Goal: Transaction & Acquisition: Purchase product/service

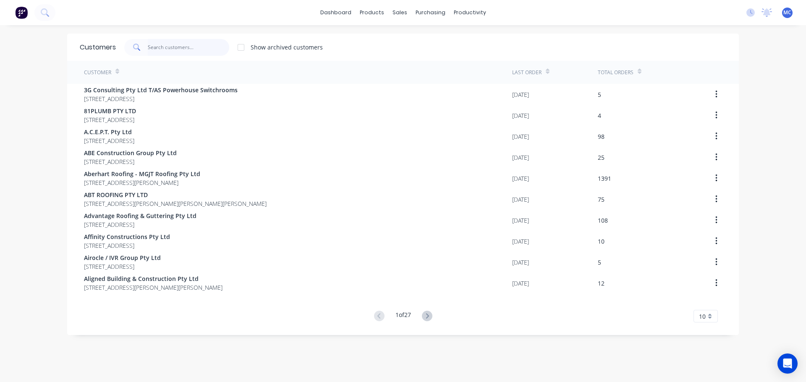
click at [173, 45] on input "text" at bounding box center [189, 47] width 82 height 17
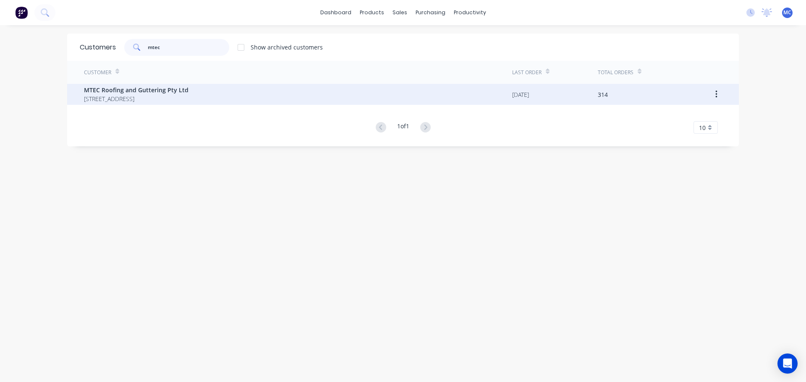
type input "mtec"
click at [135, 93] on span "MTEC Roofing and Guttering Pty Ltd" at bounding box center [136, 90] width 104 height 9
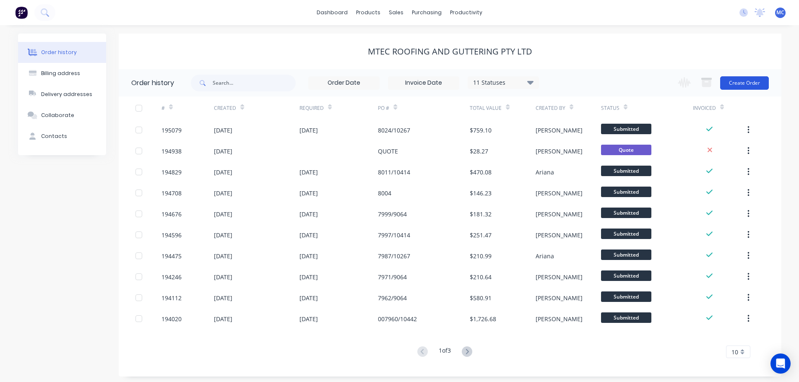
click at [740, 86] on button "Create Order" at bounding box center [745, 82] width 49 height 13
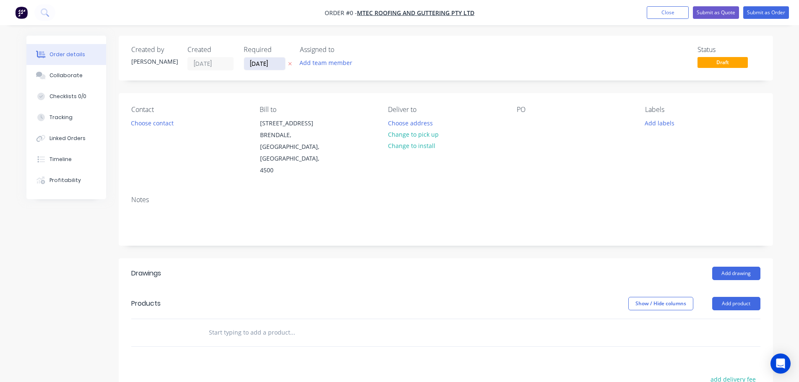
click at [262, 63] on input "[DATE]" at bounding box center [264, 63] width 41 height 13
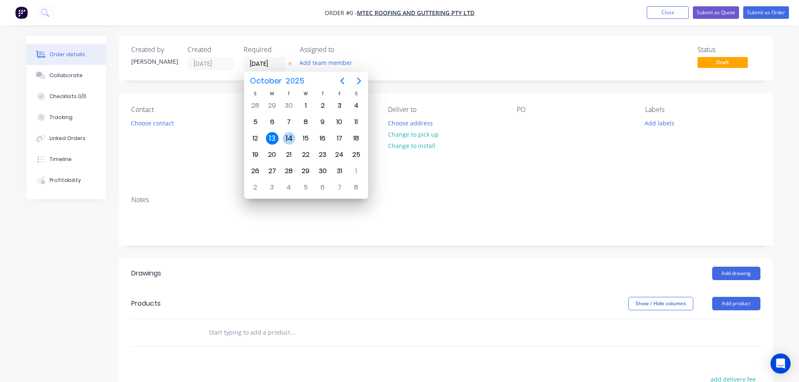
click at [287, 138] on div "14" at bounding box center [289, 138] width 13 height 13
type input "[DATE]"
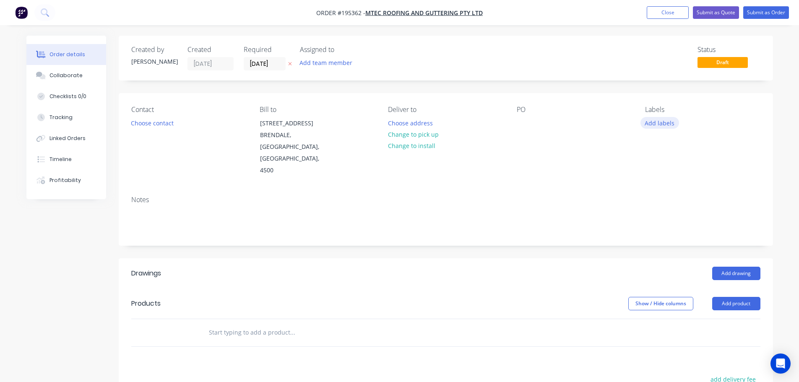
click at [661, 124] on button "Add labels" at bounding box center [660, 122] width 39 height 11
click at [660, 189] on div at bounding box center [660, 189] width 17 height 17
click at [578, 189] on div "Notes" at bounding box center [446, 217] width 655 height 56
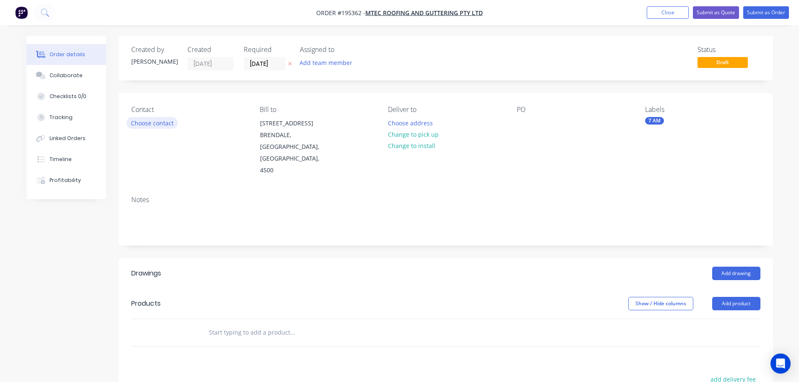
click at [150, 124] on button "Choose contact" at bounding box center [152, 122] width 52 height 11
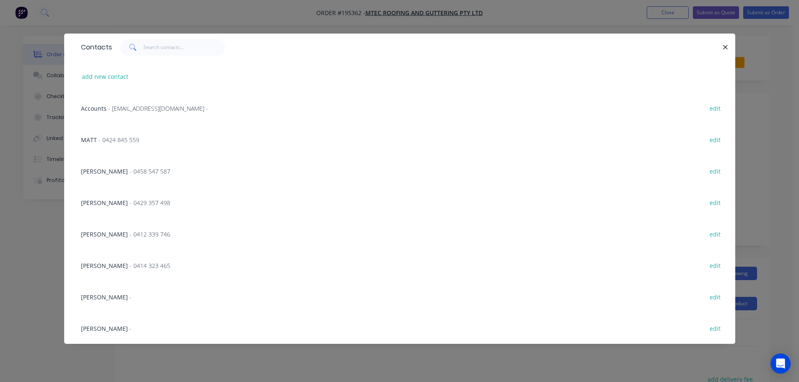
click at [137, 267] on span "- 0414 323 465" at bounding box center [150, 266] width 41 height 8
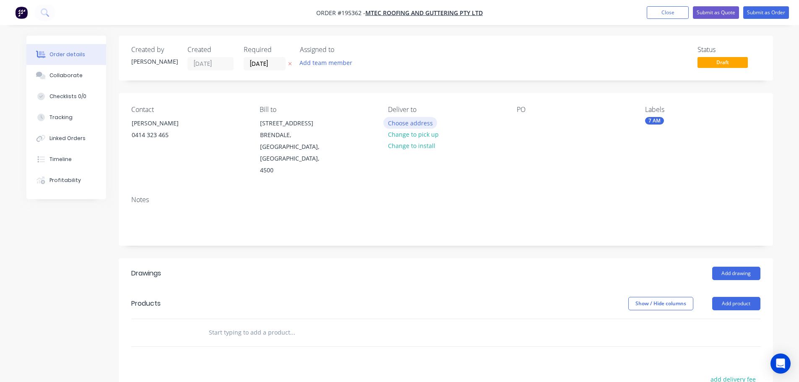
click at [410, 121] on button "Choose address" at bounding box center [411, 122] width 54 height 11
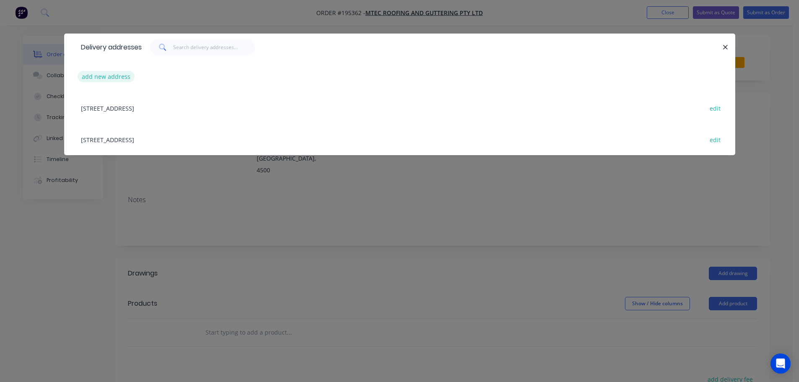
click at [101, 73] on button "add new address" at bounding box center [106, 76] width 57 height 11
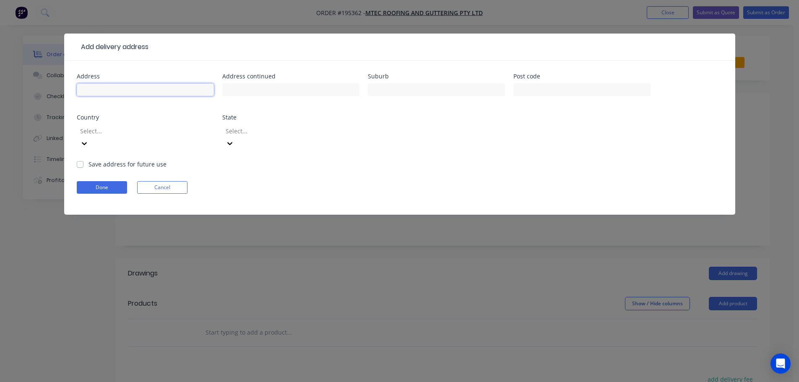
click at [145, 93] on input "text" at bounding box center [145, 90] width 137 height 13
type input "[STREET_ADDRESS][PERSON_NAME]"
click at [384, 90] on input "text" at bounding box center [436, 90] width 137 height 13
type input "Burbank"
click button "Done" at bounding box center [102, 187] width 50 height 13
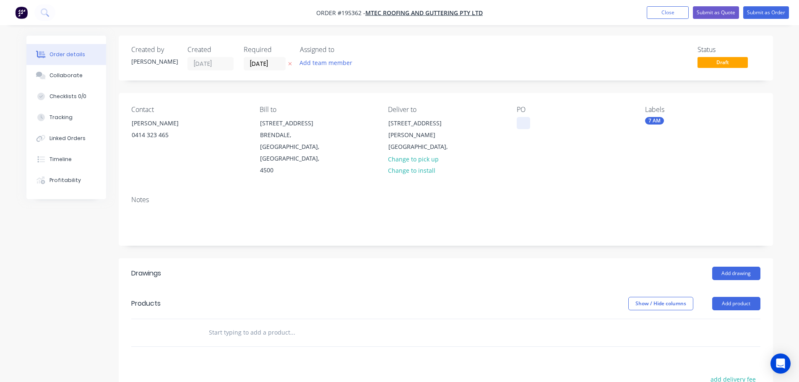
click at [524, 121] on div at bounding box center [523, 123] width 13 height 12
click at [733, 297] on button "Add product" at bounding box center [737, 303] width 48 height 13
click at [719, 319] on div "Product catalogue" at bounding box center [721, 325] width 65 height 12
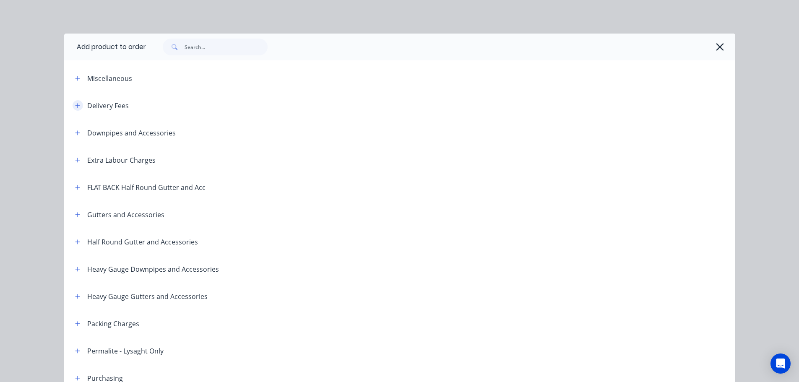
click at [73, 101] on button "button" at bounding box center [78, 105] width 10 height 10
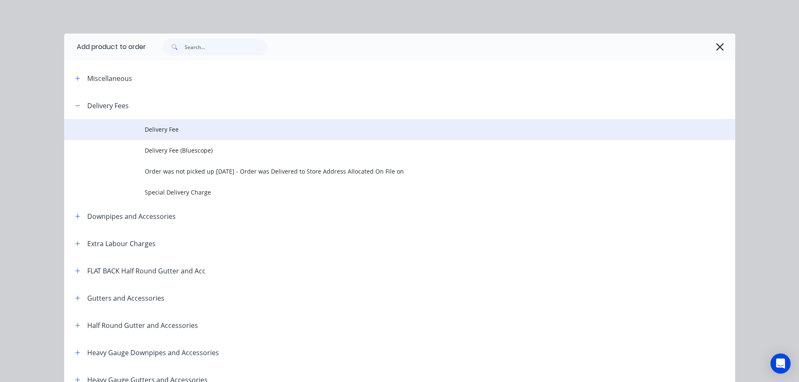
click at [168, 126] on span "Delivery Fee" at bounding box center [381, 129] width 473 height 9
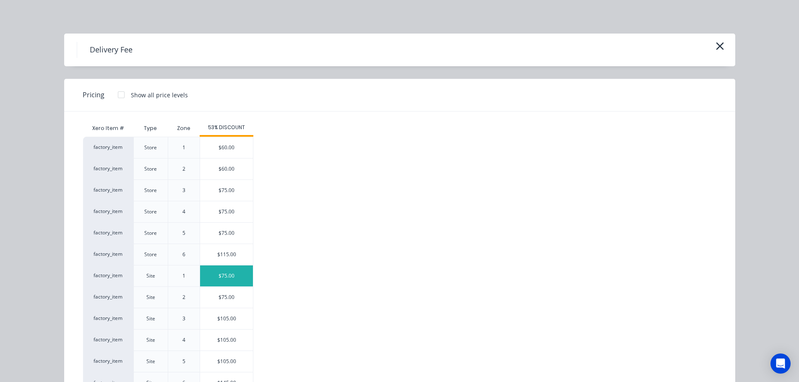
click at [225, 274] on div "$75.00" at bounding box center [226, 276] width 53 height 21
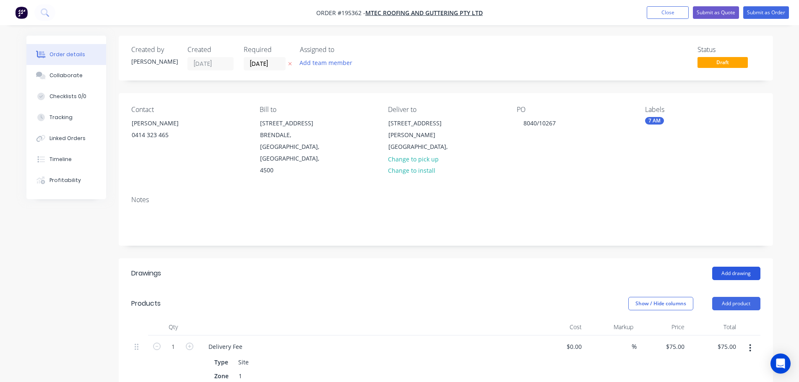
click at [744, 267] on button "Add drawing" at bounding box center [737, 273] width 48 height 13
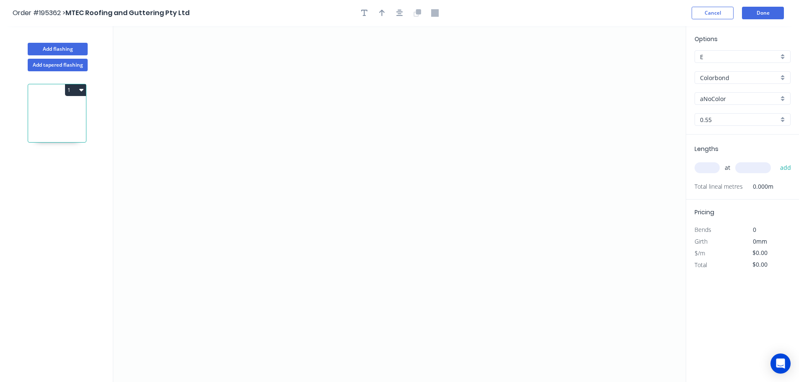
click at [714, 97] on input "aNoColor" at bounding box center [739, 98] width 78 height 9
click at [715, 137] on div "Pale Eucalypt" at bounding box center [742, 140] width 95 height 15
type input "Pale Eucalypt"
click at [704, 167] on input "text" at bounding box center [707, 167] width 25 height 11
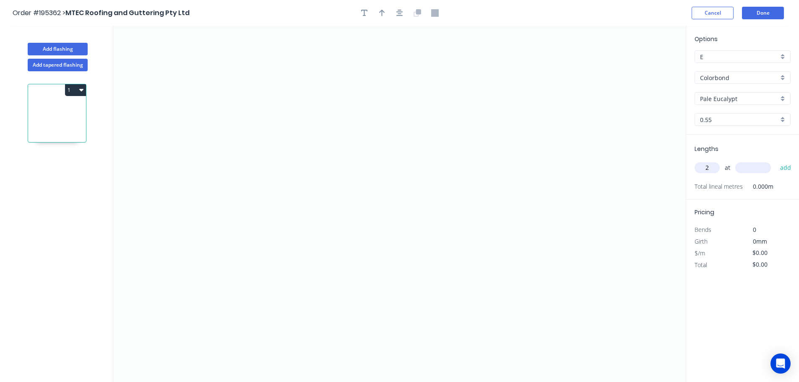
type input "2"
type input "7000"
click at [776, 161] on button "add" at bounding box center [786, 168] width 20 height 14
drag, startPoint x: 558, startPoint y: 131, endPoint x: 548, endPoint y: 105, distance: 27.1
click at [558, 130] on icon "0" at bounding box center [399, 204] width 573 height 356
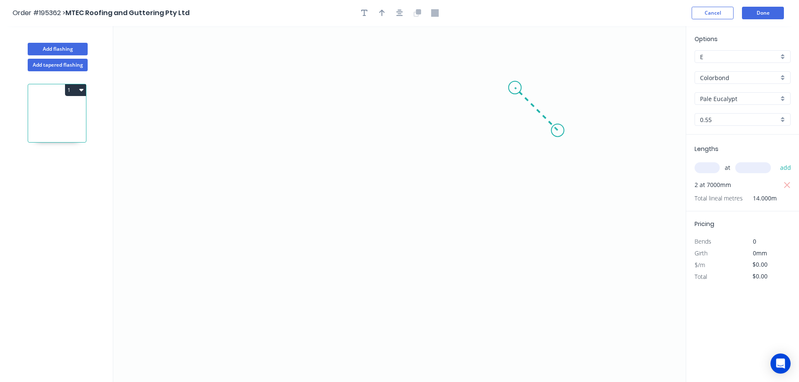
click at [515, 87] on icon "0" at bounding box center [399, 204] width 573 height 356
click at [248, 78] on icon "0 ?" at bounding box center [399, 204] width 573 height 356
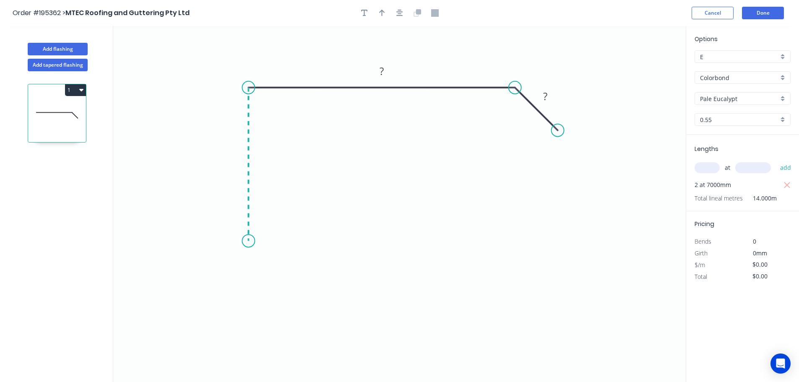
click at [238, 241] on icon "0 ? ?" at bounding box center [399, 204] width 573 height 356
click at [218, 273] on icon "0 ? ? ?" at bounding box center [399, 204] width 573 height 356
click at [251, 302] on icon "0 ? ? ? ?" at bounding box center [399, 204] width 573 height 356
click at [251, 302] on circle at bounding box center [251, 304] width 13 height 13
click at [227, 292] on tspan "?" at bounding box center [226, 292] width 4 height 14
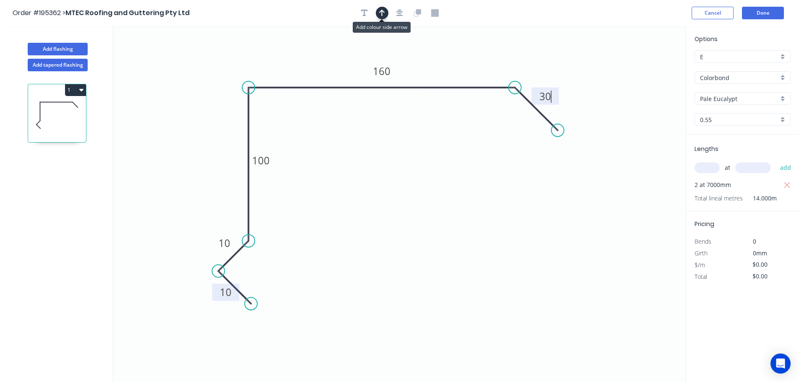
click at [383, 14] on icon "button" at bounding box center [382, 13] width 6 height 8
type input "$14.88"
type input "$208.32"
drag, startPoint x: 644, startPoint y: 67, endPoint x: 201, endPoint y: 98, distance: 443.8
click at [201, 98] on icon at bounding box center [202, 88] width 8 height 27
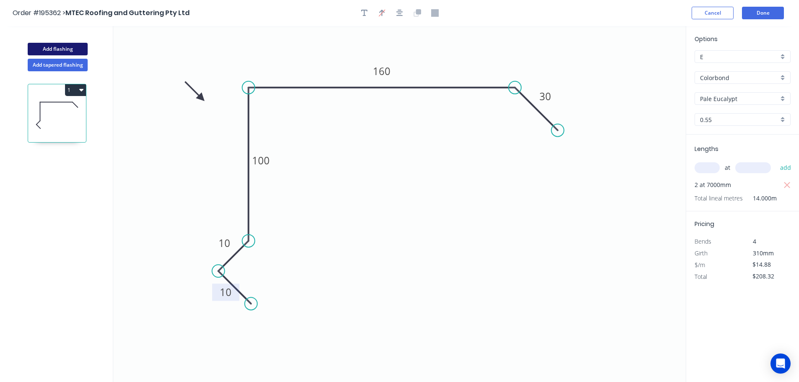
click at [51, 50] on button "Add flashing" at bounding box center [58, 49] width 60 height 13
type input "$0.00"
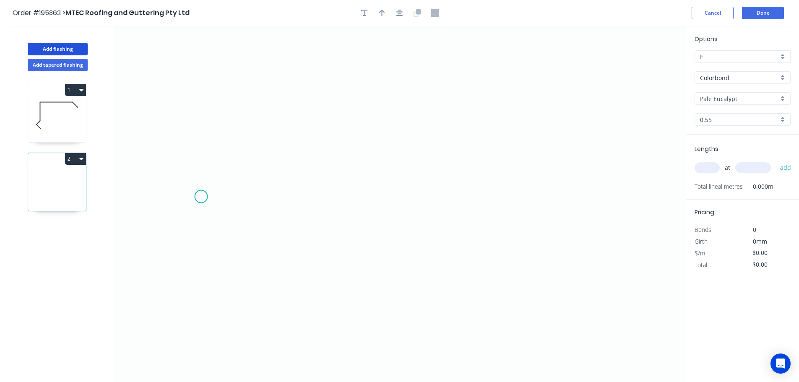
click at [201, 197] on icon "0" at bounding box center [399, 204] width 573 height 356
click at [239, 159] on icon at bounding box center [220, 178] width 38 height 38
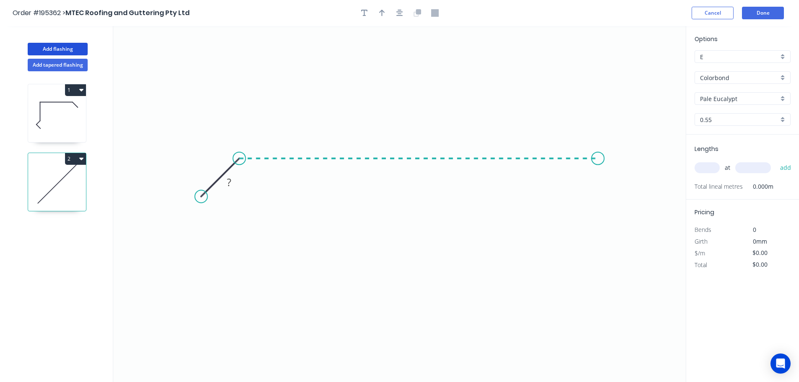
click at [598, 154] on icon "0 ?" at bounding box center [399, 204] width 573 height 356
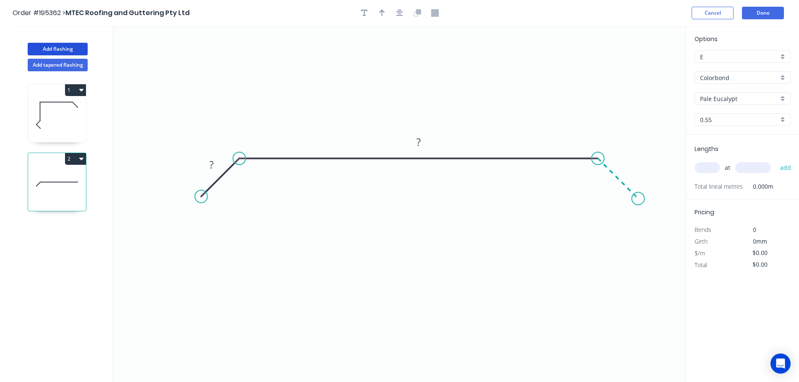
click at [639, 197] on icon "0 ? ?" at bounding box center [399, 204] width 573 height 356
click at [639, 197] on circle at bounding box center [638, 199] width 13 height 13
click at [382, 12] on icon "button" at bounding box center [382, 13] width 6 height 7
click at [644, 67] on icon at bounding box center [644, 58] width 8 height 27
drag, startPoint x: 644, startPoint y: 67, endPoint x: 526, endPoint y: 91, distance: 120.3
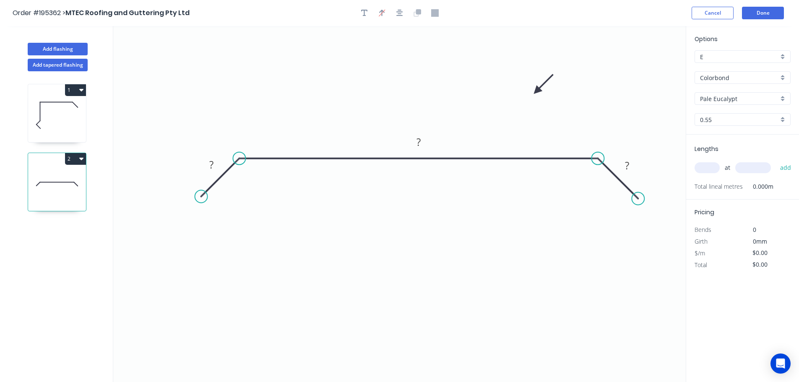
click at [532, 91] on icon at bounding box center [544, 84] width 24 height 24
click at [212, 161] on tspan "?" at bounding box center [211, 165] width 4 height 14
click at [713, 171] on input "text" at bounding box center [707, 167] width 25 height 11
type input "$17.51"
type input "2"
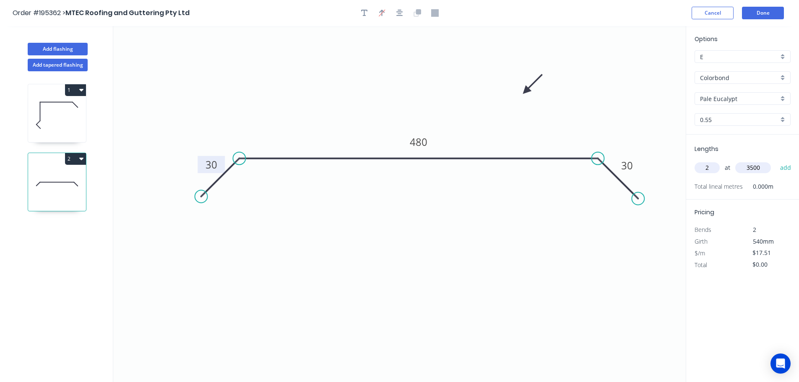
type input "3500"
click at [776, 161] on button "add" at bounding box center [786, 168] width 20 height 14
type input "$122.57"
click at [762, 11] on button "Done" at bounding box center [763, 13] width 42 height 13
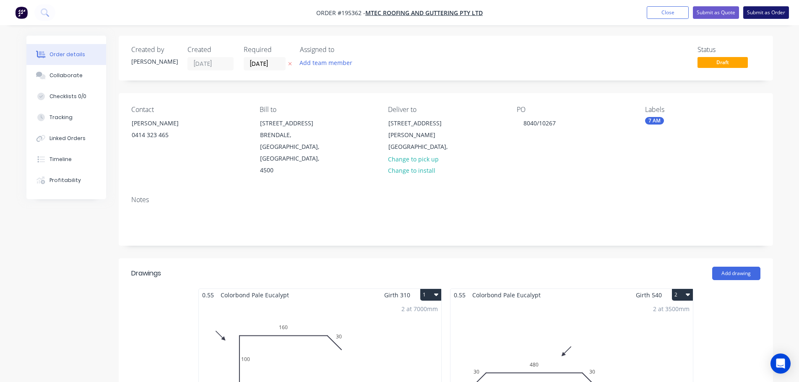
click at [773, 11] on button "Submit as Order" at bounding box center [767, 12] width 46 height 13
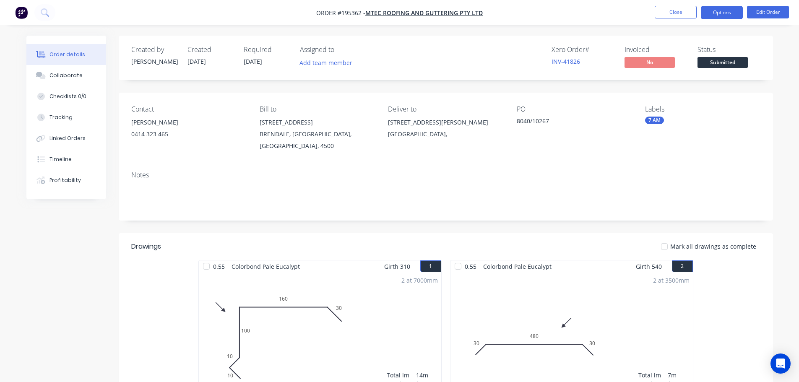
click at [726, 12] on button "Options" at bounding box center [722, 12] width 42 height 13
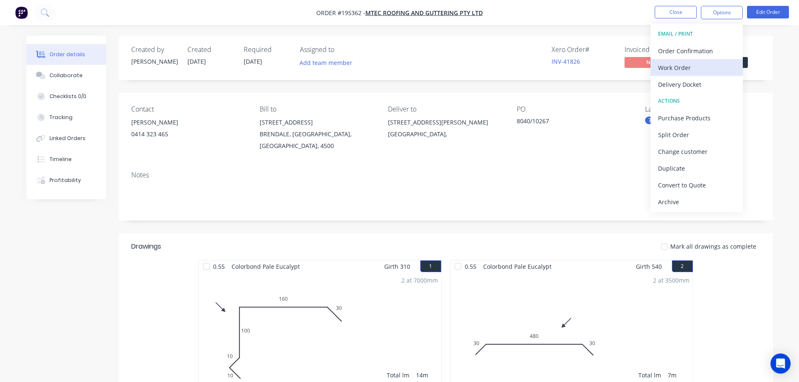
click at [676, 66] on div "Work Order" at bounding box center [696, 68] width 77 height 12
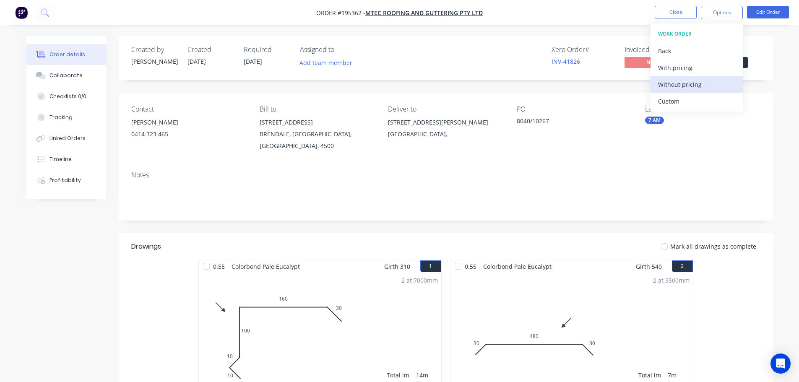
click at [671, 85] on div "Without pricing" at bounding box center [696, 84] width 77 height 12
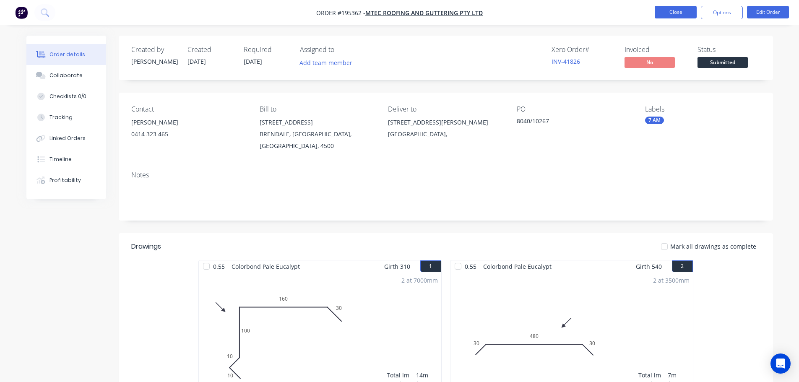
click at [677, 10] on button "Close" at bounding box center [676, 12] width 42 height 13
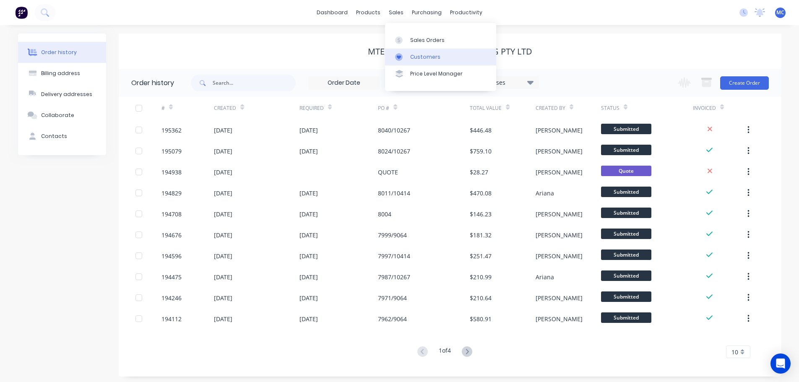
click at [426, 58] on div "Customers" at bounding box center [425, 57] width 30 height 8
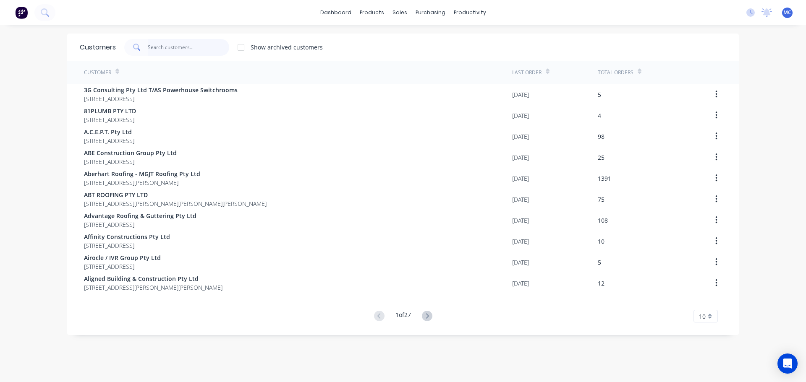
click at [154, 40] on input "text" at bounding box center [189, 47] width 82 height 17
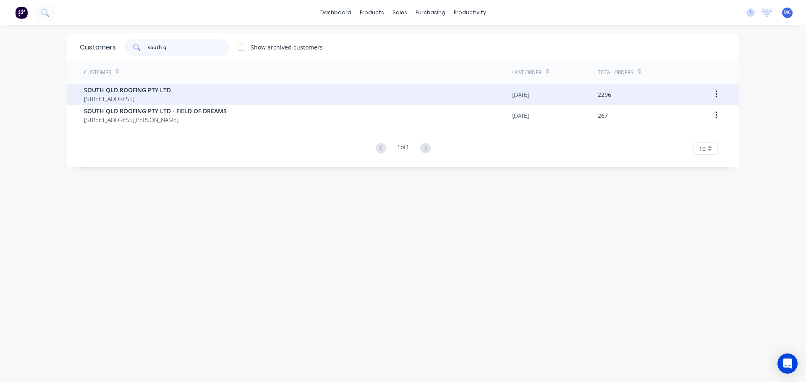
type input "south q"
click at [138, 88] on span "SOUTH QLD ROOFING PTY LTD" at bounding box center [127, 90] width 87 height 9
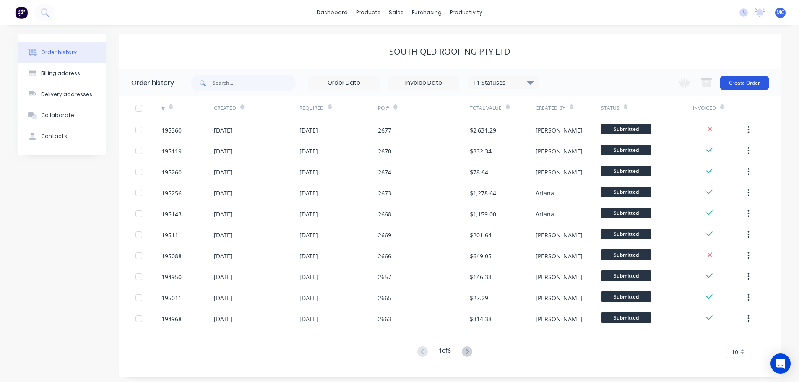
click at [759, 86] on button "Create Order" at bounding box center [745, 82] width 49 height 13
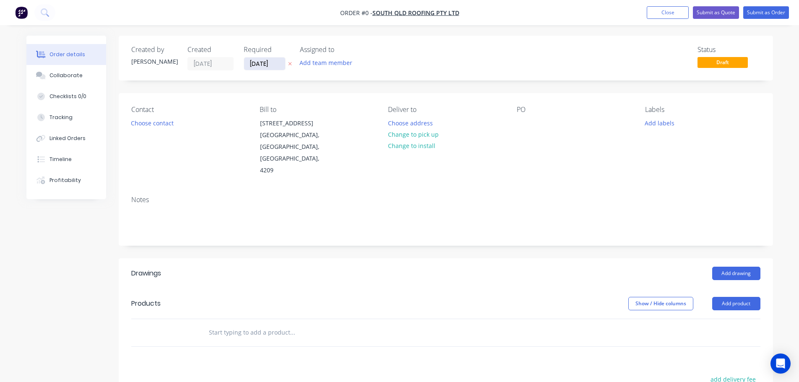
click at [273, 67] on input "[DATE]" at bounding box center [264, 63] width 41 height 13
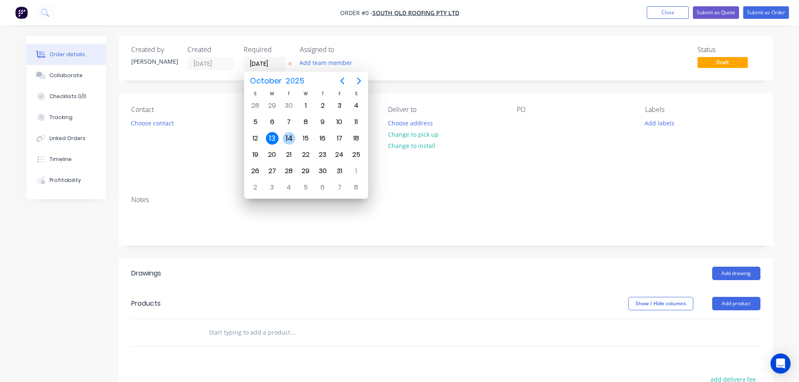
click at [289, 136] on div "14" at bounding box center [289, 138] width 13 height 13
type input "[DATE]"
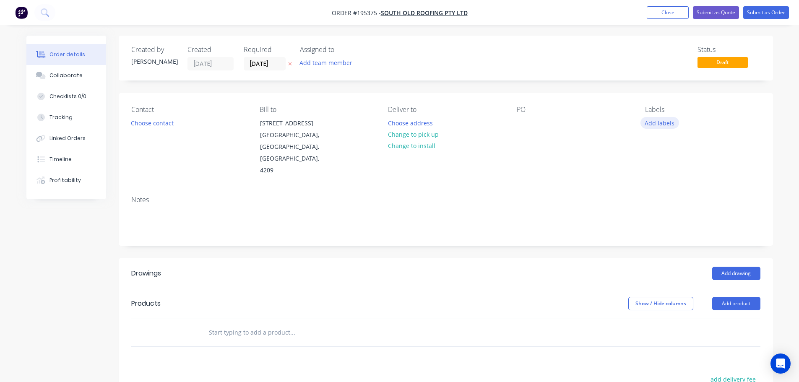
click at [667, 125] on button "Add labels" at bounding box center [660, 122] width 39 height 11
click at [661, 256] on div at bounding box center [660, 256] width 17 height 17
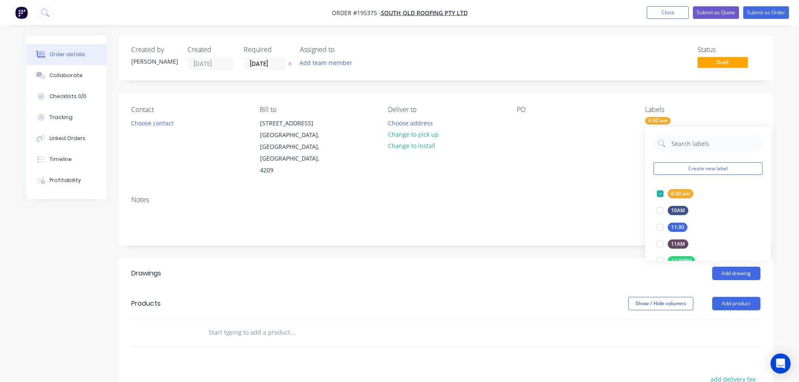
click at [617, 196] on div "Notes" at bounding box center [445, 200] width 629 height 8
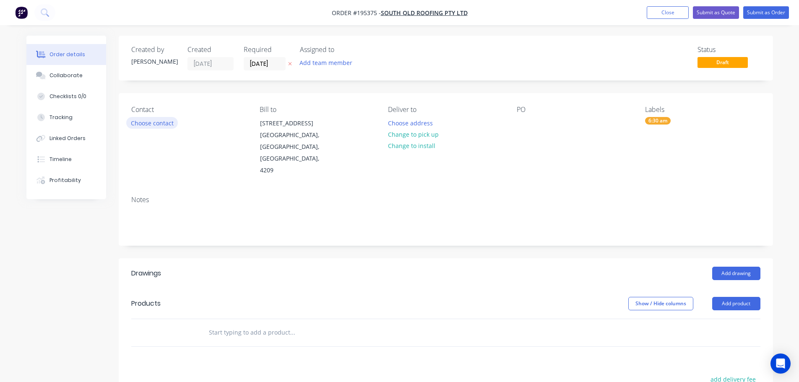
click at [147, 123] on button "Choose contact" at bounding box center [152, 122] width 52 height 11
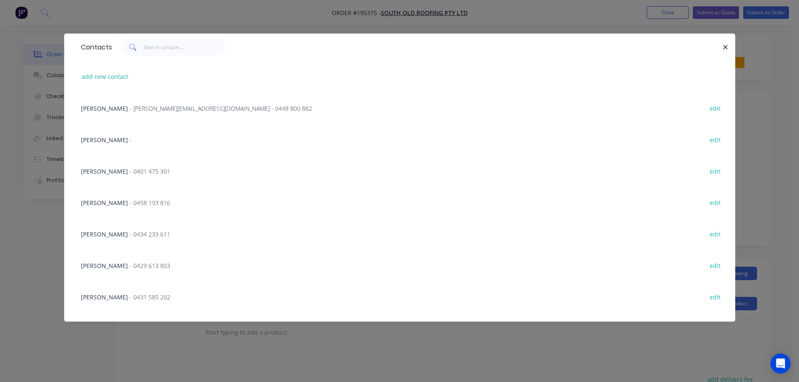
scroll to position [148, 0]
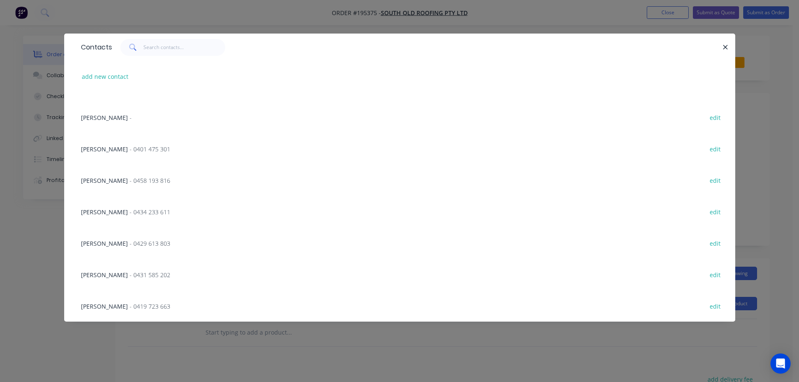
click at [152, 148] on span "- 0401 475 301" at bounding box center [150, 149] width 41 height 8
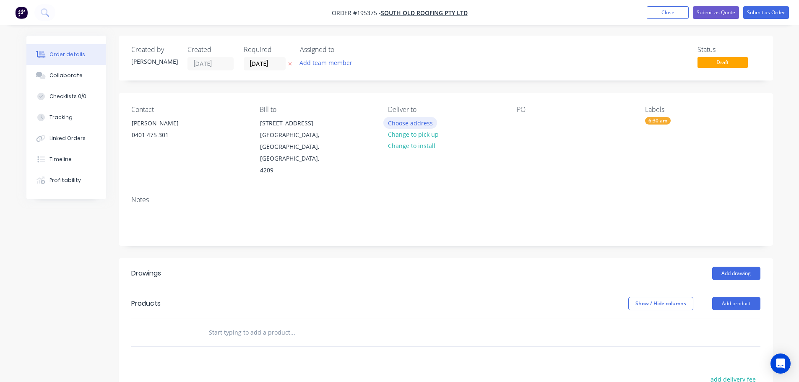
click at [403, 123] on button "Choose address" at bounding box center [411, 122] width 54 height 11
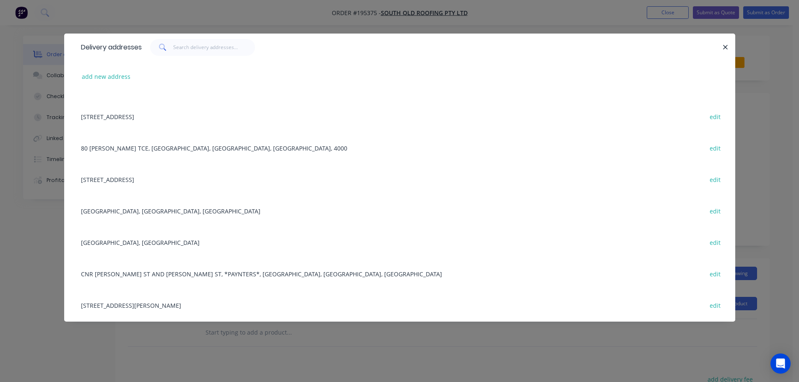
scroll to position [0, 0]
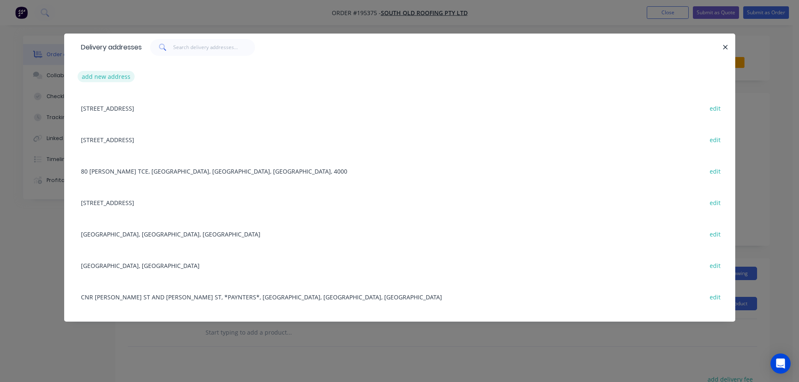
click at [96, 77] on button "add new address" at bounding box center [106, 76] width 57 height 11
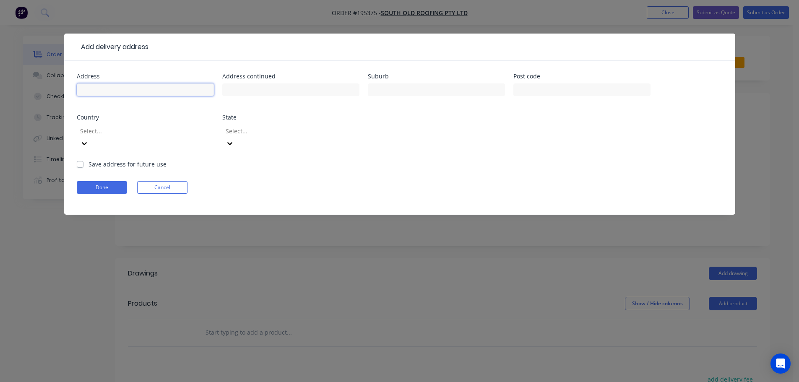
click at [89, 92] on input "text" at bounding box center [145, 90] width 137 height 13
type input "[STREET_ADDRESS]"
type input "[GEOGRAPHIC_DATA]"
click button "Done" at bounding box center [102, 187] width 50 height 13
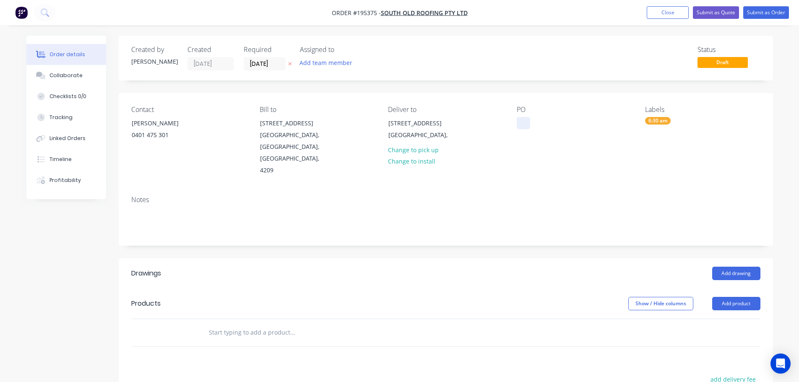
click at [527, 125] on div at bounding box center [523, 123] width 13 height 12
click at [740, 267] on button "Add drawing" at bounding box center [737, 273] width 48 height 13
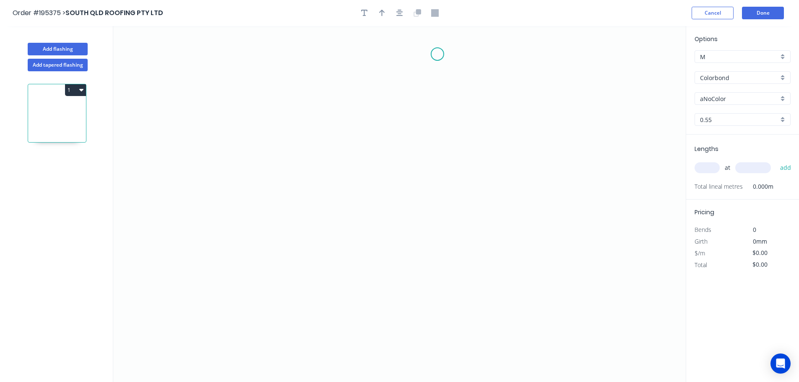
click at [438, 54] on icon "0" at bounding box center [399, 204] width 573 height 356
click at [405, 86] on icon "0" at bounding box center [399, 204] width 573 height 356
click at [402, 177] on icon "0 ?" at bounding box center [399, 204] width 573 height 356
click at [448, 219] on icon at bounding box center [426, 198] width 43 height 43
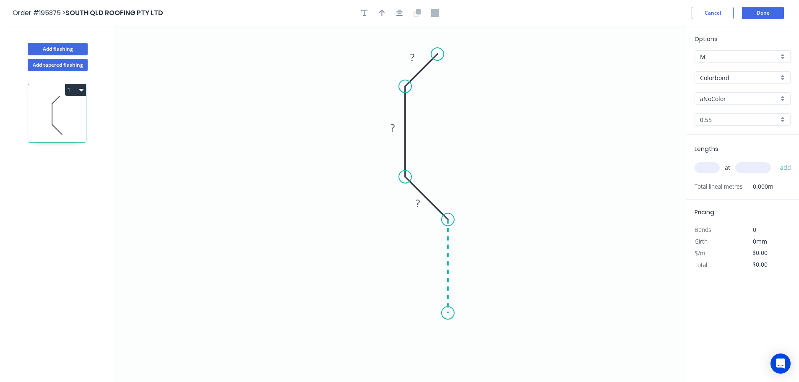
click at [447, 313] on icon "0 ? ? ?" at bounding box center [399, 204] width 573 height 356
click at [423, 341] on icon "0 ? ? ? ?" at bounding box center [399, 204] width 573 height 356
click at [423, 341] on circle at bounding box center [423, 338] width 13 height 13
click at [381, 12] on icon "button" at bounding box center [382, 13] width 6 height 7
click at [644, 66] on icon at bounding box center [644, 58] width 8 height 27
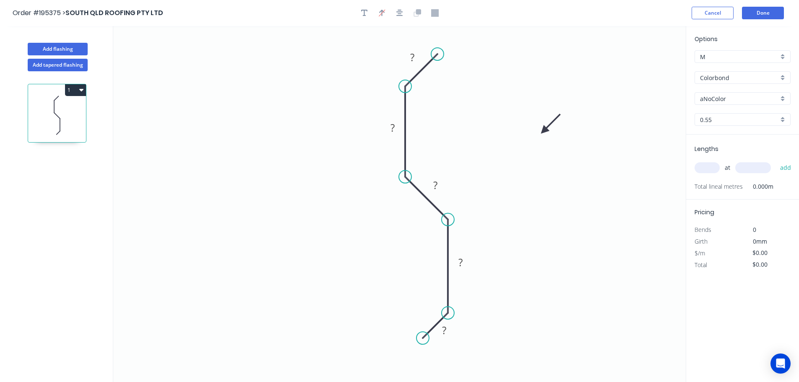
drag, startPoint x: 644, startPoint y: 66, endPoint x: 535, endPoint y: 133, distance: 128.0
click at [543, 130] on icon at bounding box center [551, 124] width 24 height 24
click at [414, 56] on tspan "?" at bounding box center [412, 57] width 4 height 14
type input "$6.77"
click at [711, 169] on input "text" at bounding box center [707, 167] width 25 height 11
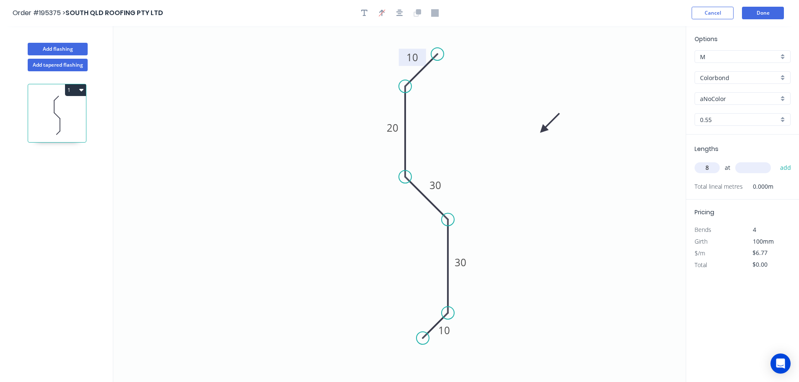
type input "8"
type input "3000"
click at [776, 161] on button "add" at bounding box center [786, 168] width 20 height 14
type input "$162.48"
click at [718, 95] on input "aNoColor" at bounding box center [739, 98] width 78 height 9
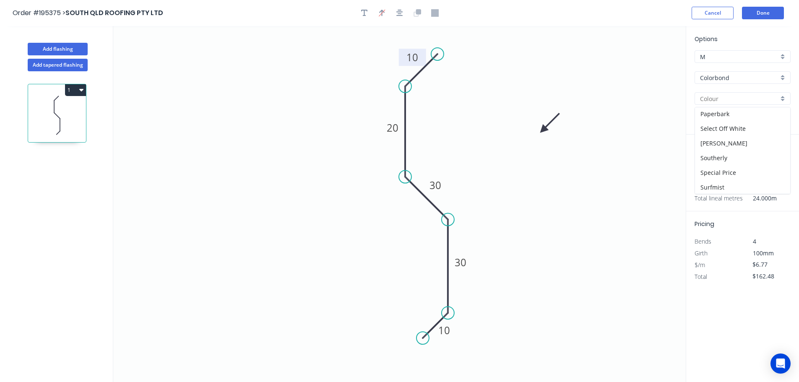
scroll to position [252, 0]
click at [713, 110] on div "Paperbark" at bounding box center [742, 112] width 95 height 15
type input "Paperbark"
click at [44, 50] on button "Add flashing" at bounding box center [58, 49] width 60 height 13
type input "$0.00"
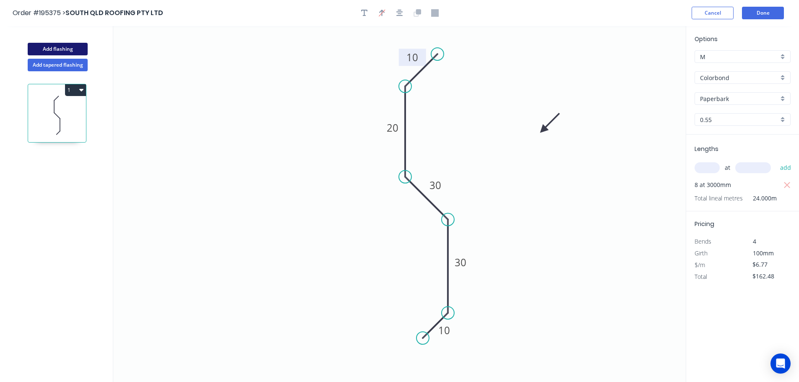
type input "$0.00"
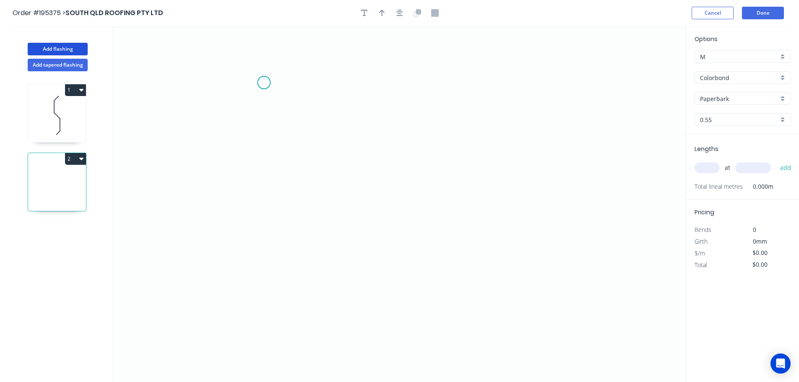
click at [264, 83] on icon "0" at bounding box center [399, 204] width 573 height 356
click at [237, 112] on icon "0" at bounding box center [399, 204] width 573 height 356
click at [238, 214] on icon "0 ?" at bounding box center [399, 204] width 573 height 356
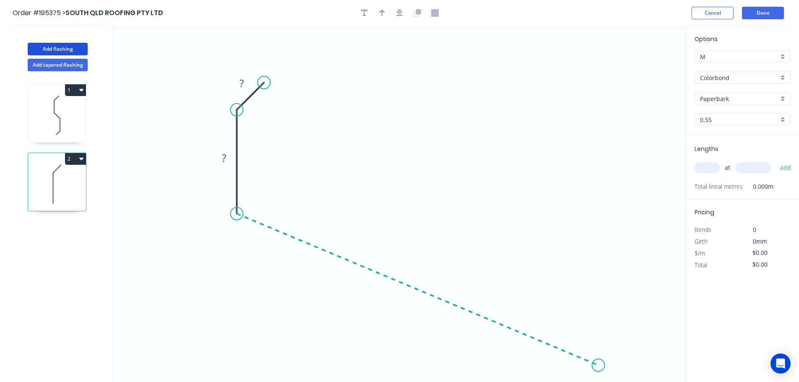
click at [599, 366] on icon "0 ? ?" at bounding box center [399, 204] width 573 height 356
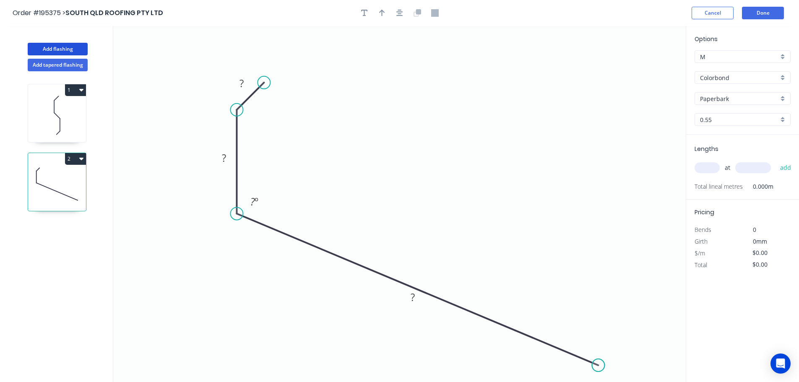
click at [599, 366] on circle at bounding box center [598, 365] width 13 height 13
click at [385, 11] on icon "button" at bounding box center [382, 13] width 6 height 8
click at [645, 66] on icon at bounding box center [644, 58] width 8 height 27
drag, startPoint x: 645, startPoint y: 66, endPoint x: 457, endPoint y: 128, distance: 197.2
click at [457, 128] on icon at bounding box center [464, 122] width 24 height 24
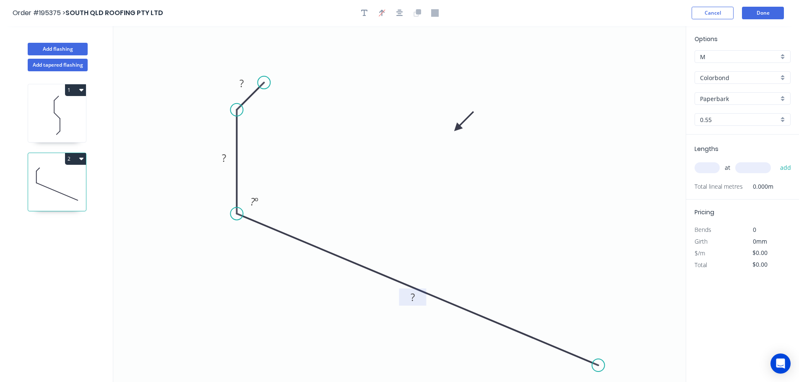
click at [414, 295] on tspan "?" at bounding box center [413, 297] width 4 height 14
type input "$8.91"
click at [705, 167] on input "text" at bounding box center [707, 167] width 25 height 11
type input "1"
type input "1000"
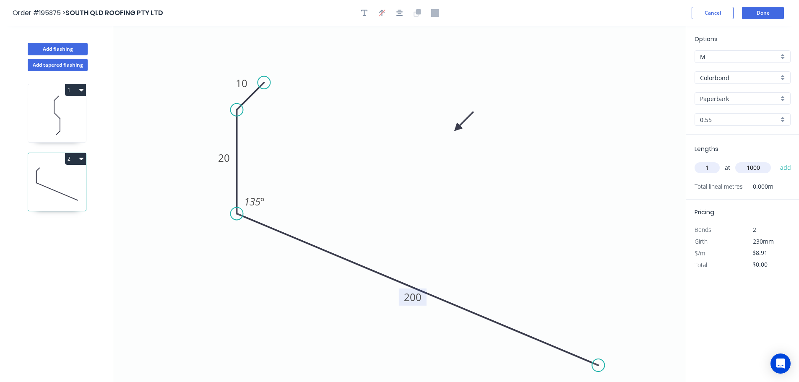
click at [776, 161] on button "add" at bounding box center [786, 168] width 20 height 14
type input "$8.91"
click at [769, 12] on button "Done" at bounding box center [763, 13] width 42 height 13
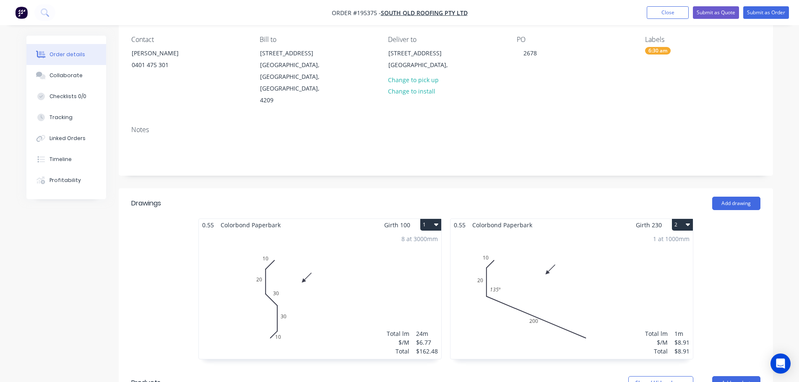
scroll to position [168, 0]
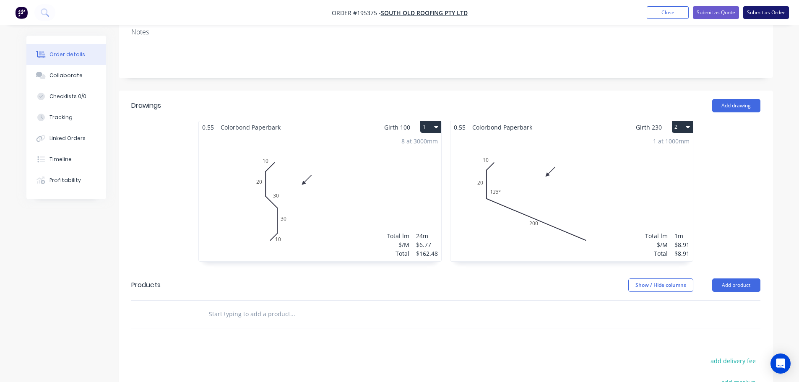
click at [775, 10] on button "Submit as Order" at bounding box center [767, 12] width 46 height 13
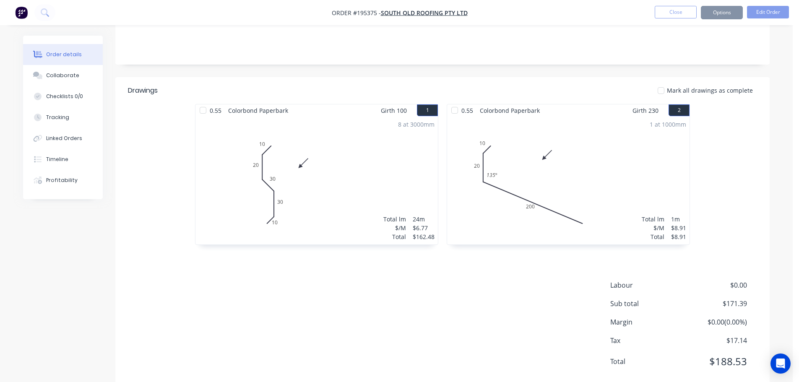
scroll to position [0, 0]
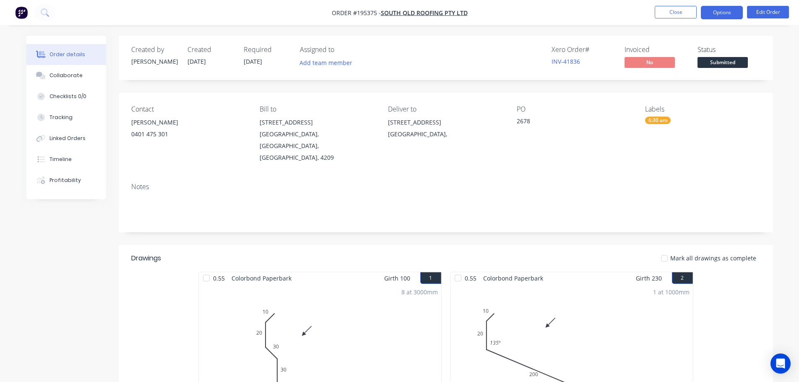
click at [726, 11] on button "Options" at bounding box center [722, 12] width 42 height 13
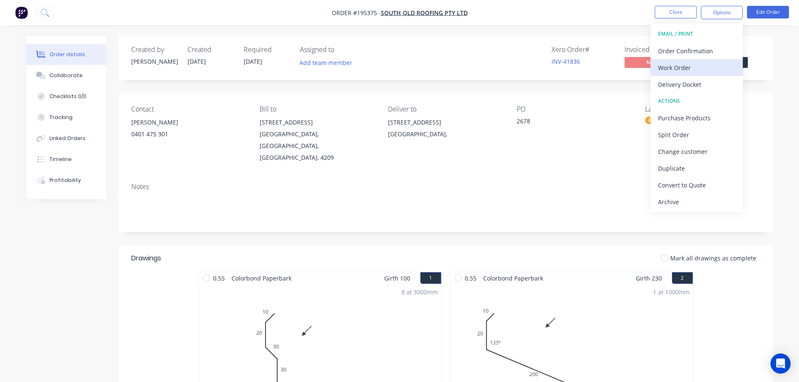
click at [682, 68] on div "Work Order" at bounding box center [696, 68] width 77 height 12
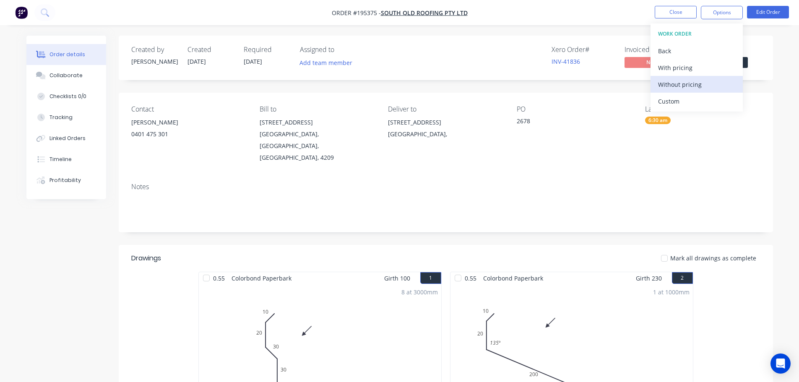
click at [679, 81] on div "Without pricing" at bounding box center [696, 84] width 77 height 12
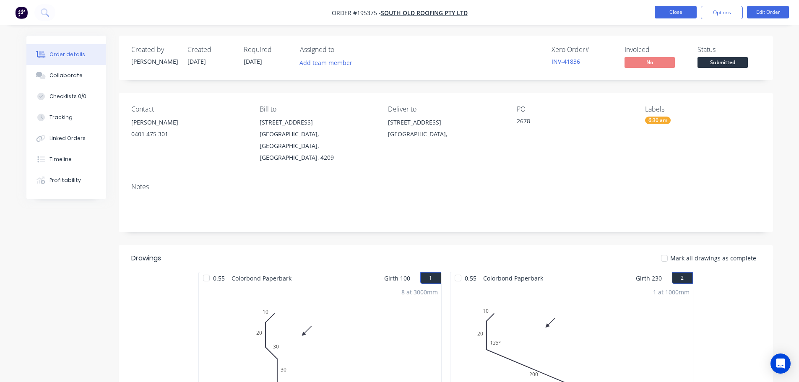
click at [673, 7] on button "Close" at bounding box center [676, 12] width 42 height 13
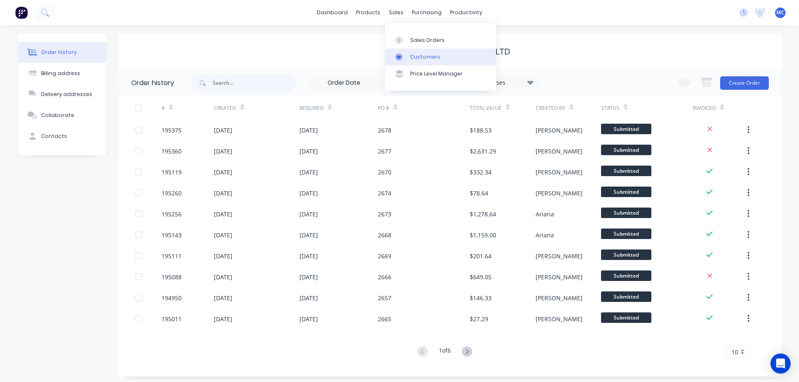
click at [423, 56] on div "Customers" at bounding box center [425, 57] width 30 height 8
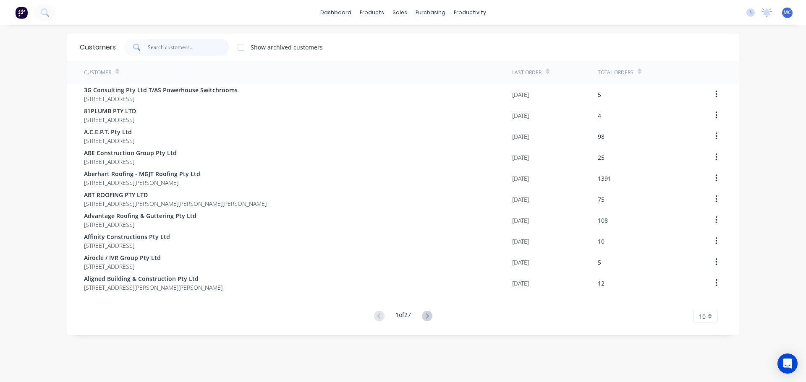
click at [164, 48] on input "text" at bounding box center [189, 47] width 82 height 17
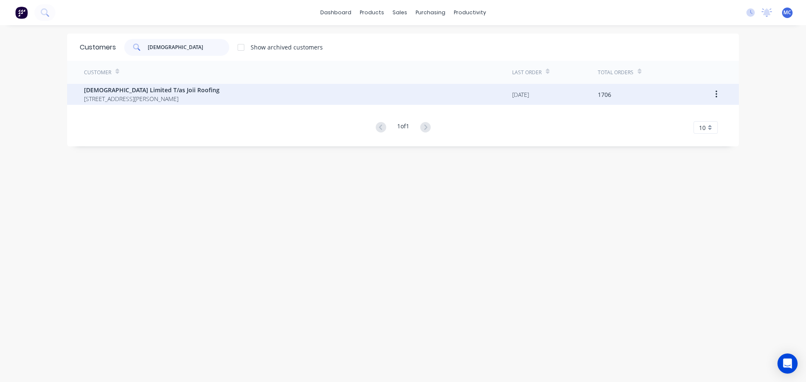
type input "[DEMOGRAPHIC_DATA]"
click at [120, 89] on span "[DEMOGRAPHIC_DATA] Limited T/as Joii Roofing" at bounding box center [152, 90] width 136 height 9
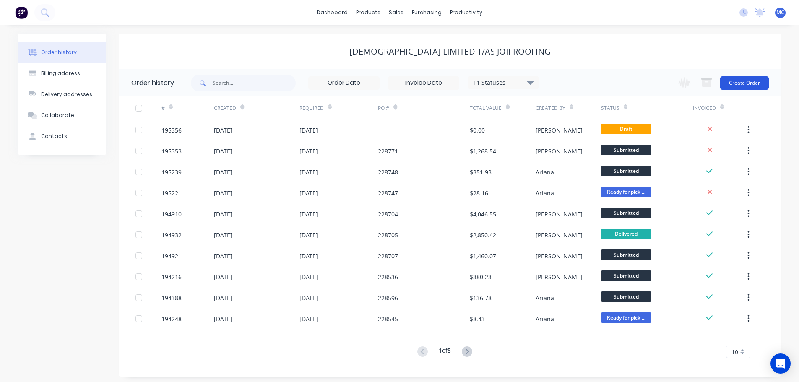
click at [746, 81] on button "Create Order" at bounding box center [745, 82] width 49 height 13
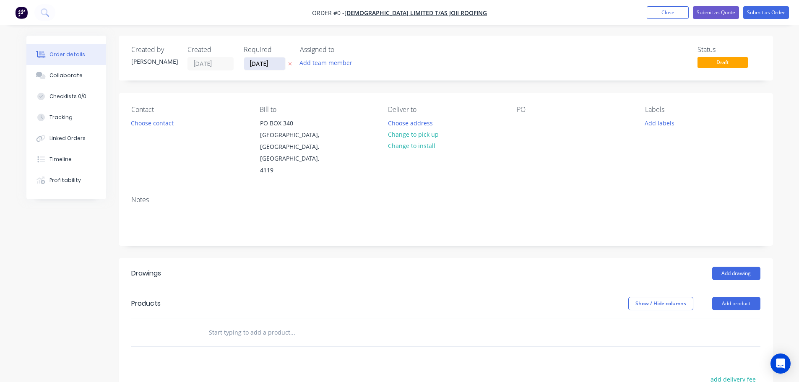
click at [262, 65] on input "[DATE]" at bounding box center [264, 63] width 41 height 13
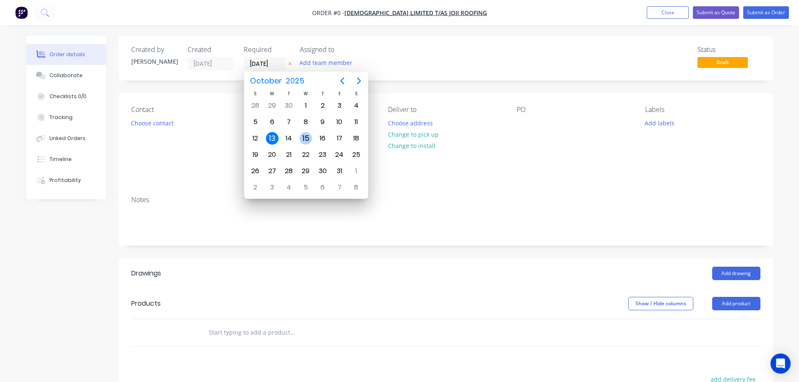
click at [305, 139] on div "15" at bounding box center [306, 138] width 13 height 13
type input "[DATE]"
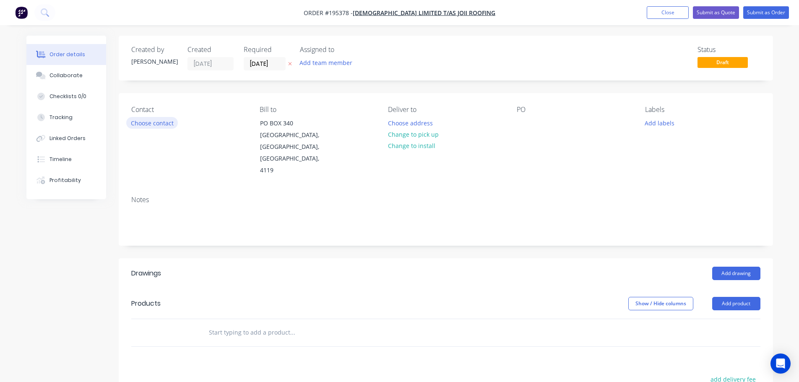
click at [159, 126] on button "Choose contact" at bounding box center [152, 122] width 52 height 11
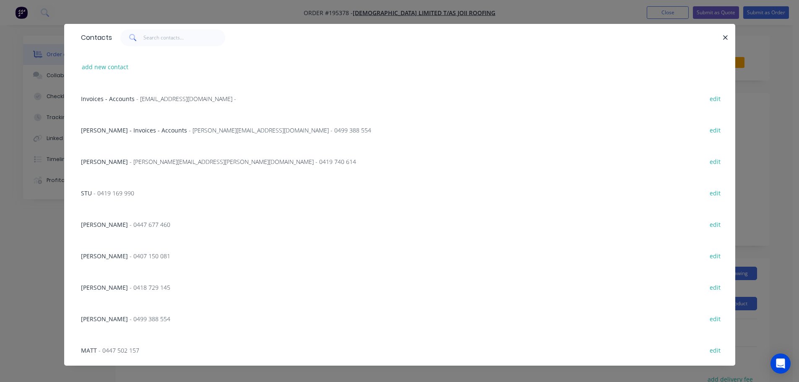
scroll to position [18, 0]
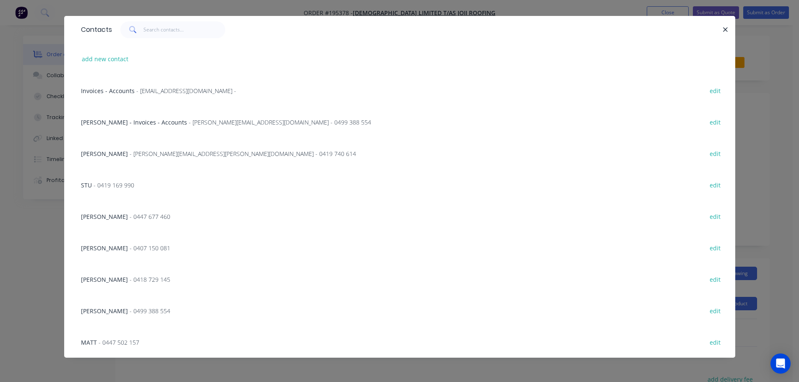
click at [117, 343] on span "- 0447 502 157" at bounding box center [119, 343] width 41 height 8
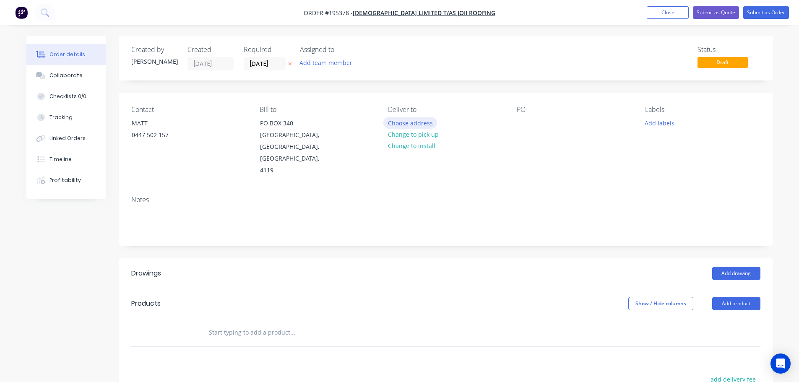
click at [410, 124] on button "Choose address" at bounding box center [411, 122] width 54 height 11
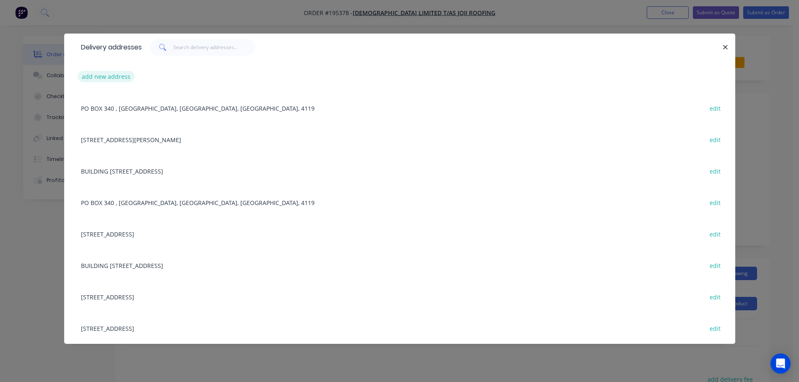
click at [103, 74] on button "add new address" at bounding box center [106, 76] width 57 height 11
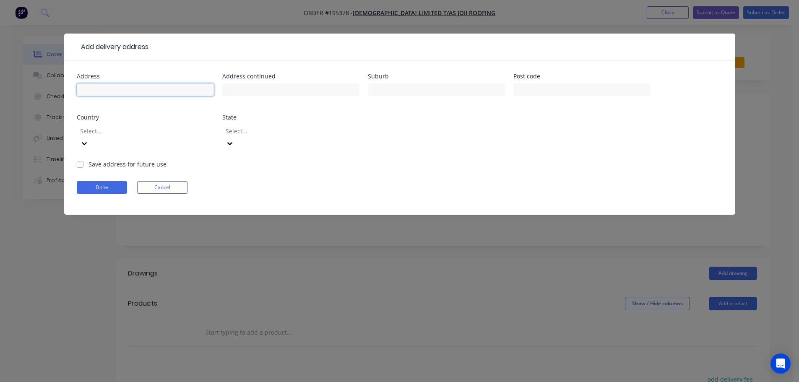
click at [99, 89] on input "text" at bounding box center [145, 90] width 137 height 13
type input "Lot 506 [PERSON_NAME] Cct"
type input "Rochedale"
click button "Done" at bounding box center [102, 187] width 50 height 13
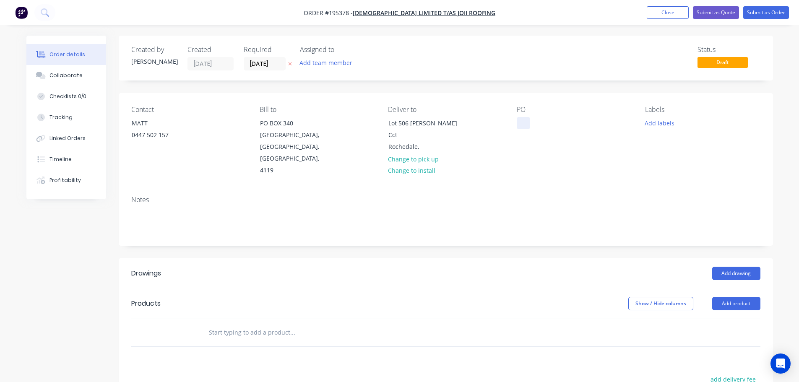
click at [524, 125] on div at bounding box center [523, 123] width 13 height 12
click at [728, 297] on button "Add product" at bounding box center [737, 303] width 48 height 13
click at [704, 319] on div "Product catalogue" at bounding box center [721, 325] width 65 height 12
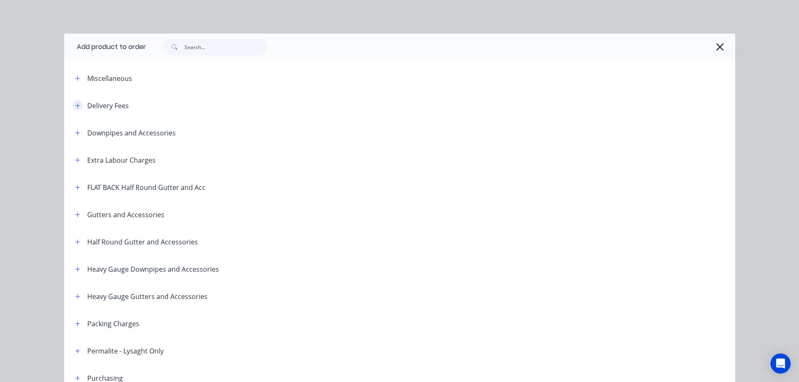
click at [75, 107] on icon "button" at bounding box center [77, 106] width 5 height 6
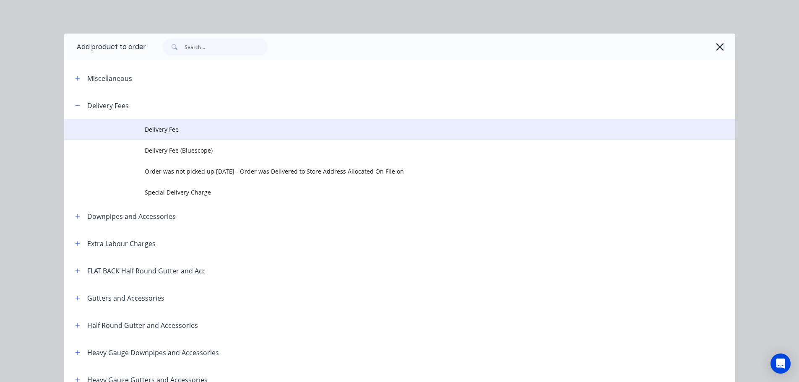
click at [151, 128] on span "Delivery Fee" at bounding box center [381, 129] width 473 height 9
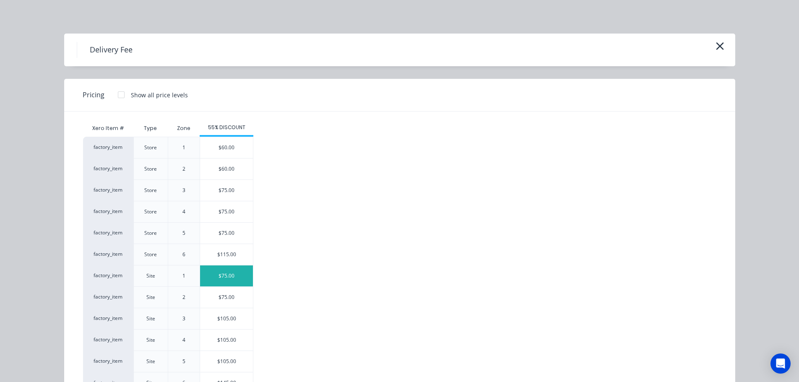
click at [219, 276] on div "$75.00" at bounding box center [226, 276] width 53 height 21
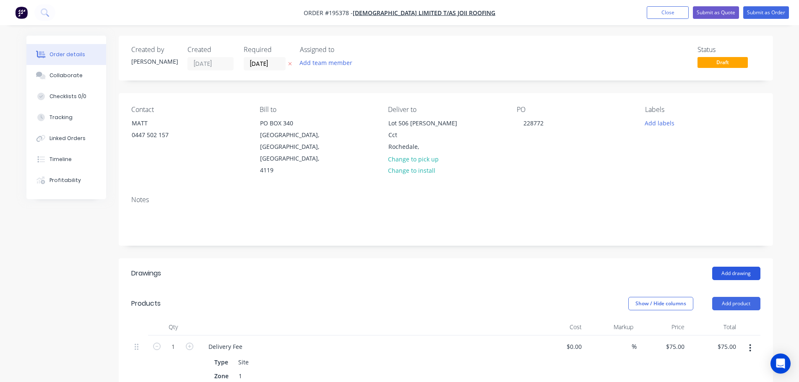
click at [735, 267] on button "Add drawing" at bounding box center [737, 273] width 48 height 13
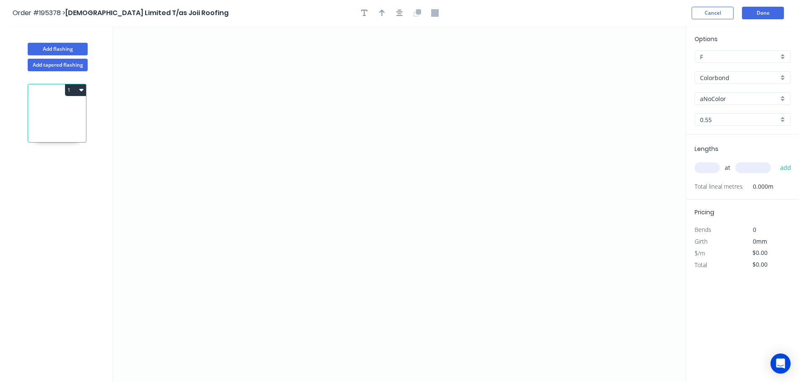
click at [718, 94] on input "aNoColor" at bounding box center [739, 98] width 78 height 9
click at [715, 117] on div "Dover White" at bounding box center [742, 119] width 95 height 15
type input "Dover White"
click at [709, 169] on input "text" at bounding box center [707, 167] width 25 height 11
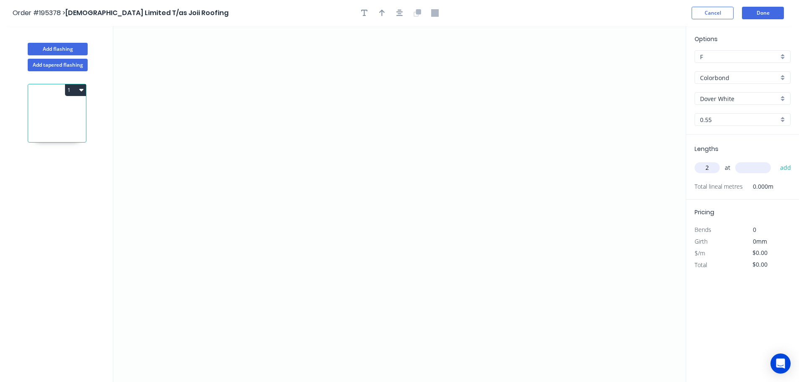
type input "2"
type input "1600"
click at [776, 161] on button "add" at bounding box center [786, 168] width 20 height 14
click at [544, 90] on icon "0" at bounding box center [399, 204] width 573 height 356
click at [382, 86] on icon "0" at bounding box center [399, 204] width 573 height 356
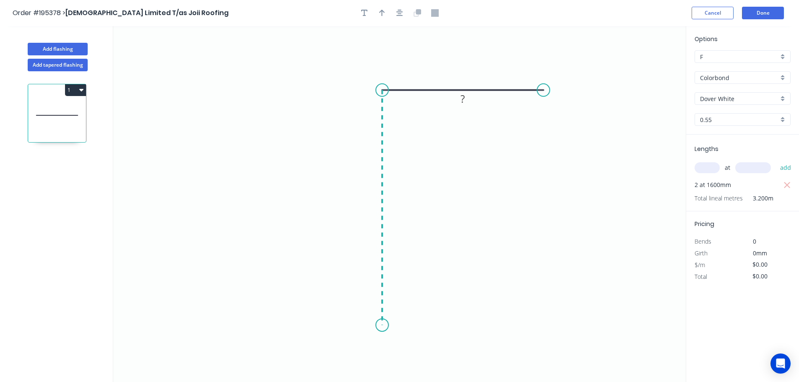
click at [381, 326] on icon "0 ?" at bounding box center [399, 204] width 573 height 356
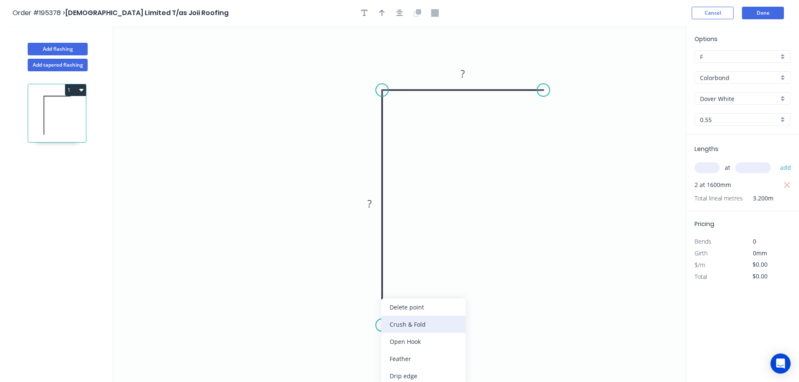
click at [398, 326] on div "Crush & Fold" at bounding box center [423, 324] width 84 height 17
drag, startPoint x: 352, startPoint y: 311, endPoint x: 405, endPoint y: 322, distance: 54.0
click at [405, 322] on rect at bounding box center [418, 321] width 34 height 17
drag, startPoint x: 546, startPoint y: 87, endPoint x: 540, endPoint y: 89, distance: 5.6
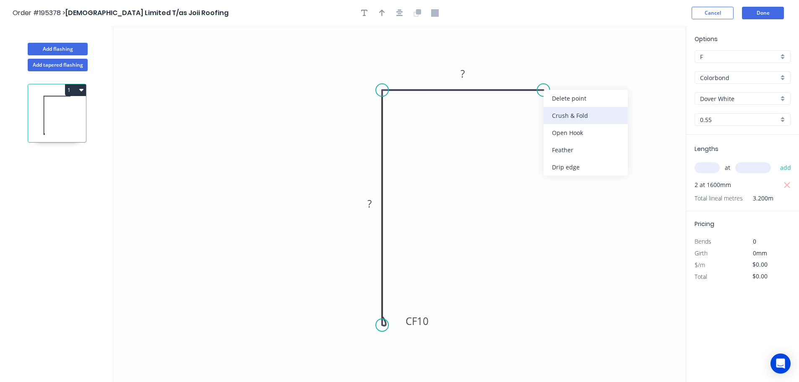
click at [560, 117] on div "Crush & Fold" at bounding box center [586, 115] width 84 height 17
drag, startPoint x: 570, startPoint y: 64, endPoint x: 570, endPoint y: 57, distance: 6.7
click at [570, 57] on rect at bounding box center [555, 61] width 34 height 17
click at [556, 118] on div "Flip bend" at bounding box center [586, 116] width 84 height 17
drag, startPoint x: 569, startPoint y: 96, endPoint x: 557, endPoint y: 123, distance: 29.7
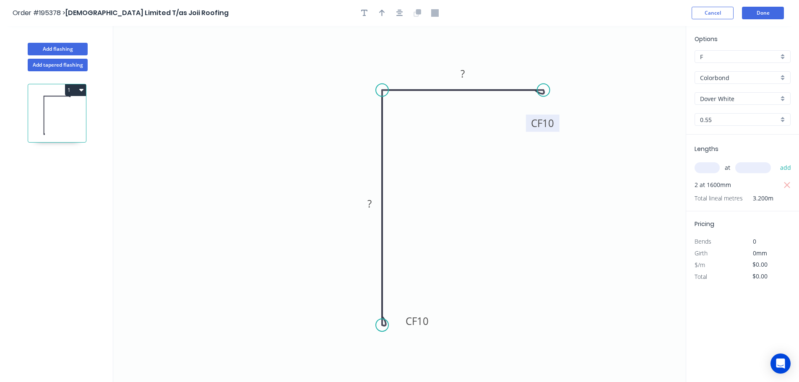
click at [557, 123] on rect at bounding box center [543, 123] width 34 height 17
click at [426, 322] on tspan "10" at bounding box center [423, 321] width 12 height 14
type input "$12.98"
type input "$41.54"
click at [382, 15] on icon "button" at bounding box center [382, 13] width 6 height 7
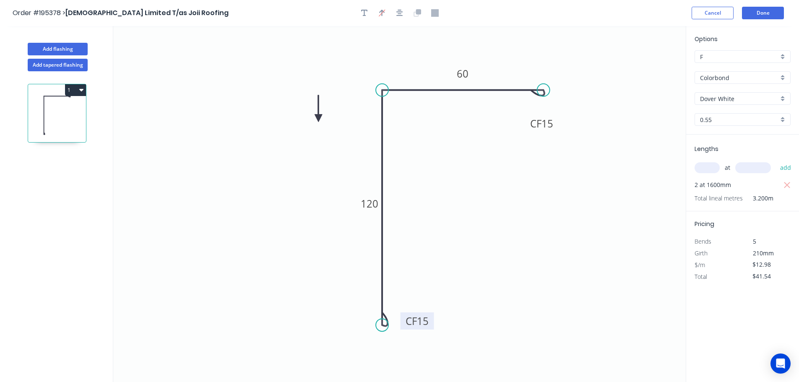
drag, startPoint x: 645, startPoint y: 68, endPoint x: 319, endPoint y: 118, distance: 330.0
click at [319, 118] on icon at bounding box center [319, 108] width 8 height 27
click at [55, 50] on button "Add flashing" at bounding box center [58, 49] width 60 height 13
type input "$0.00"
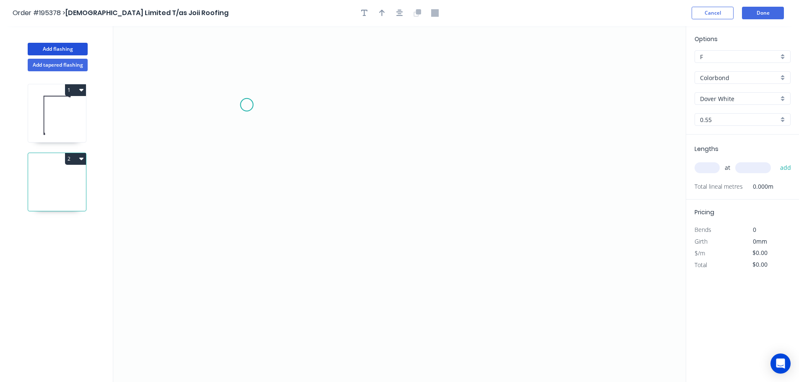
click at [247, 105] on icon "0" at bounding box center [399, 204] width 573 height 356
drag, startPoint x: 431, startPoint y: 111, endPoint x: 412, endPoint y: 153, distance: 45.8
click at [430, 112] on icon "0" at bounding box center [399, 204] width 573 height 356
click at [431, 316] on icon "0 ?" at bounding box center [399, 204] width 573 height 356
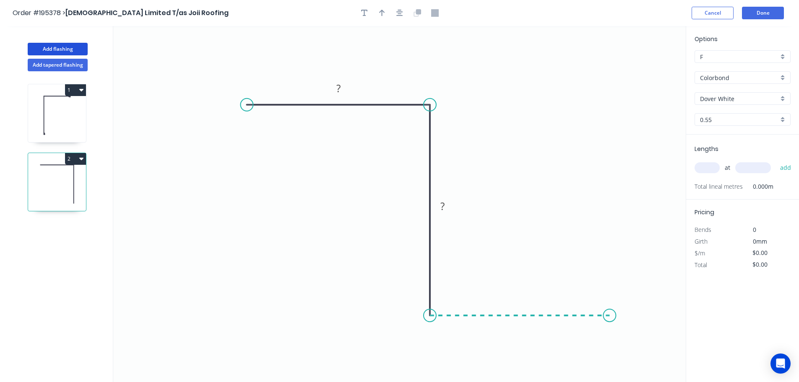
click at [610, 309] on icon "0 ? ?" at bounding box center [399, 204] width 573 height 356
click at [610, 309] on circle at bounding box center [609, 315] width 13 height 13
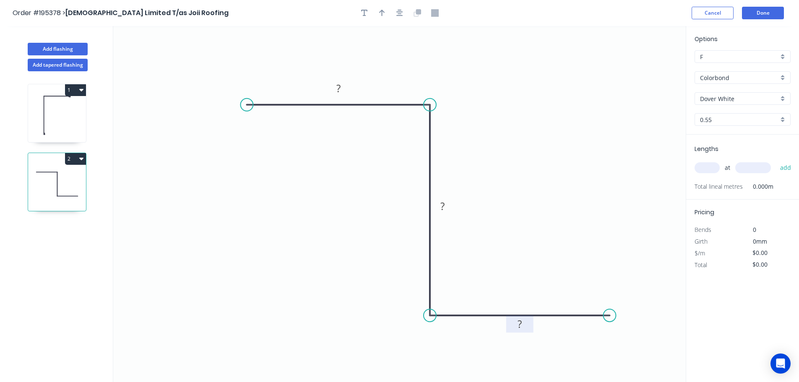
click at [521, 324] on tspan "?" at bounding box center [520, 324] width 4 height 14
click at [381, 10] on icon "button" at bounding box center [382, 13] width 6 height 7
type input "$12.62"
click at [644, 67] on icon at bounding box center [644, 58] width 8 height 27
drag, startPoint x: 644, startPoint y: 67, endPoint x: 503, endPoint y: 133, distance: 155.6
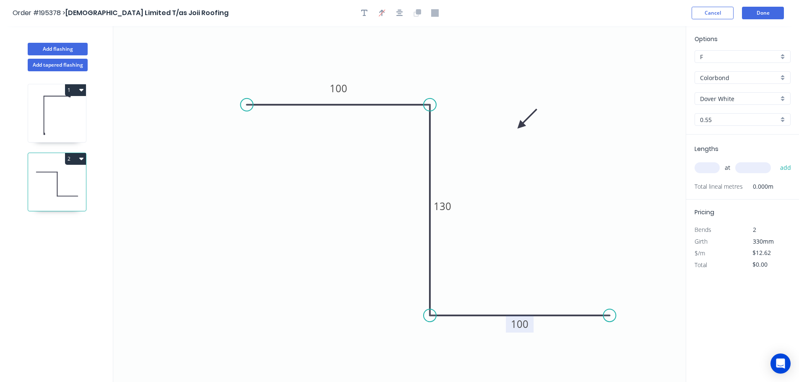
click at [515, 131] on icon at bounding box center [527, 119] width 24 height 24
click at [712, 167] on input "text" at bounding box center [707, 167] width 25 height 11
type input "1"
type input "1000"
click at [776, 161] on button "add" at bounding box center [786, 168] width 20 height 14
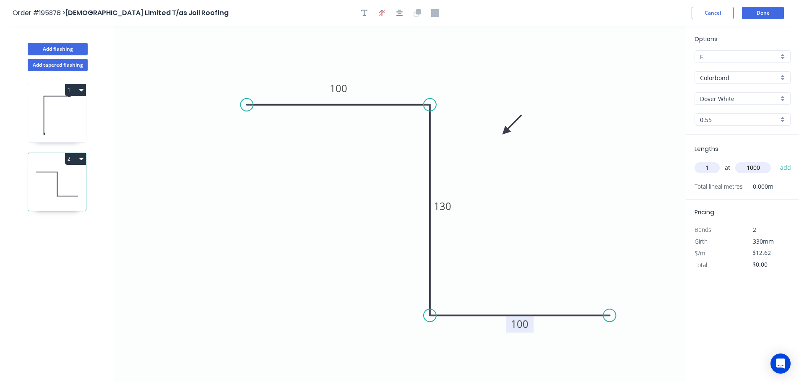
type input "$12.62"
click at [59, 49] on button "Add flashing" at bounding box center [58, 49] width 60 height 13
type input "$0.00"
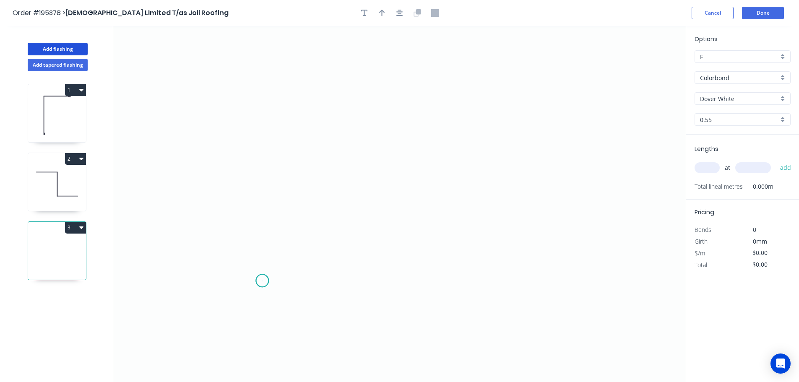
drag, startPoint x: 262, startPoint y: 281, endPoint x: 247, endPoint y: 187, distance: 95.2
click at [263, 279] on icon "0" at bounding box center [399, 204] width 573 height 356
click at [257, 102] on icon "0" at bounding box center [399, 204] width 573 height 356
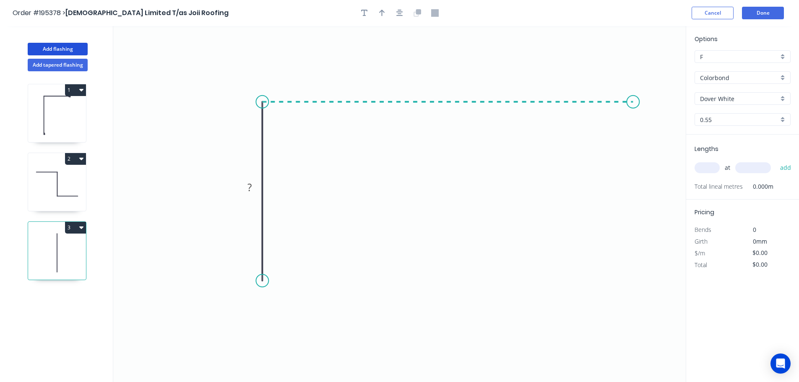
click at [634, 91] on icon "0 ?" at bounding box center [399, 204] width 573 height 356
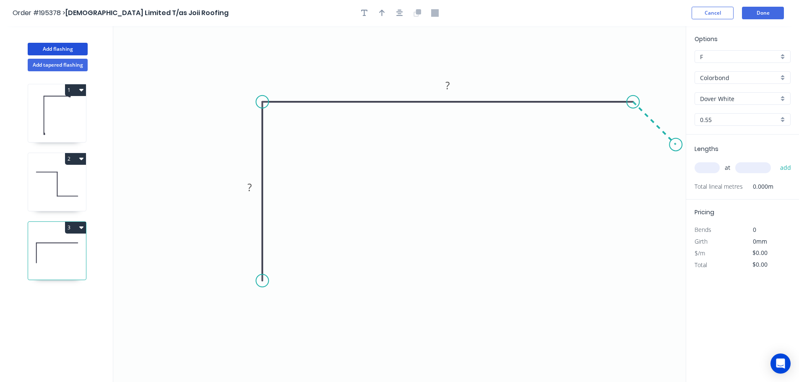
click at [676, 140] on icon "0 ? ?" at bounding box center [399, 204] width 573 height 356
click at [279, 308] on div "Crush & Fold" at bounding box center [307, 310] width 84 height 17
drag, startPoint x: 229, startPoint y: 265, endPoint x: 286, endPoint y: 274, distance: 57.7
click at [294, 277] on rect at bounding box center [310, 277] width 34 height 17
click at [400, 13] on icon "button" at bounding box center [400, 13] width 7 height 8
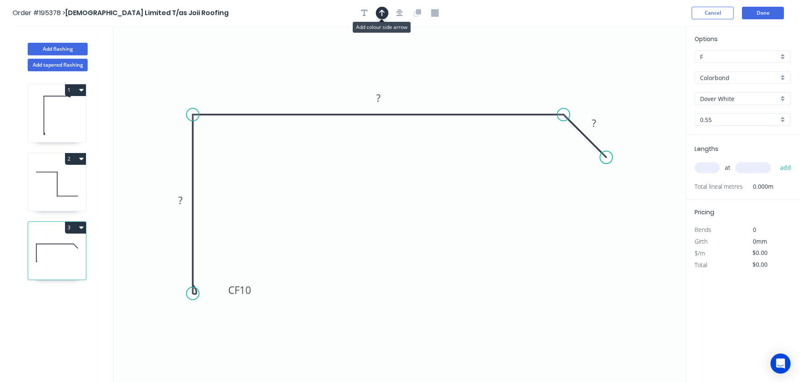
click at [381, 12] on icon "button" at bounding box center [382, 13] width 6 height 7
click at [644, 66] on icon at bounding box center [644, 58] width 8 height 27
drag, startPoint x: 644, startPoint y: 66, endPoint x: 478, endPoint y: 74, distance: 166.8
click at [494, 73] on icon at bounding box center [502, 65] width 24 height 24
click at [250, 288] on tspan "10" at bounding box center [246, 290] width 12 height 14
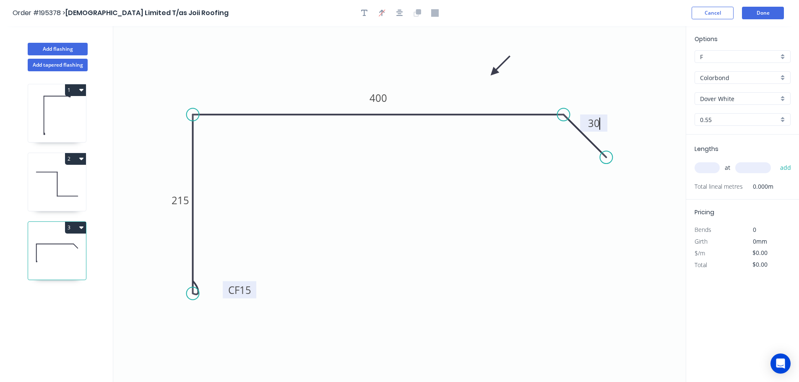
click at [709, 164] on input "text" at bounding box center [707, 167] width 25 height 11
type input "$22.54"
type input "1"
type input "2000"
click at [776, 161] on button "add" at bounding box center [786, 168] width 20 height 14
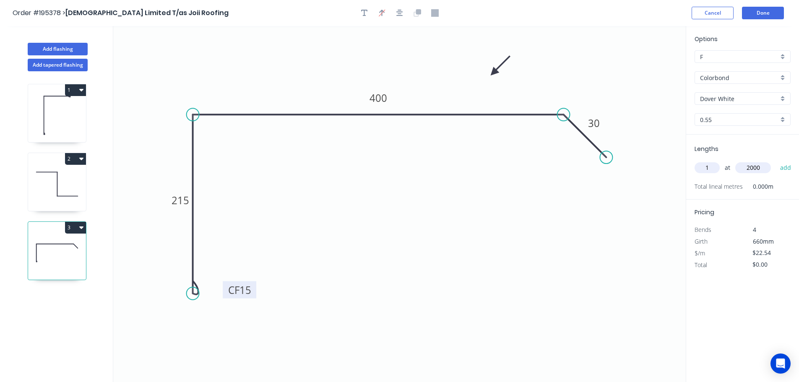
type input "$45.08"
click at [47, 178] on icon at bounding box center [57, 184] width 58 height 54
type input "$12.62"
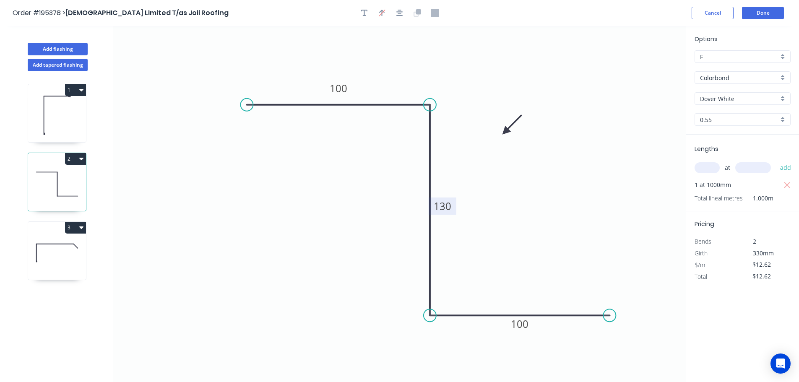
click at [446, 207] on tspan "130" at bounding box center [443, 206] width 18 height 14
click at [72, 109] on icon at bounding box center [57, 116] width 58 height 54
type input "$12.98"
type input "$41.54"
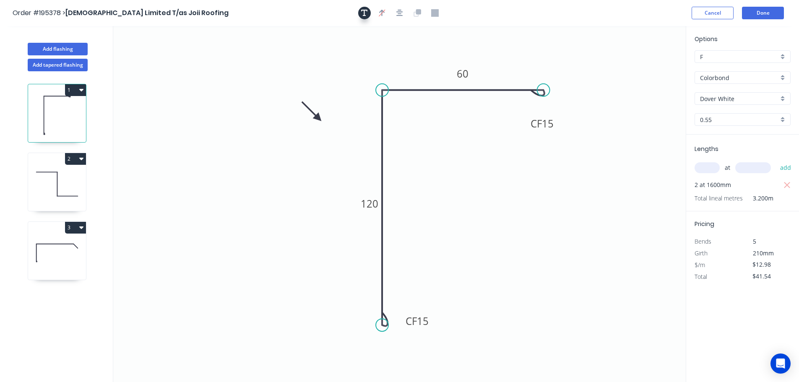
click at [362, 13] on icon "button" at bounding box center [364, 13] width 7 height 8
drag, startPoint x: 154, startPoint y: 49, endPoint x: 494, endPoint y: 197, distance: 371.2
click at [494, 197] on textarea at bounding box center [507, 207] width 68 height 31
type textarea "1"
click at [46, 181] on icon at bounding box center [57, 184] width 58 height 54
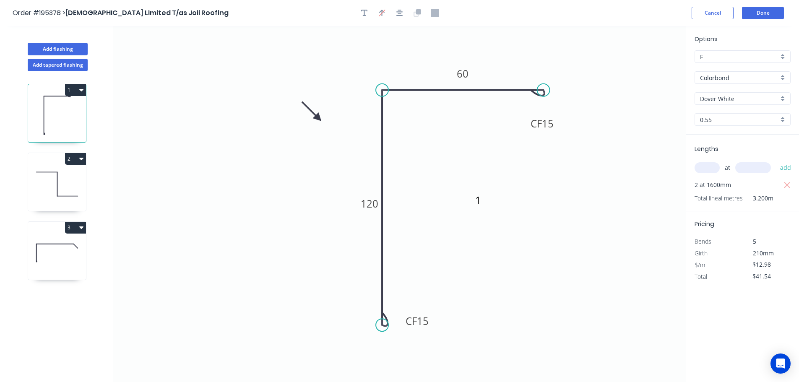
click at [44, 181] on icon at bounding box center [57, 184] width 58 height 54
type input "$14.69"
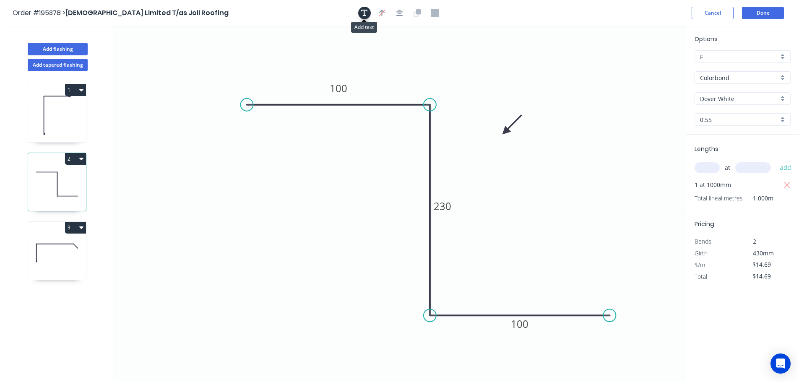
click at [366, 12] on icon "button" at bounding box center [364, 13] width 7 height 8
drag, startPoint x: 158, startPoint y: 58, endPoint x: 332, endPoint y: 201, distance: 224.5
click at [333, 201] on textarea at bounding box center [346, 208] width 68 height 31
type textarea "2"
type textarea "8"
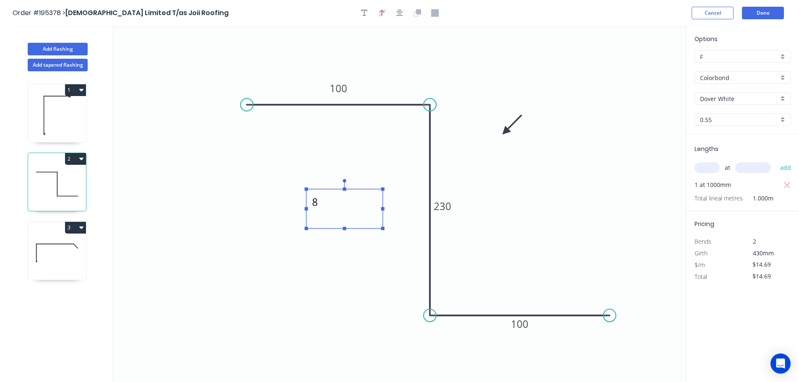
click at [57, 258] on icon at bounding box center [57, 253] width 58 height 54
type input "$22.54"
type input "$45.08"
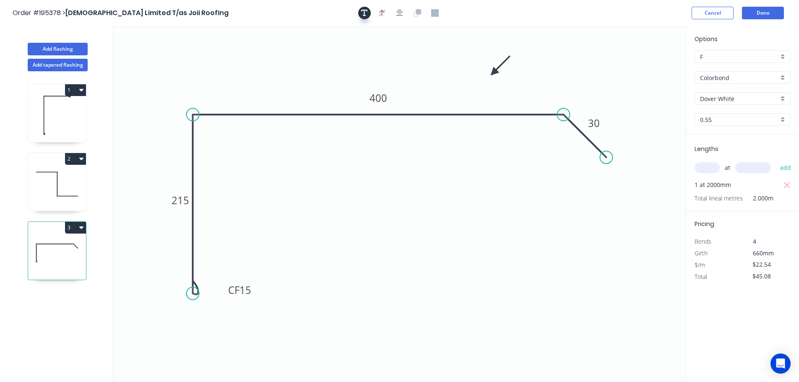
click at [365, 14] on icon "button" at bounding box center [364, 13] width 7 height 7
drag, startPoint x: 169, startPoint y: 61, endPoint x: 399, endPoint y: 211, distance: 274.5
click at [399, 211] on textarea at bounding box center [406, 216] width 68 height 31
type textarea "19"
click at [52, 105] on icon at bounding box center [57, 116] width 58 height 54
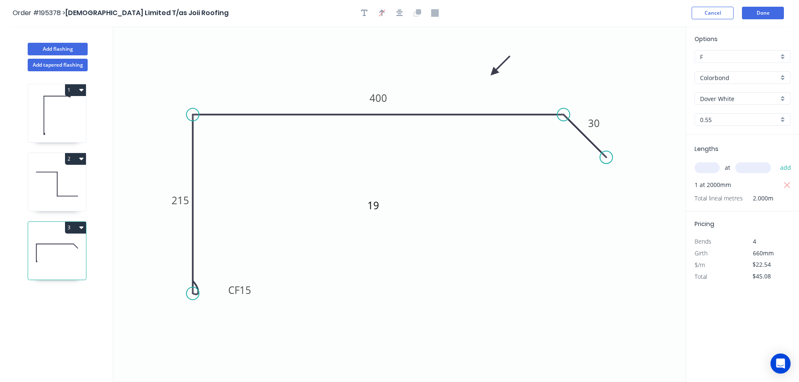
click at [59, 115] on icon at bounding box center [57, 116] width 58 height 54
type input "$12.98"
type input "$41.54"
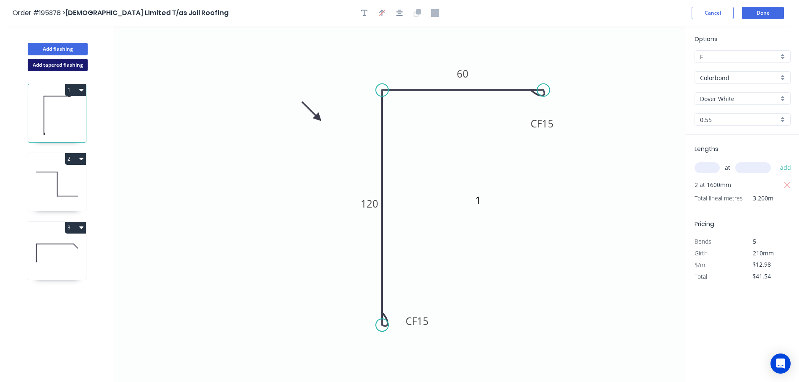
click at [53, 63] on button "Add tapered flashing" at bounding box center [58, 65] width 60 height 13
type input "$0.00"
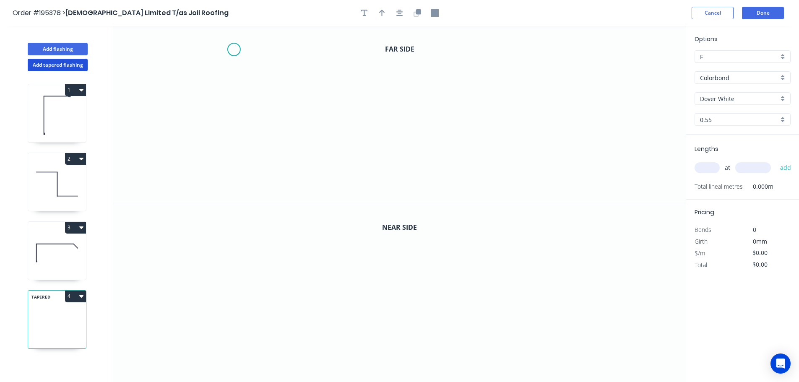
click at [234, 50] on icon "0" at bounding box center [399, 115] width 573 height 178
click at [203, 48] on icon "0" at bounding box center [399, 115] width 573 height 178
click at [202, 86] on icon "0 ?" at bounding box center [399, 115] width 573 height 178
click at [324, 86] on icon at bounding box center [264, 86] width 120 height 0
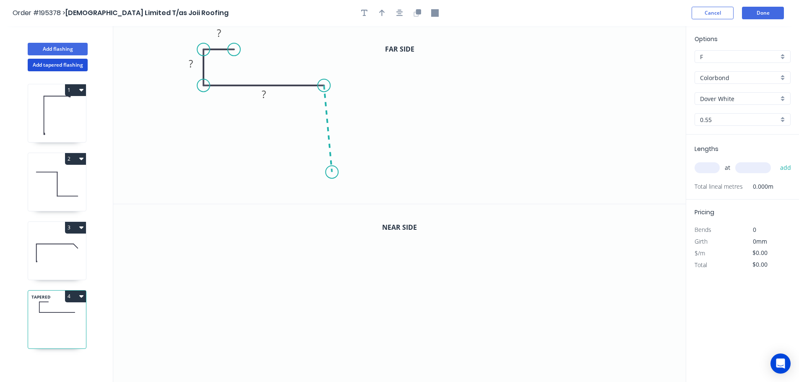
click at [332, 172] on icon "0 ? ? ?" at bounding box center [399, 115] width 573 height 178
click at [332, 172] on circle at bounding box center [332, 172] width 13 height 13
click at [330, 173] on circle at bounding box center [324, 172] width 13 height 13
click at [326, 173] on circle at bounding box center [324, 172] width 13 height 13
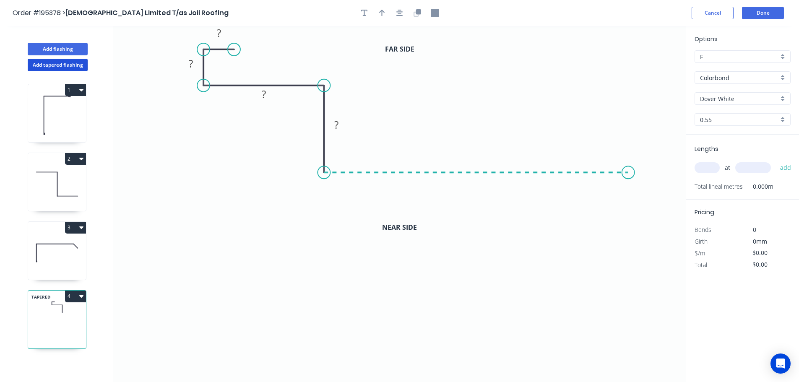
click at [629, 177] on icon "0 ? ? ? ?" at bounding box center [399, 115] width 573 height 178
click at [659, 201] on icon "0 ? ? ? ? ?" at bounding box center [399, 115] width 573 height 178
click at [659, 201] on circle at bounding box center [658, 202] width 13 height 13
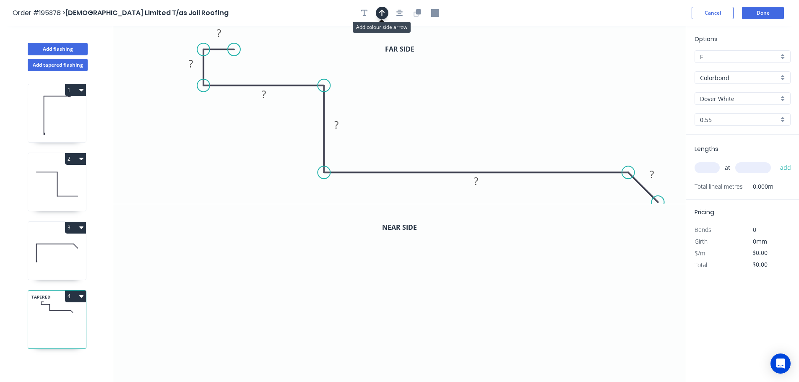
click at [381, 14] on icon "button" at bounding box center [382, 13] width 6 height 8
click at [643, 66] on icon at bounding box center [644, 58] width 8 height 27
drag, startPoint x: 643, startPoint y: 66, endPoint x: 482, endPoint y: 72, distance: 161.2
click at [491, 72] on icon at bounding box center [503, 62] width 24 height 24
click at [397, 12] on icon "button" at bounding box center [400, 13] width 7 height 7
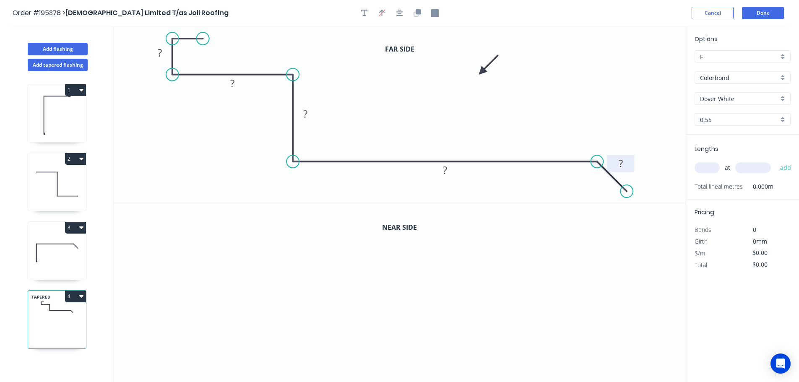
click at [625, 163] on rect at bounding box center [621, 165] width 17 height 12
click at [416, 13] on icon "button" at bounding box center [418, 11] width 5 height 5
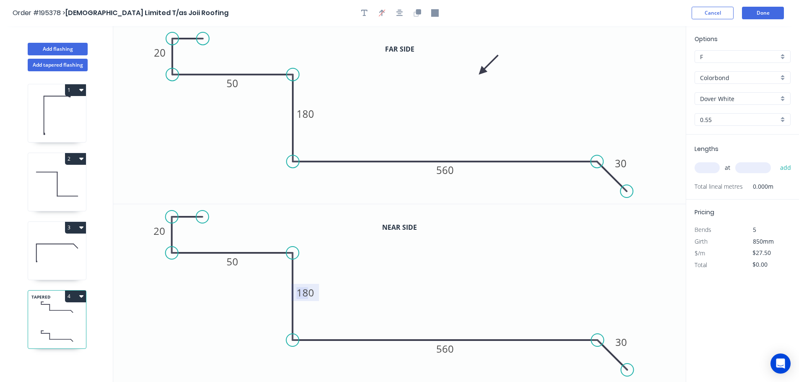
click at [305, 290] on tspan "180" at bounding box center [306, 293] width 18 height 14
click at [712, 168] on input "text" at bounding box center [707, 167] width 25 height 11
type input "$29.12"
type input "1"
type input "2600"
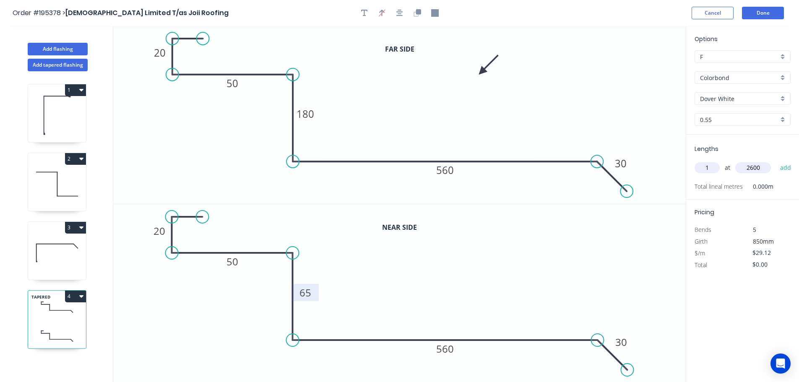
click at [776, 161] on button "add" at bounding box center [786, 168] width 20 height 14
type input "$75.71"
click at [366, 13] on icon "button" at bounding box center [364, 13] width 7 height 8
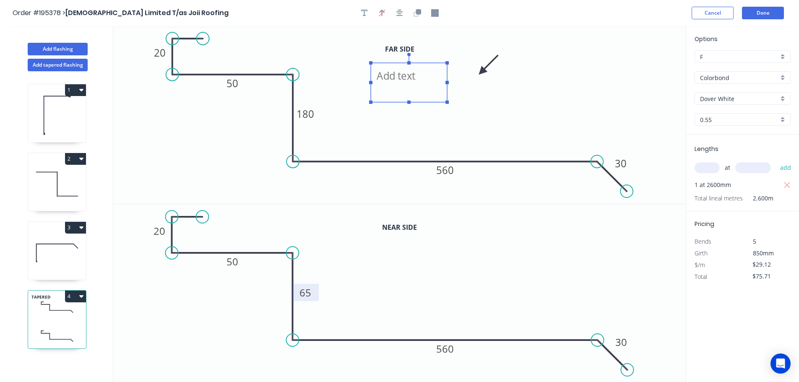
drag, startPoint x: 136, startPoint y: 63, endPoint x: 376, endPoint y: 85, distance: 241.1
click at [376, 85] on textarea at bounding box center [409, 82] width 68 height 31
type textarea "3"
click at [55, 50] on button "Add flashing" at bounding box center [58, 49] width 60 height 13
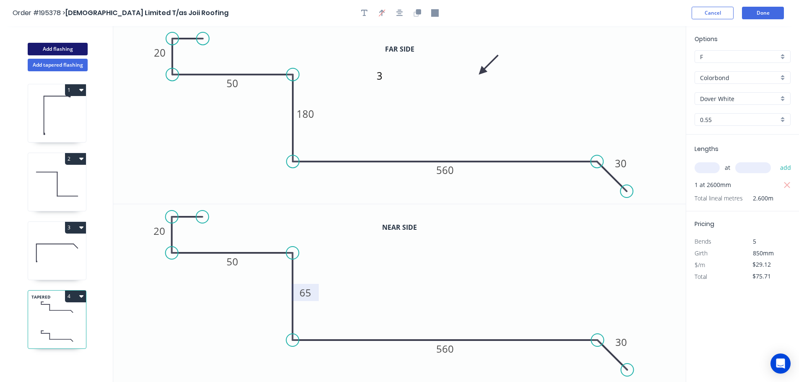
type input "$0.00"
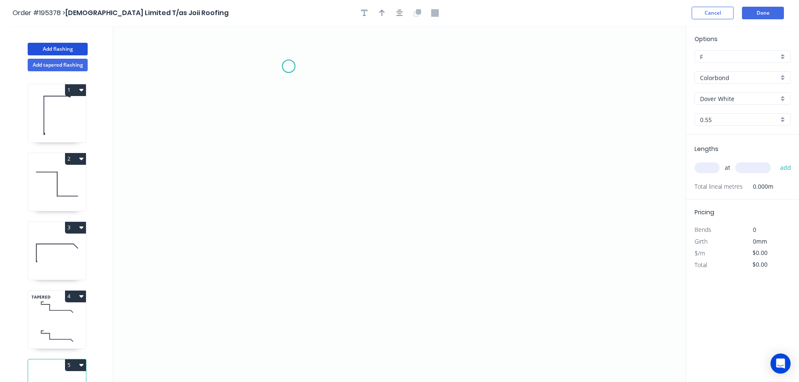
click at [289, 66] on icon "0" at bounding box center [399, 204] width 573 height 356
click at [308, 229] on icon "0" at bounding box center [399, 204] width 573 height 356
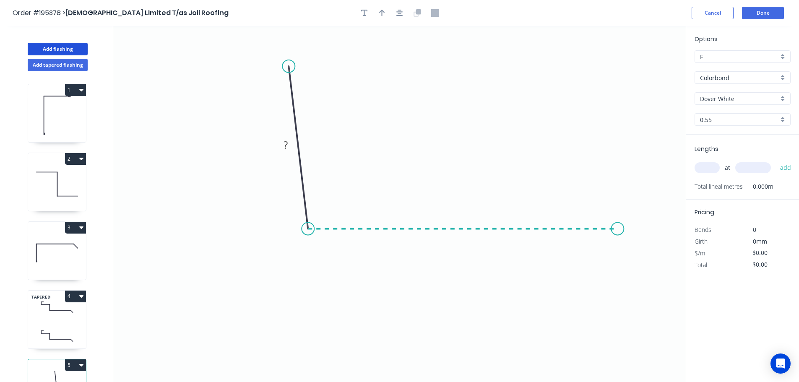
click at [620, 222] on icon "0 ?" at bounding box center [399, 204] width 573 height 356
click at [668, 274] on icon "0 ? ? ? º" at bounding box center [399, 204] width 573 height 356
click at [668, 274] on circle at bounding box center [667, 276] width 13 height 13
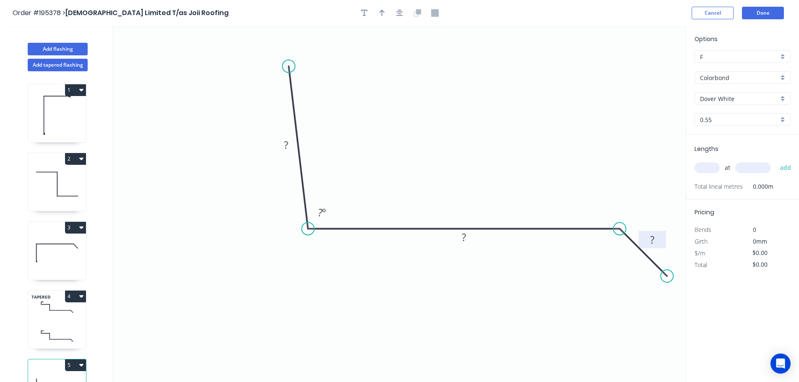
click at [657, 241] on rect at bounding box center [652, 241] width 17 height 12
click at [382, 14] on icon "button" at bounding box center [382, 13] width 6 height 7
type input "$12.62"
click at [645, 68] on icon at bounding box center [644, 58] width 8 height 27
drag, startPoint x: 645, startPoint y: 68, endPoint x: 455, endPoint y: 120, distance: 197.1
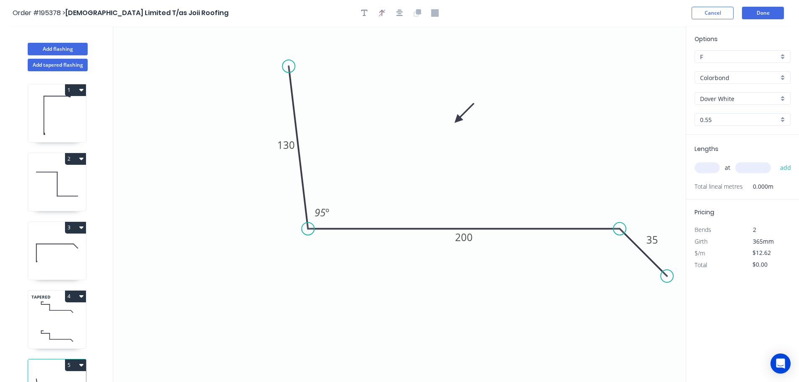
click at [455, 120] on icon at bounding box center [464, 113] width 24 height 24
click at [707, 167] on input "text" at bounding box center [707, 167] width 25 height 11
type input "1"
type input "2800"
click at [776, 161] on button "add" at bounding box center [786, 168] width 20 height 14
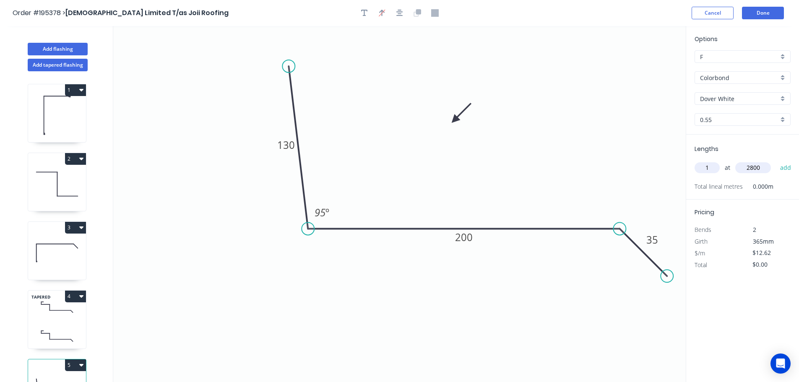
type input "$35.34"
drag, startPoint x: 366, startPoint y: 12, endPoint x: 353, endPoint y: 11, distance: 12.7
click at [365, 12] on icon "button" at bounding box center [364, 13] width 7 height 8
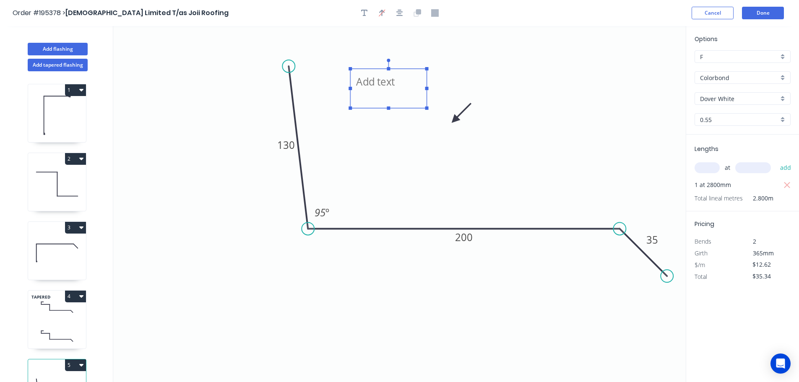
drag, startPoint x: 235, startPoint y: 81, endPoint x: 386, endPoint y: 86, distance: 151.1
click at [386, 86] on textarea at bounding box center [389, 88] width 68 height 31
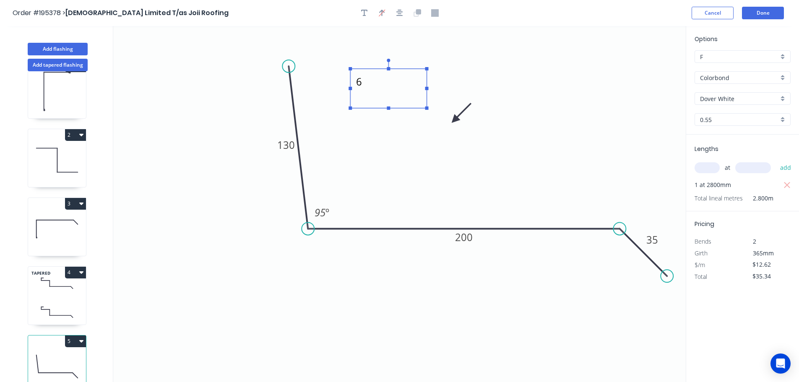
scroll to position [37, 0]
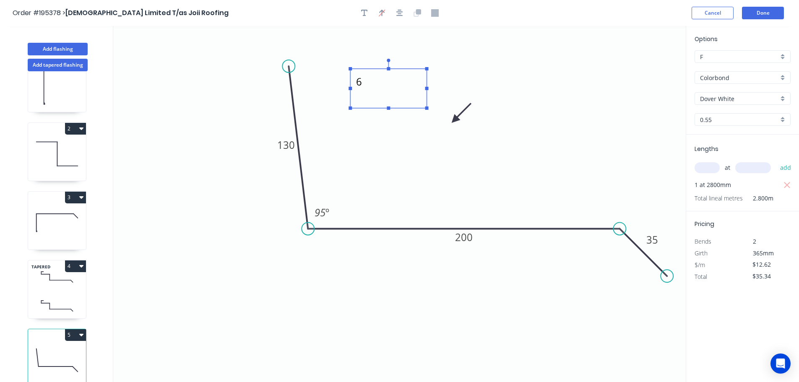
type textarea "6"
click at [58, 337] on icon at bounding box center [57, 361] width 58 height 54
click at [76, 330] on button "5" at bounding box center [75, 335] width 21 height 12
click at [45, 350] on div "Duplicate" at bounding box center [46, 356] width 65 height 12
type input "$0.00"
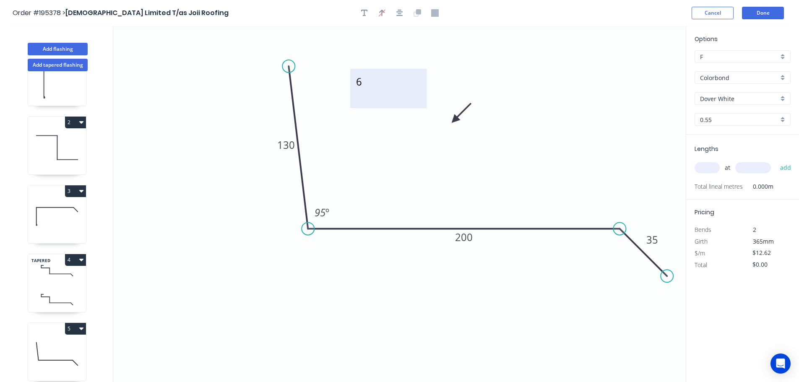
click at [363, 85] on textarea "6" at bounding box center [389, 88] width 68 height 31
type textarea "9"
click at [288, 146] on tspan "130" at bounding box center [286, 145] width 18 height 14
click at [712, 167] on input "text" at bounding box center [707, 167] width 25 height 11
type input "4"
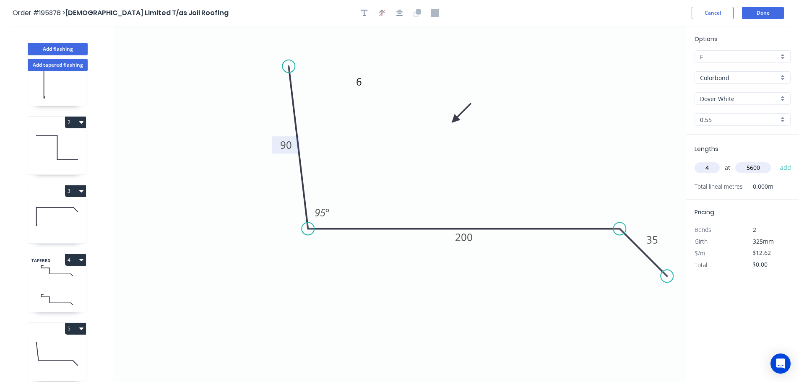
type input "5600"
click at [776, 161] on button "add" at bounding box center [786, 168] width 20 height 14
type input "$282.69"
click at [56, 65] on button "Add tapered flashing" at bounding box center [58, 65] width 60 height 13
type input "$0.00"
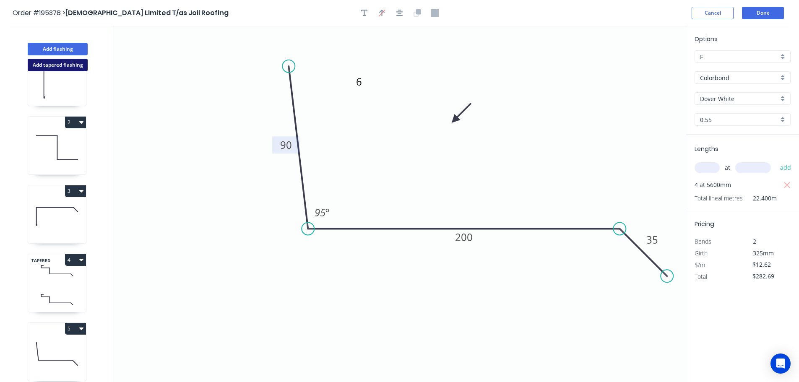
type input "$0.00"
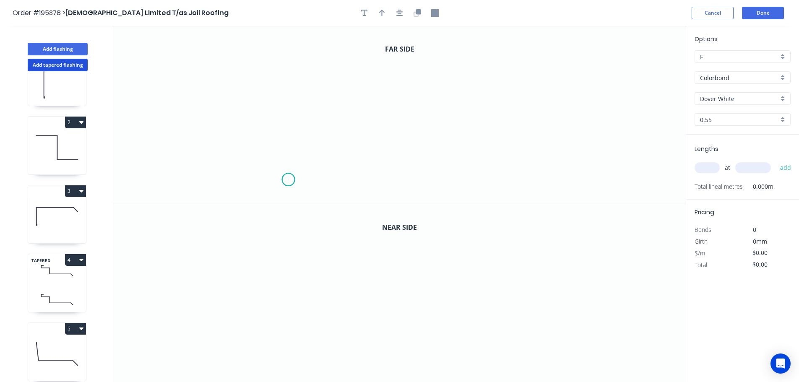
drag, startPoint x: 288, startPoint y: 180, endPoint x: 302, endPoint y: 127, distance: 54.7
click at [290, 180] on icon "0" at bounding box center [399, 115] width 573 height 178
click at [293, 38] on icon "0" at bounding box center [399, 115] width 573 height 178
click at [534, 61] on icon "0 ?" at bounding box center [399, 115] width 573 height 178
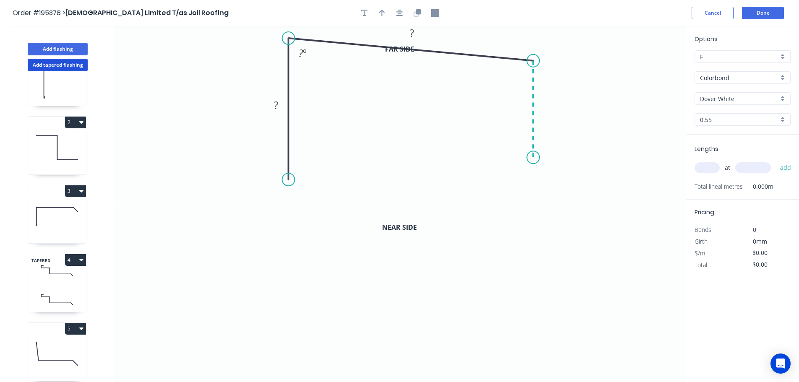
click at [528, 158] on icon "0 ? ? ? º" at bounding box center [399, 115] width 573 height 178
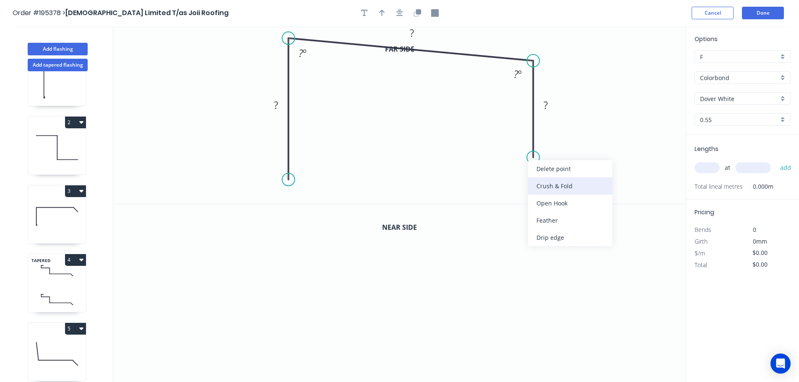
click at [554, 184] on div "Crush & Fold" at bounding box center [570, 186] width 84 height 17
click at [478, 174] on icon "0 ? ? CF 10 ? ? º ? º" at bounding box center [399, 115] width 573 height 178
click at [553, 184] on div "Flip bend" at bounding box center [575, 186] width 84 height 17
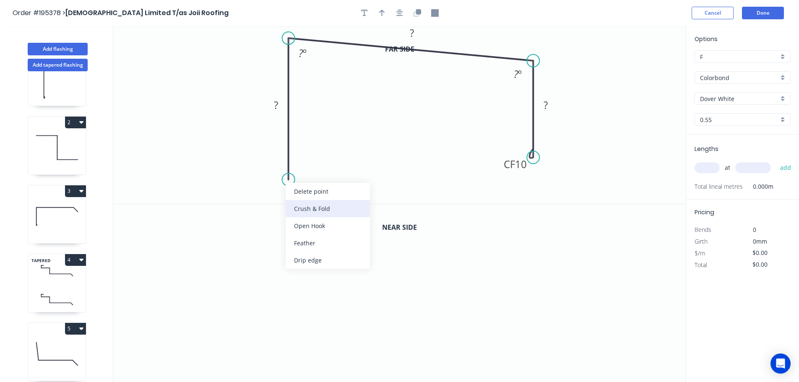
click at [312, 209] on div "Crush & Fold" at bounding box center [328, 208] width 84 height 17
drag, startPoint x: 257, startPoint y: 162, endPoint x: 315, endPoint y: 172, distance: 58.8
click at [315, 172] on rect at bounding box center [329, 174] width 34 height 17
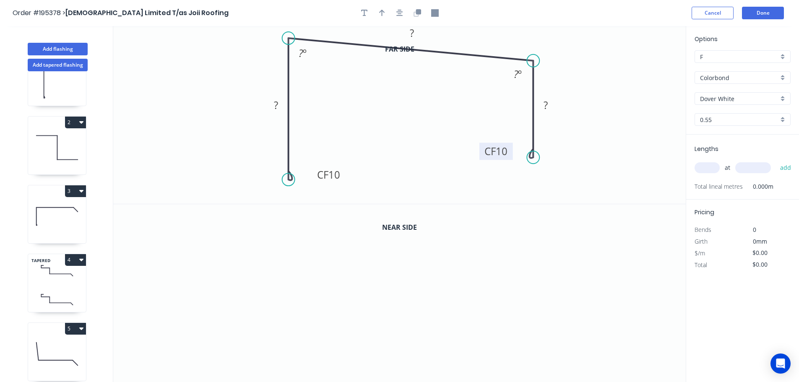
drag, startPoint x: 528, startPoint y: 168, endPoint x: 508, endPoint y: 155, distance: 24.0
click at [508, 155] on rect at bounding box center [497, 151] width 34 height 17
click at [336, 174] on tspan "10" at bounding box center [335, 175] width 12 height 14
click at [381, 14] on icon "button" at bounding box center [382, 13] width 6 height 8
drag, startPoint x: 644, startPoint y: 66, endPoint x: 239, endPoint y: 60, distance: 405.4
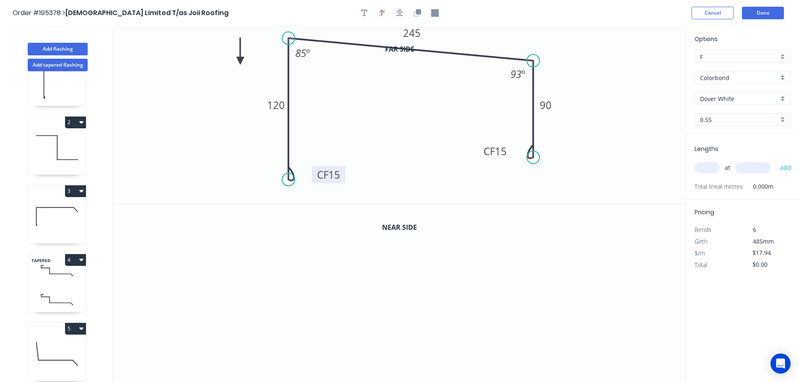
click at [240, 61] on icon at bounding box center [241, 51] width 8 height 27
click at [416, 11] on icon "button" at bounding box center [418, 13] width 8 height 8
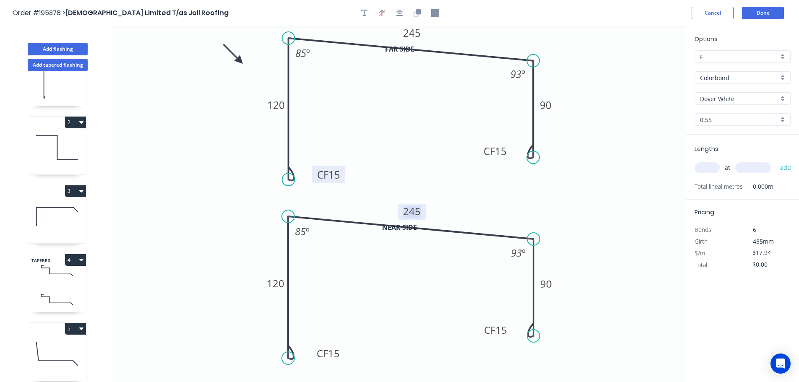
click at [415, 206] on tspan "245" at bounding box center [412, 211] width 18 height 14
click at [710, 168] on input "text" at bounding box center [707, 167] width 25 height 11
type input "$19.56"
type input "1"
type input "2800"
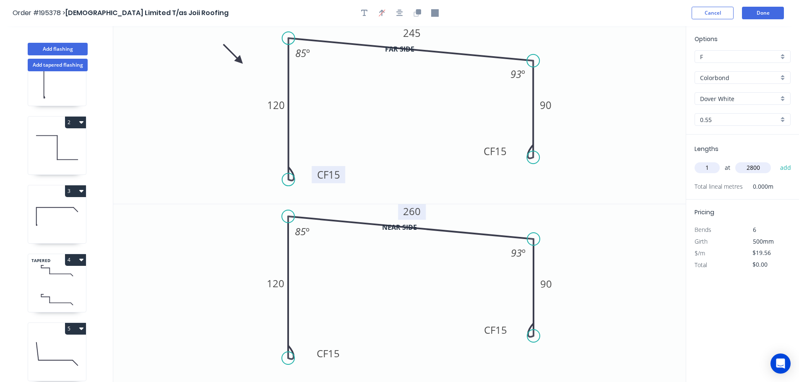
click at [776, 161] on button "add" at bounding box center [786, 168] width 20 height 14
type input "$54.77"
click at [360, 14] on button "button" at bounding box center [364, 13] width 13 height 13
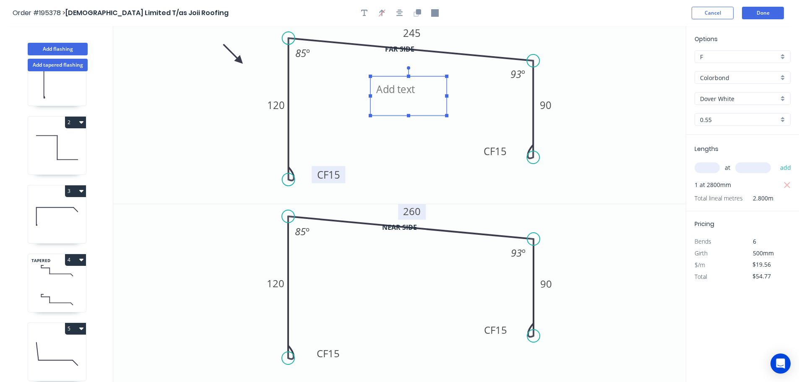
drag, startPoint x: 169, startPoint y: 56, endPoint x: 390, endPoint y: 89, distance: 223.5
click at [390, 89] on textarea at bounding box center [409, 96] width 68 height 31
click at [555, 122] on icon "12 CF 15 120 245 CF 15 90 85 º 93 º" at bounding box center [399, 115] width 573 height 178
type textarea "12"
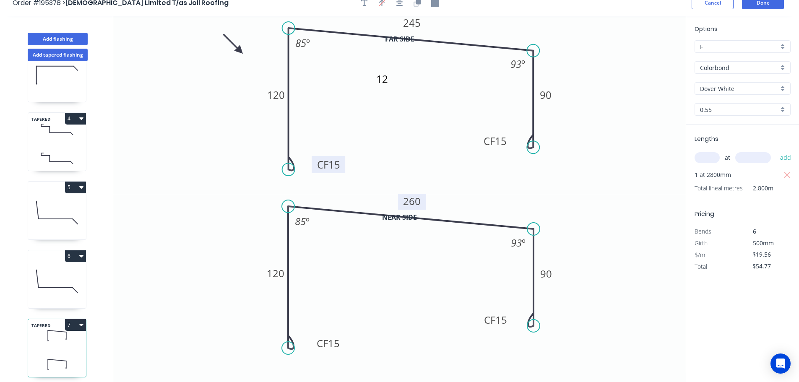
scroll to position [16, 0]
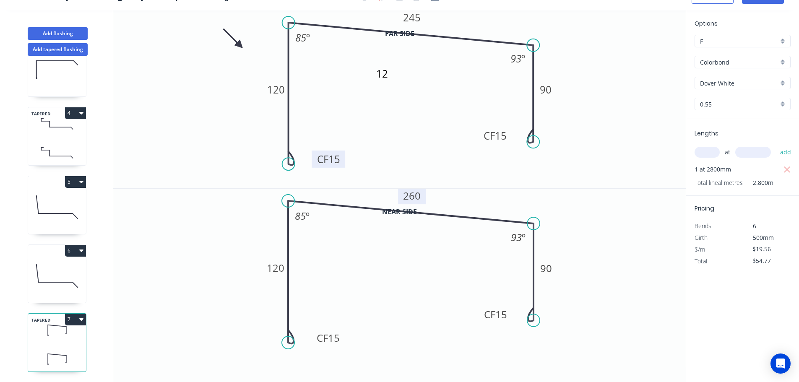
click at [75, 317] on button "7" at bounding box center [75, 320] width 21 height 12
click at [23, 334] on div "Duplicate" at bounding box center [46, 340] width 65 height 12
type input "$0.00"
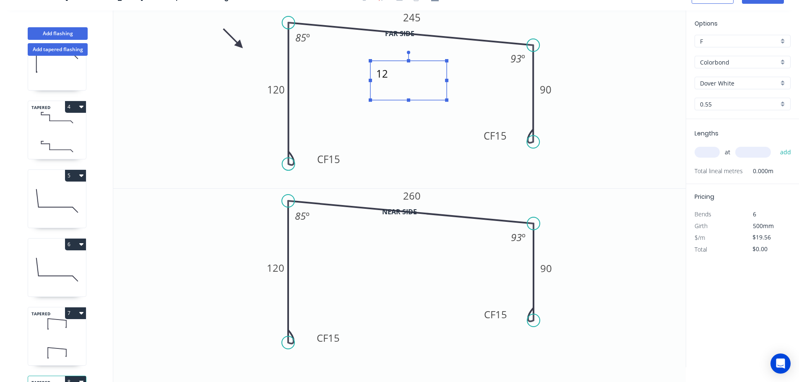
click at [383, 76] on textarea "12" at bounding box center [409, 80] width 68 height 31
type textarea "14"
click at [709, 154] on input "text" at bounding box center [707, 152] width 25 height 11
type input "1"
type input "3000"
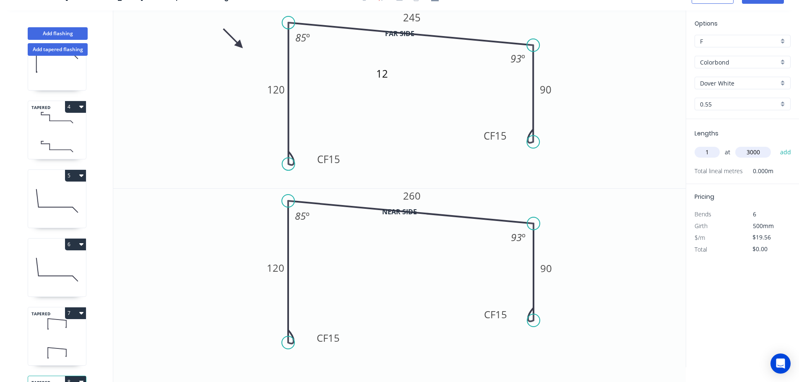
click at [776, 145] on button "add" at bounding box center [786, 152] width 20 height 14
type input "$58.68"
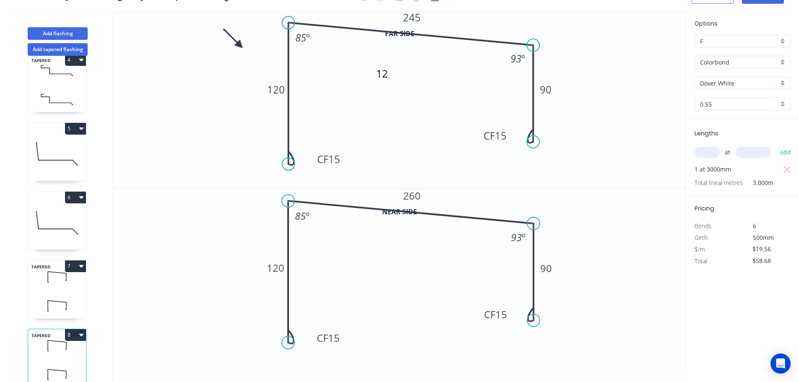
scroll to position [243, 0]
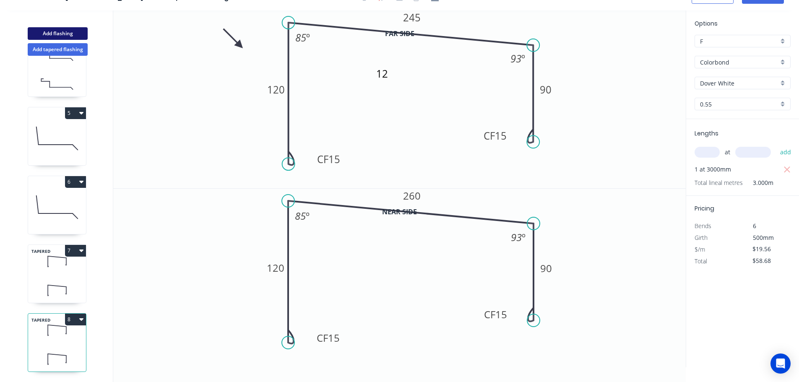
click at [55, 32] on button "Add flashing" at bounding box center [58, 33] width 60 height 13
type input "$0.00"
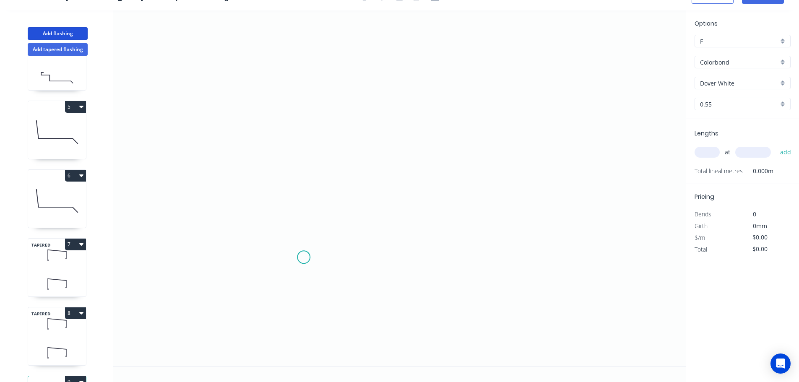
click at [302, 257] on icon "0" at bounding box center [399, 188] width 573 height 356
click at [305, 66] on icon "0" at bounding box center [399, 188] width 573 height 356
click at [563, 92] on icon "0 ?" at bounding box center [399, 188] width 573 height 356
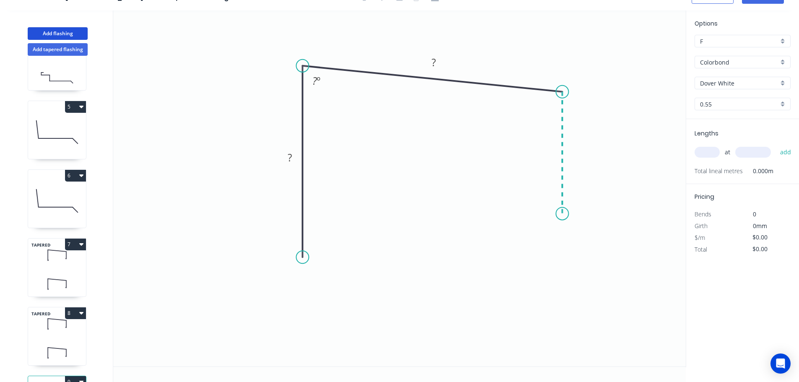
click at [560, 214] on icon "0 ? ? ? º" at bounding box center [399, 188] width 573 height 356
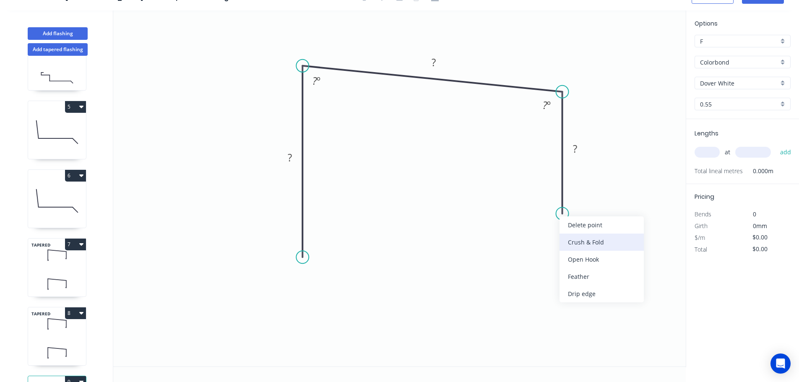
click at [587, 244] on div "Crush & Fold" at bounding box center [602, 242] width 84 height 17
click at [586, 245] on div "Flip bend" at bounding box center [605, 241] width 84 height 17
drag, startPoint x: 596, startPoint y: 198, endPoint x: 533, endPoint y: 211, distance: 64.9
click at [534, 211] on rect at bounding box center [522, 211] width 34 height 17
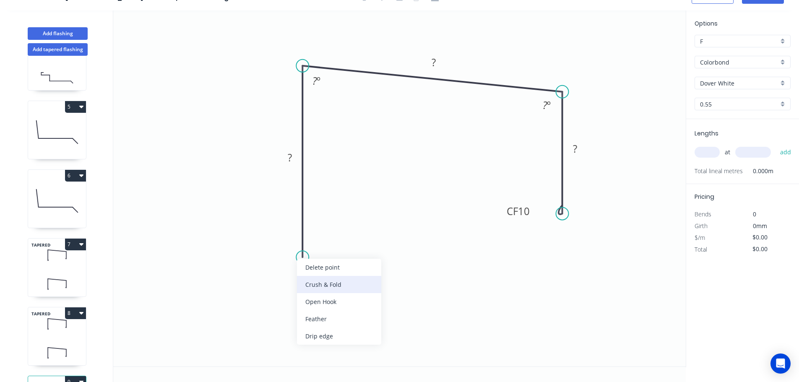
click at [316, 285] on div "Crush & Fold" at bounding box center [339, 284] width 84 height 17
drag, startPoint x: 273, startPoint y: 236, endPoint x: 337, endPoint y: 244, distance: 64.3
click at [337, 244] on rect at bounding box center [347, 250] width 34 height 17
click at [352, 251] on tspan "10" at bounding box center [354, 250] width 12 height 14
type input "$17.94"
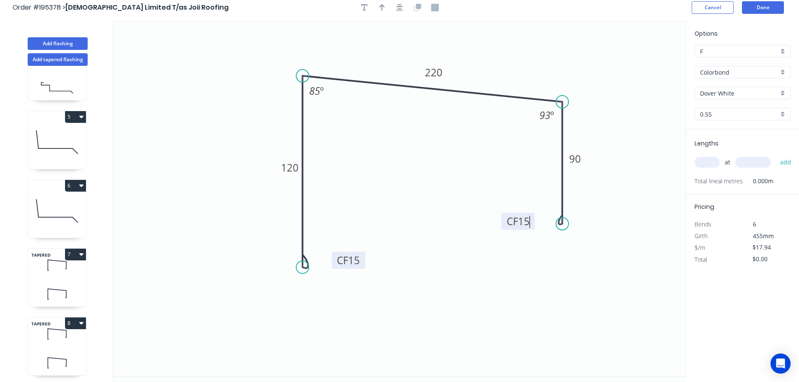
scroll to position [0, 0]
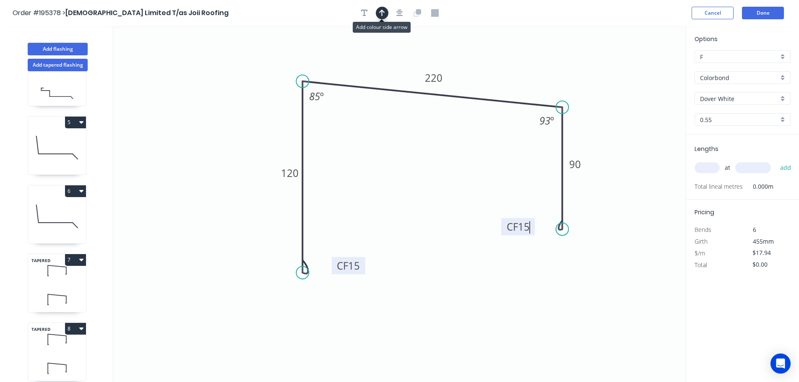
click at [379, 13] on icon "button" at bounding box center [382, 13] width 6 height 8
drag, startPoint x: 644, startPoint y: 66, endPoint x: 245, endPoint y: 120, distance: 402.6
click at [245, 120] on icon at bounding box center [245, 110] width 8 height 27
click at [706, 167] on input "text" at bounding box center [707, 167] width 25 height 11
type input "1"
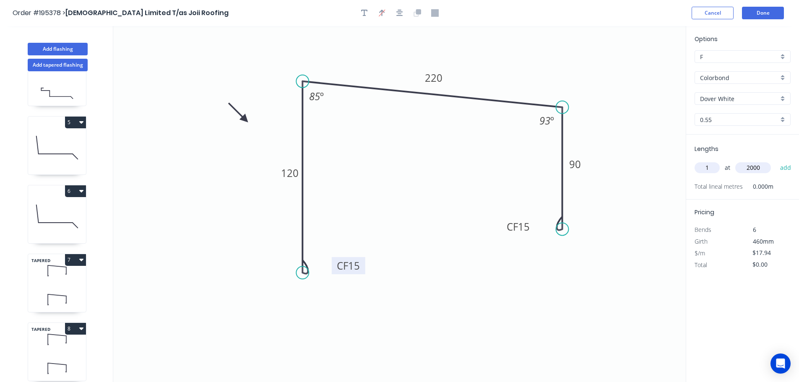
type input "2000"
click at [776, 161] on button "add" at bounding box center [786, 168] width 20 height 14
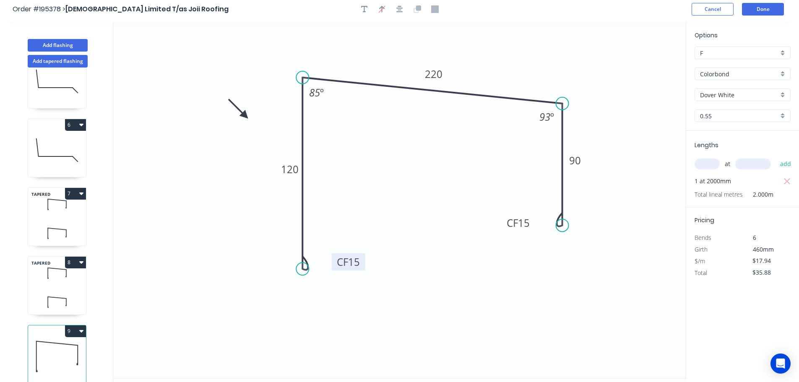
scroll to position [16, 0]
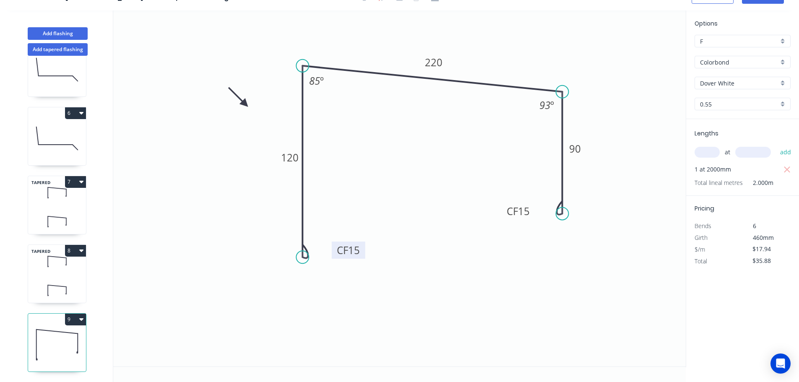
click at [74, 314] on button "9" at bounding box center [75, 320] width 21 height 12
click at [33, 334] on div "Duplicate" at bounding box center [46, 340] width 65 height 12
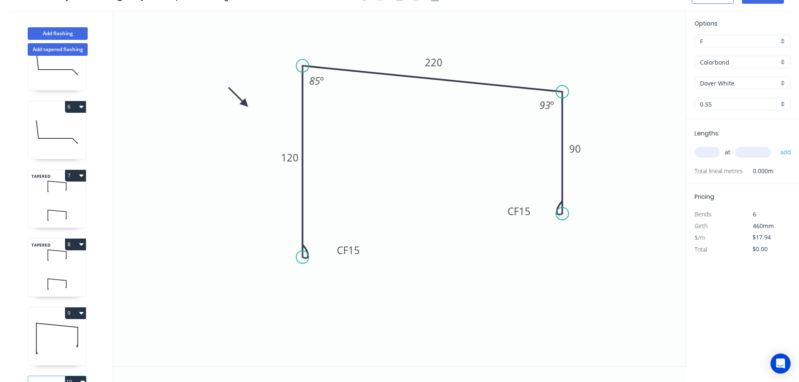
click at [49, 334] on icon at bounding box center [57, 339] width 58 height 54
type input "$35.88"
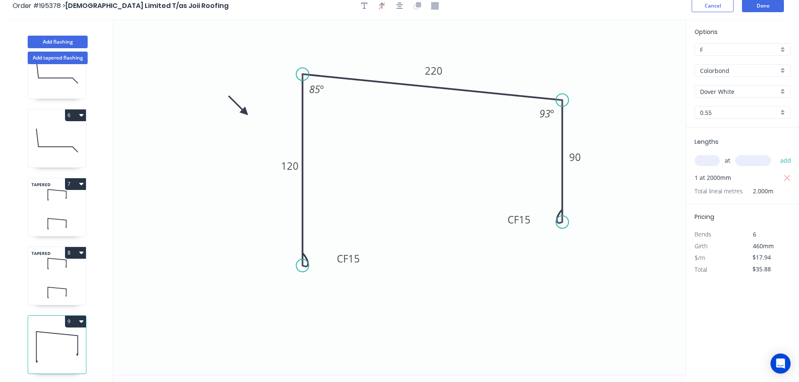
scroll to position [0, 0]
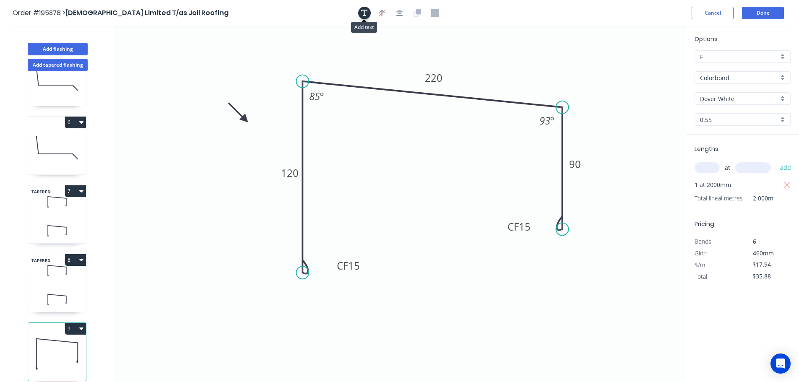
click at [368, 11] on button "button" at bounding box center [364, 13] width 13 height 13
drag, startPoint x: 159, startPoint y: 57, endPoint x: 422, endPoint y: 154, distance: 280.2
click at [422, 154] on textarea at bounding box center [427, 158] width 68 height 31
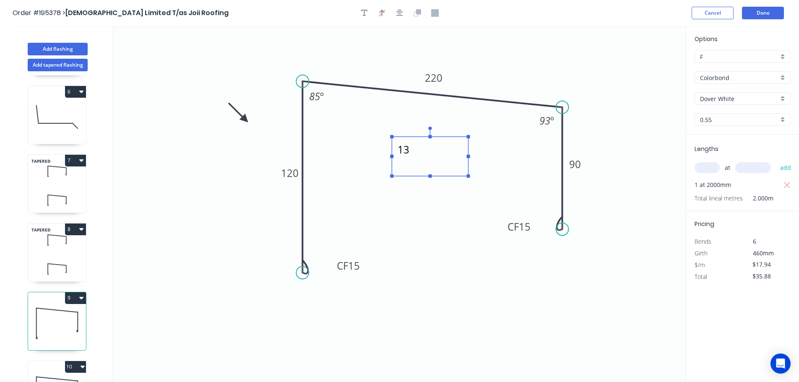
scroll to position [381, 0]
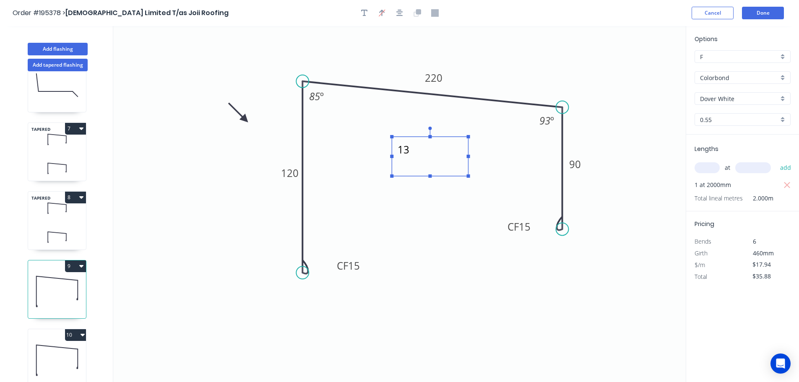
type textarea "13"
click at [57, 347] on icon at bounding box center [57, 361] width 58 height 54
type input "$0.00"
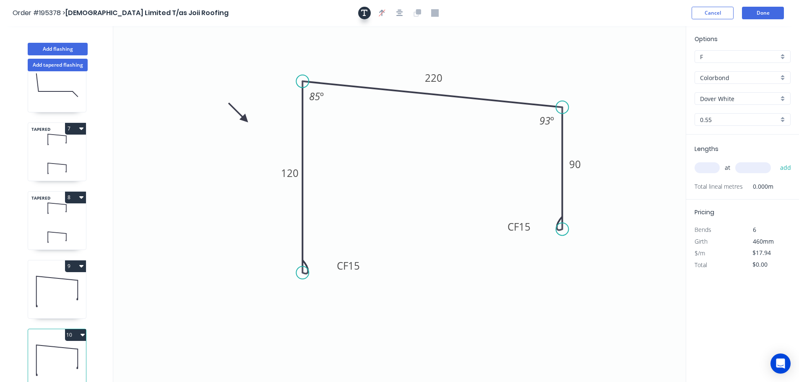
click at [364, 17] on button "button" at bounding box center [364, 13] width 13 height 13
drag, startPoint x: 181, startPoint y: 55, endPoint x: 433, endPoint y: 152, distance: 270.4
click at [433, 152] on textarea at bounding box center [420, 155] width 68 height 31
type textarea "15"
click at [435, 77] on tspan "220" at bounding box center [434, 78] width 18 height 14
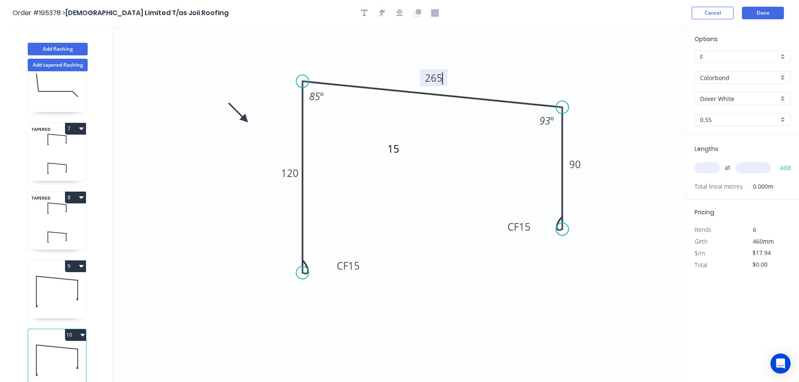
click at [702, 163] on input "text" at bounding box center [707, 167] width 25 height 11
type input "$20.01"
type input "1"
type input "2000"
click at [776, 161] on button "add" at bounding box center [786, 168] width 20 height 14
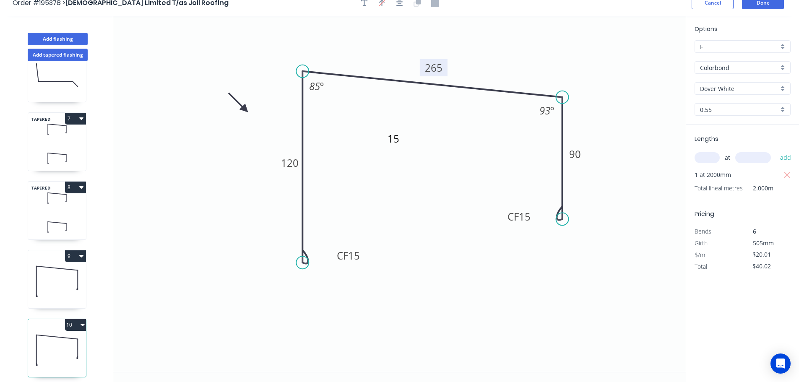
scroll to position [16, 0]
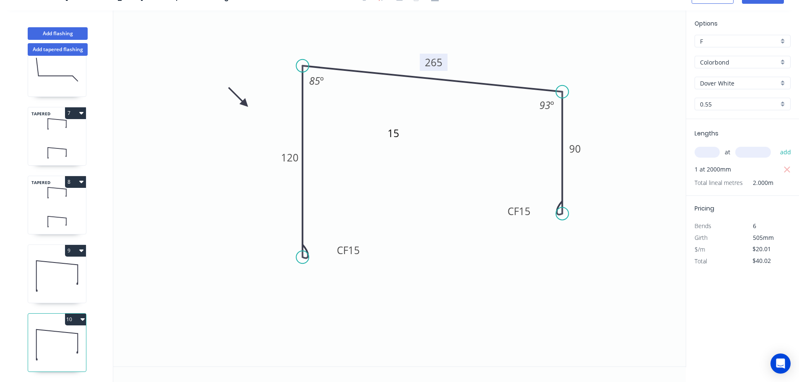
click at [75, 317] on button "10" at bounding box center [75, 320] width 21 height 12
click at [29, 336] on div "Duplicate" at bounding box center [46, 340] width 65 height 12
type input "$0.00"
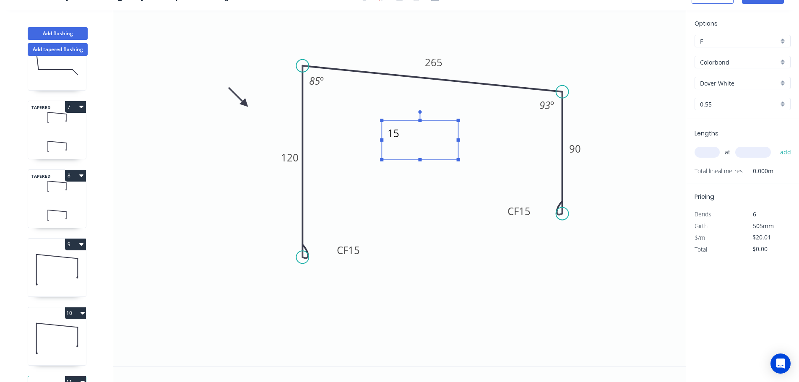
click at [397, 131] on textarea "15" at bounding box center [420, 140] width 68 height 31
type textarea "16"
click at [437, 61] on tspan "265" at bounding box center [434, 62] width 18 height 14
click at [710, 153] on input "text" at bounding box center [707, 152] width 25 height 11
type input "$15.86"
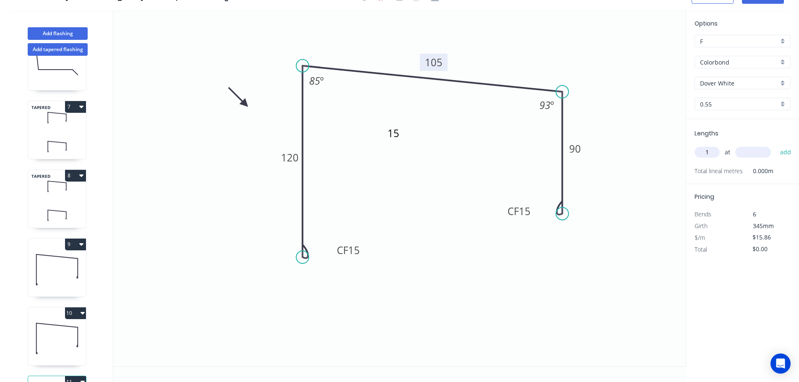
type input "1"
type input "5600"
click at [776, 145] on button "add" at bounding box center [786, 152] width 20 height 14
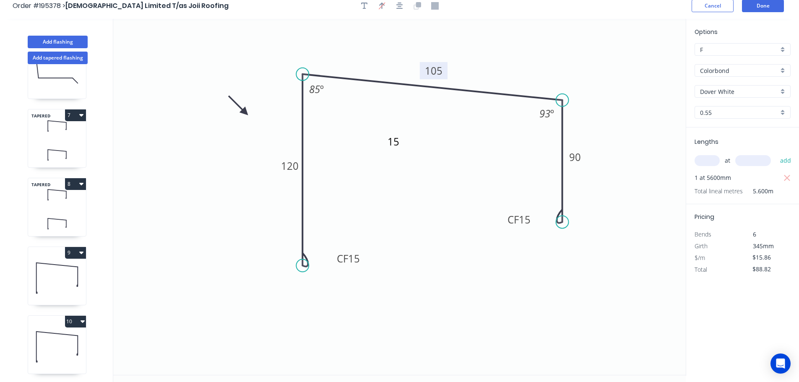
scroll to position [0, 0]
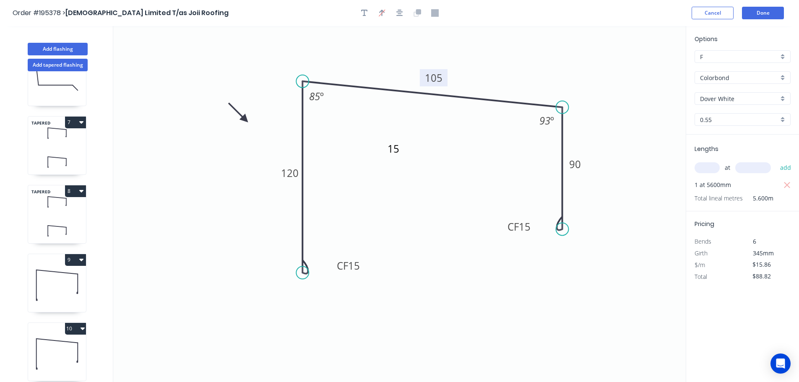
click at [608, 286] on icon "16 CF 15 120 105 CF 15 90 85 º 93 º" at bounding box center [399, 204] width 573 height 356
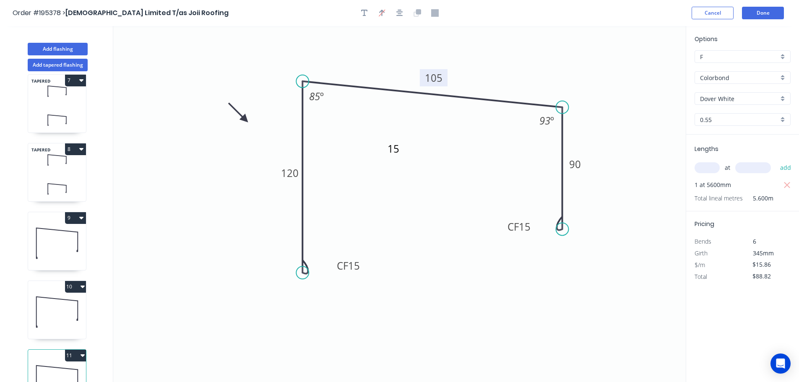
scroll to position [449, 0]
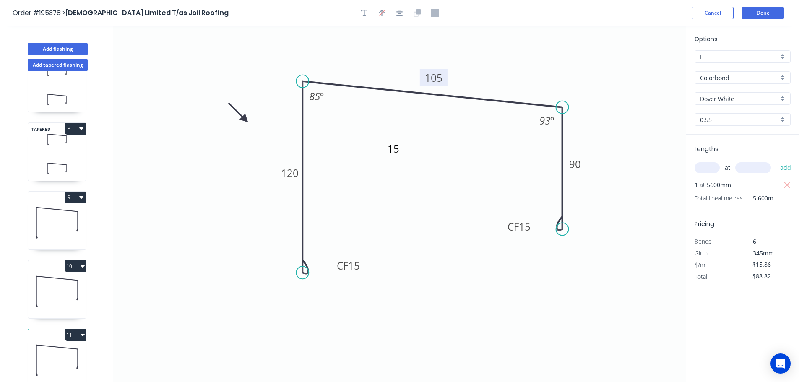
click at [71, 330] on button "11" at bounding box center [75, 335] width 21 height 12
click at [36, 350] on div "Duplicate" at bounding box center [46, 356] width 65 height 12
type input "$0.00"
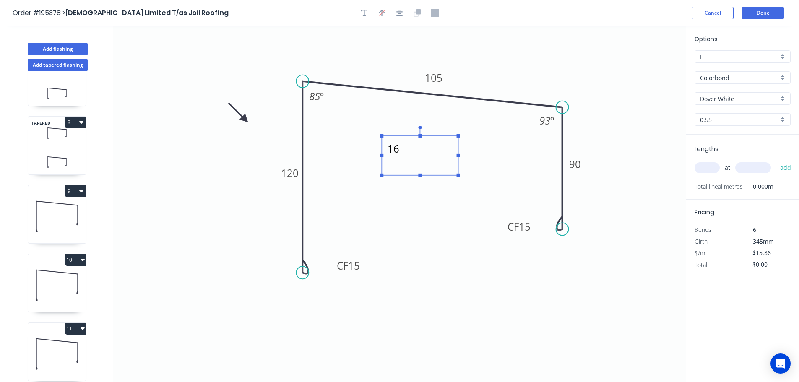
click at [397, 150] on textarea "16" at bounding box center [420, 155] width 68 height 31
type textarea "17"
click at [437, 76] on tspan "105" at bounding box center [434, 78] width 18 height 14
click at [705, 161] on div "at add" at bounding box center [744, 168] width 98 height 14
click at [707, 167] on input "text" at bounding box center [707, 167] width 25 height 11
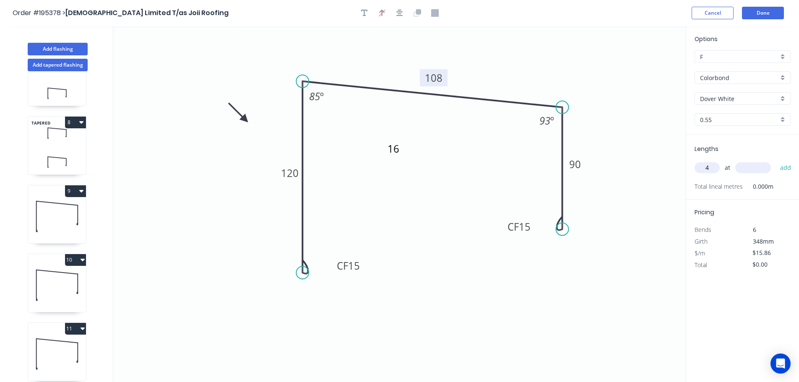
type input "4"
type input "5600"
click at [776, 161] on button "add" at bounding box center [786, 168] width 20 height 14
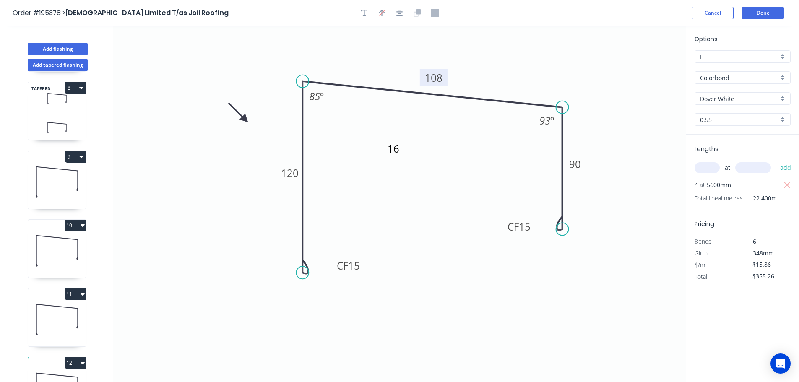
scroll to position [518, 0]
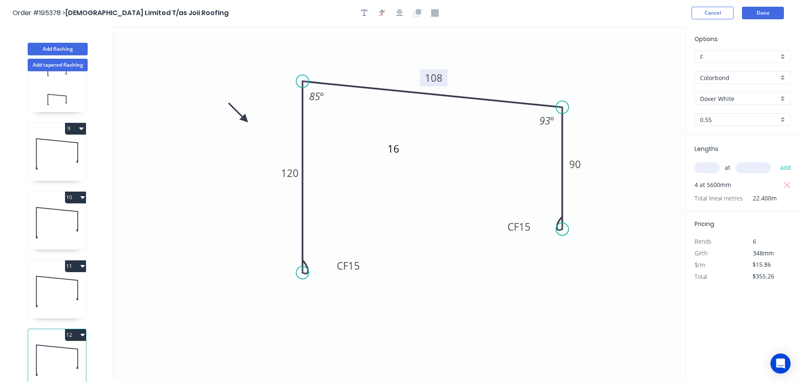
click at [68, 329] on button "12" at bounding box center [75, 335] width 21 height 12
click at [31, 350] on div "Duplicate" at bounding box center [46, 356] width 65 height 12
type input "$0.00"
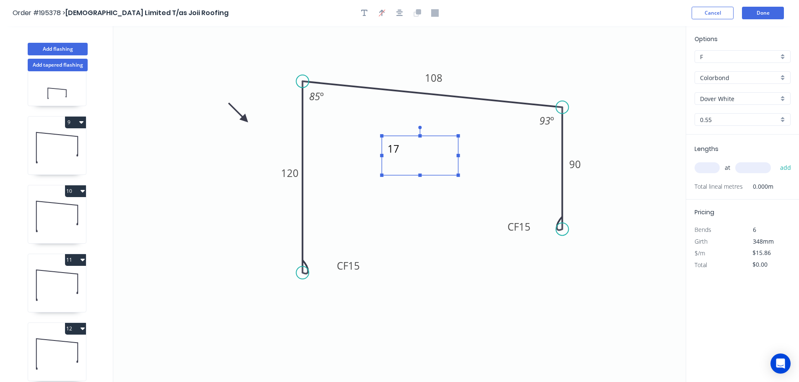
click at [397, 148] on textarea "17" at bounding box center [420, 155] width 68 height 31
type textarea "18"
click at [436, 78] on tspan "108" at bounding box center [434, 78] width 18 height 14
click at [710, 167] on input "text" at bounding box center [707, 167] width 25 height 11
type input "2"
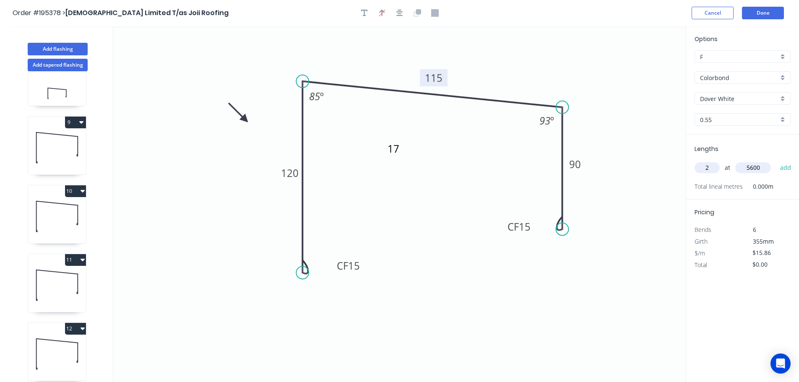
type input "5600"
click at [776, 161] on button "add" at bounding box center [786, 168] width 20 height 14
type input "$177.63"
click at [56, 64] on button "Add tapered flashing" at bounding box center [58, 65] width 60 height 13
type input "$0.00"
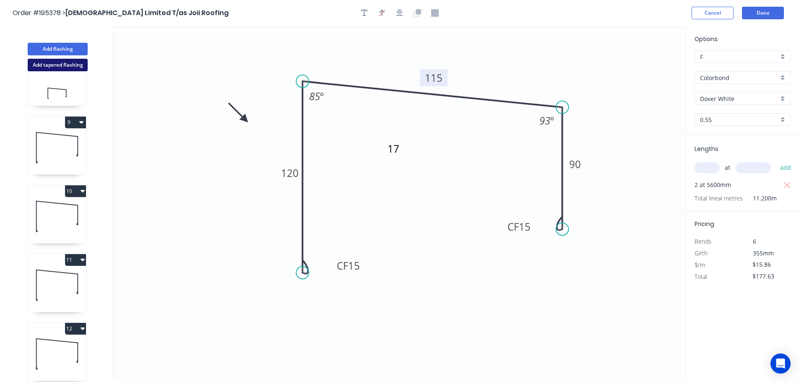
type input "$0.00"
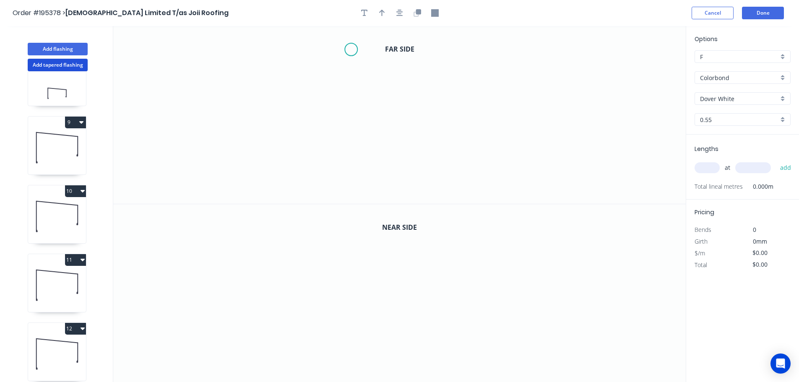
click at [351, 50] on icon "0" at bounding box center [399, 115] width 573 height 178
drag, startPoint x: 351, startPoint y: 166, endPoint x: 411, endPoint y: 165, distance: 59.6
click at [353, 166] on icon "0" at bounding box center [399, 115] width 573 height 178
click at [617, 162] on icon "0 ?" at bounding box center [399, 115] width 573 height 178
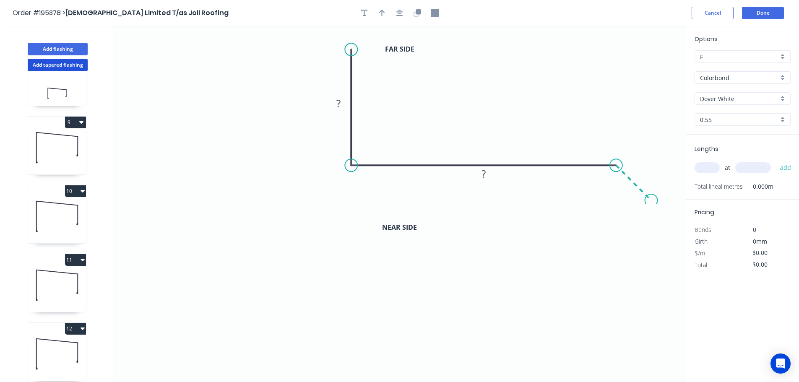
click at [652, 198] on icon "0 ? ?" at bounding box center [399, 115] width 573 height 178
click at [652, 198] on circle at bounding box center [651, 200] width 13 height 13
click at [399, 16] on icon "button" at bounding box center [400, 13] width 7 height 7
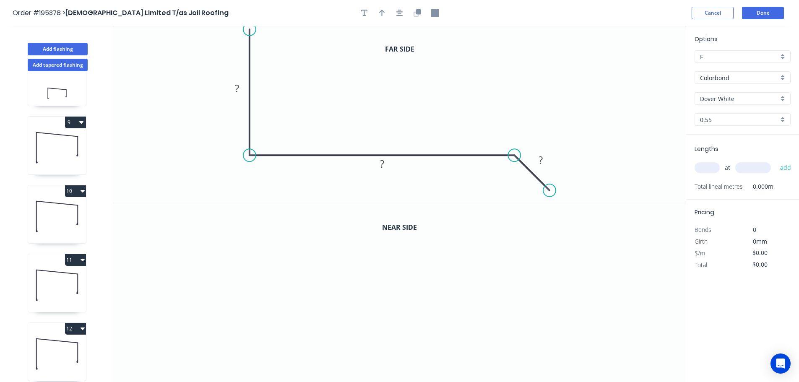
drag, startPoint x: 248, startPoint y: 38, endPoint x: 250, endPoint y: 29, distance: 9.1
click at [250, 29] on circle at bounding box center [249, 29] width 13 height 13
click at [382, 11] on icon "button" at bounding box center [382, 13] width 6 height 7
click at [644, 66] on icon at bounding box center [644, 58] width 8 height 27
drag, startPoint x: 644, startPoint y: 66, endPoint x: 456, endPoint y: 74, distance: 188.6
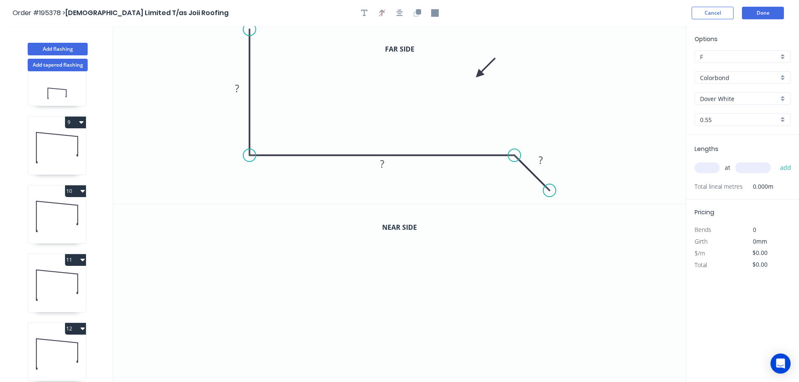
click at [474, 70] on icon at bounding box center [486, 68] width 24 height 24
click at [238, 88] on tspan "?" at bounding box center [237, 88] width 4 height 14
click at [417, 12] on icon "button" at bounding box center [418, 11] width 5 height 5
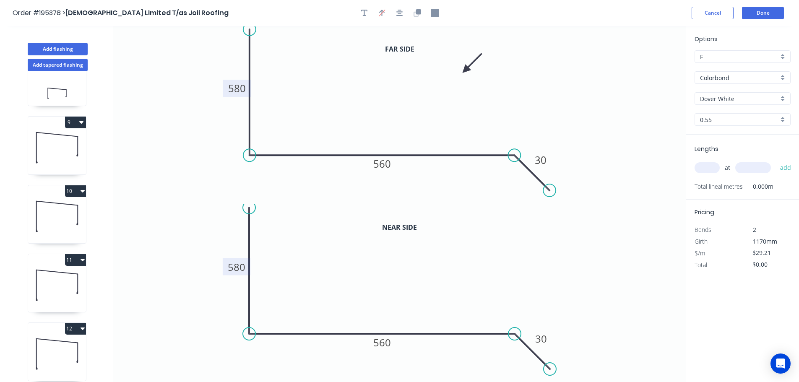
click at [238, 267] on tspan "580" at bounding box center [237, 267] width 18 height 14
click at [708, 170] on input "text" at bounding box center [707, 167] width 25 height 11
type input "$30.83"
type input "1"
type input "2500"
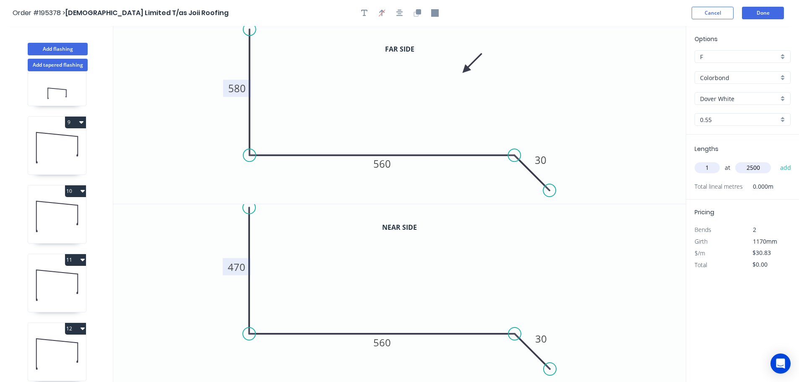
click at [776, 161] on button "add" at bounding box center [786, 168] width 20 height 14
type input "$77.08"
click at [364, 11] on icon "button" at bounding box center [364, 13] width 7 height 8
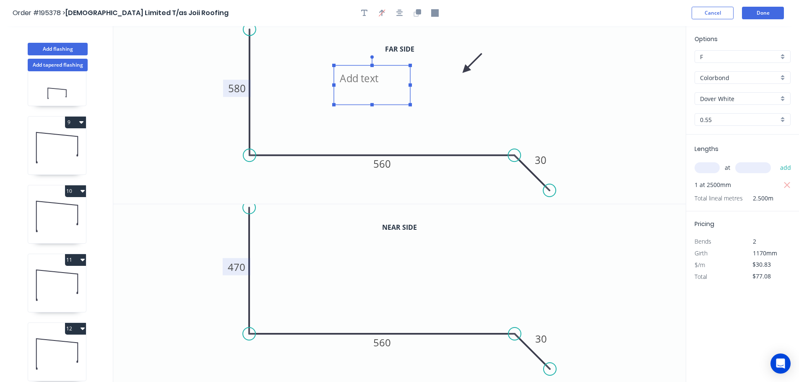
drag, startPoint x: 159, startPoint y: 60, endPoint x: 347, endPoint y: 79, distance: 188.1
click at [347, 80] on textarea at bounding box center [372, 85] width 68 height 31
click at [598, 276] on icon "0 470 560 30" at bounding box center [399, 293] width 573 height 178
type textarea "2"
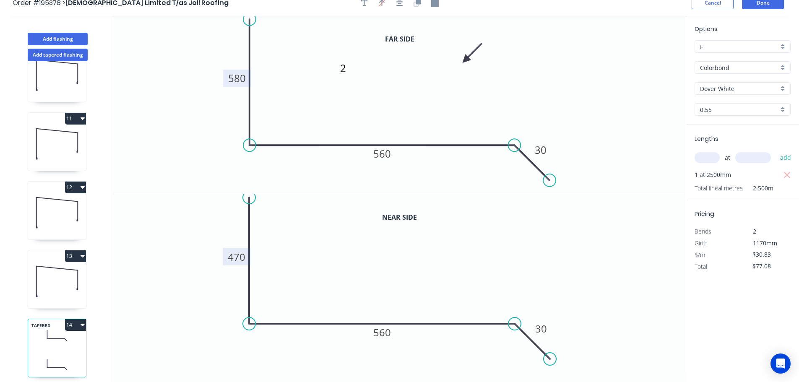
scroll to position [16, 0]
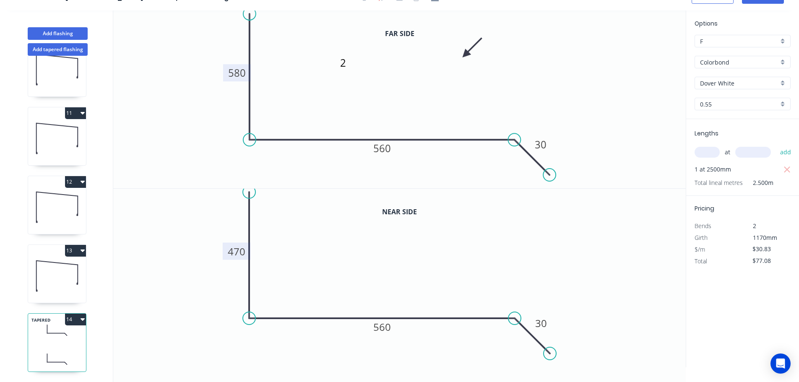
click at [71, 315] on button "14" at bounding box center [75, 320] width 21 height 12
click at [29, 334] on div "Duplicate" at bounding box center [46, 340] width 65 height 12
type input "$0.00"
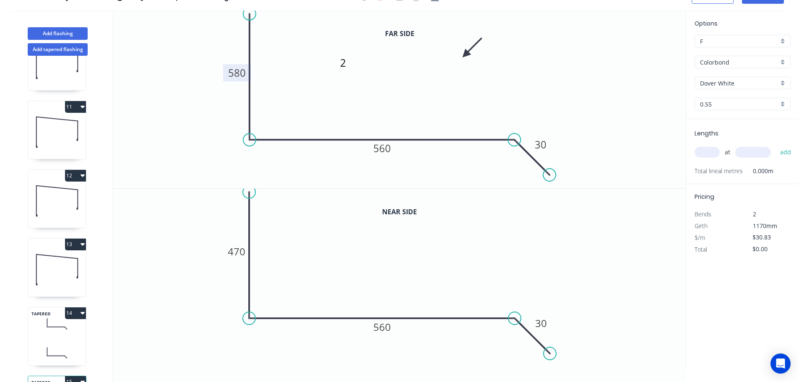
click at [240, 73] on tspan "580" at bounding box center [237, 73] width 18 height 14
click at [237, 255] on tspan "470" at bounding box center [237, 252] width 18 height 14
click at [384, 149] on tspan "560" at bounding box center [382, 148] width 18 height 14
click at [386, 329] on tspan "560" at bounding box center [382, 327] width 18 height 14
type input "$22.54"
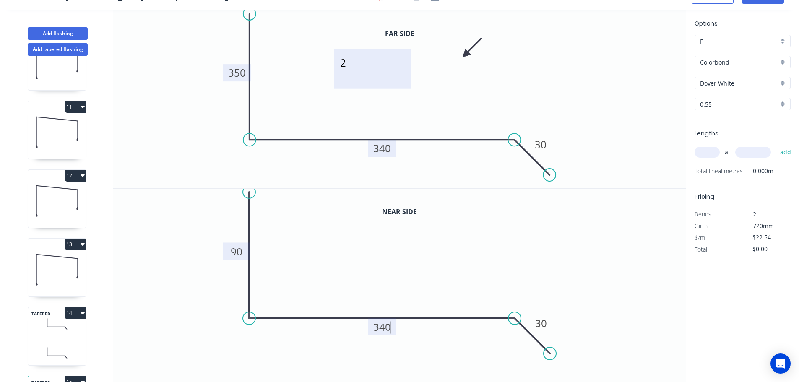
click at [344, 65] on textarea "2" at bounding box center [373, 69] width 68 height 31
type textarea "4"
click at [707, 153] on input "text" at bounding box center [707, 152] width 25 height 11
type input "1"
type input "5500"
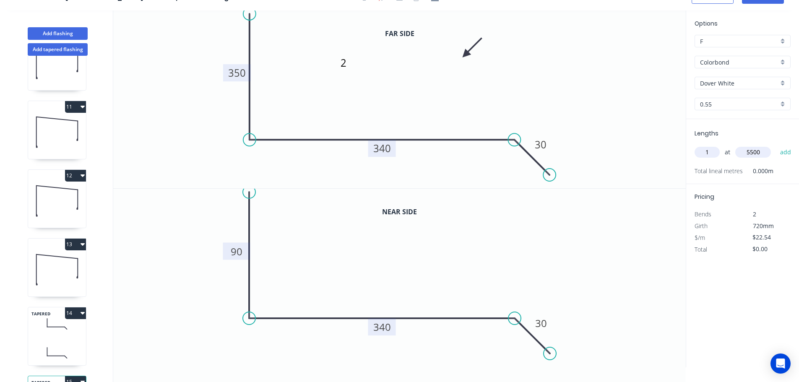
click at [776, 145] on button "add" at bounding box center [786, 152] width 20 height 14
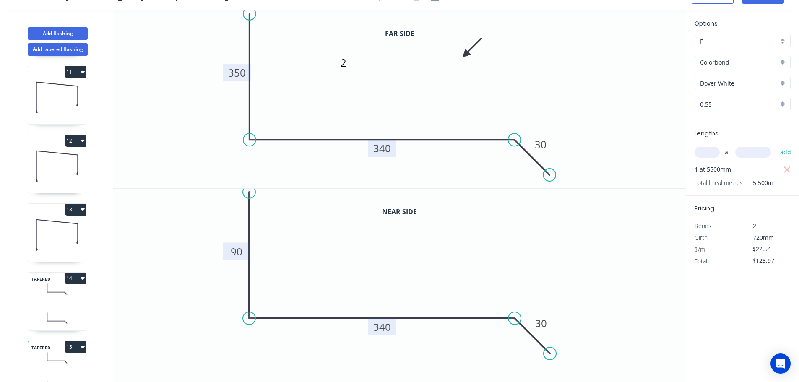
scroll to position [725, 0]
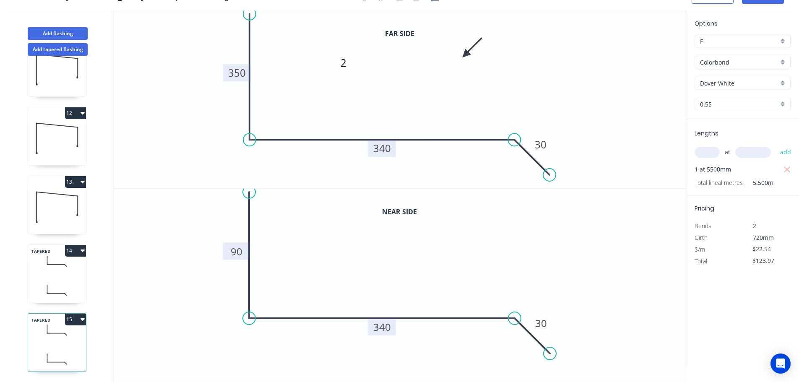
drag, startPoint x: 73, startPoint y: 313, endPoint x: 65, endPoint y: 319, distance: 10.4
click at [73, 314] on button "15" at bounding box center [75, 320] width 21 height 12
click at [29, 334] on div "Duplicate" at bounding box center [46, 340] width 65 height 12
type input "$0.00"
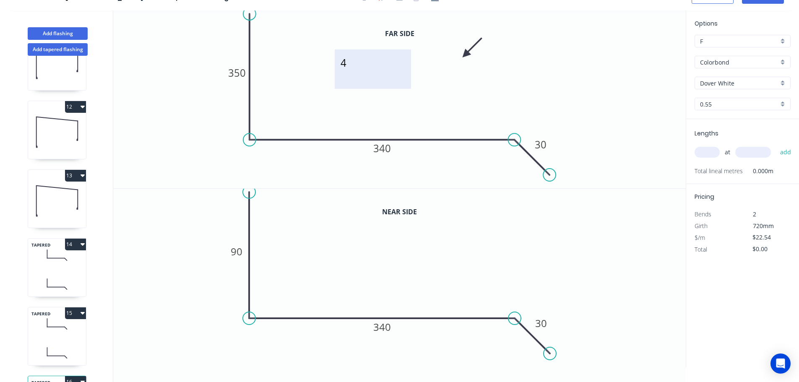
click at [345, 64] on textarea "4" at bounding box center [373, 69] width 68 height 31
type textarea "5"
click at [239, 73] on tspan "350" at bounding box center [237, 73] width 18 height 14
type input "$18.39"
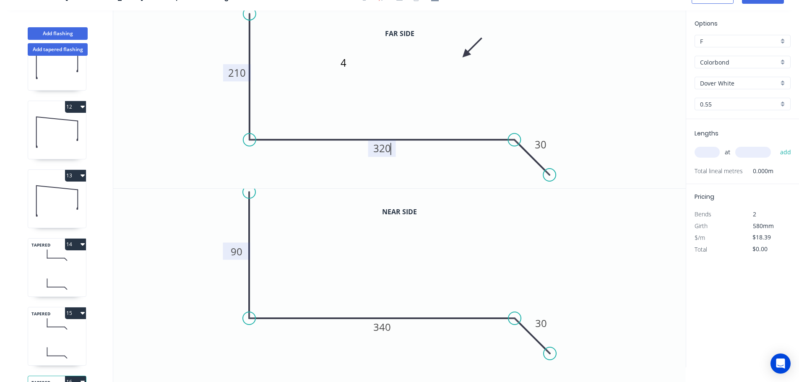
click at [236, 251] on tspan "90" at bounding box center [237, 252] width 12 height 14
click at [389, 331] on tspan "210" at bounding box center [382, 327] width 18 height 14
click at [380, 332] on tspan "210" at bounding box center [382, 327] width 18 height 14
click at [705, 147] on input "text" at bounding box center [707, 152] width 25 height 11
type input "1"
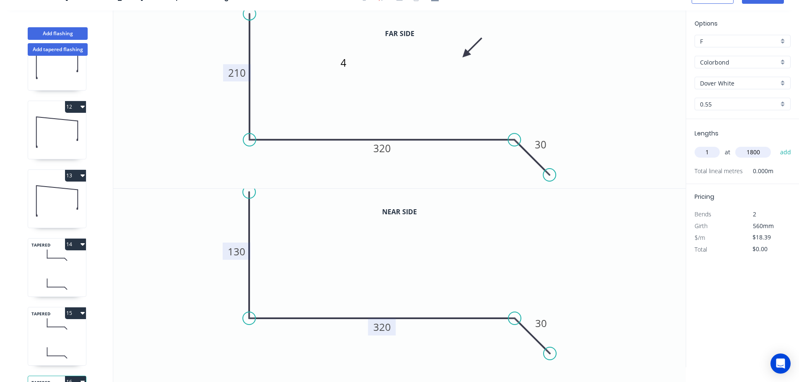
type input "1800"
click at [776, 145] on button "add" at bounding box center [786, 152] width 20 height 14
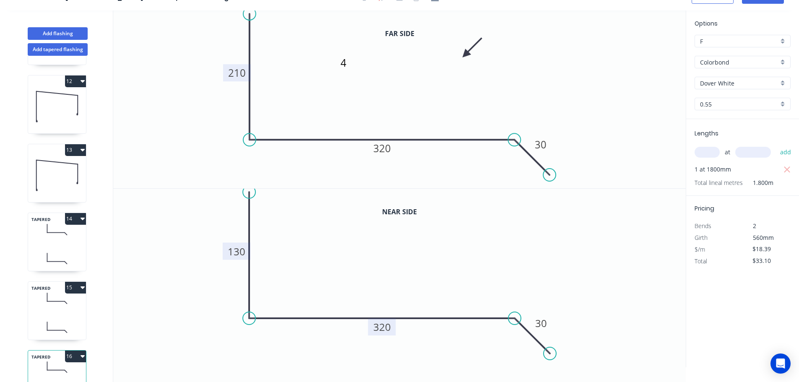
scroll to position [794, 0]
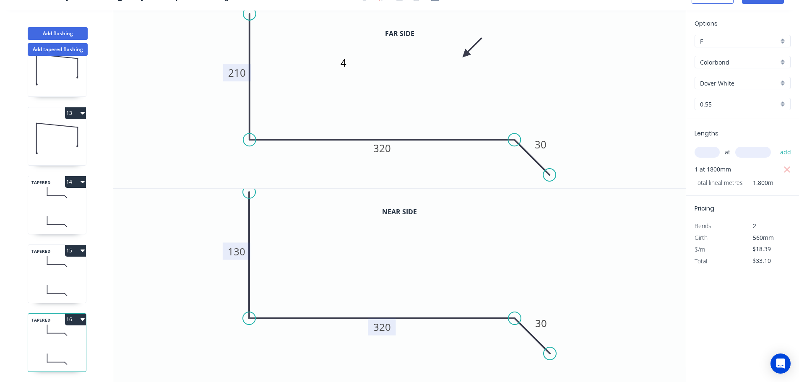
click at [76, 314] on button "16" at bounding box center [75, 320] width 21 height 12
click at [31, 334] on div "Duplicate" at bounding box center [46, 340] width 65 height 12
type input "$0.00"
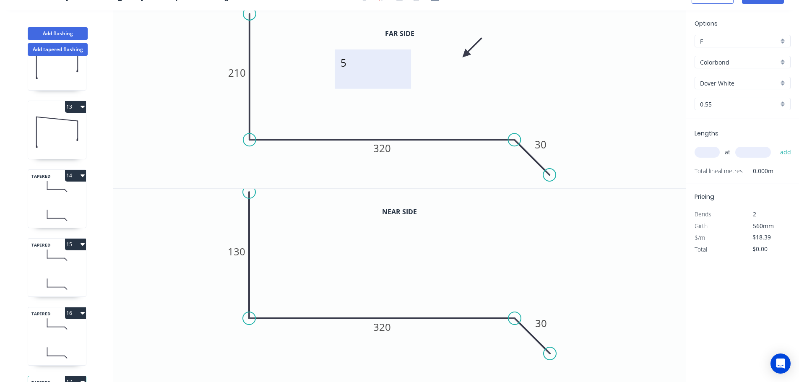
click at [346, 63] on textarea "5" at bounding box center [373, 69] width 68 height 31
type textarea "7"
click at [238, 74] on tspan "210" at bounding box center [237, 73] width 18 height 14
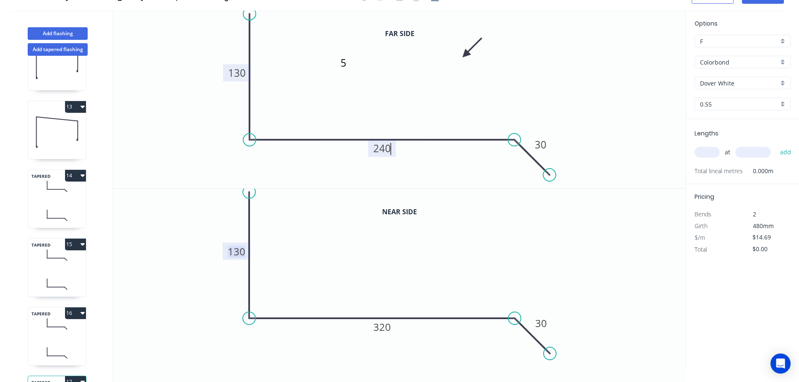
click at [235, 253] on tspan "130" at bounding box center [237, 252] width 18 height 14
click at [712, 151] on input "text" at bounding box center [707, 152] width 25 height 11
type input "$16.31"
type input "1"
type input "1800"
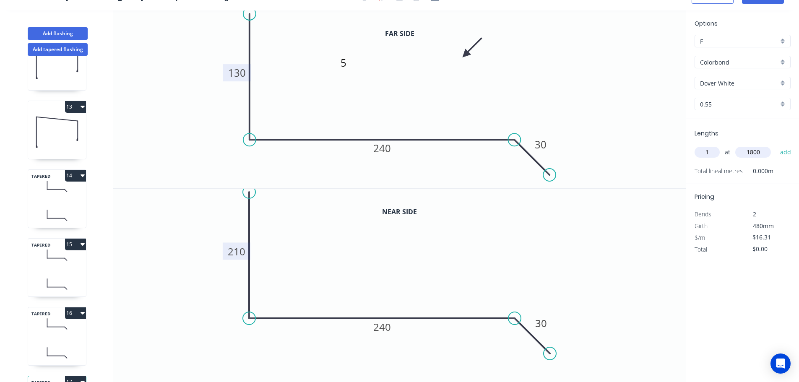
click at [776, 145] on button "add" at bounding box center [786, 152] width 20 height 14
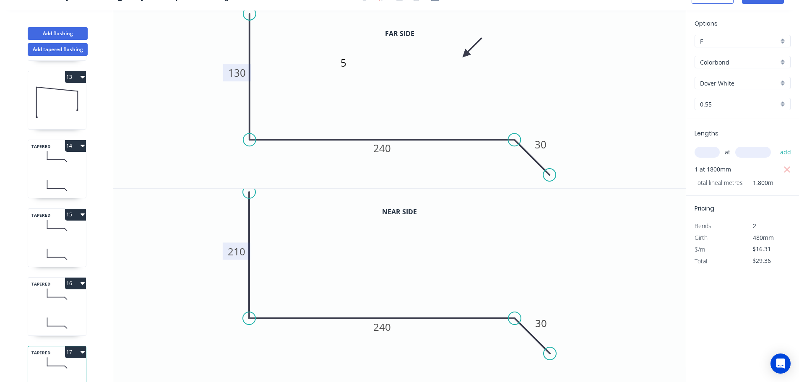
scroll to position [862, 0]
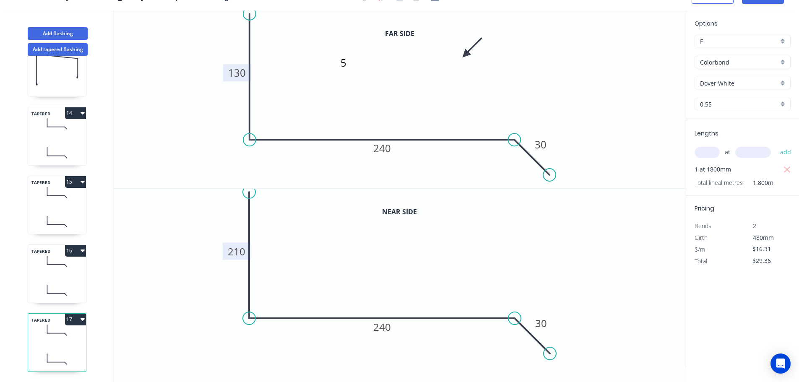
click at [69, 316] on button "17" at bounding box center [75, 320] width 21 height 12
click at [43, 334] on div "Duplicate" at bounding box center [46, 340] width 65 height 12
type input "$0.00"
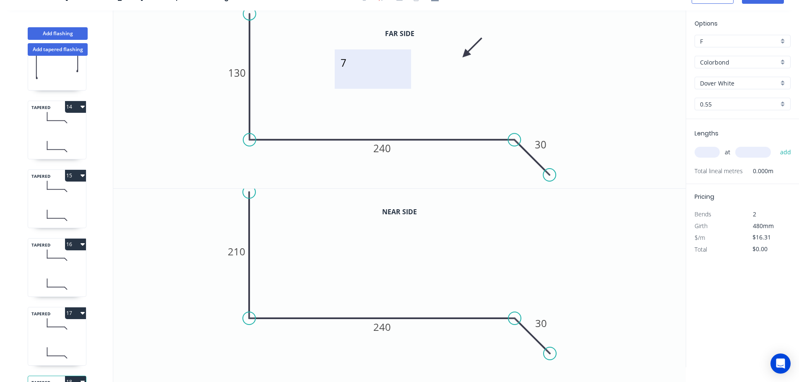
click at [345, 63] on textarea "7" at bounding box center [373, 69] width 68 height 31
type textarea "10"
click at [236, 74] on tspan "130" at bounding box center [237, 73] width 18 height 14
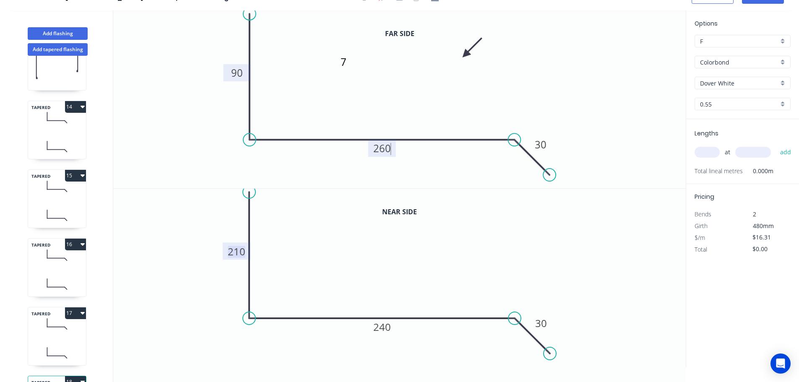
click at [237, 254] on tspan "210" at bounding box center [237, 252] width 18 height 14
type input "$22.54"
click at [711, 153] on input "text" at bounding box center [707, 152] width 25 height 11
type input "1"
type input "6000"
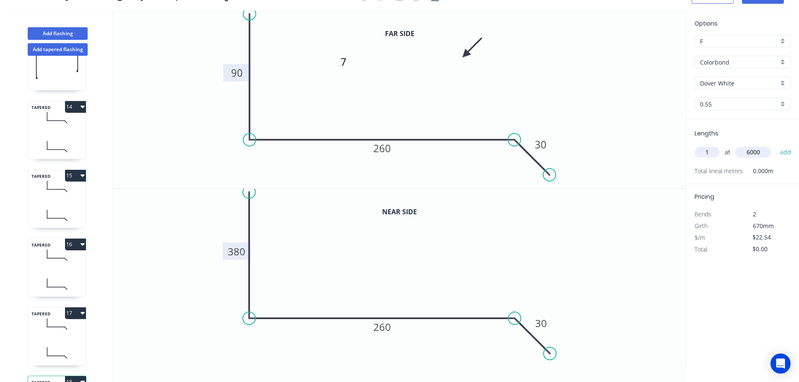
click at [776, 145] on button "add" at bounding box center [786, 152] width 20 height 14
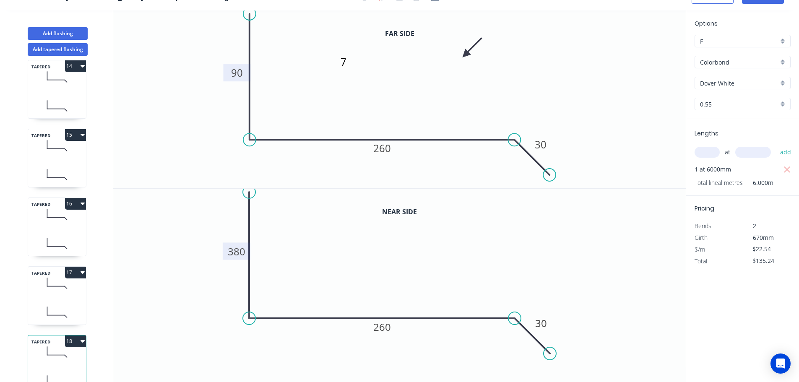
scroll to position [931, 0]
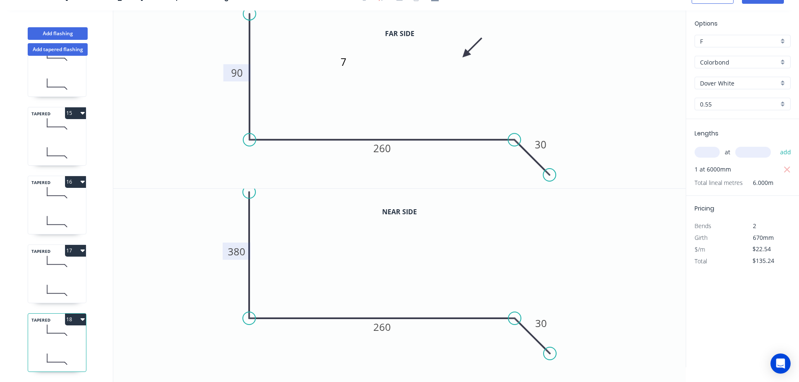
click at [68, 314] on button "18" at bounding box center [75, 320] width 21 height 12
click at [30, 335] on div "Duplicate" at bounding box center [46, 340] width 65 height 12
type input "$0.00"
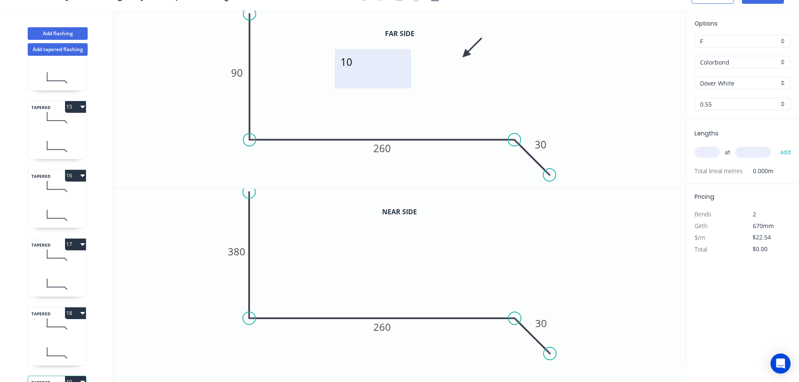
click at [348, 61] on textarea "10" at bounding box center [373, 68] width 68 height 31
type textarea "11"
click at [239, 72] on tspan "90" at bounding box center [237, 73] width 12 height 14
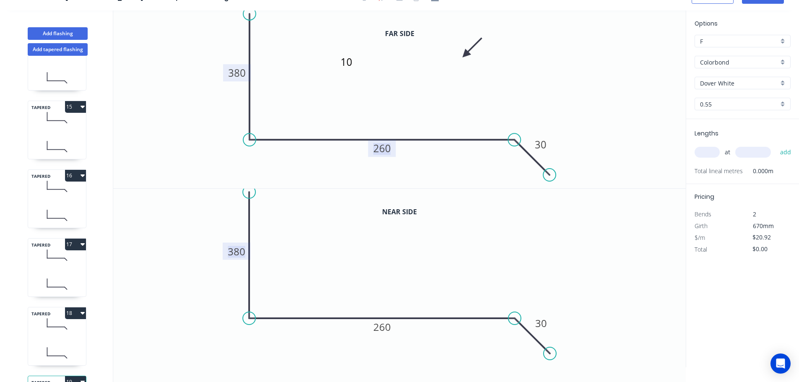
click at [239, 254] on tspan "380" at bounding box center [237, 252] width 18 height 14
click at [707, 153] on input "text" at bounding box center [707, 152] width 25 height 11
type input "$26.69"
type input "1"
click at [776, 145] on button "add" at bounding box center [786, 152] width 20 height 14
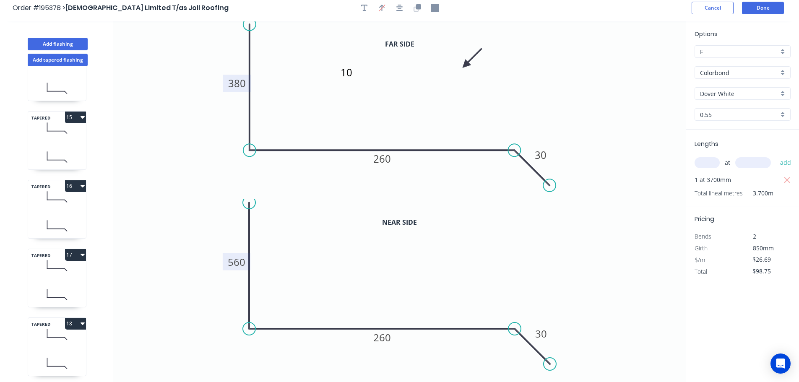
scroll to position [0, 0]
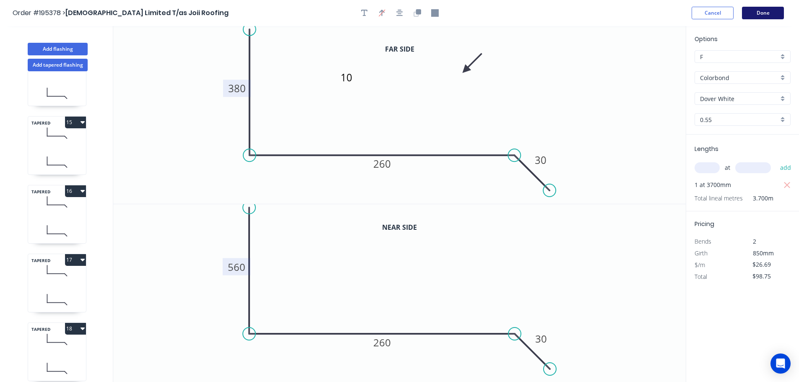
click at [766, 13] on button "Done" at bounding box center [763, 13] width 42 height 13
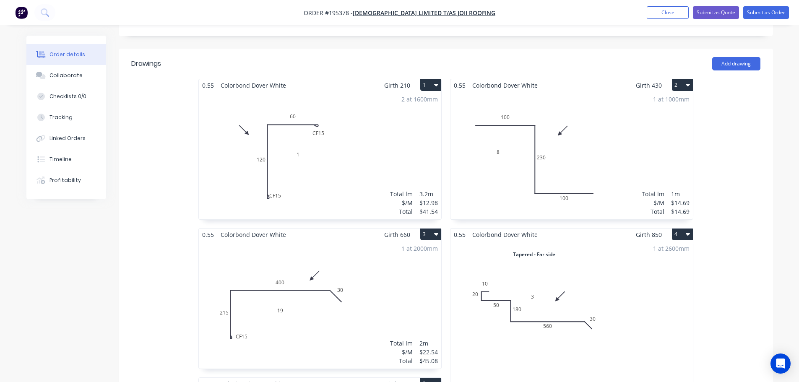
scroll to position [252, 0]
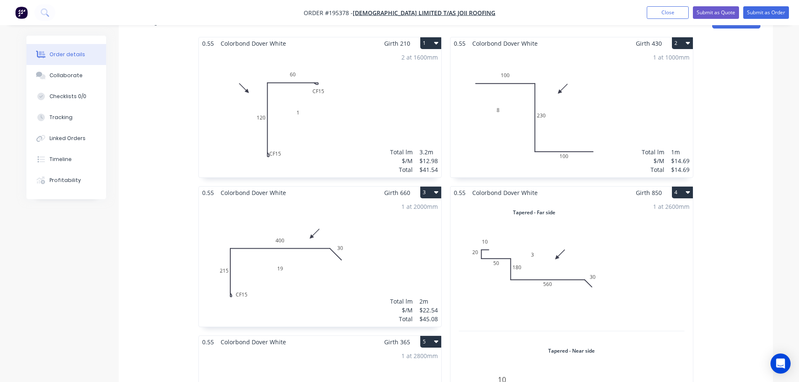
click at [352, 121] on div "2 at 1600mm Total lm $/M Total 3.2m $12.98 $41.54" at bounding box center [320, 114] width 243 height 128
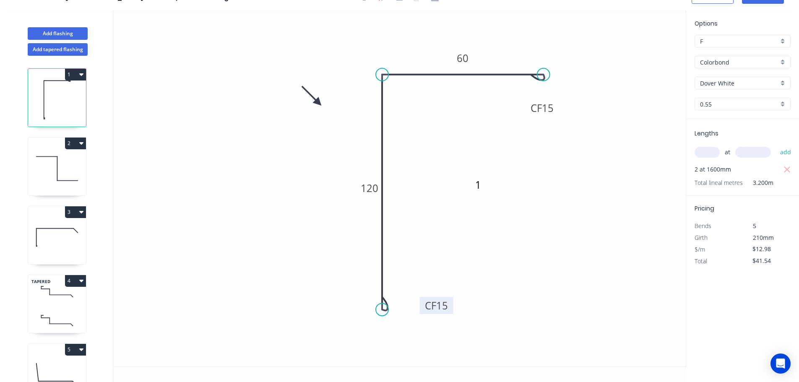
drag, startPoint x: 432, startPoint y: 304, endPoint x: 452, endPoint y: 304, distance: 19.3
click at [452, 304] on rect at bounding box center [437, 305] width 34 height 17
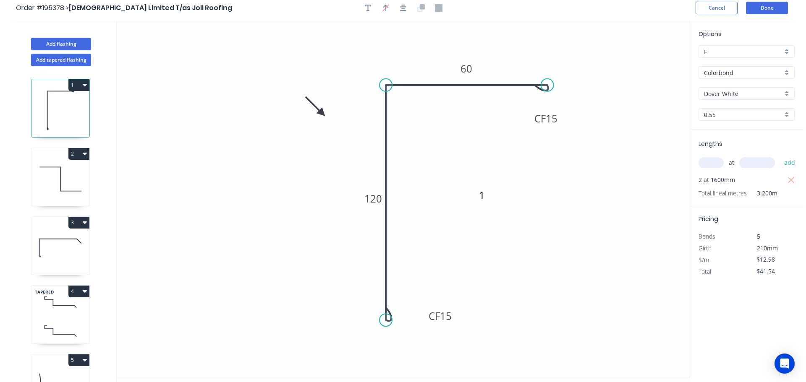
scroll to position [0, 0]
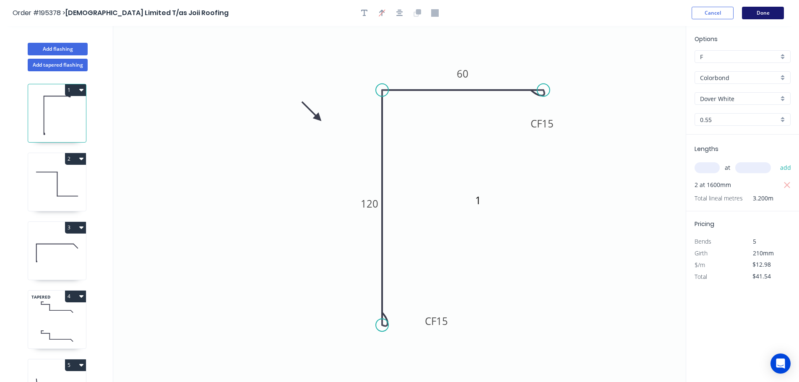
click at [769, 11] on button "Done" at bounding box center [763, 13] width 42 height 13
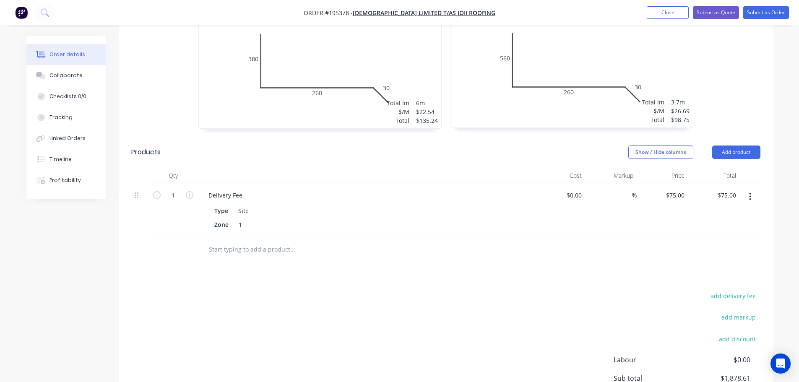
scroll to position [2323, 0]
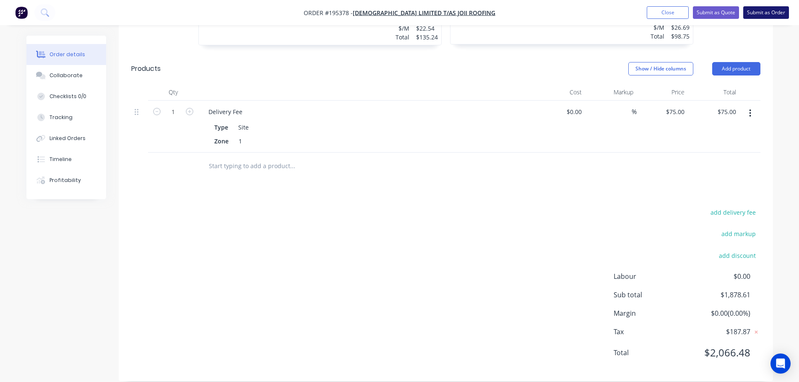
click at [772, 12] on button "Submit as Order" at bounding box center [767, 12] width 46 height 13
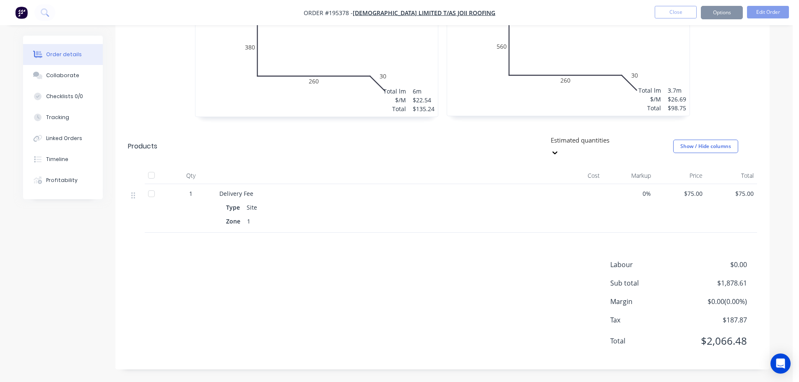
scroll to position [0, 0]
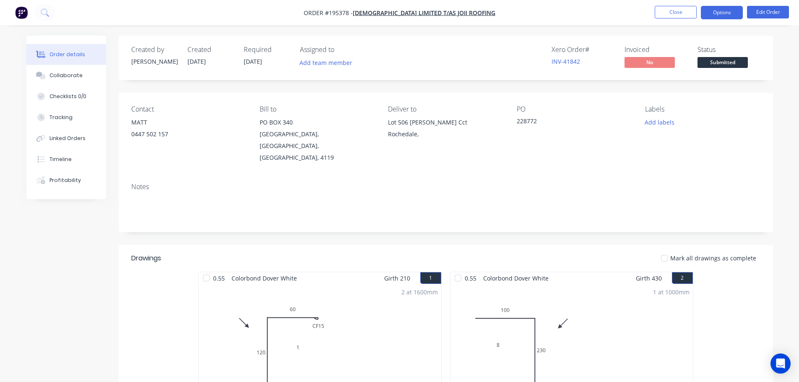
click at [726, 10] on button "Options" at bounding box center [722, 12] width 42 height 13
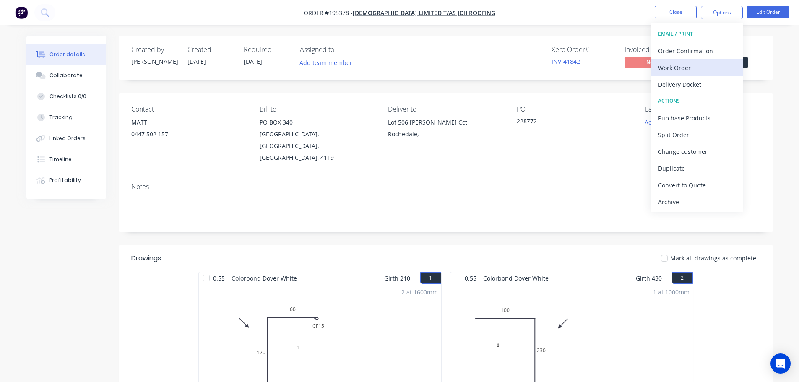
click at [671, 69] on div "Work Order" at bounding box center [696, 68] width 77 height 12
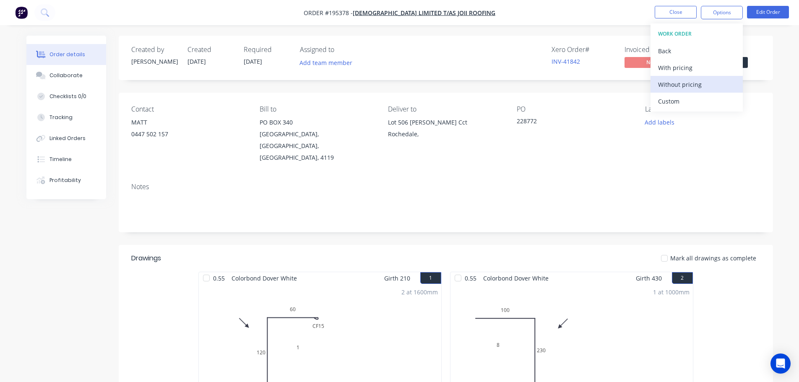
click at [678, 86] on div "Without pricing" at bounding box center [696, 84] width 77 height 12
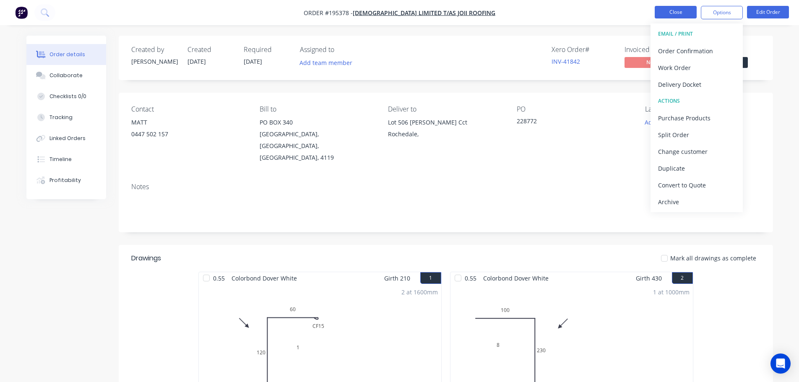
click at [671, 9] on button "Close" at bounding box center [676, 12] width 42 height 13
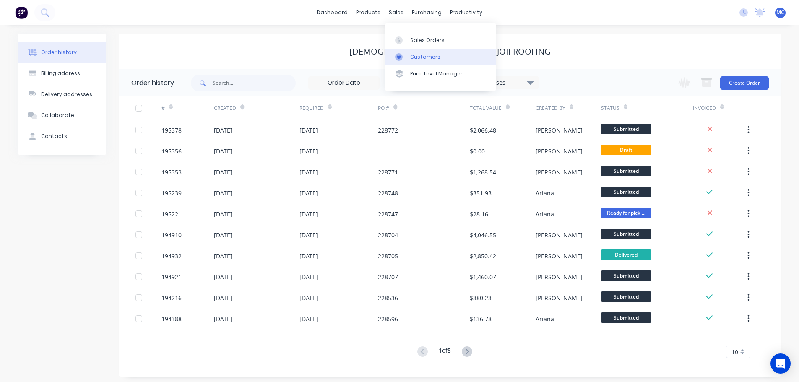
click at [417, 58] on div "Customers" at bounding box center [425, 57] width 30 height 8
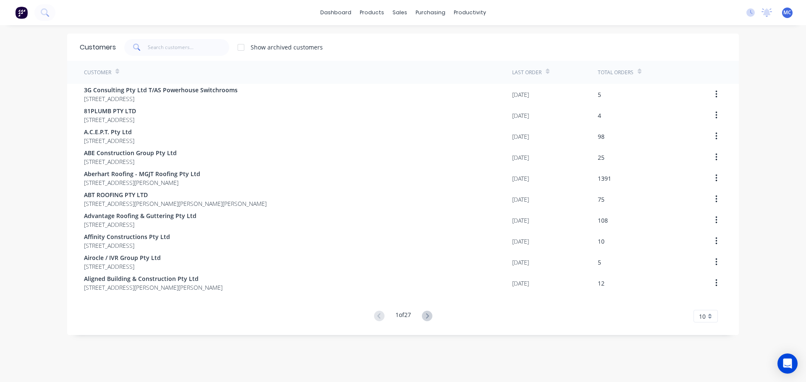
click at [112, 11] on div "dashboard products sales purchasing productivity dashboard products Product Cat…" at bounding box center [403, 12] width 806 height 25
click at [59, 16] on div "dashboard products sales purchasing productivity dashboard products Product Cat…" at bounding box center [403, 12] width 806 height 25
click at [44, 10] on icon at bounding box center [45, 12] width 8 height 8
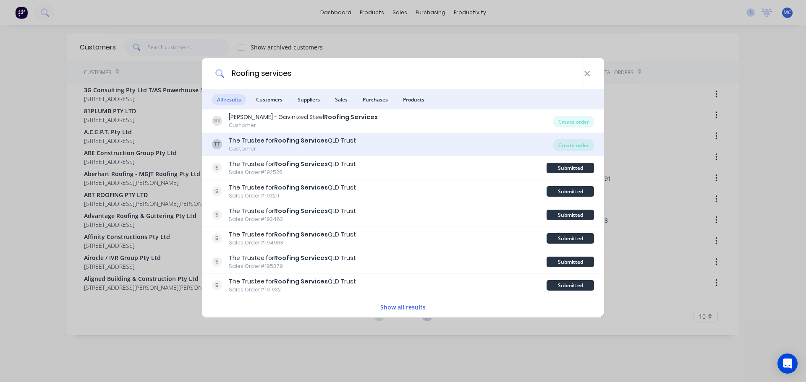
click at [300, 141] on b "Roofing Services" at bounding box center [301, 140] width 54 height 8
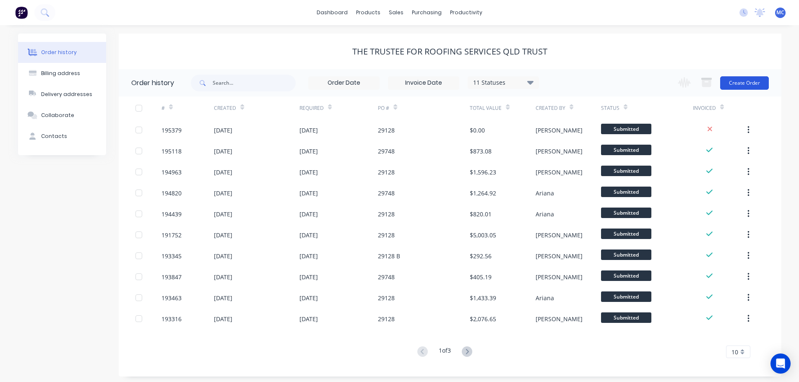
click at [749, 83] on button "Create Order" at bounding box center [745, 82] width 49 height 13
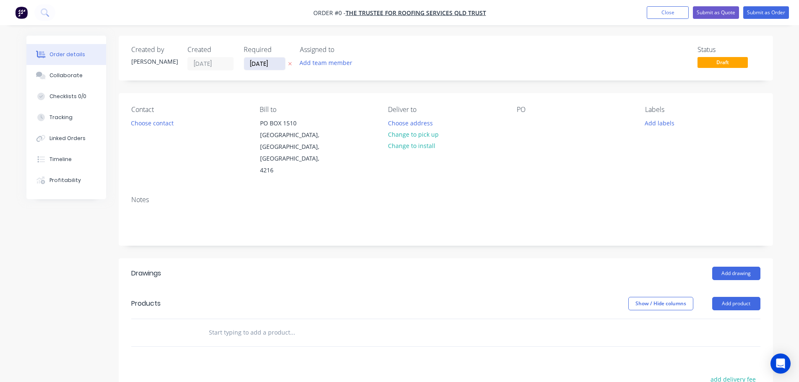
click at [261, 66] on input "[DATE]" at bounding box center [264, 63] width 41 height 13
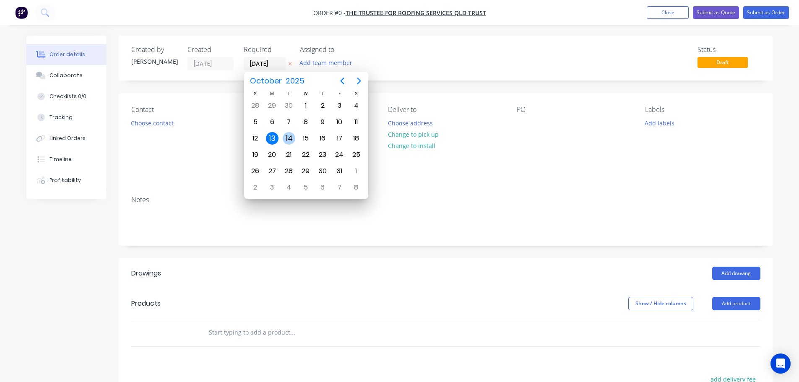
click at [290, 136] on div "14" at bounding box center [289, 138] width 13 height 13
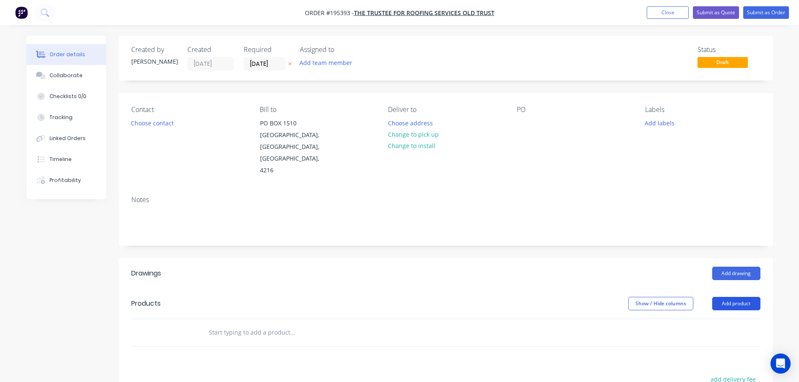
click at [745, 297] on button "Add product" at bounding box center [737, 303] width 48 height 13
click at [706, 319] on div "Product catalogue" at bounding box center [721, 325] width 65 height 12
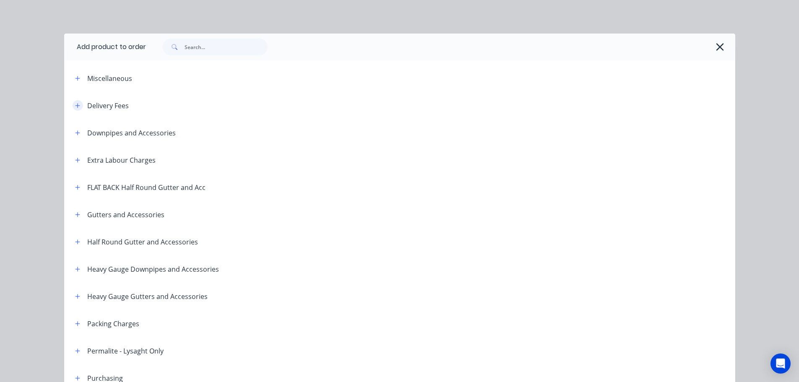
click at [73, 103] on button "button" at bounding box center [78, 105] width 10 height 10
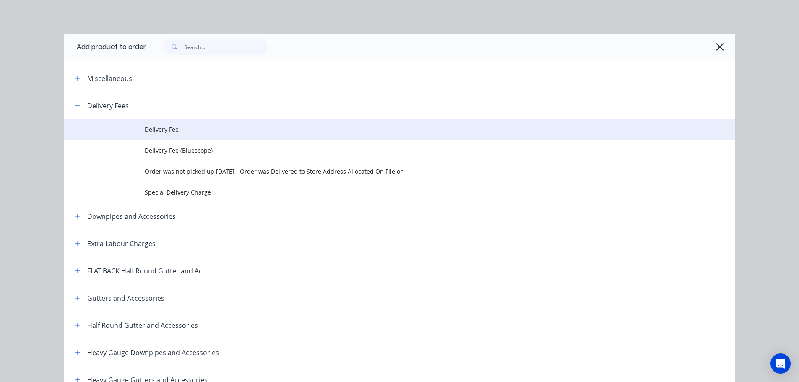
click at [164, 127] on span "Delivery Fee" at bounding box center [381, 129] width 473 height 9
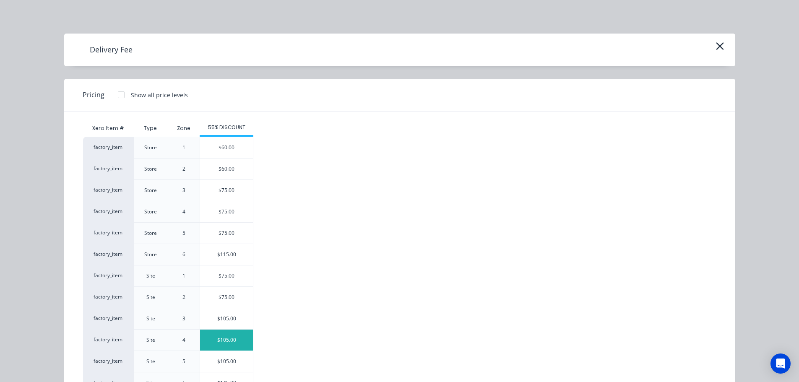
click at [225, 341] on div "$105.00" at bounding box center [226, 340] width 53 height 21
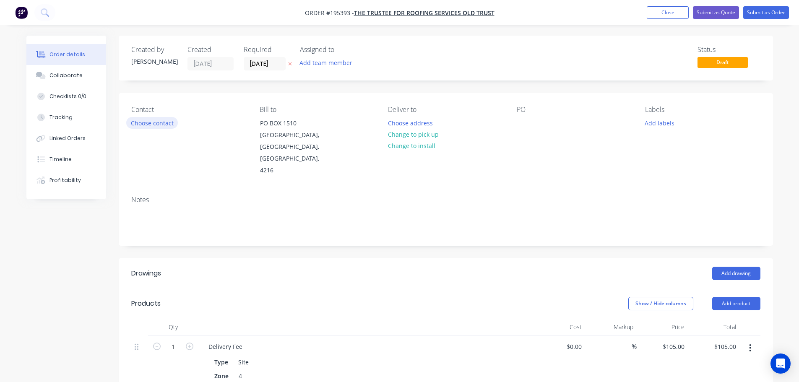
click at [154, 123] on button "Choose contact" at bounding box center [152, 122] width 52 height 11
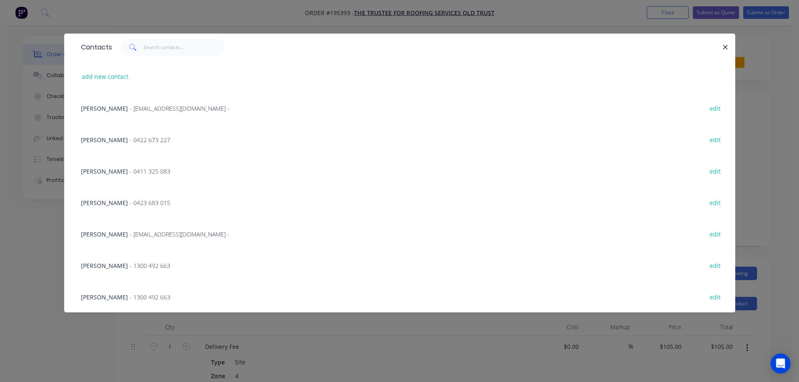
click at [134, 172] on span "- 0411 325 083" at bounding box center [150, 171] width 41 height 8
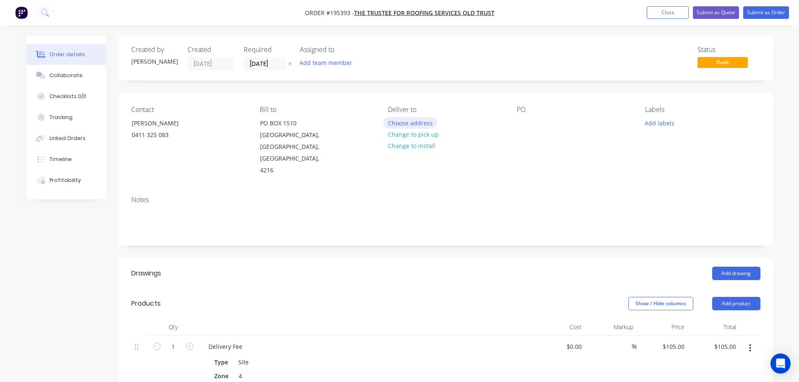
click at [416, 123] on button "Choose address" at bounding box center [411, 122] width 54 height 11
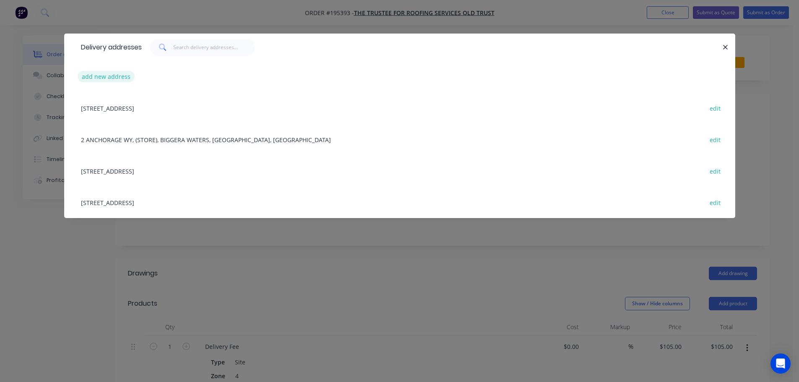
click at [96, 75] on button "add new address" at bounding box center [106, 76] width 57 height 11
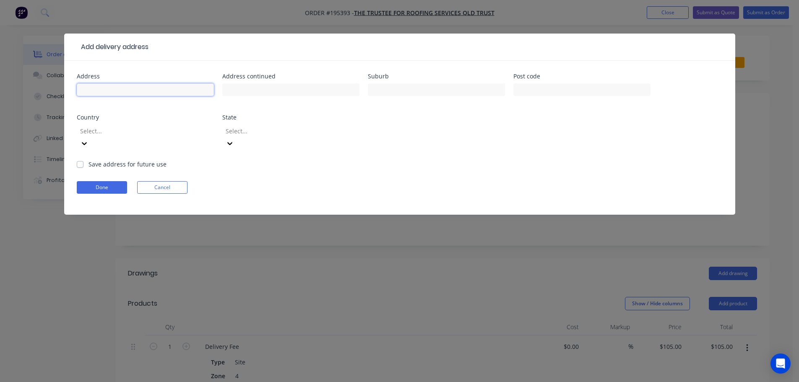
click at [107, 86] on input "text" at bounding box center [145, 90] width 137 height 13
click button "Done" at bounding box center [102, 187] width 50 height 13
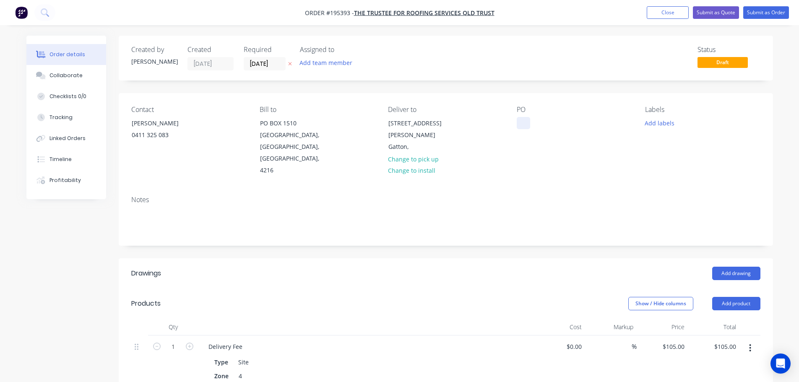
click at [522, 124] on div at bounding box center [523, 123] width 13 height 12
click at [731, 267] on button "Add drawing" at bounding box center [737, 273] width 48 height 13
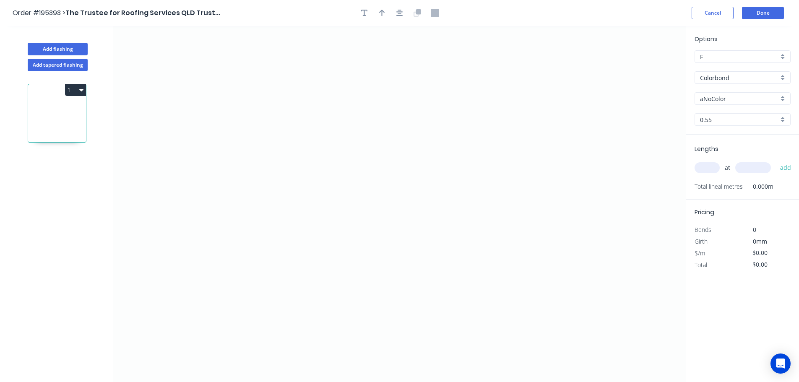
click at [721, 99] on input "aNoColor" at bounding box center [739, 98] width 78 height 9
click at [715, 183] on div "Surfmist" at bounding box center [742, 186] width 95 height 15
click at [707, 165] on input "text" at bounding box center [707, 167] width 25 height 11
click at [776, 161] on button "add" at bounding box center [786, 168] width 20 height 14
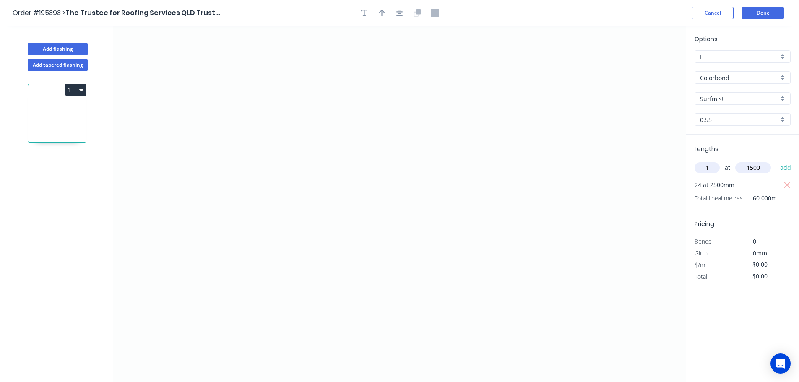
click at [776, 161] on button "add" at bounding box center [786, 168] width 20 height 14
click at [392, 59] on icon "0" at bounding box center [399, 204] width 573 height 356
click at [387, 141] on icon "0" at bounding box center [399, 204] width 573 height 356
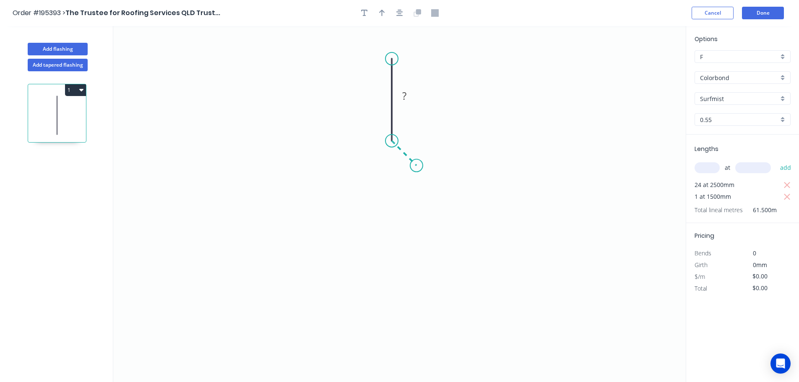
click at [417, 167] on icon "0 ?" at bounding box center [399, 204] width 573 height 356
click at [415, 274] on icon "0 ? ?" at bounding box center [399, 204] width 573 height 356
click at [388, 303] on icon "0 ? ? ?" at bounding box center [399, 204] width 573 height 356
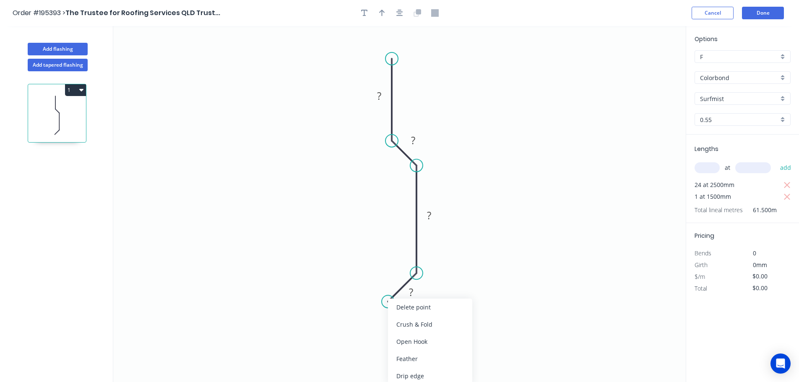
click at [388, 303] on div "Delete point" at bounding box center [430, 307] width 84 height 17
click at [417, 272] on circle at bounding box center [416, 273] width 13 height 13
click at [384, 304] on icon "0 ? ? ?" at bounding box center [399, 204] width 573 height 356
click at [384, 304] on circle at bounding box center [384, 306] width 13 height 13
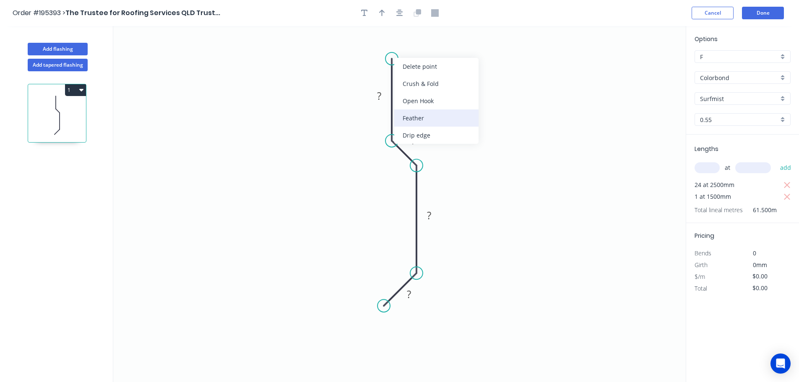
click at [412, 117] on div "Feather" at bounding box center [436, 118] width 84 height 17
drag, startPoint x: 386, startPoint y: 42, endPoint x: 449, endPoint y: 50, distance: 64.3
click at [449, 50] on rect at bounding box center [437, 52] width 33 height 17
click at [444, 54] on tspan "15" at bounding box center [443, 52] width 12 height 14
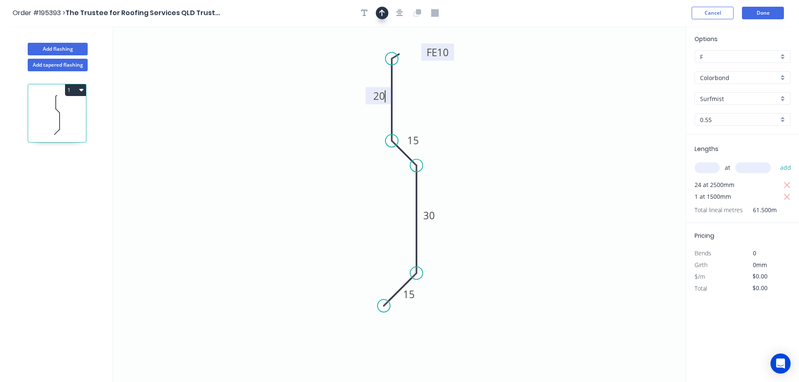
click at [384, 15] on icon "button" at bounding box center [382, 13] width 6 height 8
click at [645, 67] on icon at bounding box center [644, 58] width 8 height 27
drag, startPoint x: 645, startPoint y: 67, endPoint x: 495, endPoint y: 134, distance: 163.8
click at [495, 134] on icon at bounding box center [502, 127] width 24 height 24
click at [53, 50] on button "Add flashing" at bounding box center [58, 49] width 60 height 13
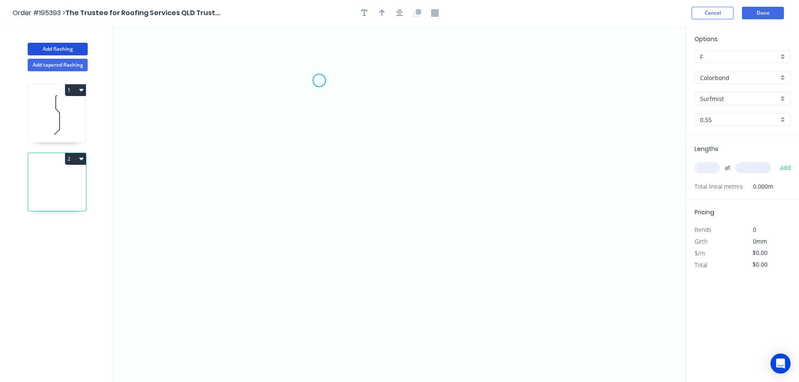
click at [319, 81] on icon "0" at bounding box center [399, 204] width 573 height 356
click at [499, 76] on icon "0" at bounding box center [399, 204] width 573 height 356
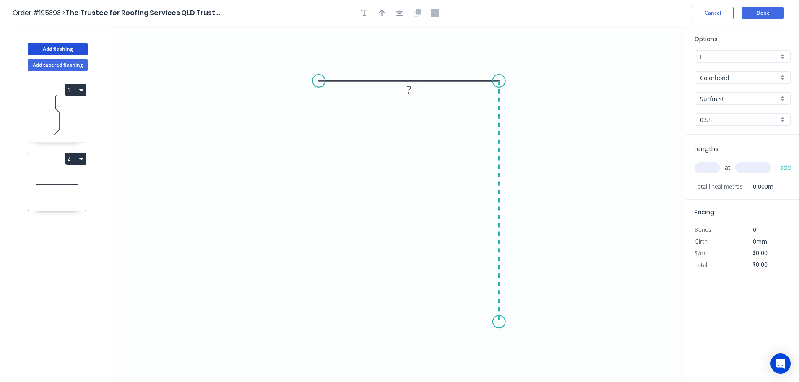
click at [498, 322] on icon "0 ?" at bounding box center [399, 204] width 573 height 356
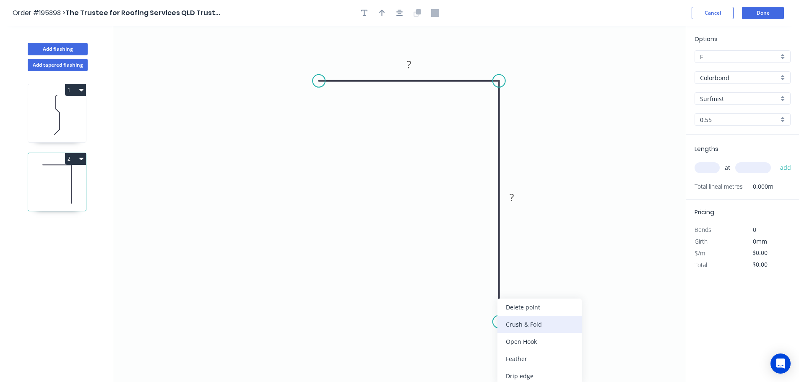
click at [514, 326] on div "Crush & Fold" at bounding box center [540, 324] width 84 height 17
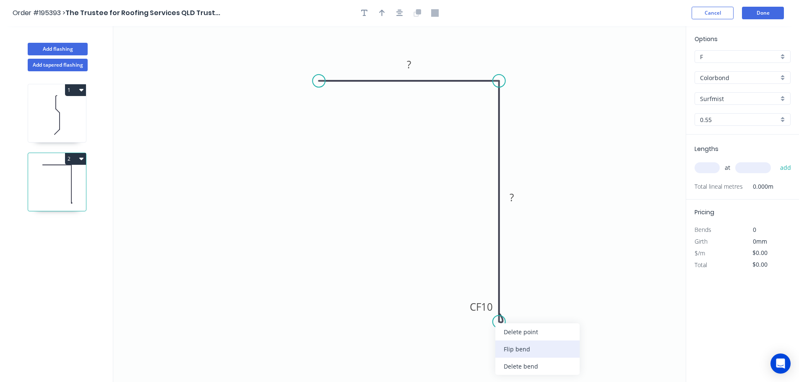
drag, startPoint x: 515, startPoint y: 347, endPoint x: 523, endPoint y: 326, distance: 22.7
click at [515, 346] on div "Flip bend" at bounding box center [538, 349] width 84 height 17
drag, startPoint x: 528, startPoint y: 303, endPoint x: 490, endPoint y: 311, distance: 38.9
click at [478, 313] on icon "0 ? CF 10 ?" at bounding box center [399, 204] width 573 height 356
drag, startPoint x: 530, startPoint y: 305, endPoint x: 469, endPoint y: 318, distance: 63.1
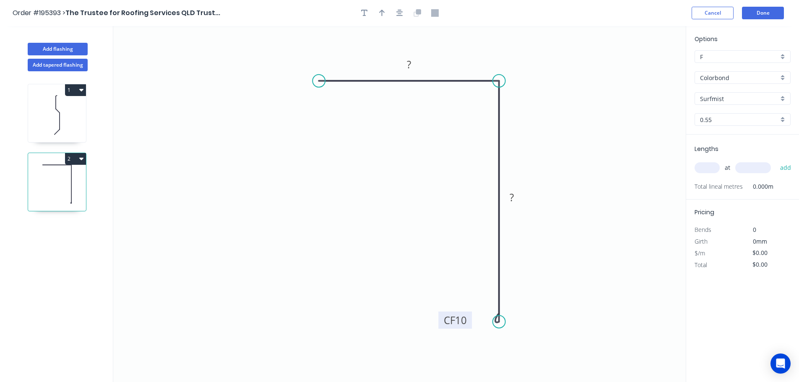
click at [469, 318] on rect at bounding box center [456, 320] width 34 height 17
click at [334, 141] on div "Feather" at bounding box center [358, 141] width 84 height 17
click at [339, 123] on div "Delete bend" at bounding box center [356, 123] width 84 height 17
click at [332, 109] on div "Crush & Fold" at bounding box center [359, 109] width 84 height 17
drag, startPoint x: 321, startPoint y: 96, endPoint x: 327, endPoint y: 122, distance: 26.7
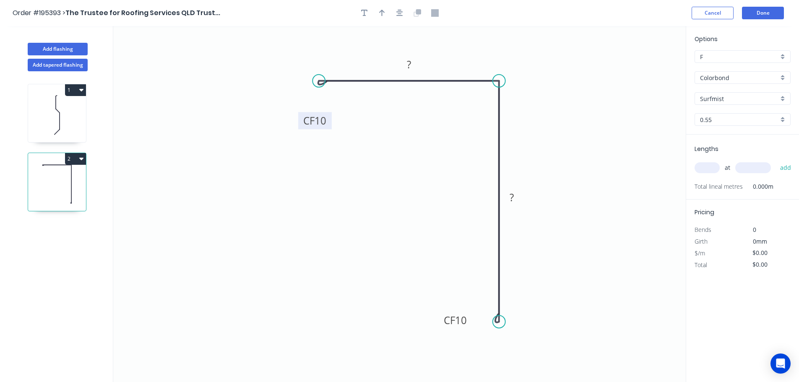
click at [328, 122] on rect at bounding box center [315, 120] width 34 height 17
click at [321, 120] on tspan "10" at bounding box center [320, 121] width 12 height 14
click at [382, 13] on icon "button" at bounding box center [382, 13] width 6 height 7
click at [643, 68] on icon at bounding box center [644, 58] width 8 height 27
drag, startPoint x: 643, startPoint y: 68, endPoint x: 560, endPoint y: 104, distance: 90.8
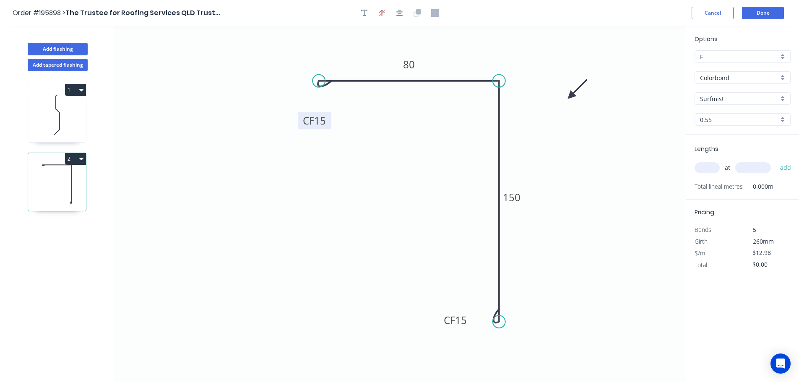
click at [566, 102] on icon at bounding box center [578, 89] width 24 height 24
click at [713, 166] on input "text" at bounding box center [707, 167] width 25 height 11
click at [776, 161] on button "add" at bounding box center [786, 168] width 20 height 14
click at [767, 13] on button "Done" at bounding box center [763, 13] width 42 height 13
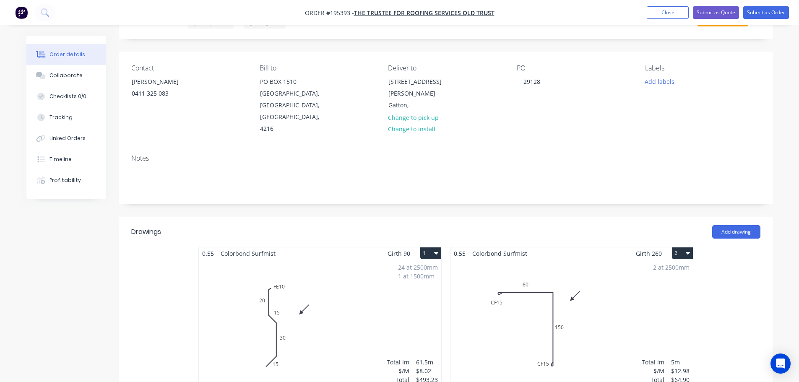
scroll to position [42, 0]
click at [770, 11] on button "Submit as Order" at bounding box center [767, 12] width 46 height 13
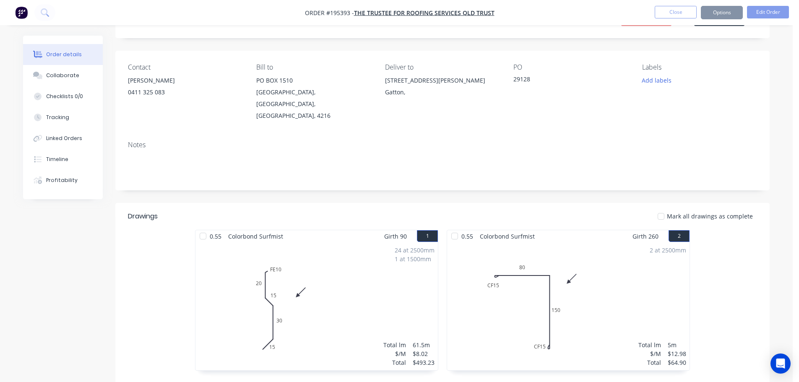
scroll to position [0, 0]
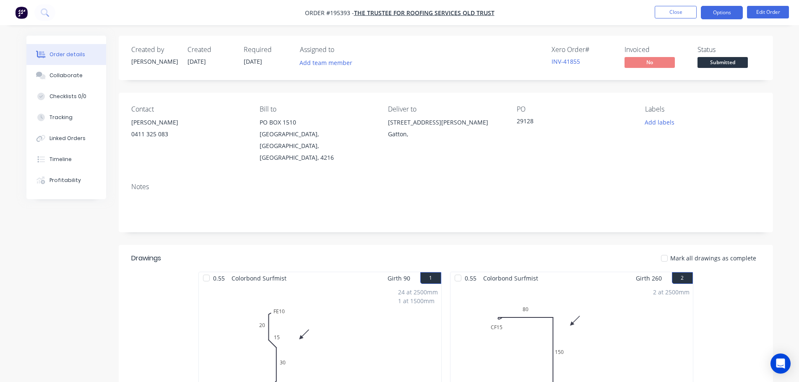
click at [726, 11] on button "Options" at bounding box center [722, 12] width 42 height 13
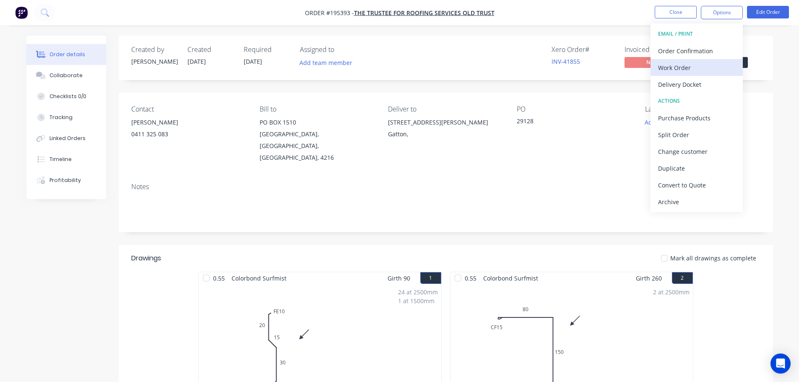
click at [671, 63] on div "Work Order" at bounding box center [696, 68] width 77 height 12
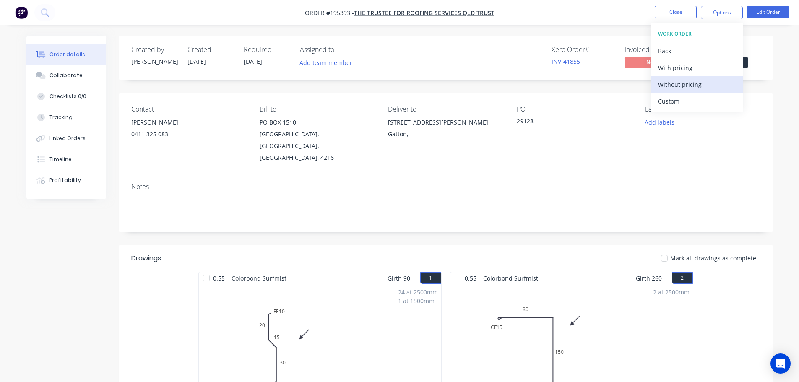
click at [669, 86] on div "Without pricing" at bounding box center [696, 84] width 77 height 12
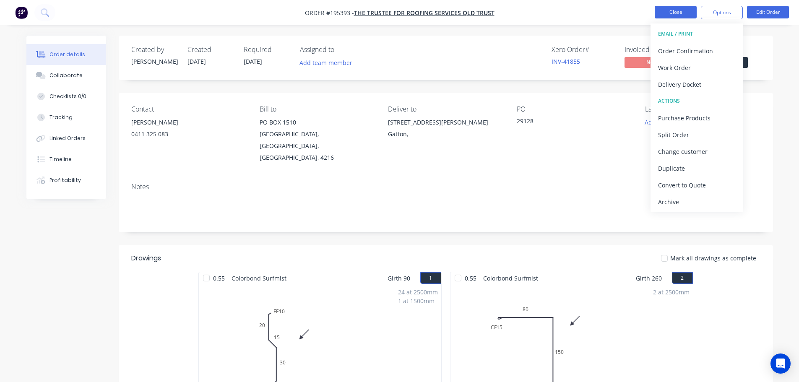
click at [680, 11] on button "Close" at bounding box center [676, 12] width 42 height 13
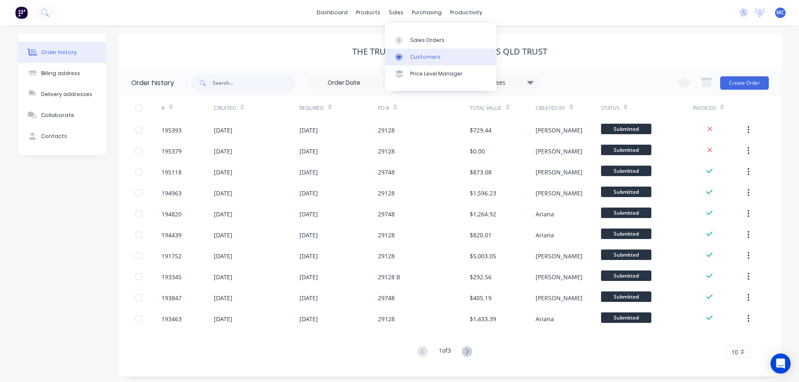
click at [421, 59] on div "Customers" at bounding box center [425, 57] width 30 height 8
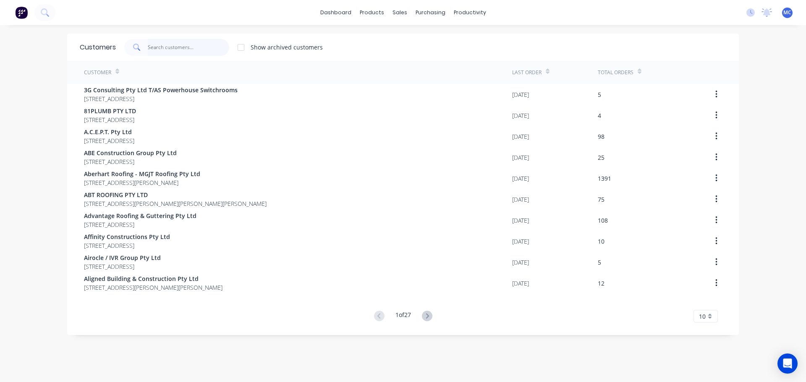
click at [190, 48] on input "text" at bounding box center [189, 47] width 82 height 17
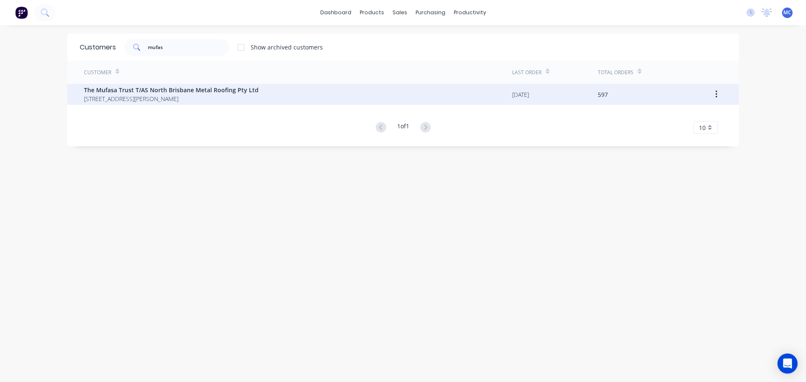
click at [156, 92] on span "The Mufasa Trust T/AS North Brisbane Metal Roofing Pty Ltd" at bounding box center [171, 90] width 175 height 9
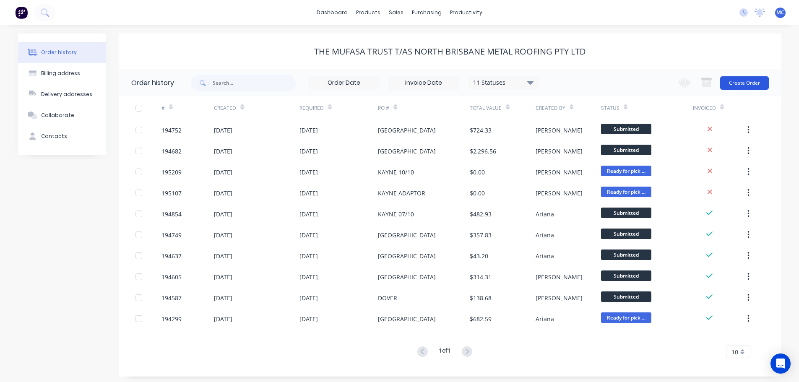
click at [750, 82] on button "Create Order" at bounding box center [745, 82] width 49 height 13
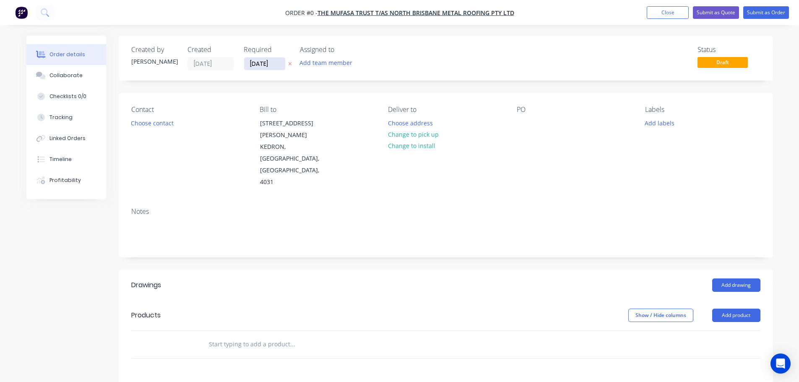
click at [257, 63] on input "[DATE]" at bounding box center [264, 63] width 41 height 13
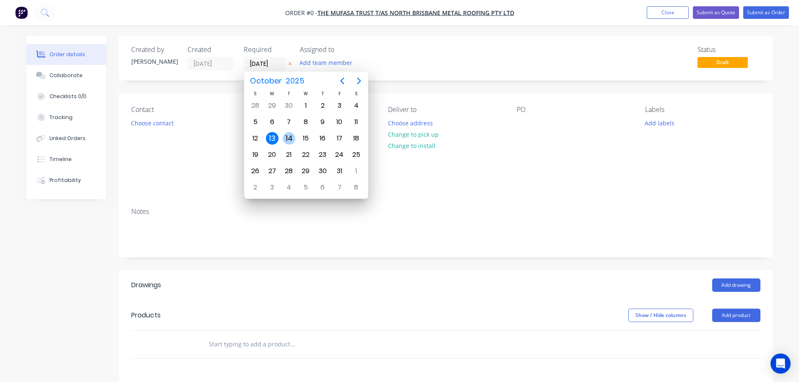
click at [291, 138] on div "14" at bounding box center [289, 138] width 13 height 13
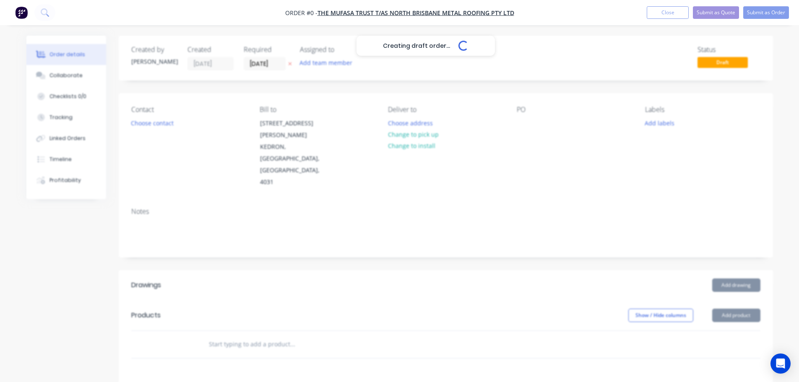
click at [148, 126] on div "Creating draft order... Loading..." at bounding box center [425, 227] width 799 height 382
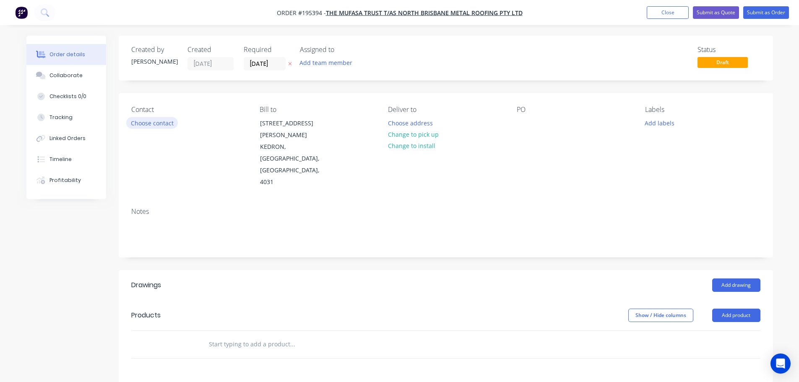
click at [150, 123] on button "Choose contact" at bounding box center [152, 122] width 52 height 11
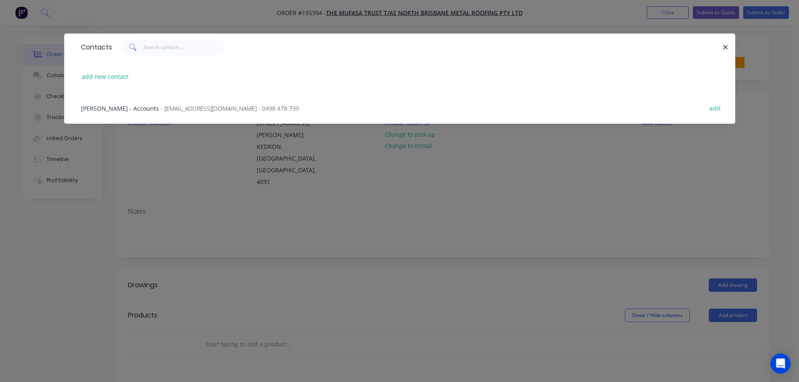
click at [118, 108] on span "[PERSON_NAME] - Accounts" at bounding box center [120, 108] width 78 height 8
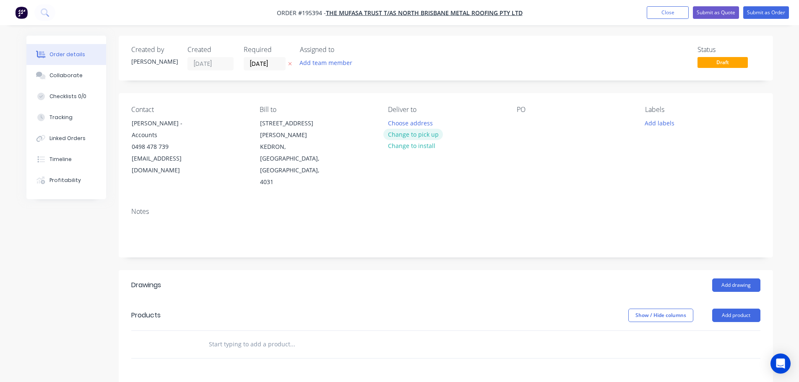
click at [413, 133] on button "Change to pick up" at bounding box center [414, 134] width 60 height 11
click at [390, 123] on div at bounding box center [394, 123] width 13 height 12
click at [522, 117] on div at bounding box center [523, 123] width 13 height 12
click at [735, 279] on button "Add drawing" at bounding box center [737, 285] width 48 height 13
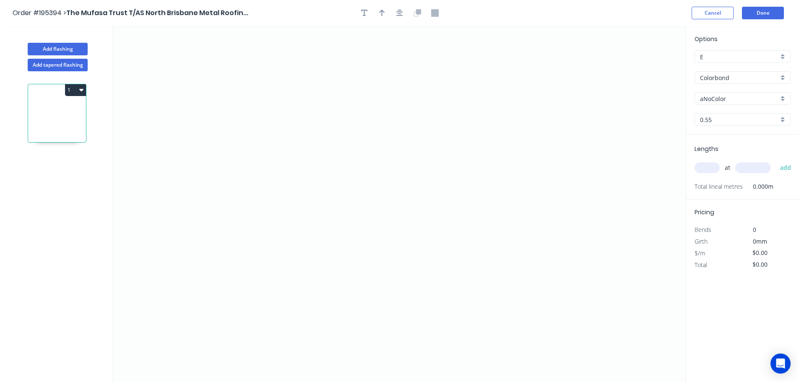
click at [713, 99] on input "aNoColor" at bounding box center [739, 98] width 78 height 9
click at [716, 185] on div "Surfmist" at bounding box center [742, 186] width 95 height 15
click at [709, 166] on input "text" at bounding box center [707, 167] width 25 height 11
click at [776, 161] on button "add" at bounding box center [786, 168] width 20 height 14
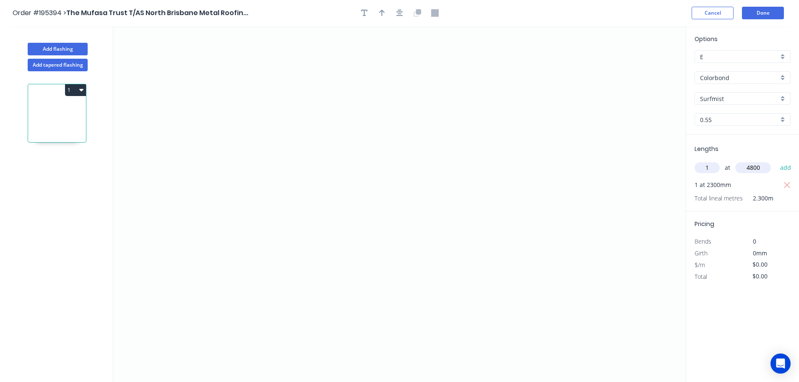
click at [776, 161] on button "add" at bounding box center [786, 168] width 20 height 14
click at [334, 50] on icon "0" at bounding box center [399, 204] width 573 height 356
click at [339, 259] on icon "0" at bounding box center [399, 204] width 573 height 356
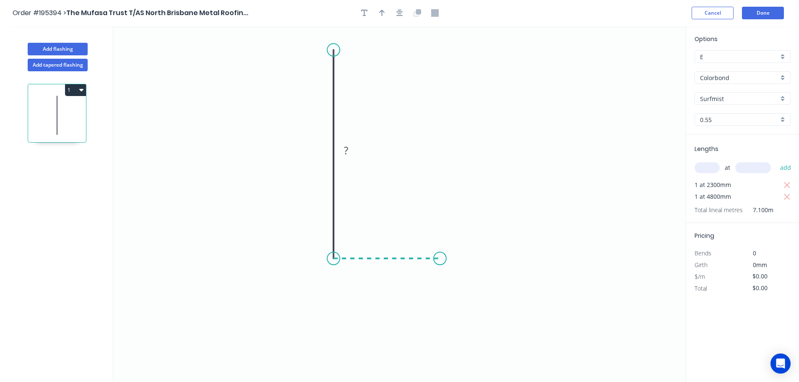
click at [440, 259] on icon "0 ?" at bounding box center [399, 204] width 573 height 356
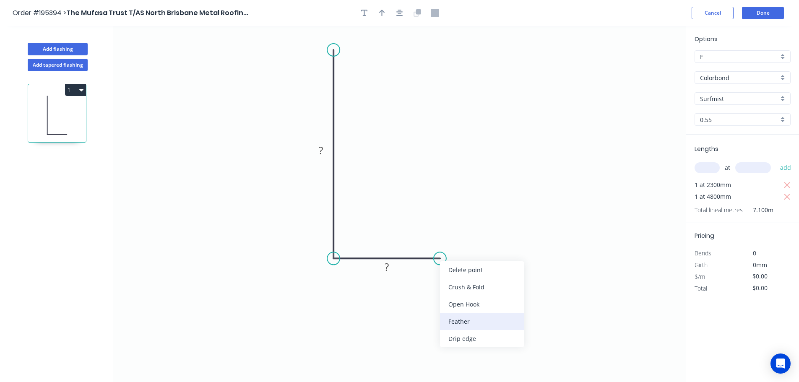
click at [462, 322] on div "Feather" at bounding box center [482, 321] width 84 height 17
drag, startPoint x: 442, startPoint y: 277, endPoint x: 446, endPoint y: 295, distance: 18.5
click at [446, 295] on rect at bounding box center [433, 289] width 33 height 17
click at [438, 287] on tspan "15" at bounding box center [439, 291] width 12 height 14
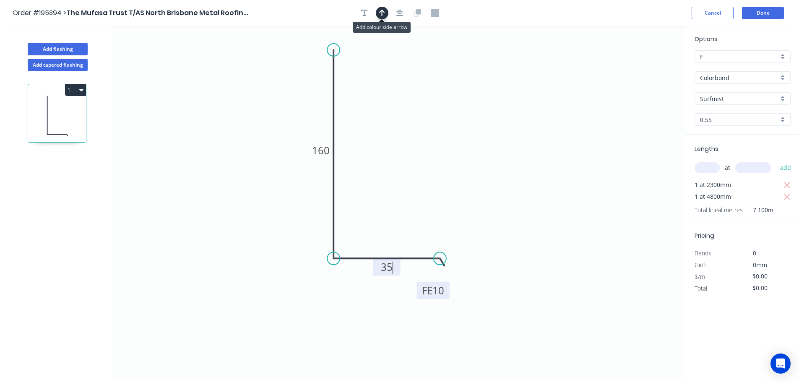
click at [383, 14] on icon "button" at bounding box center [382, 13] width 6 height 8
click at [645, 68] on icon at bounding box center [644, 58] width 8 height 27
drag, startPoint x: 645, startPoint y: 68, endPoint x: 447, endPoint y: 129, distance: 207.1
click at [447, 129] on icon at bounding box center [455, 121] width 24 height 24
click at [68, 47] on button "Add flashing" at bounding box center [58, 49] width 60 height 13
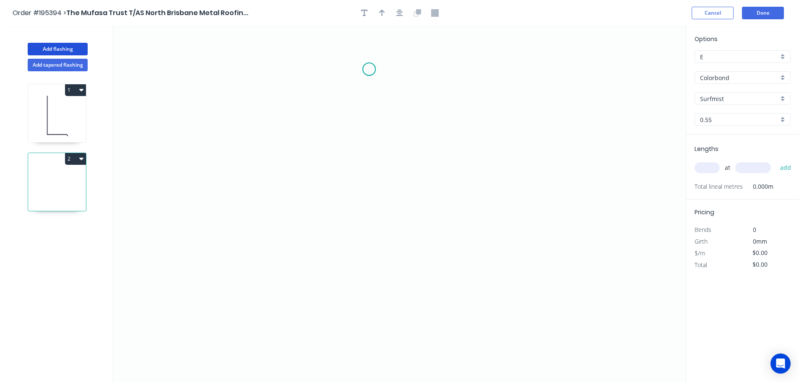
click at [369, 69] on icon "0" at bounding box center [399, 204] width 573 height 356
click at [471, 64] on icon "0" at bounding box center [399, 204] width 573 height 356
click at [475, 316] on icon "0 ?" at bounding box center [399, 204] width 573 height 356
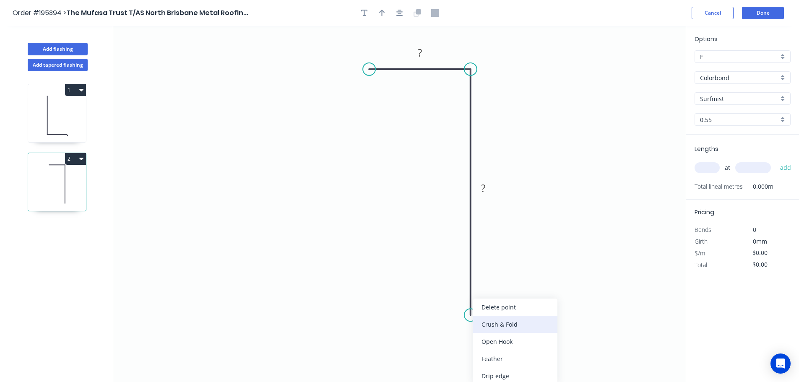
click at [494, 325] on div "Crush & Fold" at bounding box center [515, 324] width 84 height 17
click at [485, 345] on div "Flip bend" at bounding box center [516, 345] width 84 height 17
drag, startPoint x: 502, startPoint y: 295, endPoint x: 444, endPoint y: 306, distance: 59.0
click at [444, 306] on rect at bounding box center [432, 310] width 34 height 17
click at [436, 313] on tspan "10" at bounding box center [437, 312] width 12 height 14
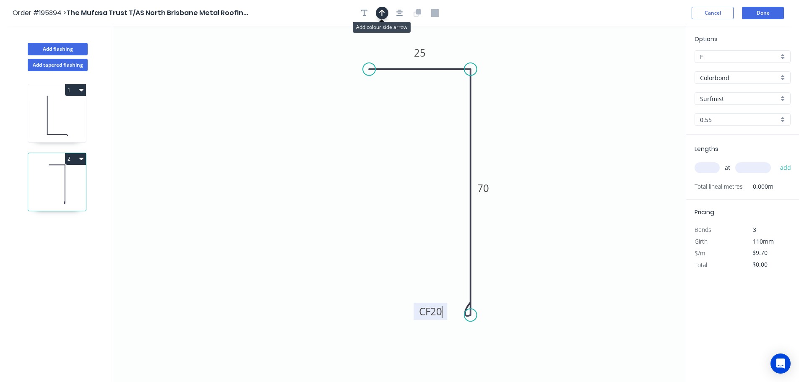
click at [381, 12] on icon "button" at bounding box center [382, 13] width 6 height 8
click at [645, 68] on icon at bounding box center [644, 58] width 8 height 27
drag, startPoint x: 615, startPoint y: 78, endPoint x: 585, endPoint y: 139, distance: 68.1
click at [540, 98] on icon at bounding box center [552, 88] width 24 height 24
click at [705, 168] on input "text" at bounding box center [707, 167] width 25 height 11
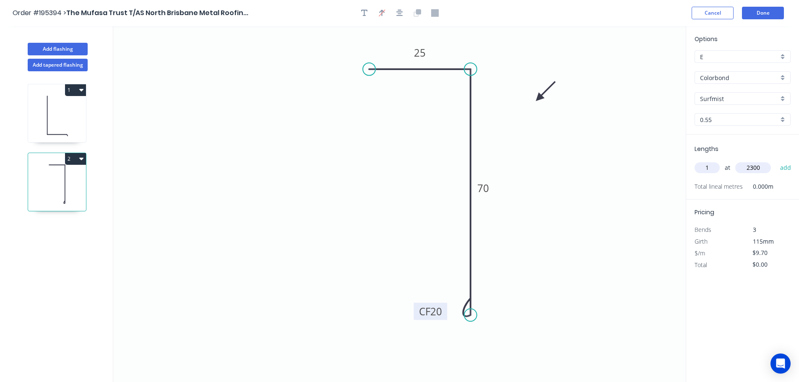
click at [776, 161] on button "add" at bounding box center [786, 168] width 20 height 14
click at [59, 47] on button "Add flashing" at bounding box center [58, 49] width 60 height 13
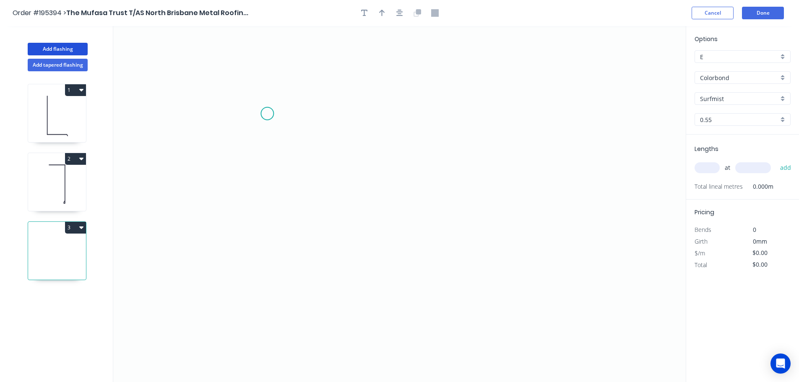
click at [267, 113] on icon "0" at bounding box center [399, 204] width 573 height 356
click at [272, 226] on icon "0" at bounding box center [399, 204] width 573 height 356
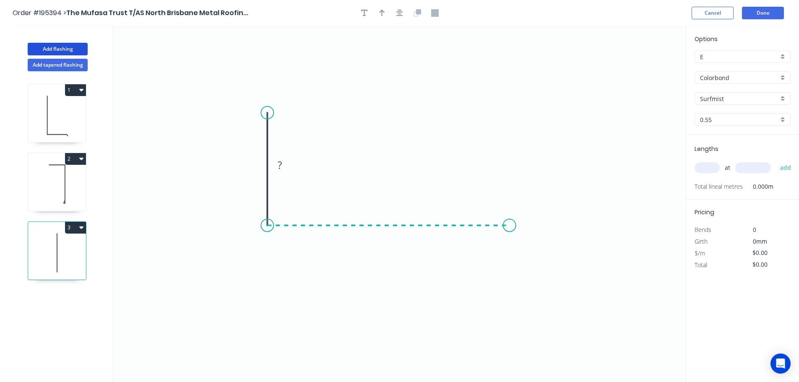
click at [510, 232] on icon "0 ?" at bounding box center [399, 204] width 573 height 356
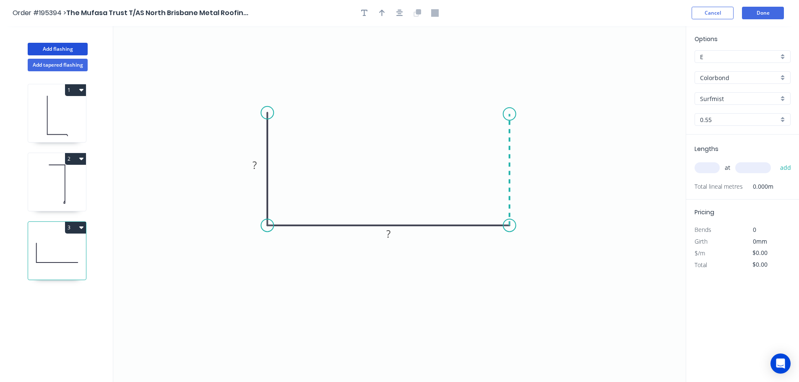
click at [510, 114] on icon at bounding box center [510, 170] width 0 height 112
click at [255, 162] on tspan "?" at bounding box center [255, 165] width 4 height 14
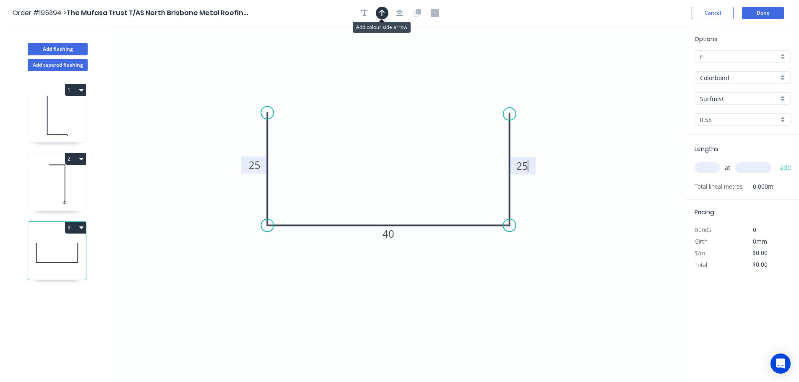
click at [381, 15] on icon "button" at bounding box center [382, 13] width 6 height 8
drag, startPoint x: 645, startPoint y: 67, endPoint x: 572, endPoint y: 286, distance: 230.6
click at [572, 285] on icon at bounding box center [576, 271] width 8 height 27
click at [572, 286] on icon at bounding box center [573, 276] width 8 height 27
click at [572, 286] on icon at bounding box center [579, 279] width 24 height 24
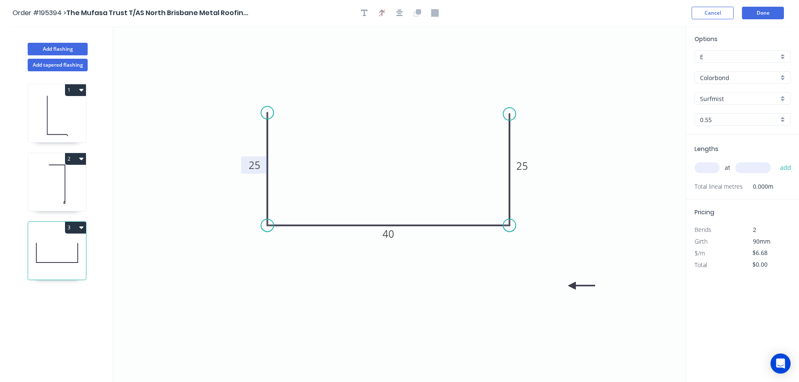
click at [571, 286] on icon at bounding box center [582, 286] width 27 height 8
click at [709, 166] on input "text" at bounding box center [707, 167] width 25 height 11
click at [776, 161] on button "add" at bounding box center [786, 168] width 20 height 14
click at [72, 226] on button "3" at bounding box center [75, 228] width 21 height 12
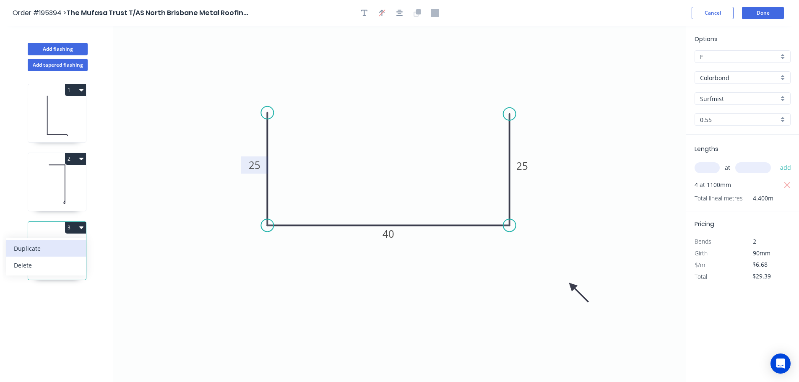
click at [35, 247] on div "Duplicate" at bounding box center [46, 249] width 65 height 12
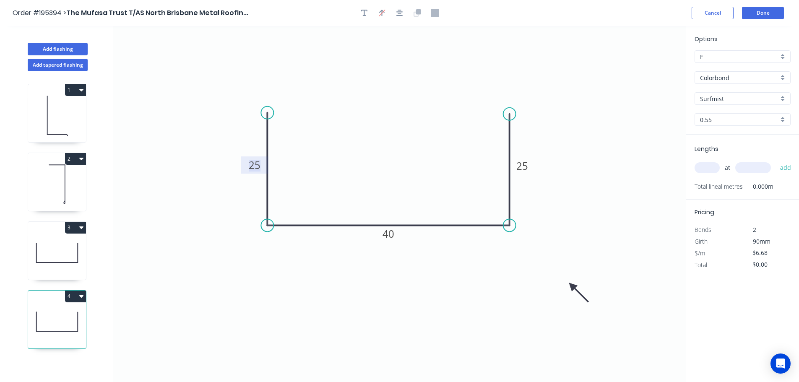
click at [256, 165] on tspan "25" at bounding box center [255, 165] width 12 height 14
click at [713, 169] on input "text" at bounding box center [707, 167] width 25 height 11
click at [776, 161] on button "add" at bounding box center [786, 168] width 20 height 14
drag, startPoint x: 75, startPoint y: 295, endPoint x: 52, endPoint y: 306, distance: 25.2
click at [75, 296] on button "4" at bounding box center [75, 297] width 21 height 12
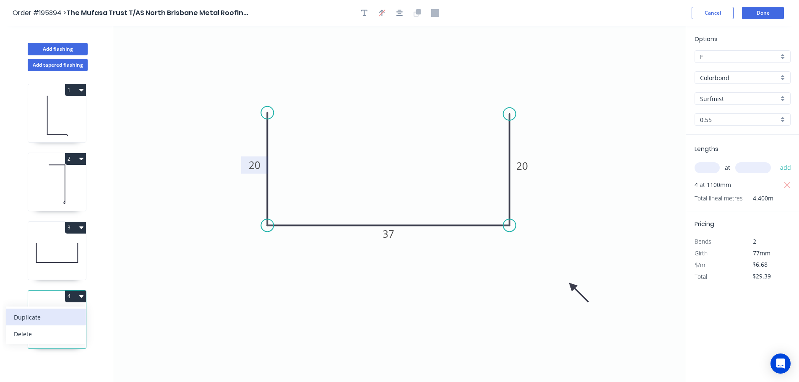
click at [31, 317] on div "Duplicate" at bounding box center [46, 317] width 65 height 12
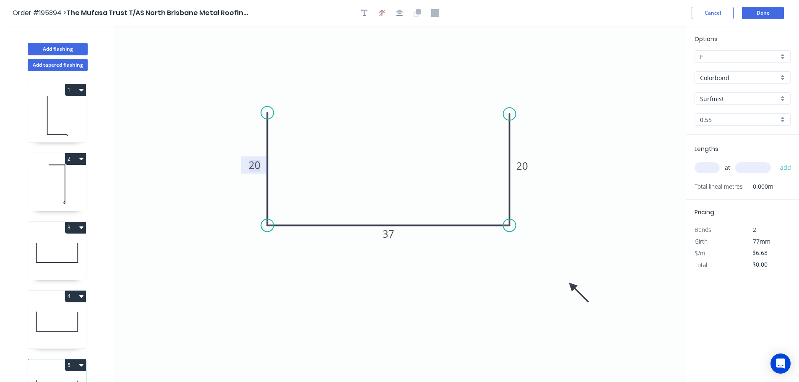
click at [256, 165] on tspan "20" at bounding box center [255, 165] width 12 height 14
click at [710, 168] on input "text" at bounding box center [707, 167] width 25 height 11
click at [776, 161] on button "add" at bounding box center [786, 168] width 20 height 14
click at [62, 47] on button "Add flashing" at bounding box center [58, 49] width 60 height 13
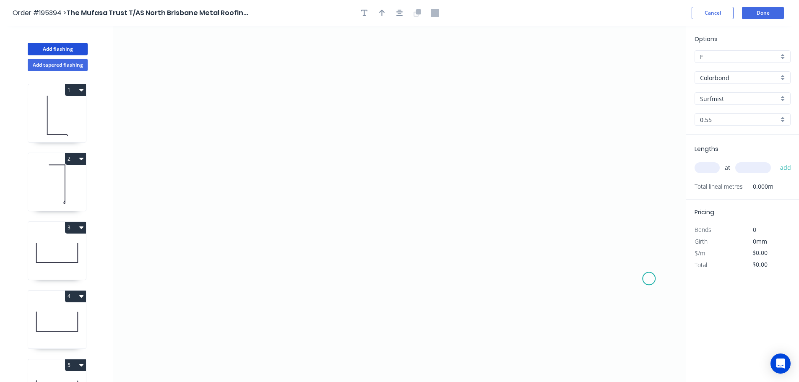
click at [650, 279] on icon "0" at bounding box center [399, 204] width 573 height 356
click at [631, 225] on icon "0" at bounding box center [399, 204] width 573 height 356
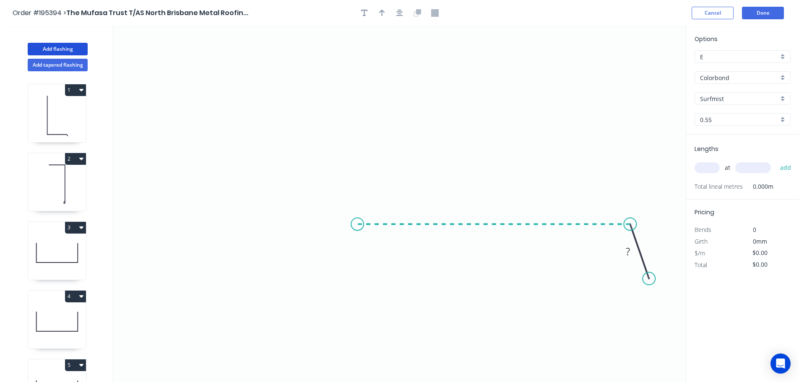
click at [358, 235] on icon "0 ?" at bounding box center [399, 204] width 573 height 356
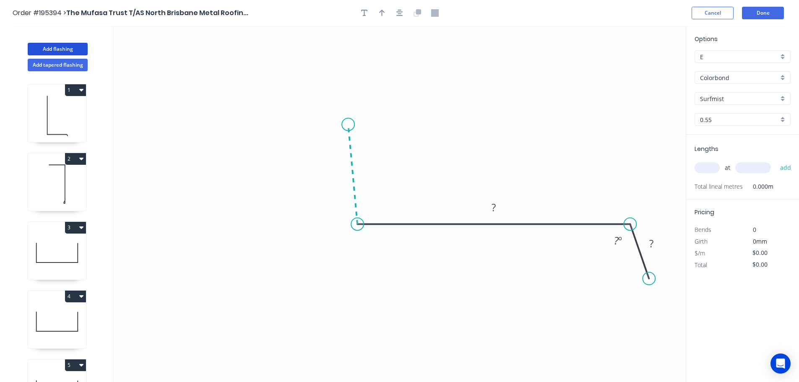
click at [348, 125] on icon "0 ? ? ? º" at bounding box center [399, 204] width 573 height 356
click at [345, 126] on circle at bounding box center [348, 124] width 13 height 13
click at [347, 125] on circle at bounding box center [348, 124] width 13 height 13
drag, startPoint x: 348, startPoint y: 125, endPoint x: 342, endPoint y: 92, distance: 33.4
click at [342, 92] on circle at bounding box center [342, 92] width 13 height 13
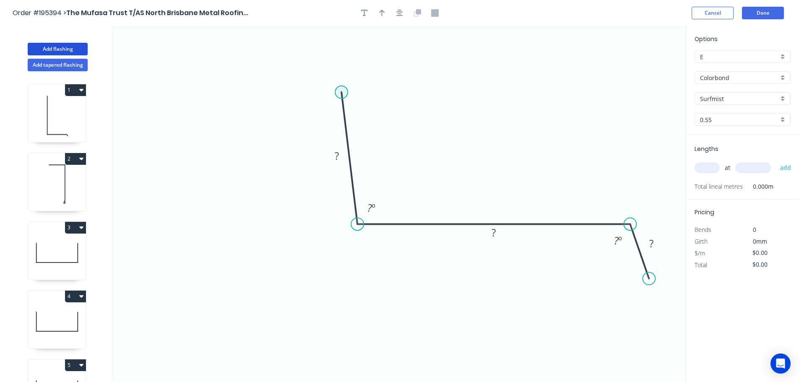
click at [342, 92] on circle at bounding box center [341, 92] width 13 height 13
click at [156, 36] on icon "0 ? ? ? ? º ? º" at bounding box center [399, 204] width 573 height 356
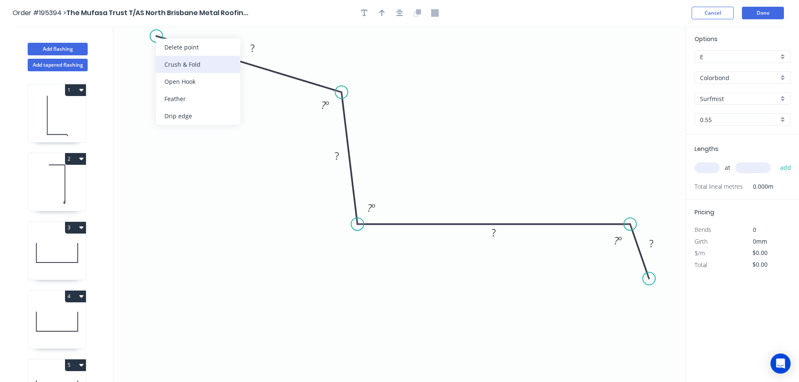
click at [175, 65] on div "Crush & Fold" at bounding box center [198, 64] width 84 height 17
click at [176, 71] on div "Flip bend" at bounding box center [197, 66] width 84 height 17
click at [405, 13] on button "button" at bounding box center [400, 13] width 13 height 13
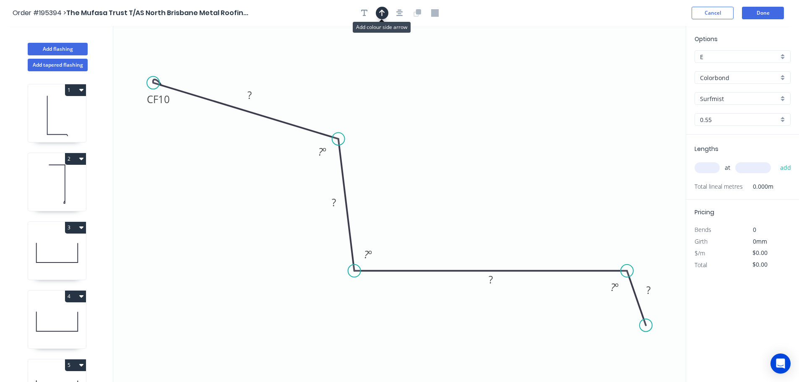
click at [379, 14] on icon "button" at bounding box center [382, 13] width 6 height 8
click at [645, 67] on icon at bounding box center [644, 58] width 8 height 27
drag, startPoint x: 645, startPoint y: 67, endPoint x: 479, endPoint y: 128, distance: 176.0
click at [519, 125] on icon at bounding box center [531, 113] width 24 height 24
drag, startPoint x: 175, startPoint y: 103, endPoint x: 188, endPoint y: 54, distance: 50.9
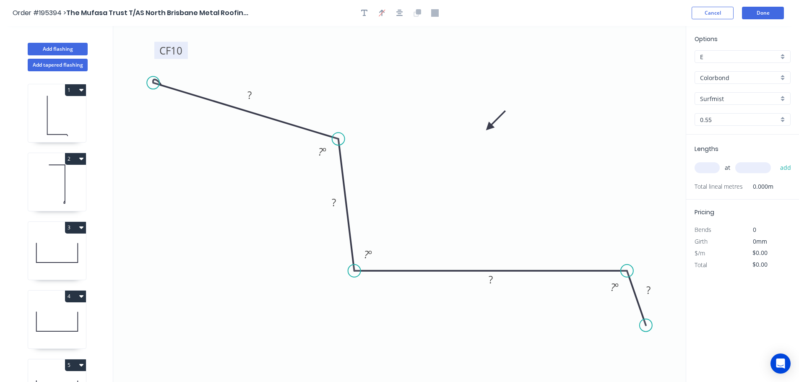
click at [188, 54] on rect at bounding box center [171, 50] width 34 height 17
click at [178, 48] on tspan "10" at bounding box center [178, 50] width 12 height 14
click at [714, 166] on input "text" at bounding box center [707, 167] width 25 height 11
click at [776, 161] on button "add" at bounding box center [786, 168] width 20 height 14
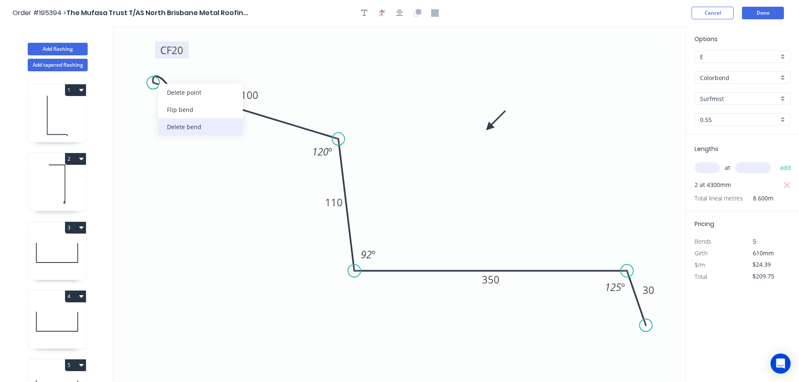
click at [181, 128] on div "Delete bend" at bounding box center [201, 126] width 84 height 17
click at [153, 81] on circle at bounding box center [153, 82] width 13 height 13
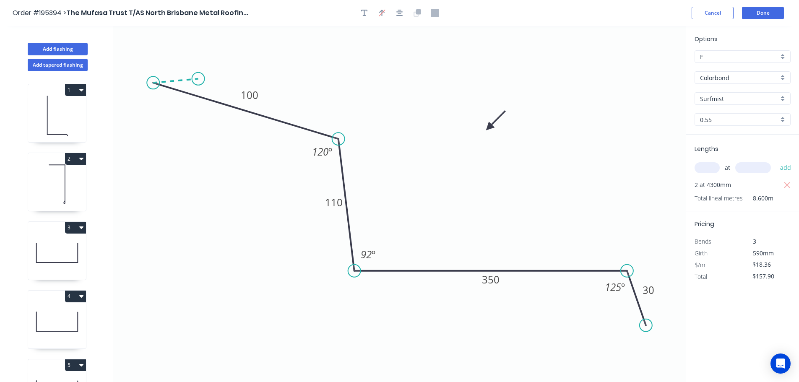
click at [198, 79] on icon at bounding box center [175, 81] width 45 height 4
click at [198, 79] on circle at bounding box center [198, 79] width 13 height 13
click at [196, 112] on div "Hide angle" at bounding box center [221, 111] width 84 height 17
click at [174, 61] on tspan "?" at bounding box center [174, 64] width 4 height 14
click at [360, 12] on button "button" at bounding box center [364, 13] width 13 height 13
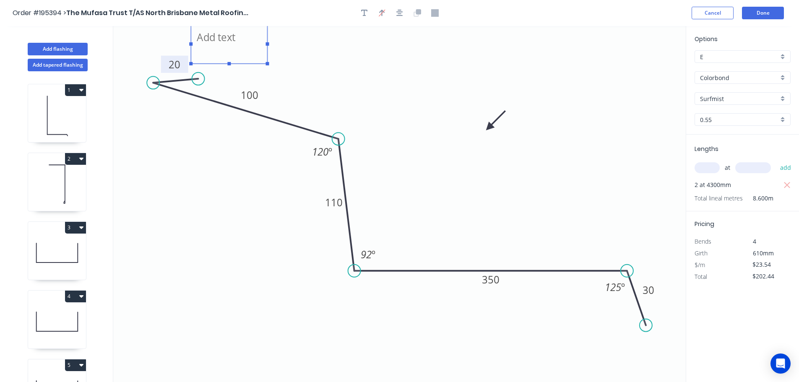
drag, startPoint x: 202, startPoint y: 46, endPoint x: 260, endPoint y: 31, distance: 59.8
click at [260, 31] on textarea at bounding box center [229, 44] width 68 height 31
click at [63, 50] on button "Add flashing" at bounding box center [58, 49] width 60 height 13
click at [64, 49] on button "Add flashing" at bounding box center [58, 49] width 60 height 13
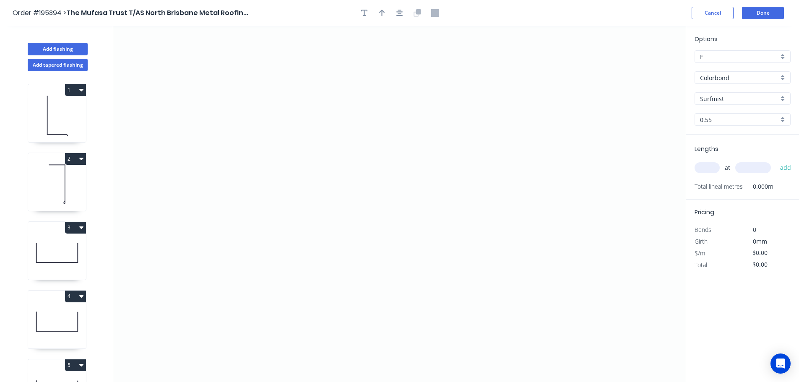
click at [719, 75] on input "Colorbond" at bounding box center [739, 77] width 78 height 9
click at [721, 151] on div "Zincalume" at bounding box center [742, 151] width 95 height 15
click at [708, 168] on input "text" at bounding box center [707, 167] width 25 height 11
click at [776, 161] on button "add" at bounding box center [786, 168] width 20 height 14
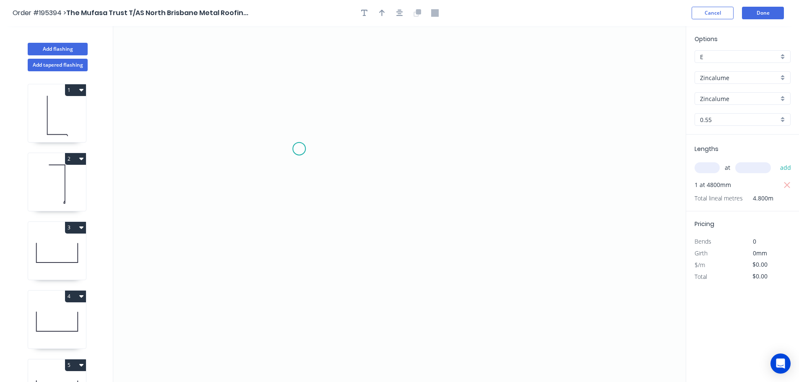
click at [299, 149] on icon "0" at bounding box center [399, 204] width 573 height 356
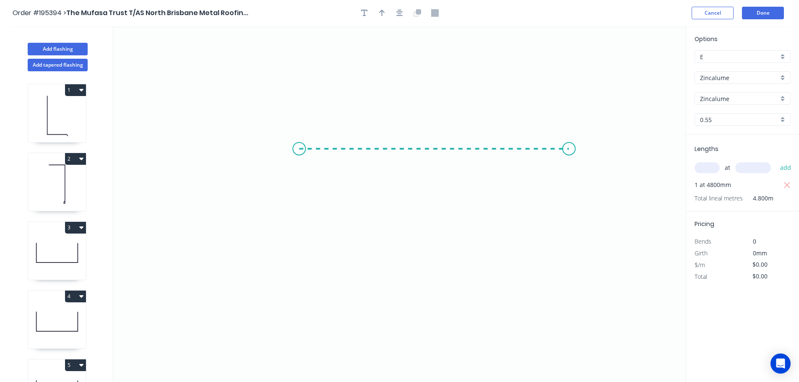
click at [569, 141] on icon "0" at bounding box center [399, 204] width 573 height 356
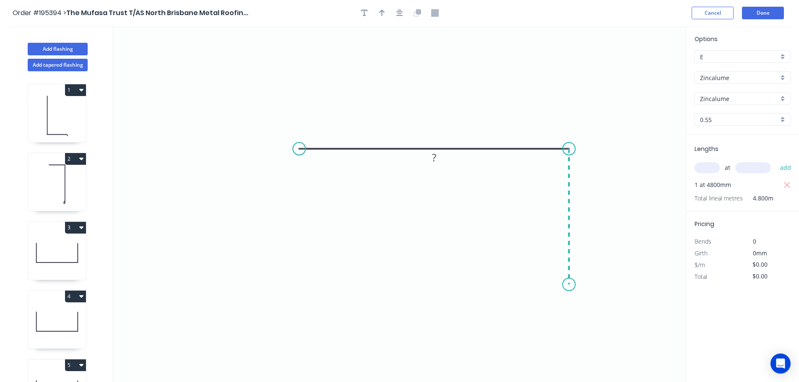
click at [566, 285] on icon "0 ?" at bounding box center [399, 204] width 573 height 356
click at [570, 287] on circle at bounding box center [569, 284] width 13 height 13
click at [549, 243] on icon "0 ? ?" at bounding box center [399, 204] width 573 height 356
click at [549, 243] on circle at bounding box center [549, 242] width 13 height 13
click at [606, 290] on div "Hide angle" at bounding box center [619, 289] width 84 height 17
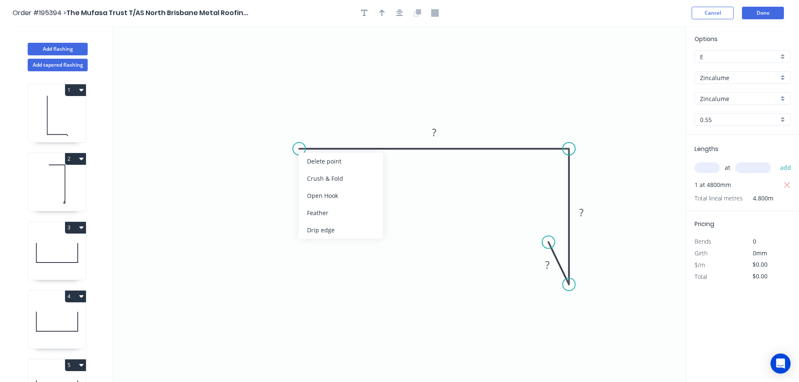
click at [243, 200] on icon "0 ? ? ?" at bounding box center [399, 204] width 573 height 356
click at [303, 151] on circle at bounding box center [299, 149] width 13 height 13
click at [343, 125] on icon "0 ? ? ?" at bounding box center [399, 204] width 573 height 356
click at [343, 125] on circle at bounding box center [343, 125] width 13 height 13
drag, startPoint x: 343, startPoint y: 169, endPoint x: 336, endPoint y: 165, distance: 8.1
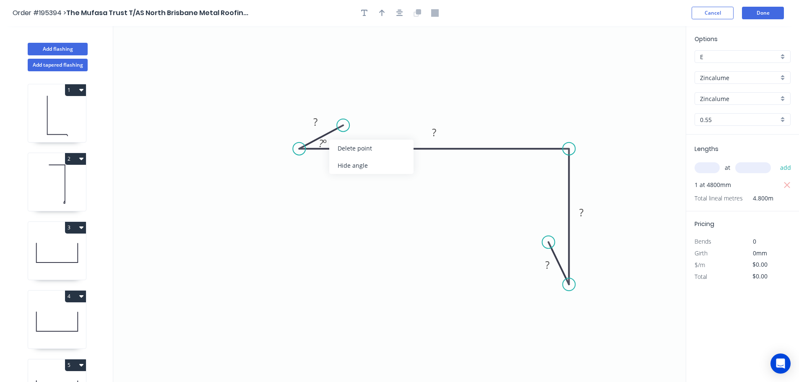
click at [344, 169] on div "Hide angle" at bounding box center [371, 165] width 84 height 17
click at [314, 118] on tspan "?" at bounding box center [315, 122] width 4 height 14
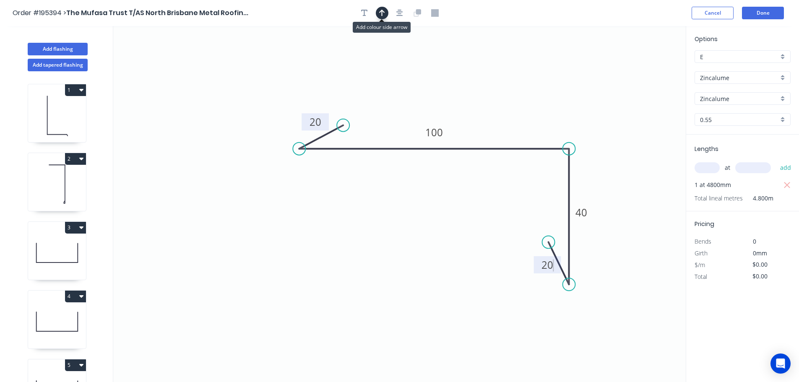
click at [383, 15] on icon "button" at bounding box center [382, 13] width 6 height 8
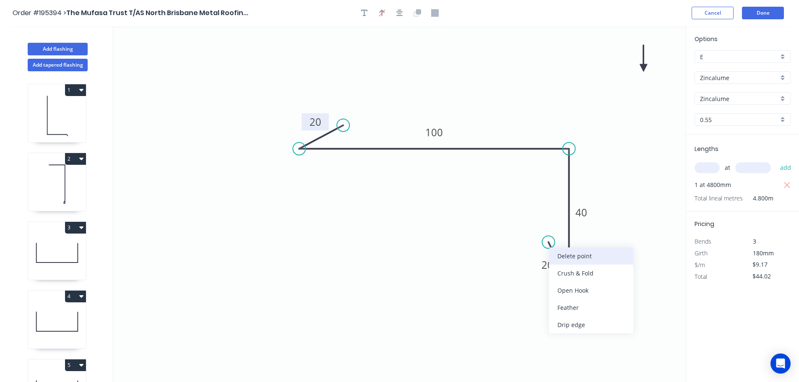
click at [575, 255] on div "Delete point" at bounding box center [591, 256] width 84 height 17
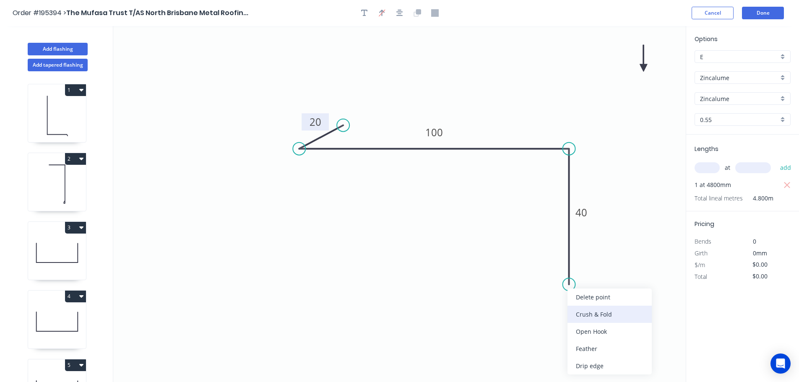
click at [580, 313] on div "Crush & Fold" at bounding box center [610, 314] width 84 height 17
click at [587, 312] on div "Flip bend" at bounding box center [614, 314] width 84 height 17
drag, startPoint x: 601, startPoint y: 270, endPoint x: 549, endPoint y: 267, distance: 51.7
click at [549, 267] on rect at bounding box center [536, 266] width 34 height 17
click at [541, 266] on tspan "10" at bounding box center [541, 266] width 12 height 14
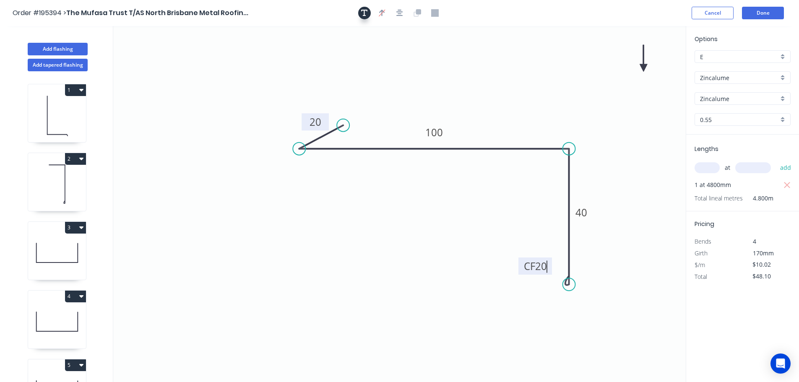
click at [366, 12] on icon "button" at bounding box center [364, 13] width 7 height 8
drag, startPoint x: 174, startPoint y: 50, endPoint x: 326, endPoint y: 78, distance: 155.3
click at [326, 78] on textarea at bounding box center [320, 87] width 68 height 31
click at [644, 68] on icon at bounding box center [644, 58] width 8 height 27
drag, startPoint x: 644, startPoint y: 68, endPoint x: 638, endPoint y: 72, distance: 7.5
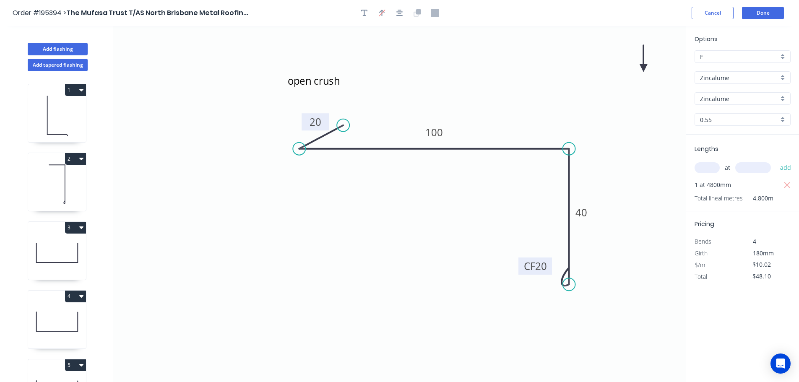
click at [640, 72] on icon at bounding box center [644, 58] width 8 height 27
click at [638, 72] on icon at bounding box center [638, 62] width 8 height 27
drag, startPoint x: 638, startPoint y: 72, endPoint x: 540, endPoint y: 94, distance: 100.1
click at [540, 94] on icon at bounding box center [547, 87] width 24 height 24
click at [756, 10] on button "Done" at bounding box center [763, 13] width 42 height 13
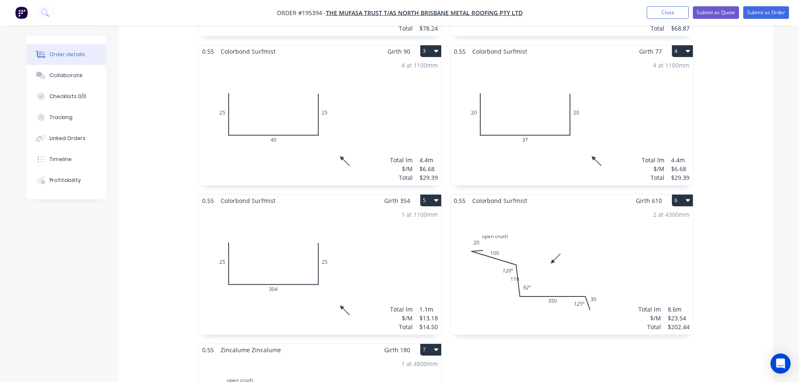
scroll to position [420, 0]
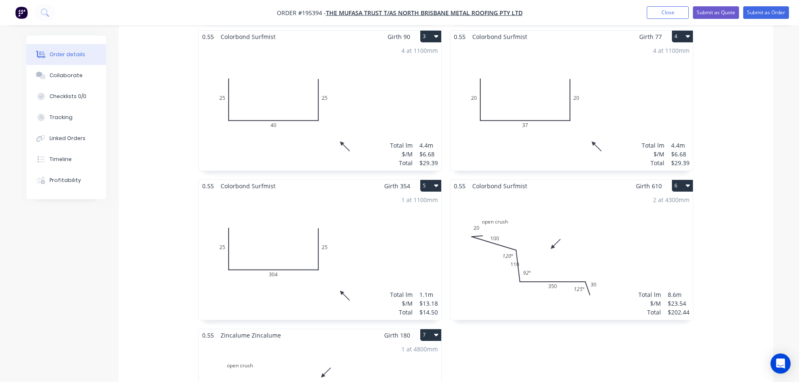
click at [602, 198] on div "2 at 4300mm Total lm $/M Total 8.6m $23.54 $202.44" at bounding box center [572, 256] width 243 height 128
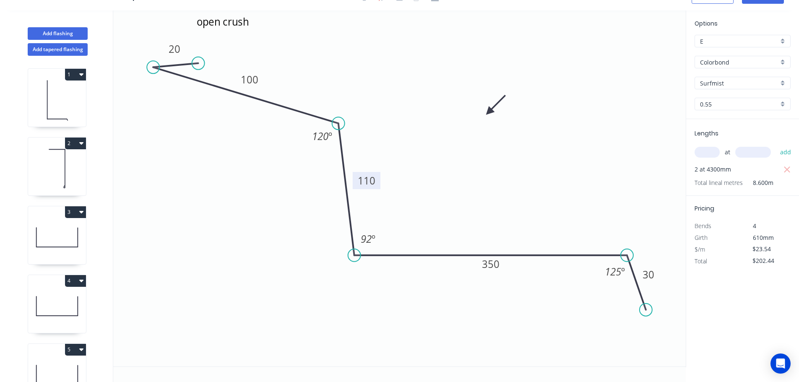
drag, startPoint x: 324, startPoint y: 190, endPoint x: 356, endPoint y: 183, distance: 33.0
click at [357, 183] on rect at bounding box center [367, 180] width 28 height 17
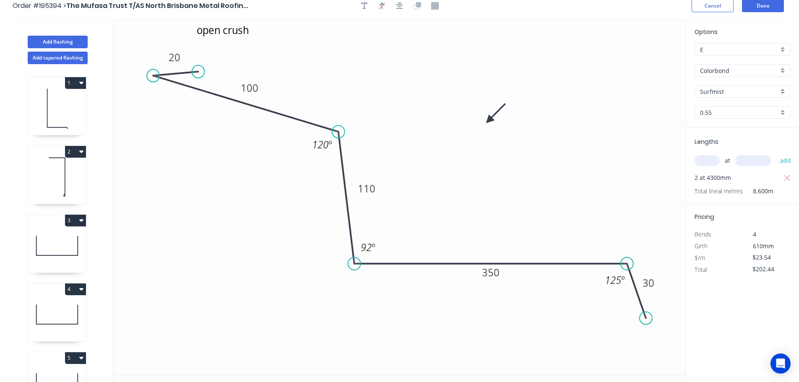
scroll to position [0, 0]
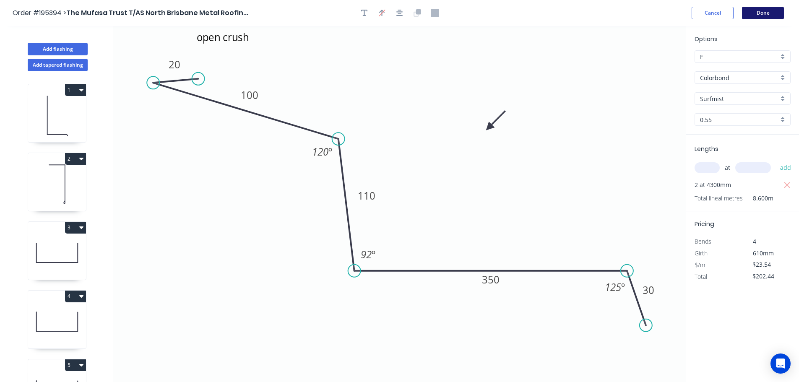
click at [770, 14] on button "Done" at bounding box center [763, 13] width 42 height 13
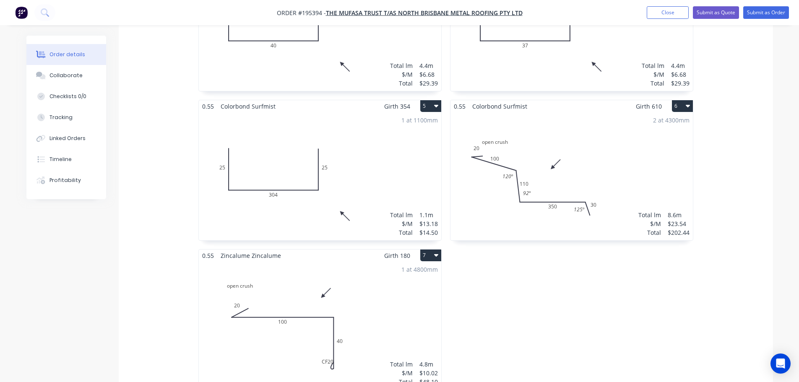
scroll to position [504, 0]
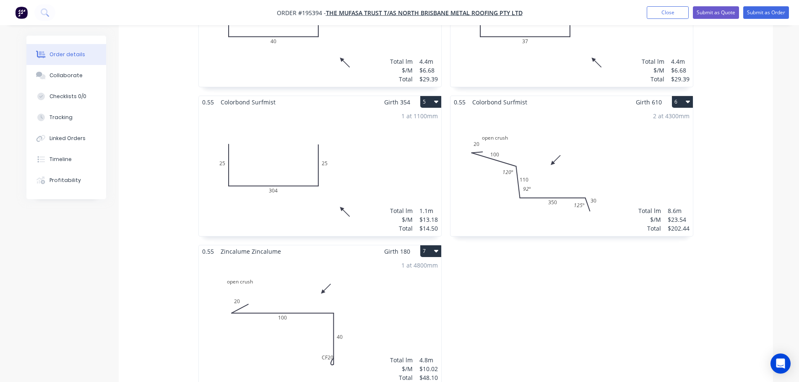
click at [353, 266] on div "1 at 4800mm Total lm $/M Total 4.8m $10.02 $48.10" at bounding box center [320, 322] width 243 height 128
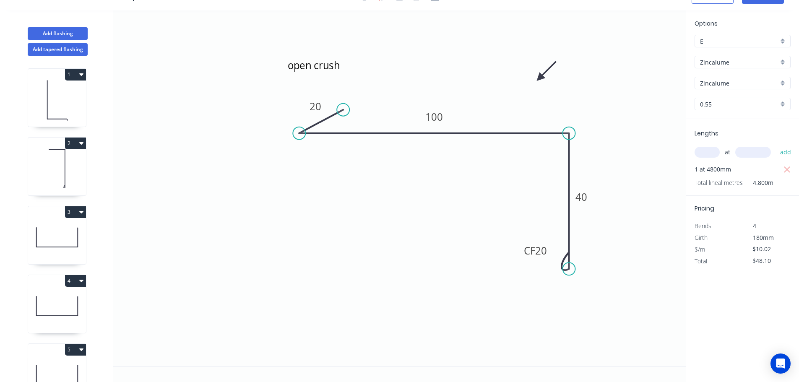
scroll to position [16, 0]
drag, startPoint x: 550, startPoint y: 250, endPoint x: 522, endPoint y: 258, distance: 28.7
click at [522, 258] on rect at bounding box center [508, 259] width 34 height 17
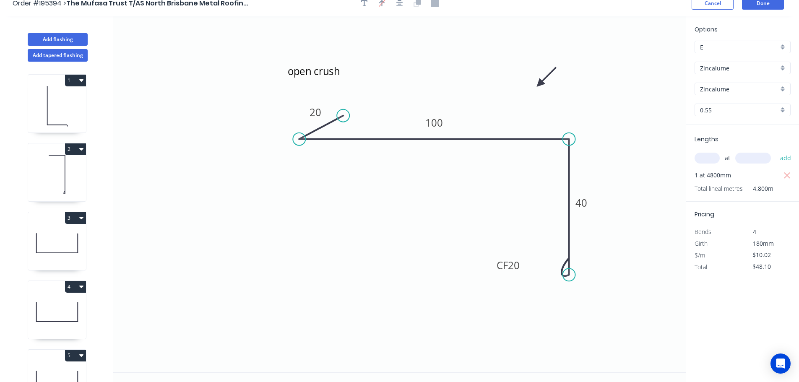
scroll to position [0, 0]
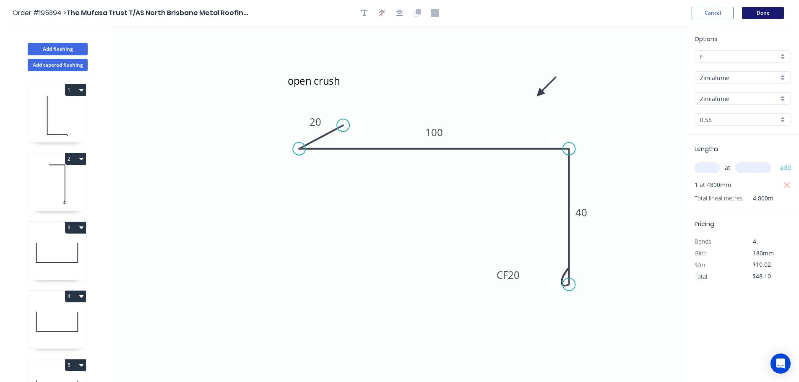
click at [762, 14] on button "Done" at bounding box center [763, 13] width 42 height 13
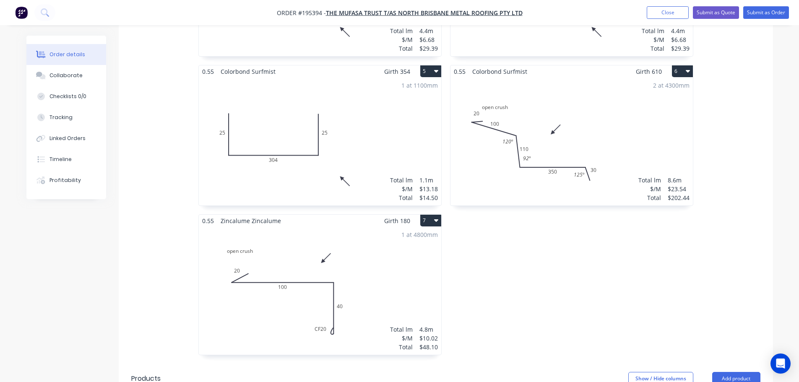
scroll to position [546, 0]
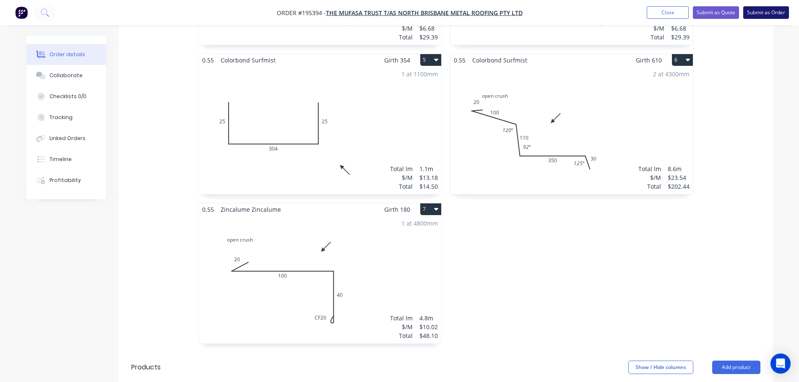
click at [770, 12] on button "Submit as Order" at bounding box center [767, 12] width 46 height 13
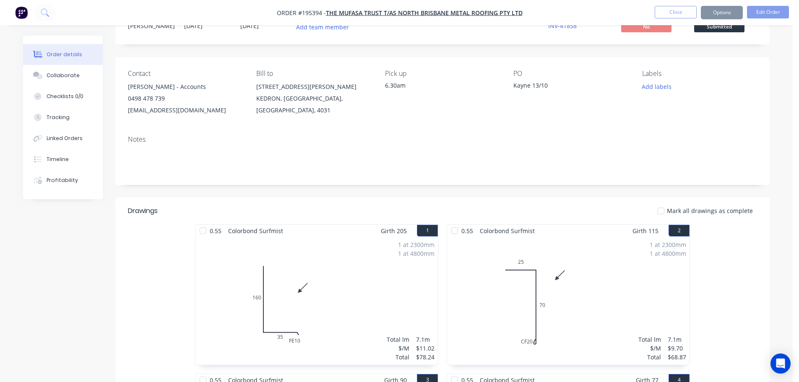
scroll to position [0, 0]
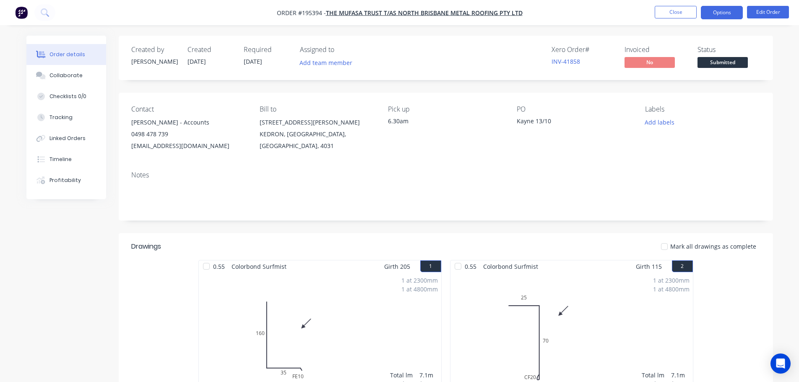
click at [724, 13] on button "Options" at bounding box center [722, 12] width 42 height 13
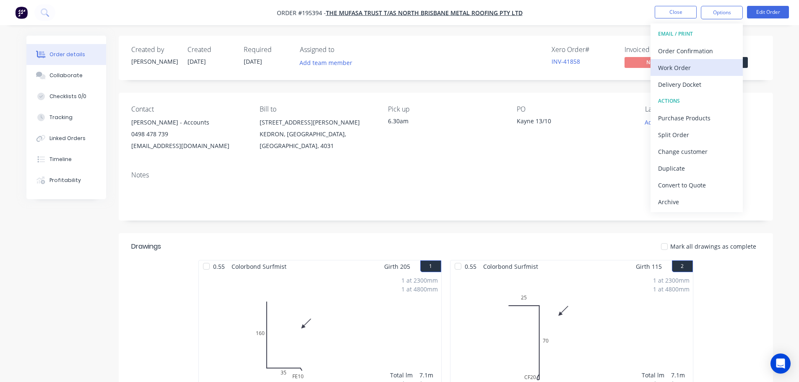
click at [671, 69] on div "Work Order" at bounding box center [696, 68] width 77 height 12
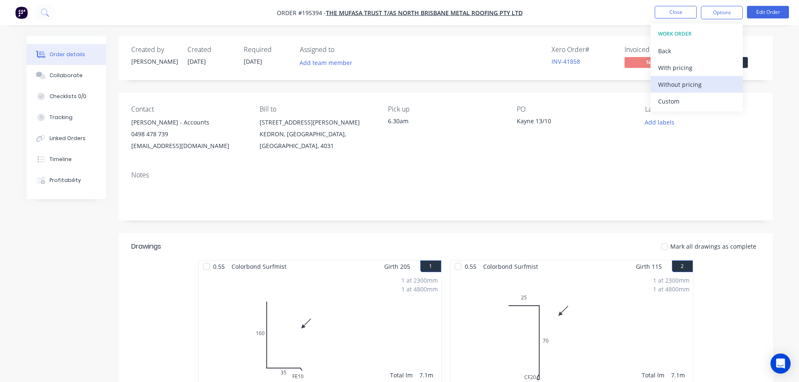
click at [673, 85] on div "Without pricing" at bounding box center [696, 84] width 77 height 12
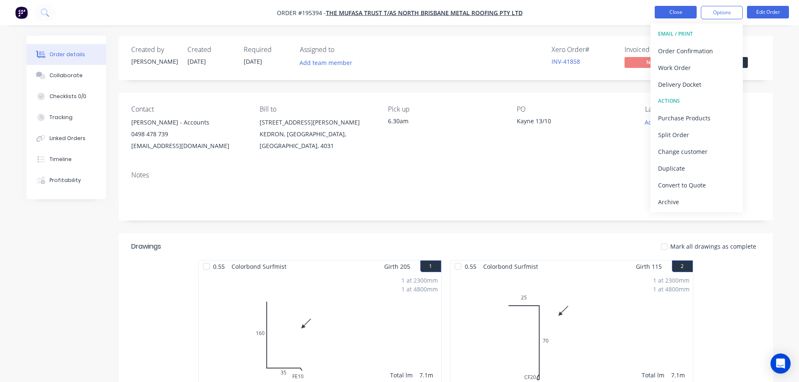
click at [674, 8] on button "Close" at bounding box center [676, 12] width 42 height 13
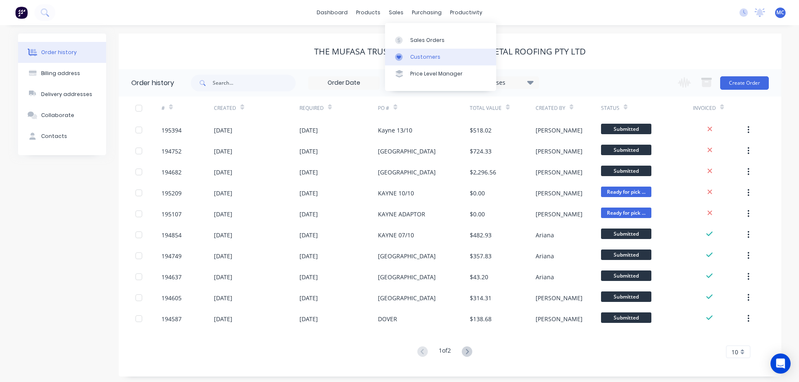
click at [423, 57] on div "Customers" at bounding box center [425, 57] width 30 height 8
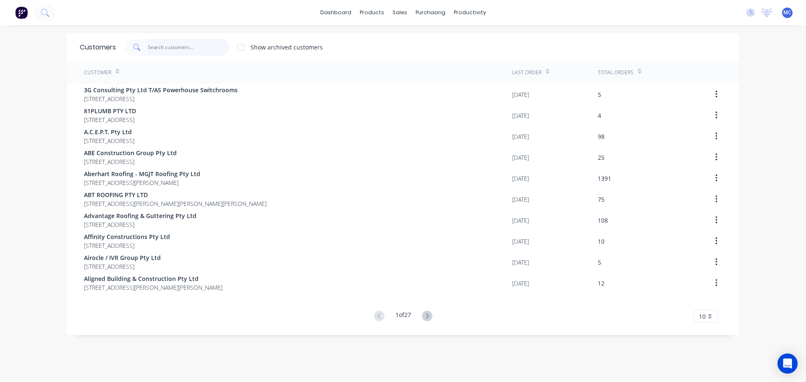
click at [169, 49] on input "text" at bounding box center [189, 47] width 82 height 17
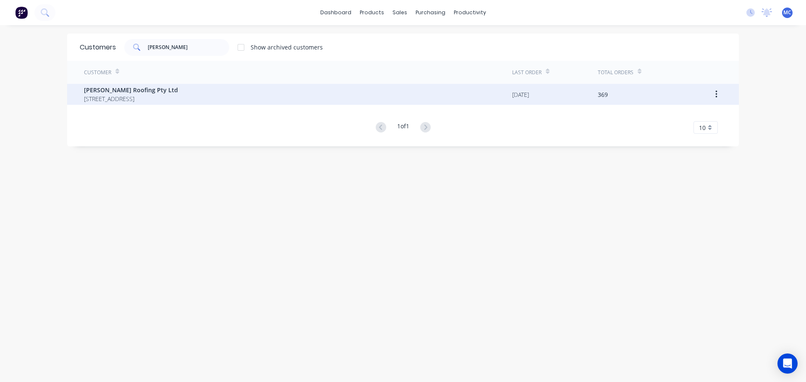
click at [123, 88] on span "[PERSON_NAME] Roofing Pty Ltd" at bounding box center [131, 90] width 94 height 9
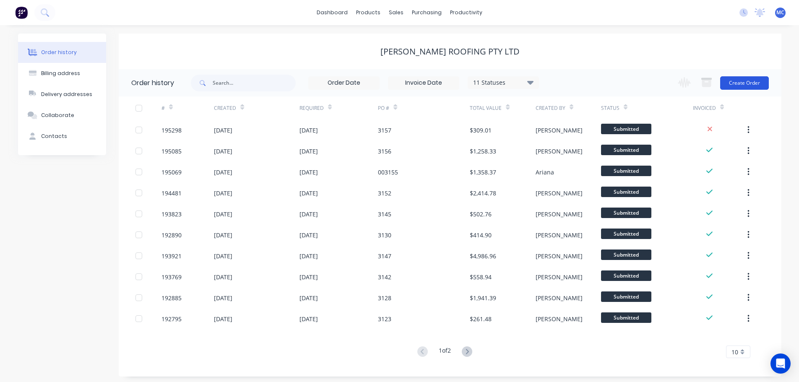
click at [747, 84] on button "Create Order" at bounding box center [745, 82] width 49 height 13
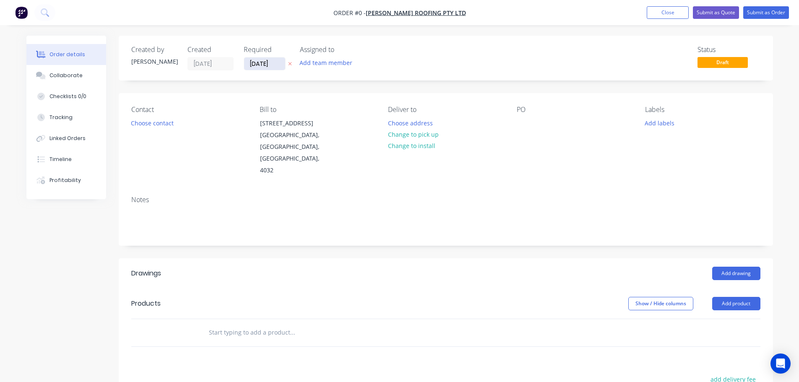
click at [266, 64] on input "[DATE]" at bounding box center [264, 63] width 41 height 13
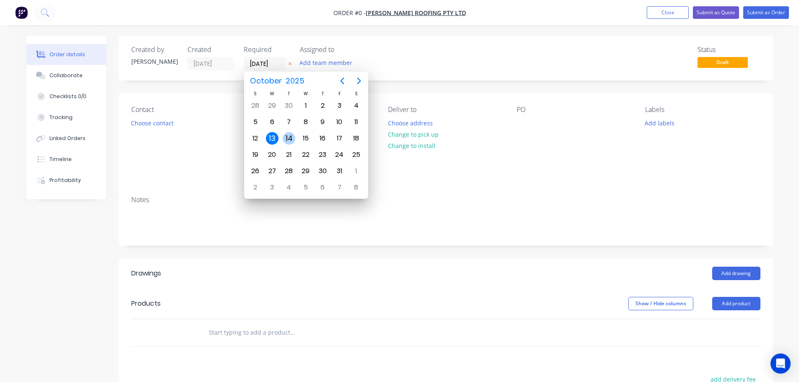
click at [288, 139] on div "14" at bounding box center [289, 138] width 13 height 13
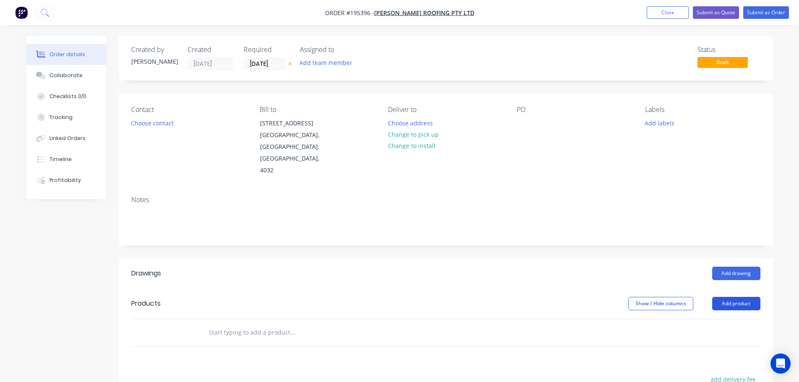
click at [736, 297] on button "Add product" at bounding box center [737, 303] width 48 height 13
click at [705, 319] on div "Product catalogue" at bounding box center [721, 325] width 65 height 12
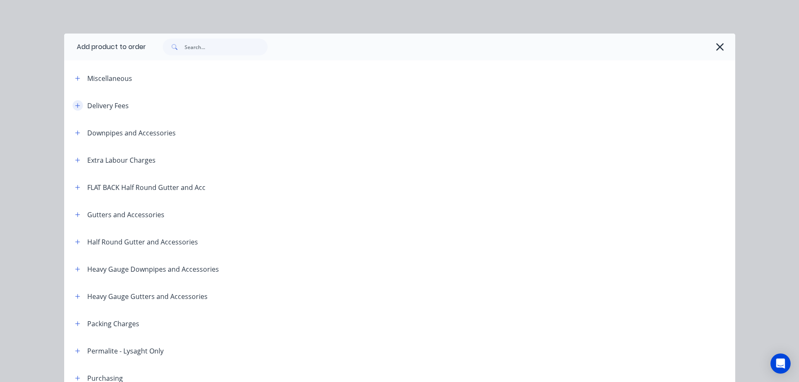
click at [75, 105] on icon "button" at bounding box center [77, 105] width 5 height 5
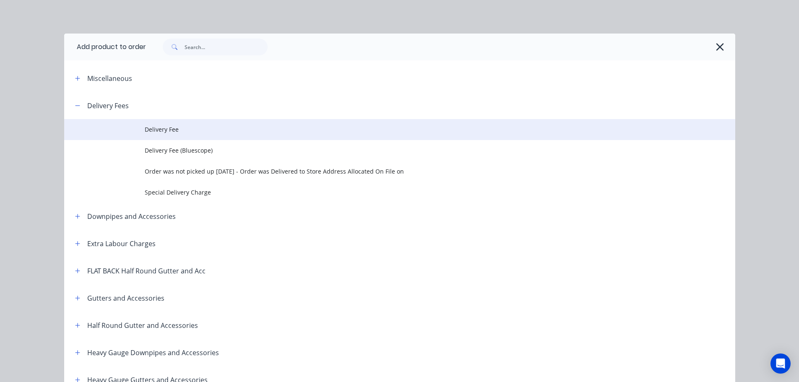
click at [167, 129] on span "Delivery Fee" at bounding box center [381, 129] width 473 height 9
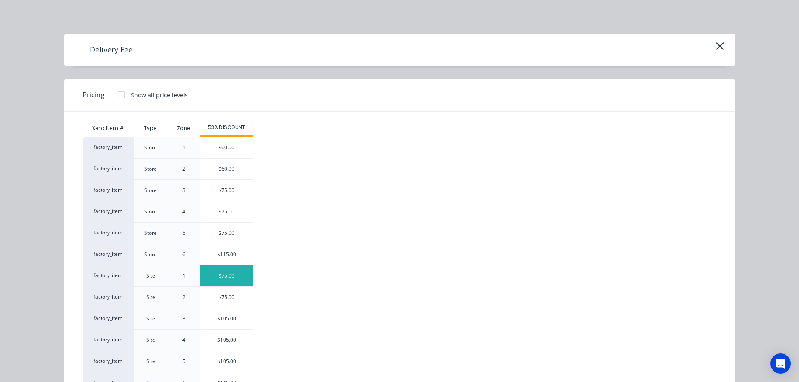
click at [226, 274] on div "$75.00" at bounding box center [226, 276] width 53 height 21
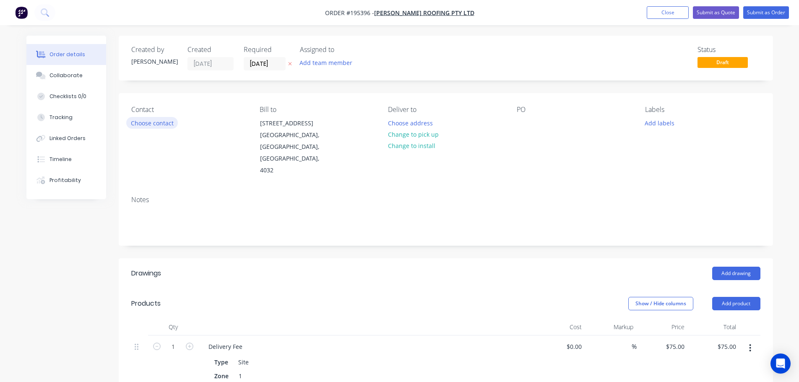
click at [149, 121] on button "Choose contact" at bounding box center [152, 122] width 52 height 11
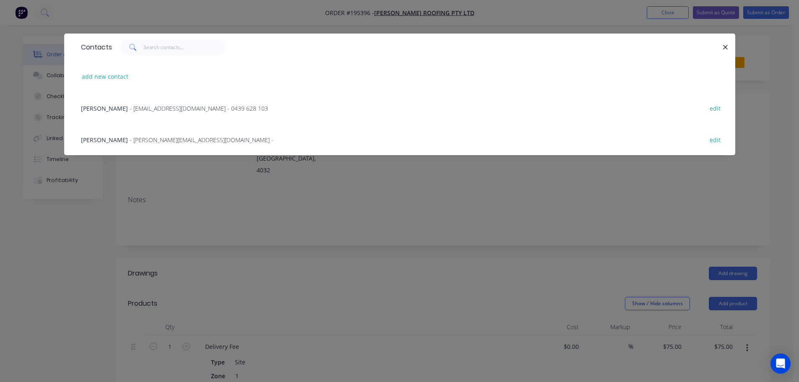
click at [166, 108] on span "- [EMAIL_ADDRESS][DOMAIN_NAME] - 0439 628 103" at bounding box center [199, 108] width 138 height 8
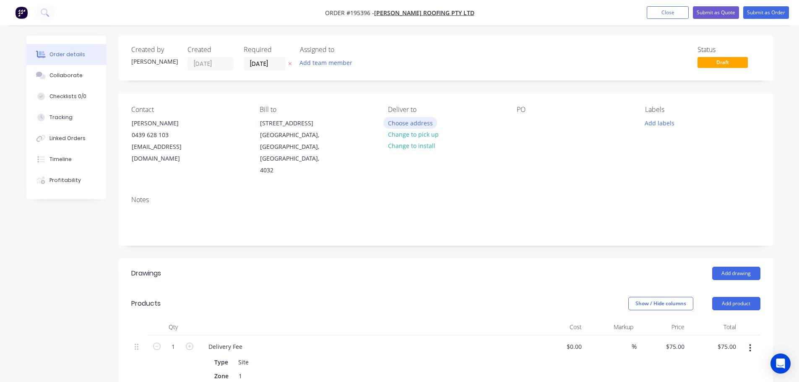
click at [405, 121] on button "Choose address" at bounding box center [411, 122] width 54 height 11
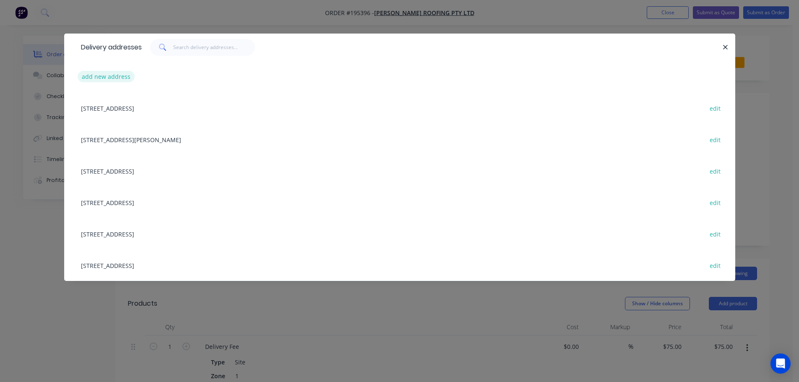
click at [97, 77] on button "add new address" at bounding box center [106, 76] width 57 height 11
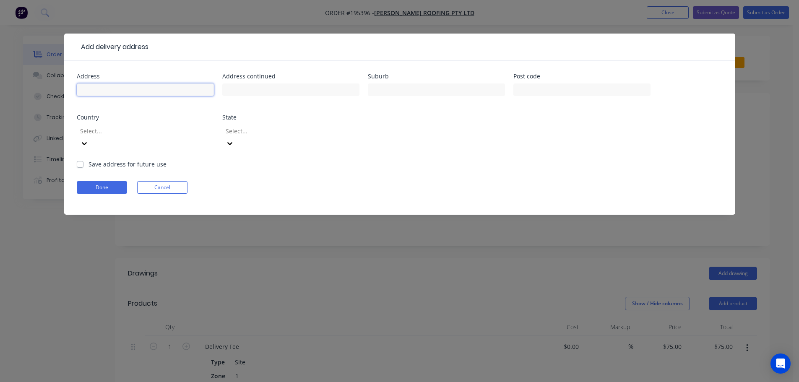
click at [94, 88] on input "text" at bounding box center [145, 90] width 137 height 13
click at [384, 94] on input "text" at bounding box center [436, 90] width 137 height 13
click button "Done" at bounding box center [102, 187] width 50 height 13
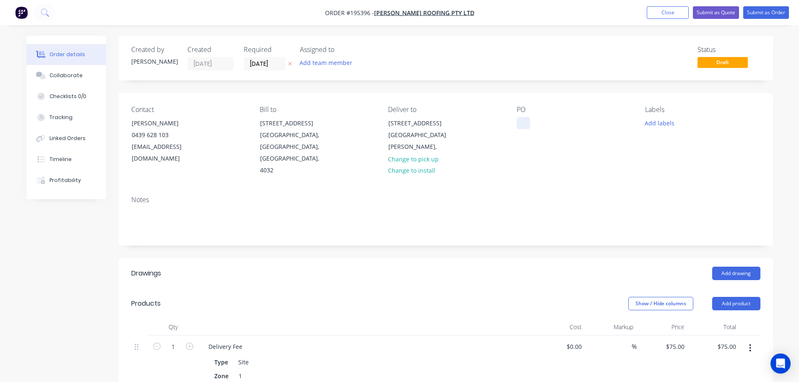
click at [524, 125] on div at bounding box center [523, 123] width 13 height 12
click at [737, 267] on button "Add drawing" at bounding box center [737, 273] width 48 height 13
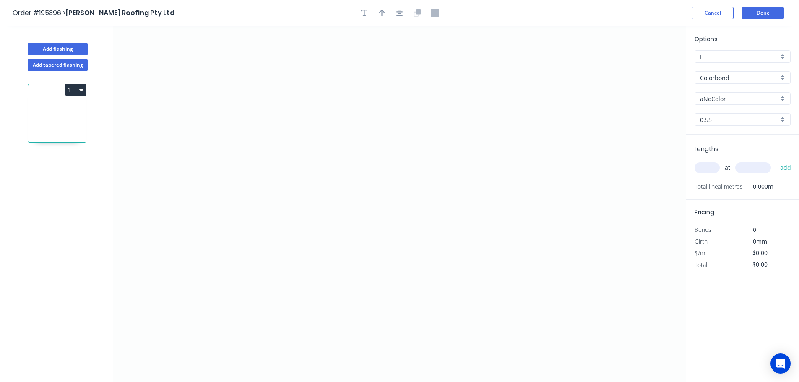
click at [714, 77] on input "Colorbond" at bounding box center [739, 77] width 78 height 9
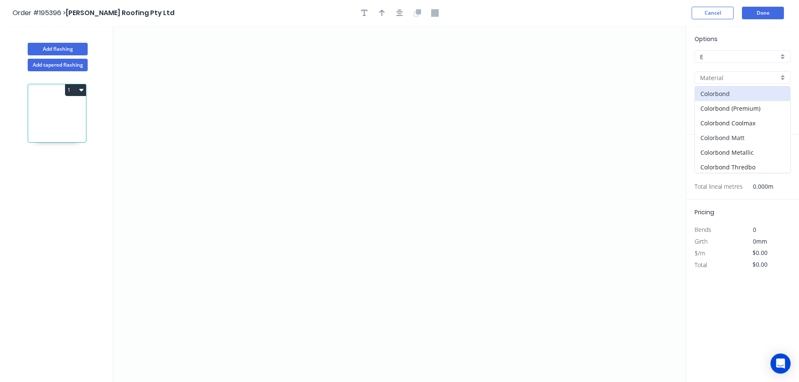
click at [724, 137] on div "Colorbond Matt" at bounding box center [742, 138] width 95 height 15
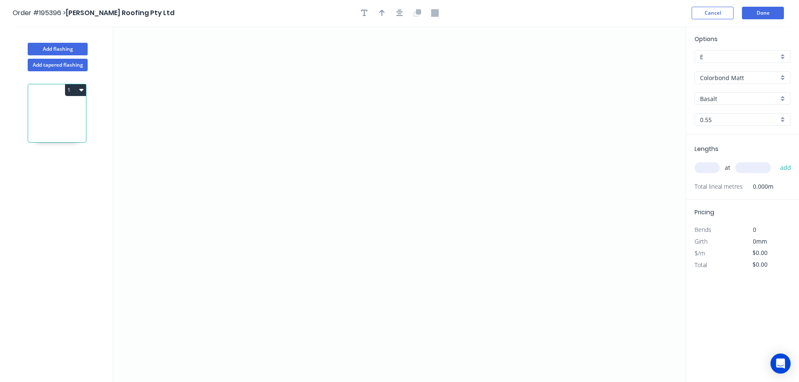
click at [717, 100] on input "Basalt" at bounding box center [739, 98] width 78 height 9
click at [723, 154] on div "Monument" at bounding box center [742, 158] width 95 height 15
click at [705, 169] on input "text" at bounding box center [707, 167] width 25 height 11
click at [776, 161] on button "add" at bounding box center [786, 168] width 20 height 14
click at [573, 137] on icon "0" at bounding box center [399, 204] width 573 height 356
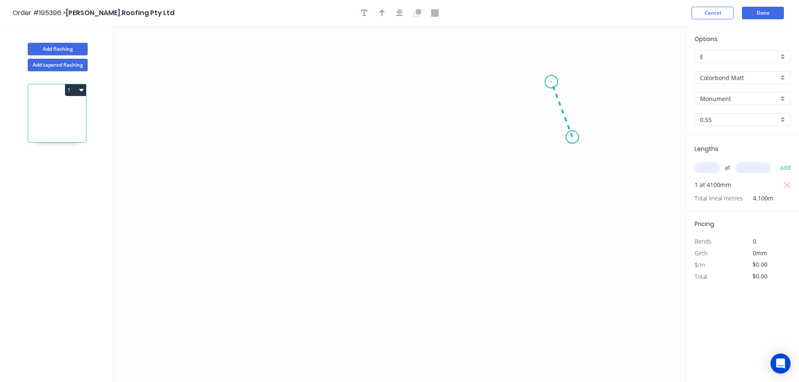
click at [552, 82] on icon at bounding box center [562, 109] width 21 height 55
click at [287, 56] on icon "0 ?" at bounding box center [399, 204] width 573 height 356
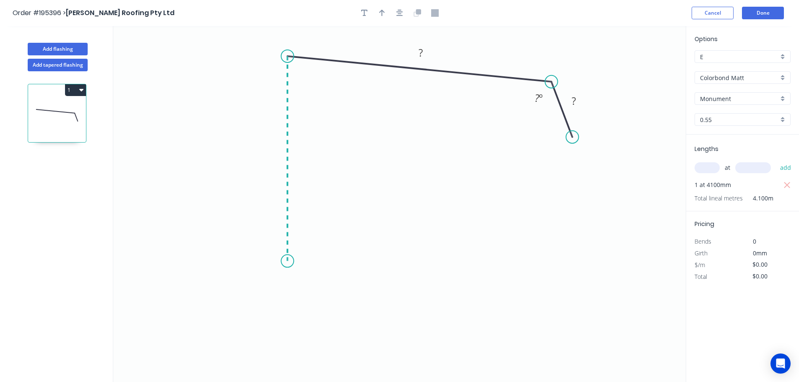
click at [289, 261] on icon "0 ? ? ? º" at bounding box center [399, 204] width 573 height 356
click at [364, 253] on icon at bounding box center [325, 257] width 76 height 8
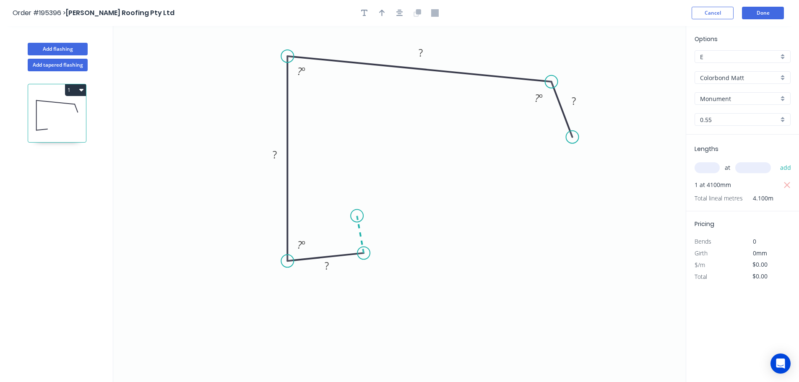
click at [357, 216] on icon at bounding box center [360, 234] width 7 height 37
click at [429, 202] on icon "0 ? ? ? ? ? ? º ? º ? º ? º" at bounding box center [399, 204] width 573 height 356
click at [429, 202] on circle at bounding box center [429, 202] width 13 height 13
drag, startPoint x: 355, startPoint y: 215, endPoint x: 360, endPoint y: 216, distance: 4.4
click at [360, 216] on circle at bounding box center [359, 215] width 13 height 13
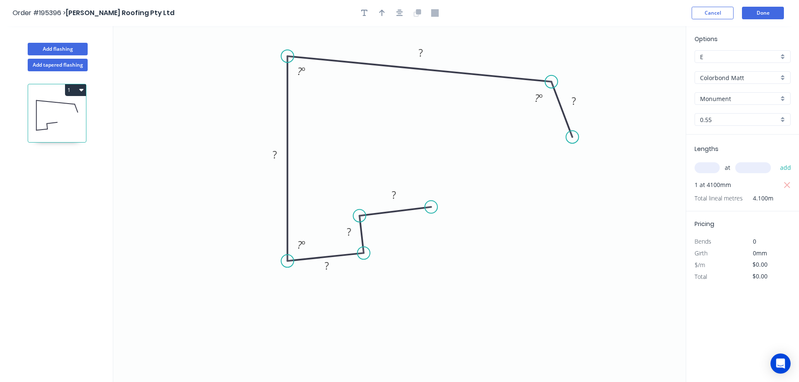
drag, startPoint x: 432, startPoint y: 201, endPoint x: 431, endPoint y: 207, distance: 5.9
click at [431, 207] on circle at bounding box center [431, 207] width 13 height 13
click at [404, 16] on button "button" at bounding box center [400, 13] width 13 height 13
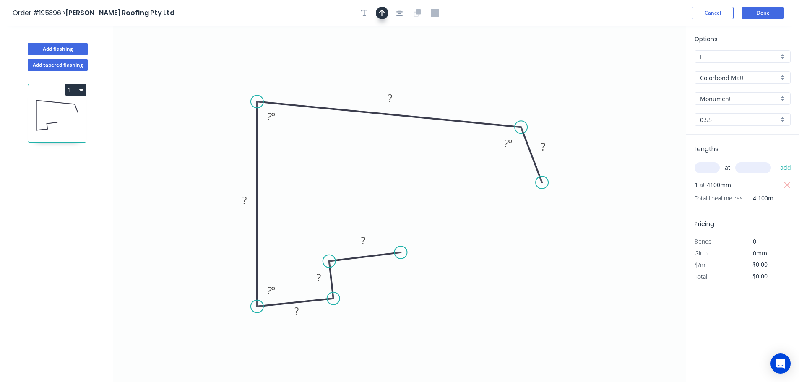
click at [386, 14] on button "button" at bounding box center [382, 13] width 13 height 13
click at [645, 66] on icon at bounding box center [644, 58] width 8 height 27
drag, startPoint x: 645, startPoint y: 66, endPoint x: 538, endPoint y: 112, distance: 116.9
click at [517, 82] on icon at bounding box center [524, 75] width 24 height 24
click at [550, 148] on rect at bounding box center [543, 147] width 17 height 12
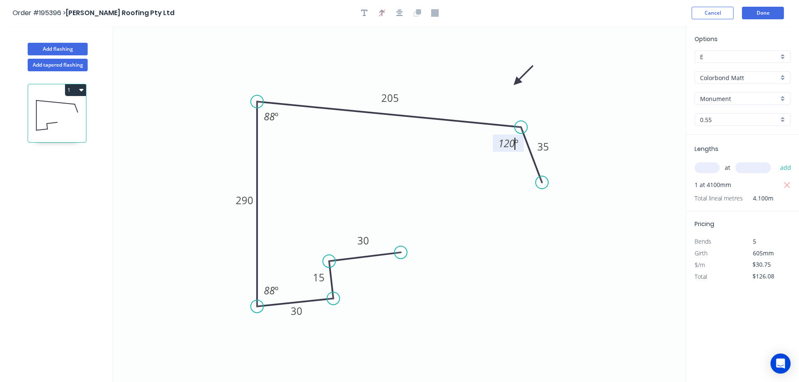
click at [75, 87] on button "1" at bounding box center [75, 90] width 21 height 12
click at [42, 110] on div "Duplicate" at bounding box center [46, 111] width 65 height 12
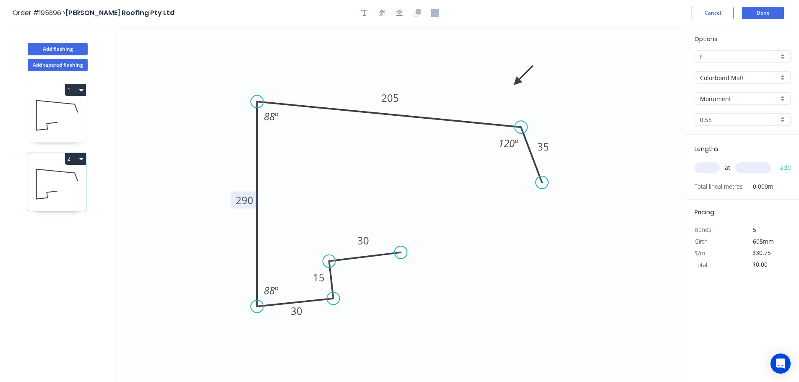
click at [245, 202] on tspan "290" at bounding box center [245, 200] width 18 height 14
click at [709, 167] on input "text" at bounding box center [707, 167] width 25 height 11
click at [776, 161] on button "add" at bounding box center [786, 168] width 20 height 14
click at [50, 49] on button "Add flashing" at bounding box center [58, 49] width 60 height 13
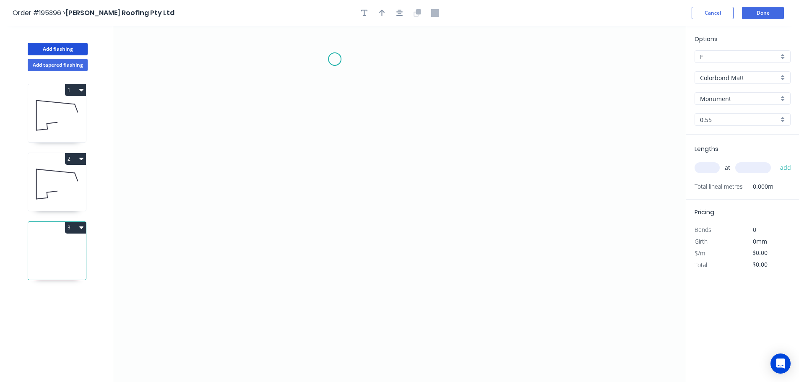
click at [335, 59] on icon "0" at bounding box center [399, 204] width 573 height 356
click at [336, 263] on icon "0" at bounding box center [399, 204] width 573 height 356
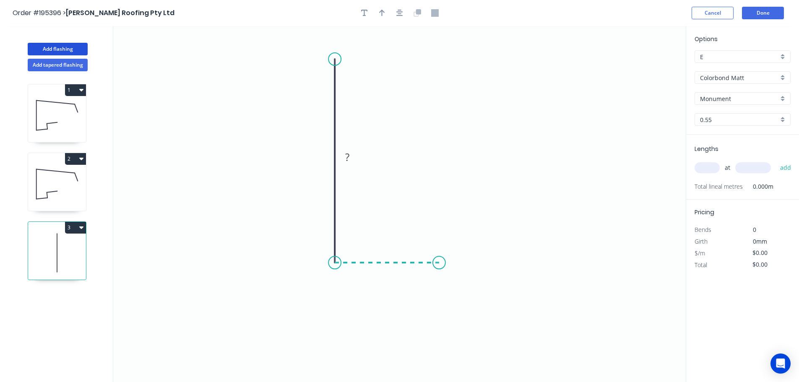
click at [439, 260] on icon "0 ?" at bounding box center [399, 204] width 573 height 356
click at [441, 318] on icon "0 ? ?" at bounding box center [399, 204] width 573 height 356
click at [509, 319] on icon "0 ? ? ?" at bounding box center [399, 204] width 573 height 356
click at [507, 264] on icon "0 ? ? ? ?" at bounding box center [399, 204] width 573 height 356
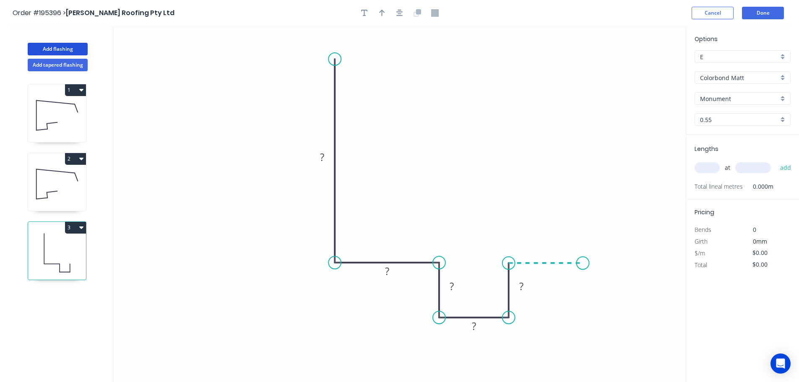
click at [583, 262] on icon "0 ? ? ? ? ?" at bounding box center [399, 204] width 573 height 356
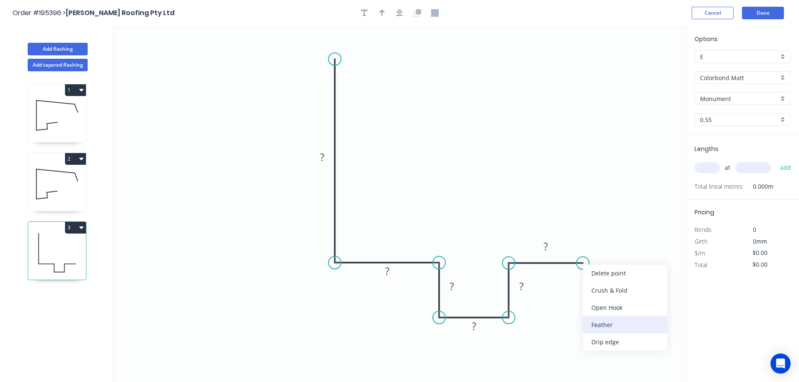
click at [605, 327] on div "Feather" at bounding box center [625, 324] width 84 height 17
click at [611, 291] on div "Flip bend" at bounding box center [625, 292] width 84 height 17
drag, startPoint x: 584, startPoint y: 237, endPoint x: 600, endPoint y: 213, distance: 28.9
click at [601, 213] on rect at bounding box center [588, 217] width 33 height 17
click at [596, 216] on tspan "15" at bounding box center [594, 218] width 12 height 14
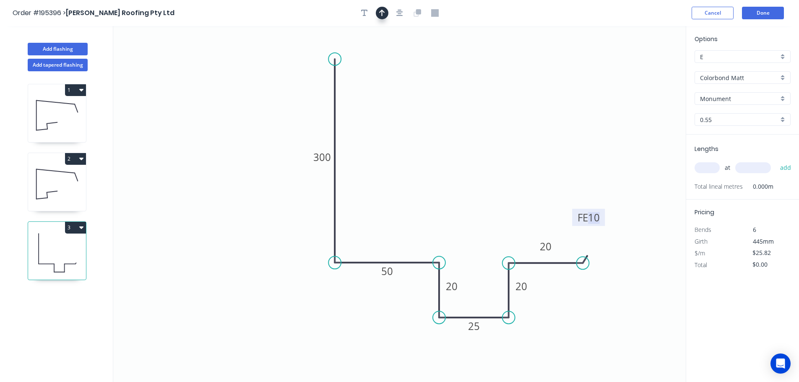
click at [383, 15] on icon "button" at bounding box center [382, 13] width 6 height 8
drag, startPoint x: 643, startPoint y: 66, endPoint x: 269, endPoint y: 108, distance: 375.8
click at [269, 108] on icon at bounding box center [270, 98] width 8 height 27
click at [715, 166] on input "text" at bounding box center [707, 167] width 25 height 11
click at [776, 161] on button "add" at bounding box center [786, 168] width 20 height 14
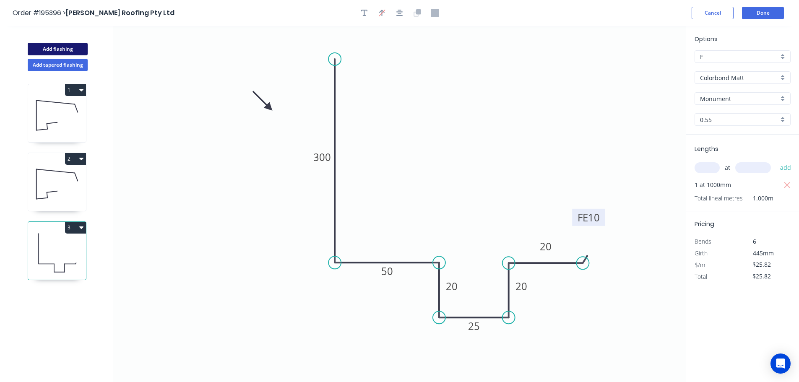
click at [48, 46] on button "Add flashing" at bounding box center [58, 49] width 60 height 13
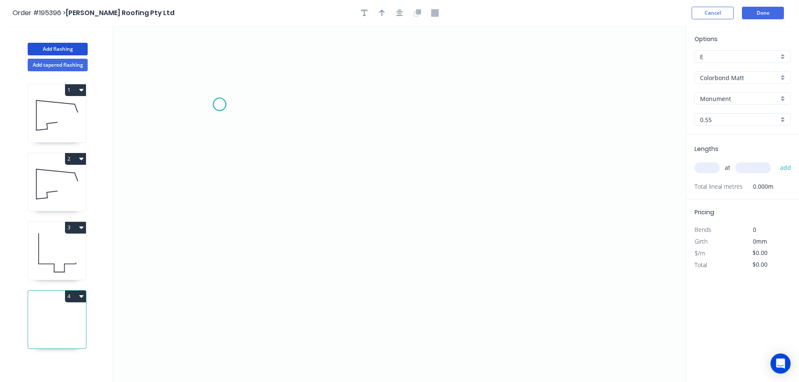
click at [219, 104] on icon "0" at bounding box center [399, 204] width 573 height 356
click at [219, 180] on icon "0" at bounding box center [399, 204] width 573 height 356
click at [281, 178] on icon "0 ?" at bounding box center [399, 204] width 573 height 356
click at [284, 57] on icon "0 ? ?" at bounding box center [399, 204] width 573 height 356
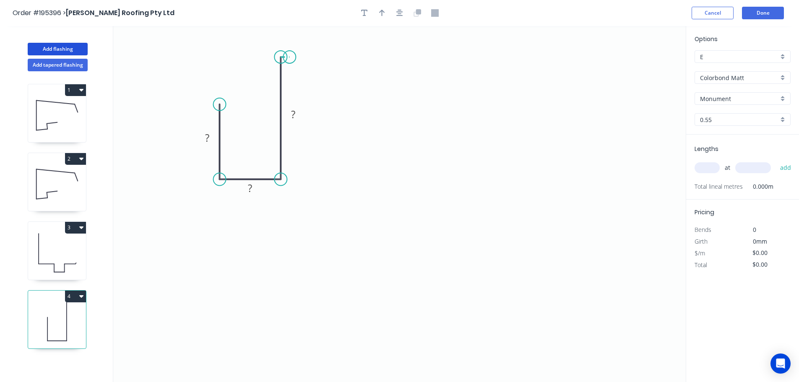
click at [290, 57] on icon at bounding box center [285, 57] width 9 height 0
click at [290, 180] on icon "0 ? ? ? ?" at bounding box center [399, 204] width 573 height 356
click at [380, 175] on icon "0 ? ? ? ? ?" at bounding box center [399, 204] width 573 height 356
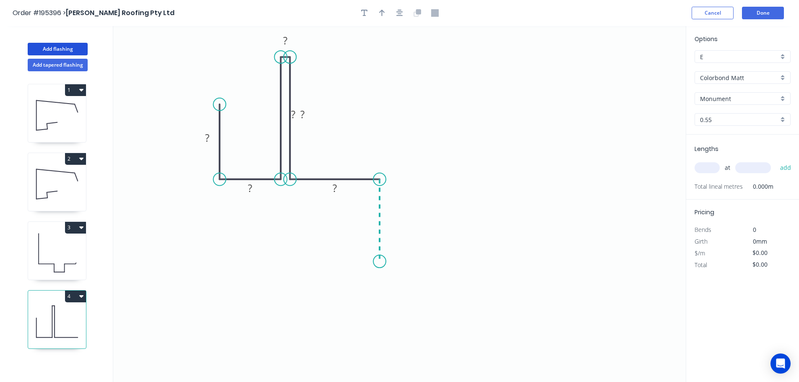
click at [382, 262] on icon "0 ? ? ? ? ? ?" at bounding box center [399, 204] width 573 height 356
click at [458, 264] on icon "0 ? ? ? ? ? ? ?" at bounding box center [399, 204] width 573 height 356
click at [460, 179] on icon "0 ? ? ? ? ? ? ? ?" at bounding box center [399, 204] width 573 height 356
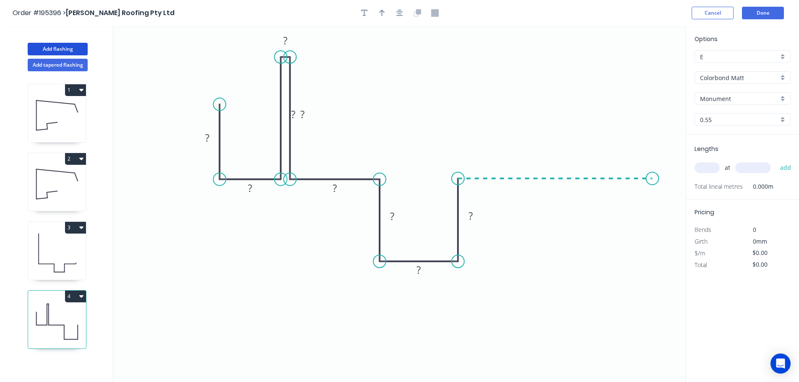
click at [653, 179] on icon "0 ? ? ? ? ? ? ? ? ?" at bounding box center [399, 204] width 573 height 356
click at [680, 208] on icon "0 ? ? ? ? ? ? ? ? ? ?" at bounding box center [399, 204] width 573 height 356
click at [680, 208] on circle at bounding box center [680, 206] width 13 height 13
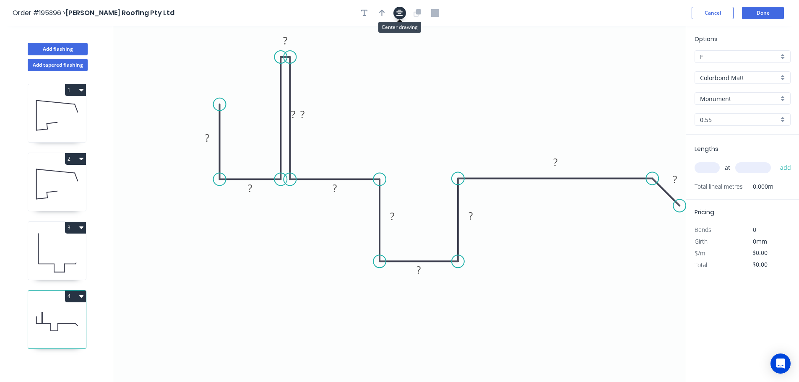
click at [404, 13] on button "button" at bounding box center [400, 13] width 13 height 13
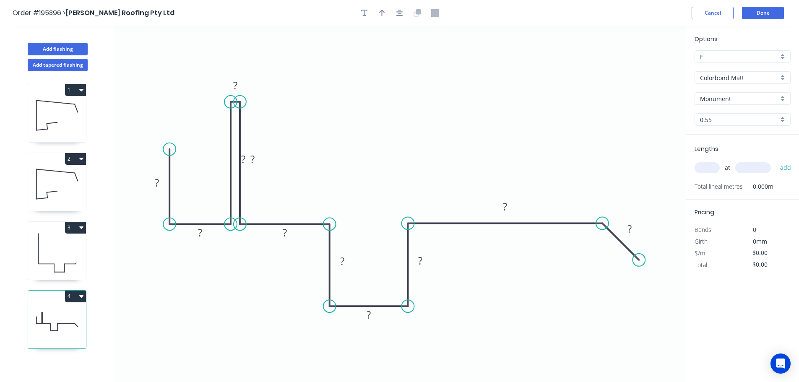
drag, startPoint x: 630, startPoint y: 250, endPoint x: 640, endPoint y: 257, distance: 11.8
click at [640, 257] on circle at bounding box center [639, 260] width 13 height 13
click at [261, 96] on div "Hide measurement" at bounding box center [277, 95] width 84 height 17
drag, startPoint x: 263, startPoint y: 159, endPoint x: 211, endPoint y: 156, distance: 52.6
click at [211, 156] on rect at bounding box center [199, 155] width 27 height 17
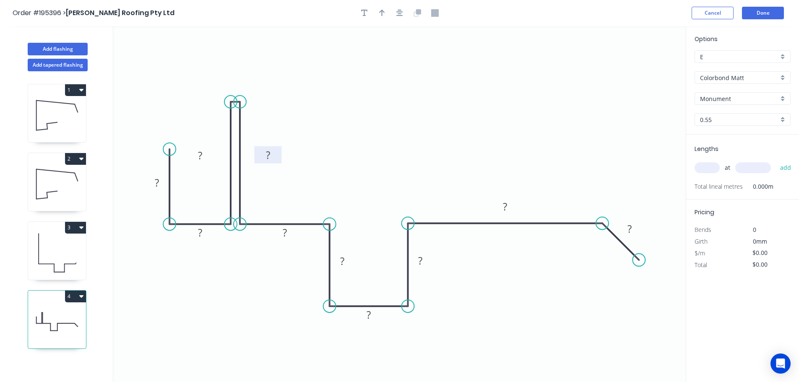
drag, startPoint x: 252, startPoint y: 158, endPoint x: 260, endPoint y: 150, distance: 11.0
click at [277, 154] on rect at bounding box center [267, 154] width 27 height 17
drag, startPoint x: 220, startPoint y: 154, endPoint x: 226, endPoint y: 154, distance: 5.5
click at [226, 154] on rect at bounding box center [212, 155] width 27 height 17
click at [380, 12] on icon "button" at bounding box center [382, 13] width 6 height 7
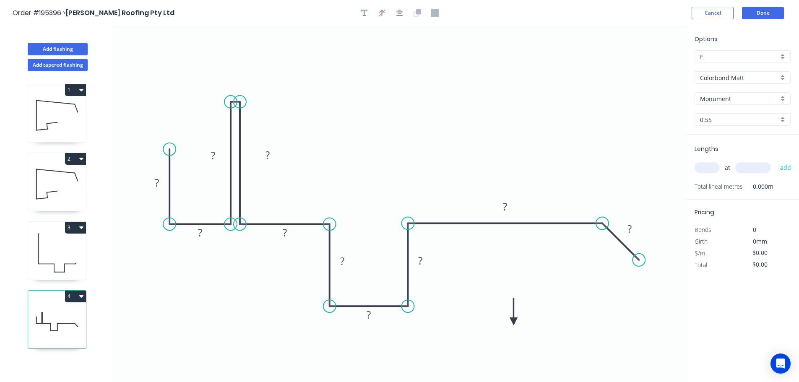
drag, startPoint x: 643, startPoint y: 67, endPoint x: 514, endPoint y: 322, distance: 286.0
click at [514, 322] on icon at bounding box center [514, 311] width 8 height 27
click at [514, 322] on icon at bounding box center [523, 322] width 27 height 8
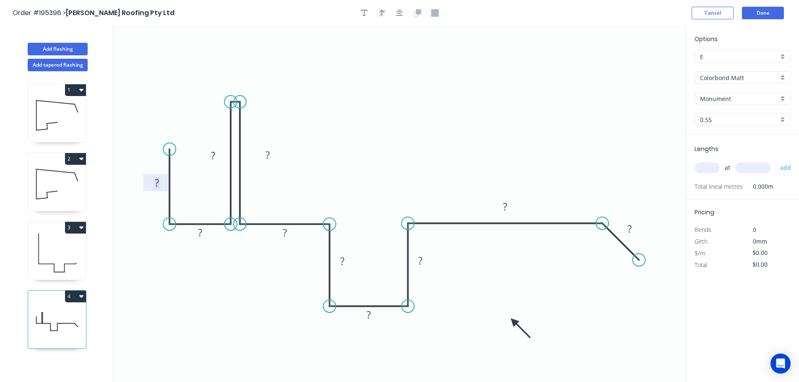
click at [157, 181] on tspan "?" at bounding box center [157, 183] width 4 height 14
click at [708, 169] on input "text" at bounding box center [707, 167] width 25 height 11
click at [776, 161] on button "add" at bounding box center [786, 168] width 20 height 14
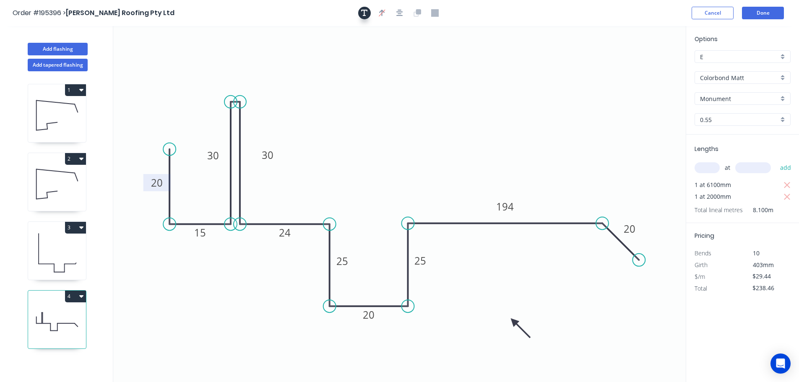
click at [363, 13] on icon "button" at bounding box center [364, 13] width 7 height 8
drag, startPoint x: 165, startPoint y: 53, endPoint x: 242, endPoint y: 63, distance: 77.8
click at [242, 63] on textarea at bounding box center [249, 71] width 68 height 31
click at [423, 175] on icon "crush fold 25 30 24 20 20 20 30 194 15 25" at bounding box center [399, 204] width 573 height 356
click at [61, 47] on button "Add flashing" at bounding box center [58, 49] width 60 height 13
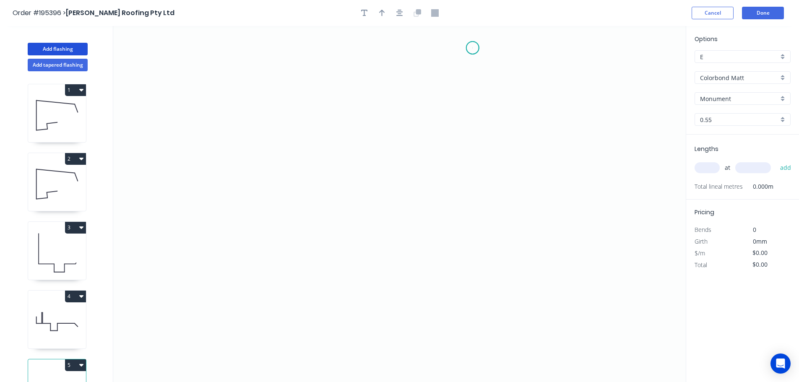
drag, startPoint x: 473, startPoint y: 48, endPoint x: 451, endPoint y: 103, distance: 59.7
click at [473, 48] on icon "0" at bounding box center [399, 204] width 573 height 356
click at [471, 339] on icon "0" at bounding box center [399, 204] width 573 height 356
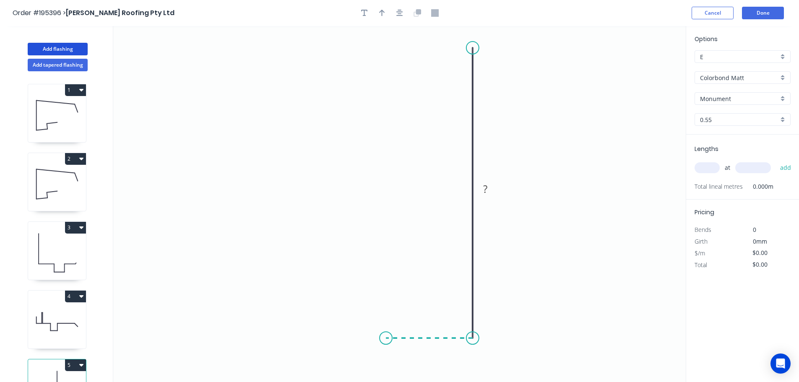
click at [386, 334] on icon "0 ?" at bounding box center [399, 204] width 573 height 356
click at [386, 334] on circle at bounding box center [386, 338] width 13 height 13
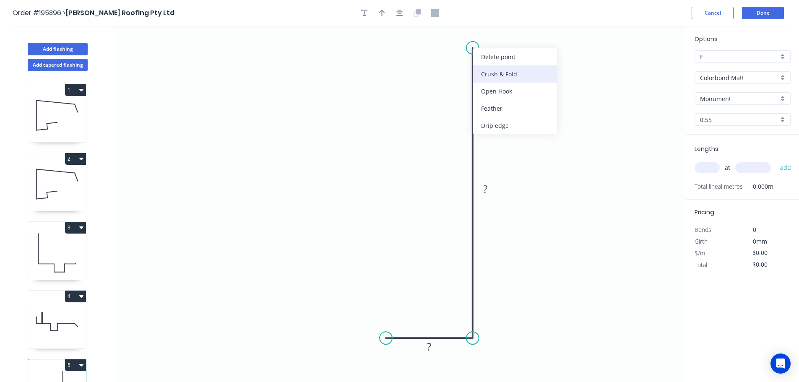
click at [495, 73] on div "Crush & Fold" at bounding box center [515, 73] width 84 height 17
drag, startPoint x: 468, startPoint y: 30, endPoint x: 432, endPoint y: 47, distance: 39.2
click at [441, 46] on rect at bounding box center [428, 48] width 34 height 17
click at [433, 48] on tspan "10" at bounding box center [434, 49] width 12 height 14
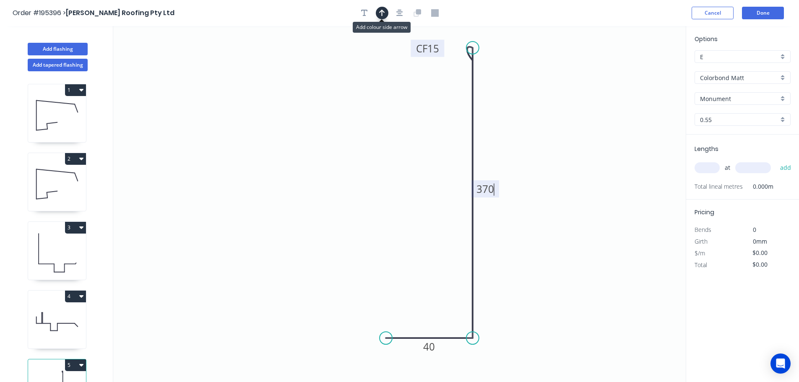
click at [382, 12] on icon "button" at bounding box center [382, 13] width 6 height 7
click at [645, 67] on icon at bounding box center [644, 58] width 8 height 27
drag, startPoint x: 645, startPoint y: 67, endPoint x: 551, endPoint y: 117, distance: 106.4
click at [551, 117] on icon at bounding box center [558, 110] width 24 height 24
click at [713, 170] on input "text" at bounding box center [707, 167] width 25 height 11
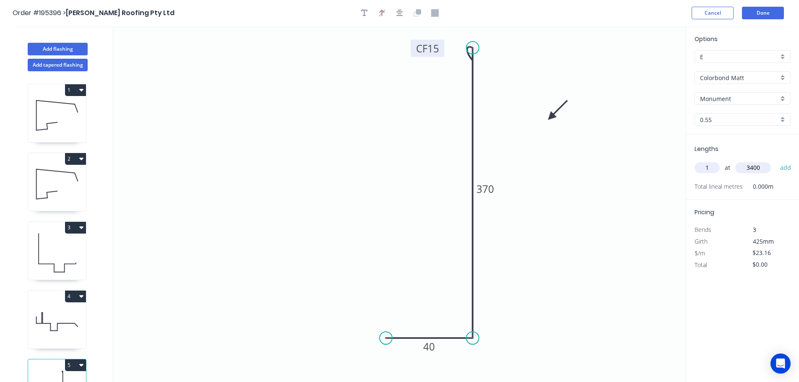
click at [776, 161] on button "add" at bounding box center [786, 168] width 20 height 14
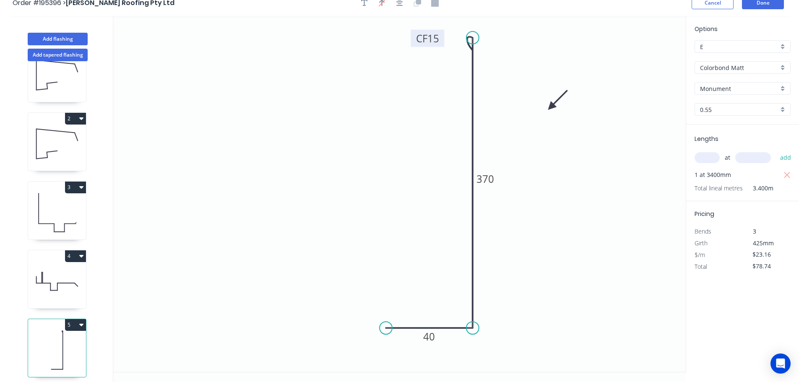
scroll to position [16, 0]
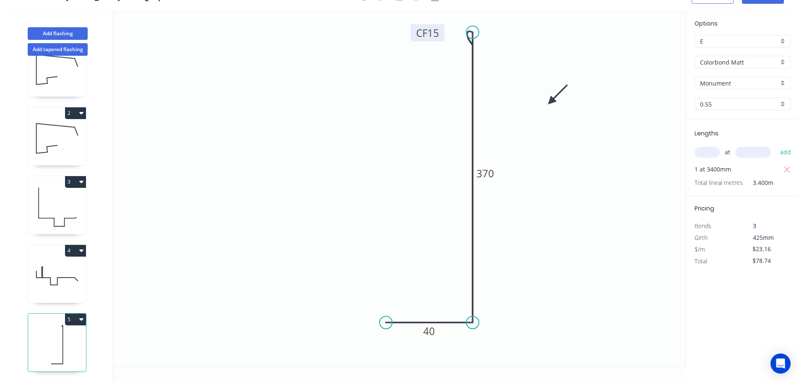
drag, startPoint x: 80, startPoint y: 313, endPoint x: 59, endPoint y: 321, distance: 22.4
click at [79, 316] on icon "button" at bounding box center [81, 319] width 4 height 7
click at [29, 334] on div "Duplicate" at bounding box center [46, 340] width 65 height 12
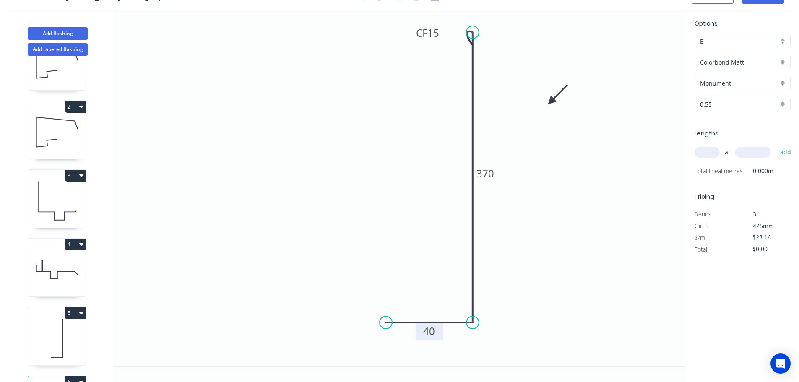
click at [433, 332] on tspan "40" at bounding box center [429, 331] width 12 height 14
click at [705, 146] on div "at add" at bounding box center [744, 152] width 98 height 14
click at [713, 153] on input "text" at bounding box center [707, 152] width 25 height 11
click at [776, 145] on button "add" at bounding box center [786, 152] width 20 height 14
click at [71, 32] on button "Add flashing" at bounding box center [58, 33] width 60 height 13
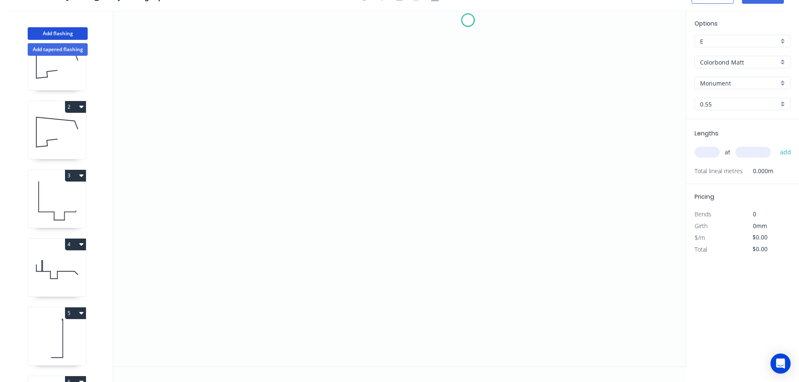
click at [468, 20] on icon "0" at bounding box center [399, 188] width 573 height 356
click at [465, 145] on icon "0" at bounding box center [399, 188] width 573 height 356
click at [387, 144] on icon "0 ?" at bounding box center [399, 188] width 573 height 356
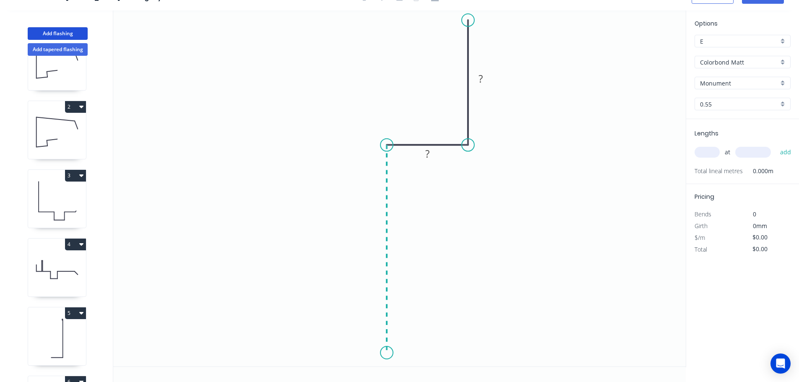
click at [380, 353] on icon "0 ? ?" at bounding box center [399, 188] width 573 height 356
click at [477, 352] on icon "0 ? ? ?" at bounding box center [399, 188] width 573 height 356
click at [481, 76] on tspan "?" at bounding box center [481, 79] width 4 height 14
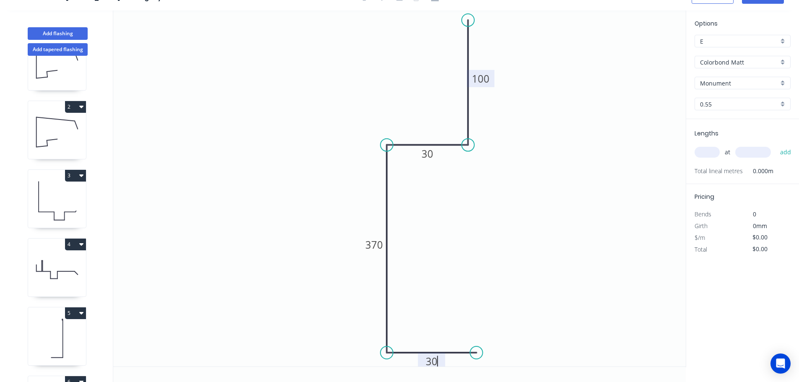
scroll to position [0, 0]
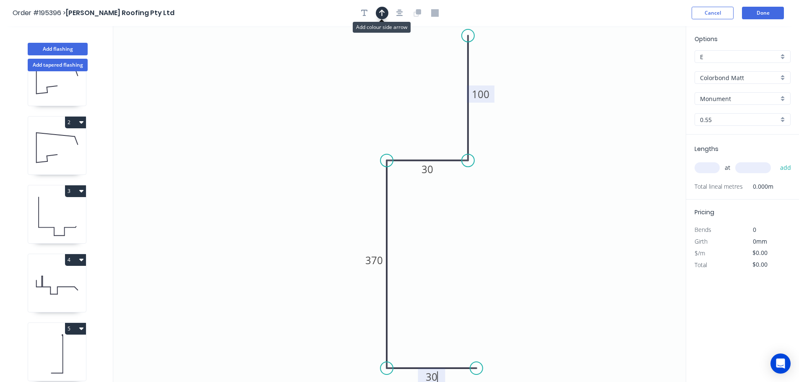
drag, startPoint x: 384, startPoint y: 11, endPoint x: 391, endPoint y: 17, distance: 8.9
click at [384, 11] on icon "button" at bounding box center [382, 13] width 6 height 8
drag, startPoint x: 643, startPoint y: 65, endPoint x: 368, endPoint y: 111, distance: 279.1
click at [368, 111] on icon at bounding box center [368, 101] width 8 height 27
click at [713, 168] on input "text" at bounding box center [707, 167] width 25 height 11
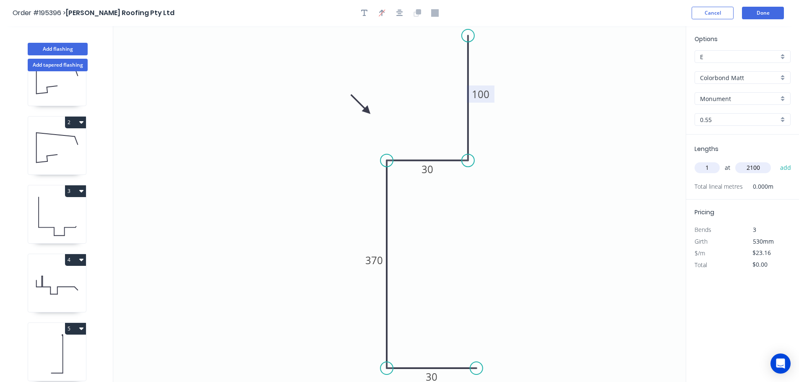
click at [776, 161] on button "add" at bounding box center [786, 168] width 20 height 14
click at [766, 12] on button "Done" at bounding box center [763, 13] width 42 height 13
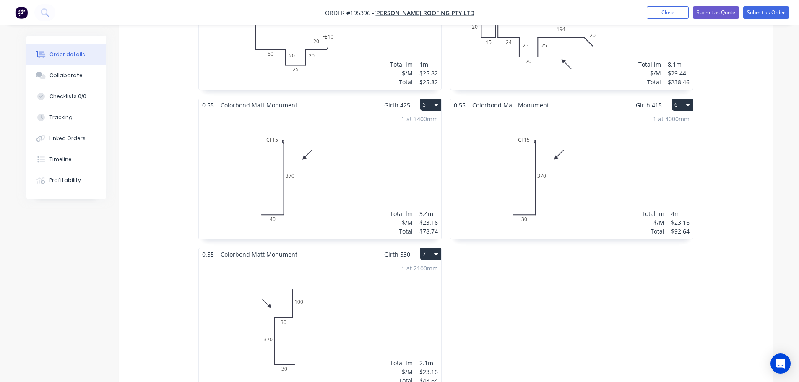
scroll to position [504, 0]
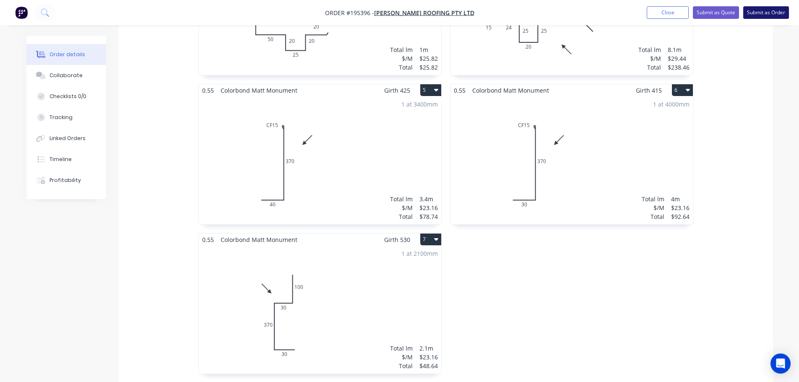
click at [774, 13] on button "Submit as Order" at bounding box center [767, 12] width 46 height 13
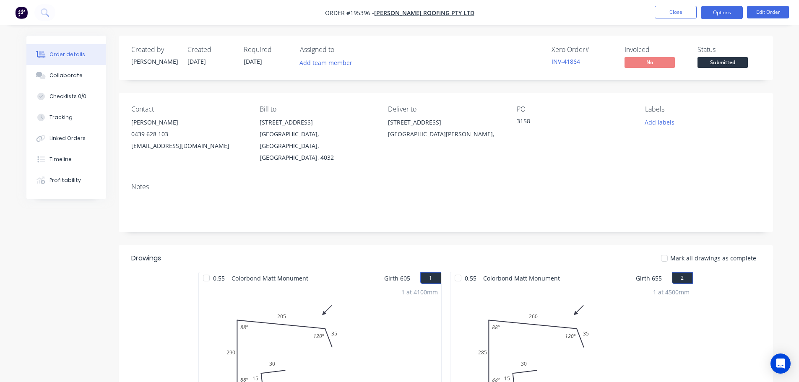
click at [724, 13] on button "Options" at bounding box center [722, 12] width 42 height 13
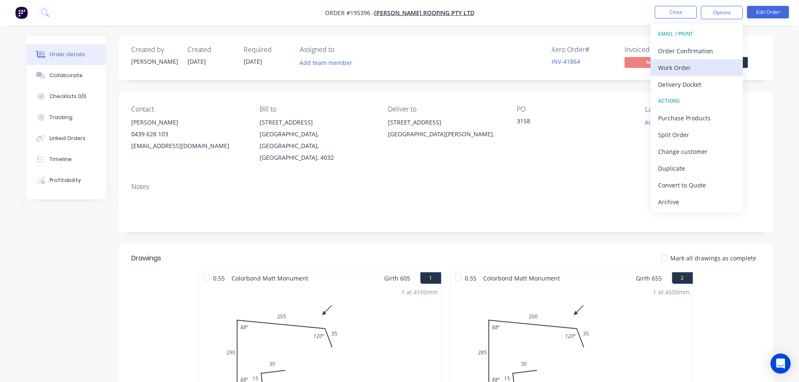
click at [671, 69] on div "Work Order" at bounding box center [696, 68] width 77 height 12
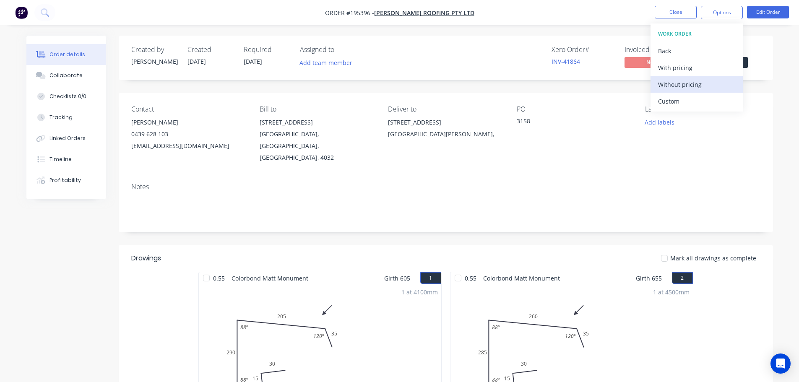
click at [666, 84] on div "Without pricing" at bounding box center [696, 84] width 77 height 12
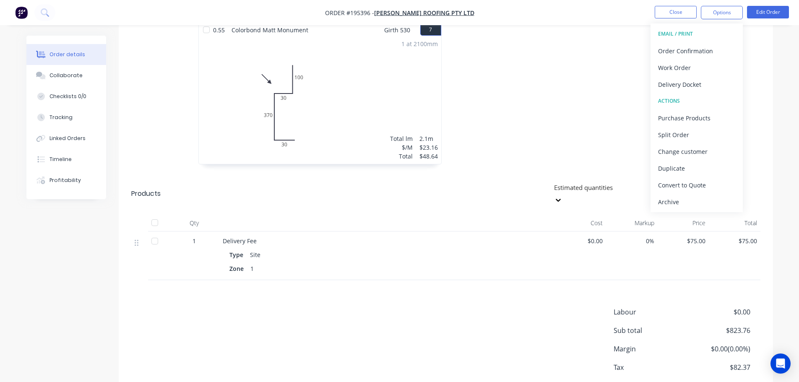
scroll to position [721, 0]
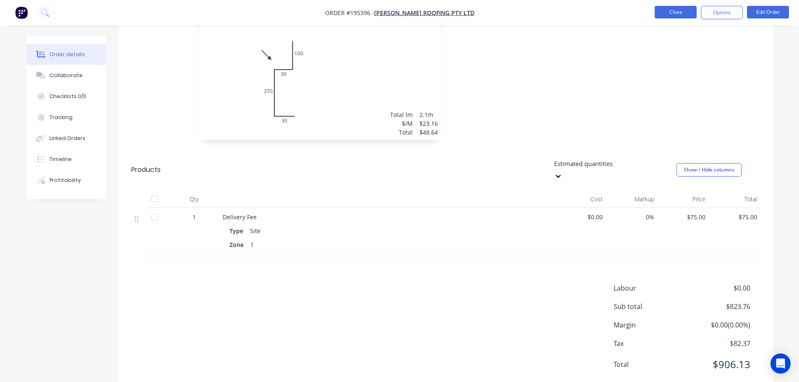
click at [675, 10] on button "Close" at bounding box center [676, 12] width 42 height 13
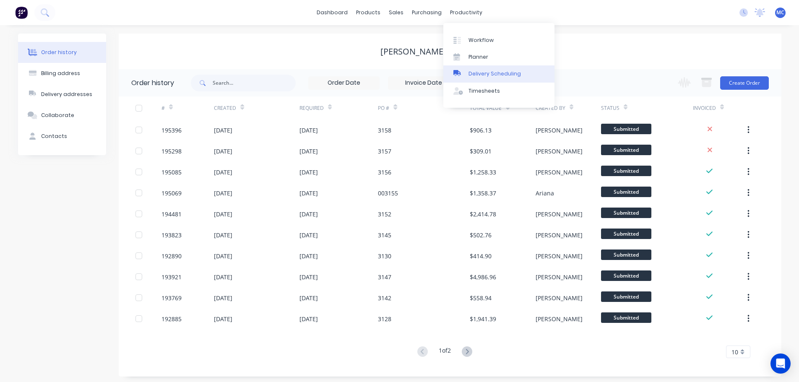
click at [491, 75] on div "Delivery Scheduling" at bounding box center [495, 74] width 52 height 8
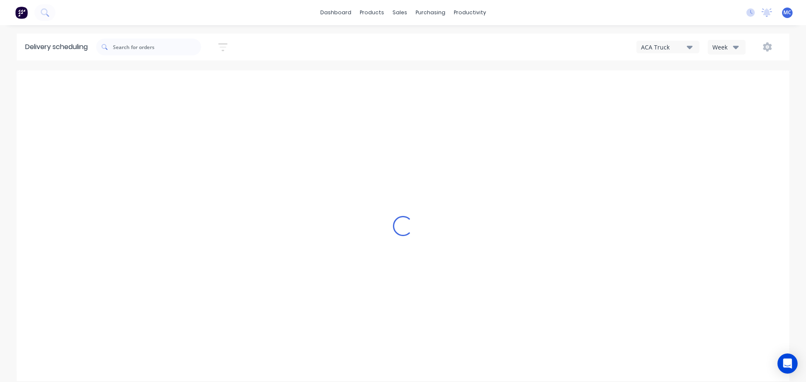
click at [225, 46] on icon "button" at bounding box center [222, 47] width 9 height 10
click at [196, 79] on input at bounding box center [184, 79] width 78 height 13
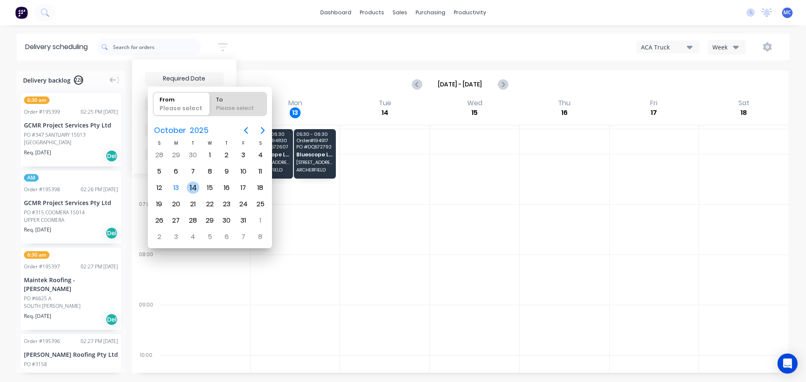
click at [193, 186] on div "14" at bounding box center [193, 188] width 13 height 13
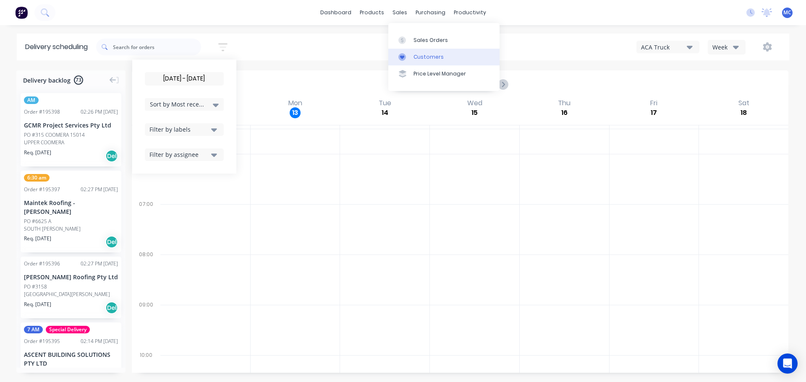
click at [427, 55] on div "Customers" at bounding box center [428, 57] width 30 height 8
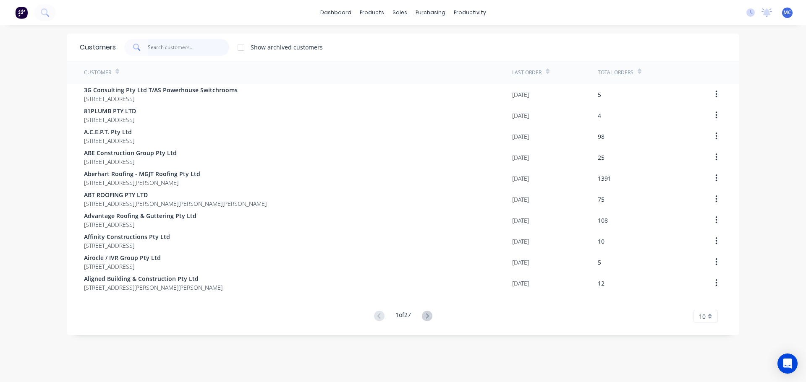
click at [166, 44] on input "text" at bounding box center [189, 47] width 82 height 17
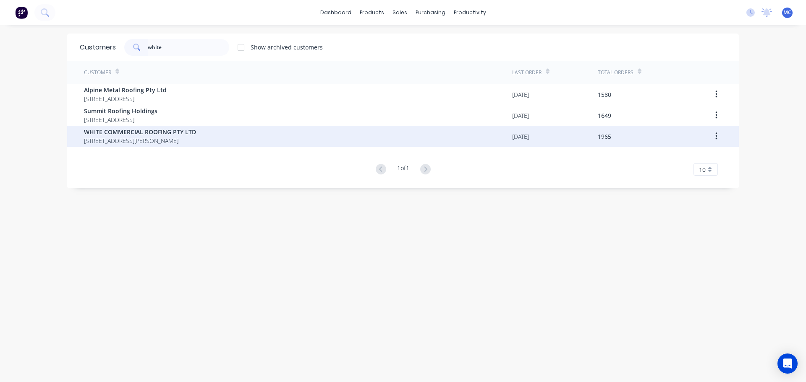
click at [132, 133] on span "WHITE COMMERCIAL ROOFING PTY LTD" at bounding box center [140, 132] width 112 height 9
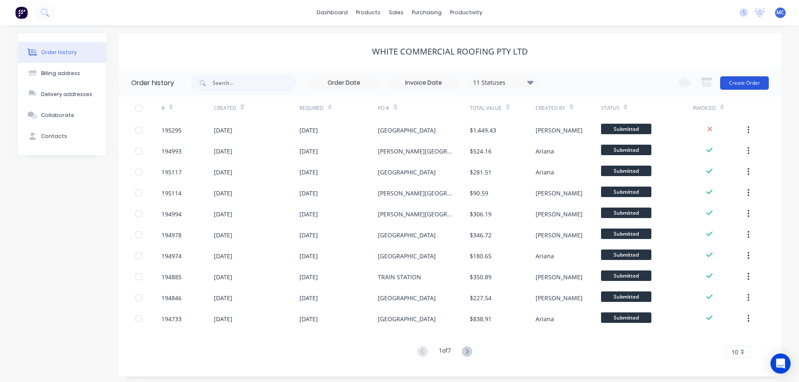
click at [745, 79] on button "Create Order" at bounding box center [745, 82] width 49 height 13
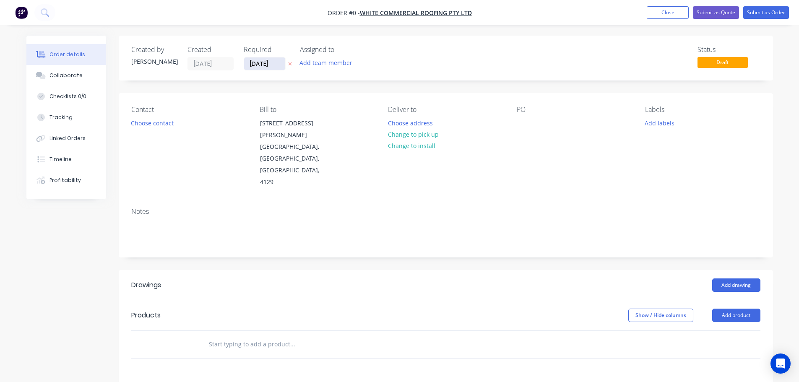
click at [262, 61] on input "[DATE]" at bounding box center [264, 63] width 41 height 13
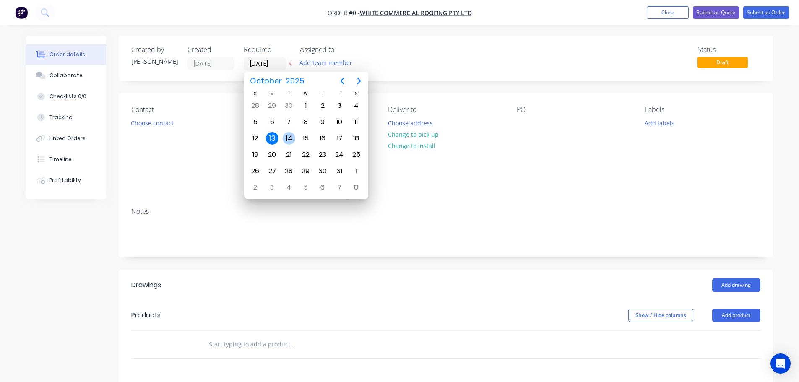
click at [286, 137] on div "14" at bounding box center [289, 138] width 13 height 13
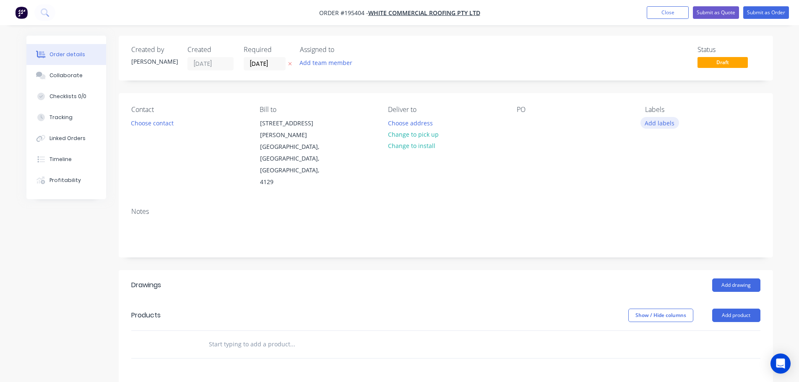
click at [661, 124] on button "Add labels" at bounding box center [660, 122] width 39 height 11
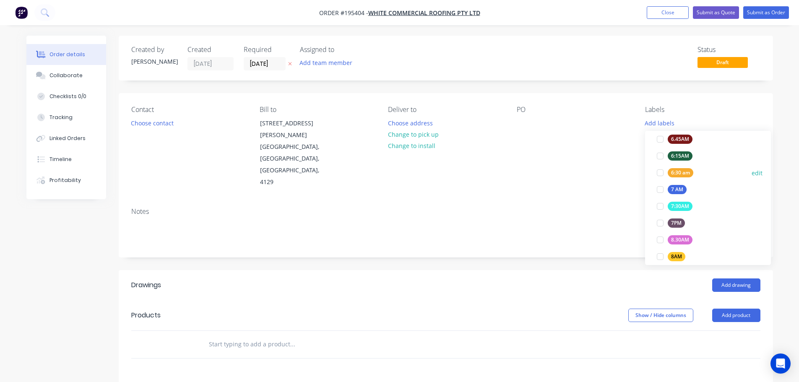
click at [660, 171] on div at bounding box center [660, 172] width 17 height 17
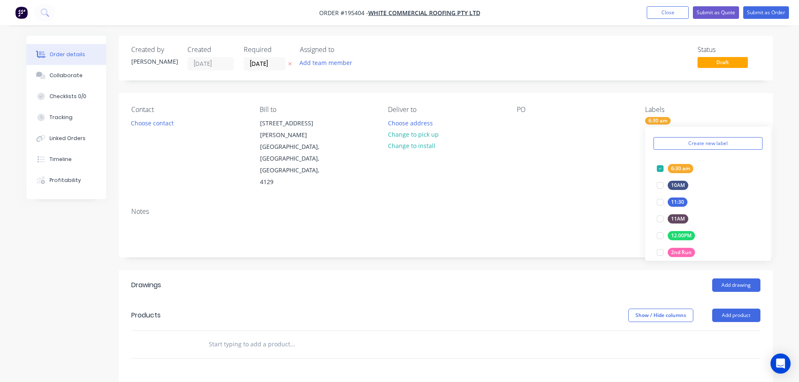
click at [594, 165] on div "Contact Choose contact [PERSON_NAME] to [STREET_ADDRESS][PERSON_NAME] Deliver t…" at bounding box center [446, 147] width 655 height 108
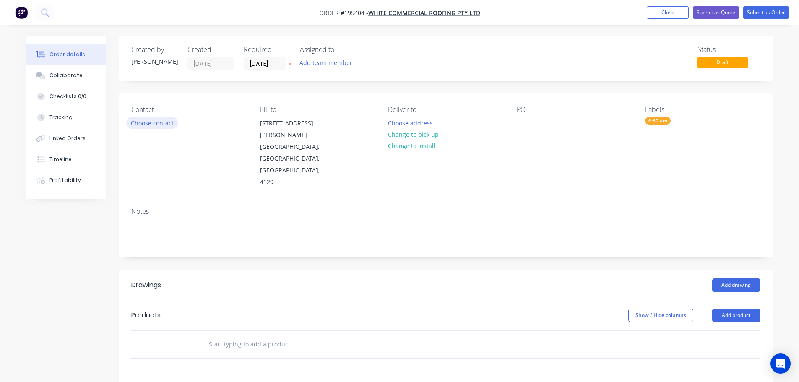
click at [138, 123] on button "Choose contact" at bounding box center [152, 122] width 52 height 11
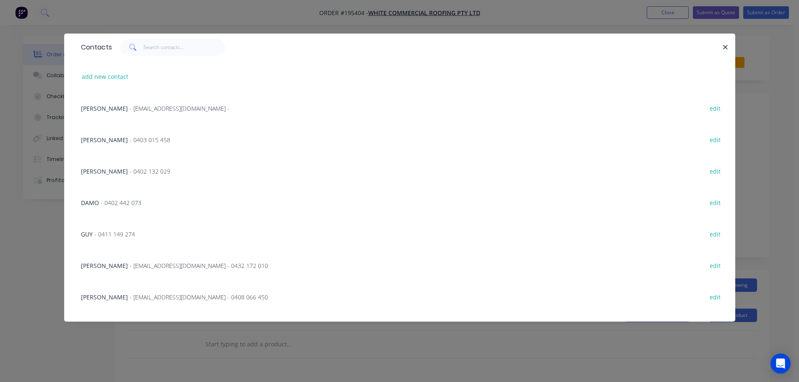
click at [130, 141] on span "- 0403 015 458" at bounding box center [150, 140] width 41 height 8
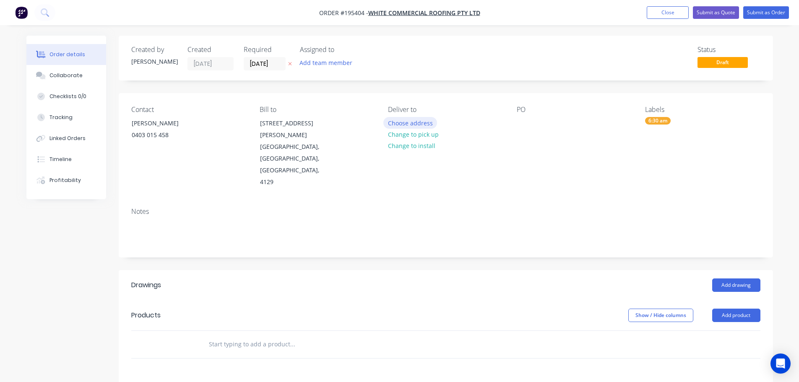
click at [399, 122] on button "Choose address" at bounding box center [411, 122] width 54 height 11
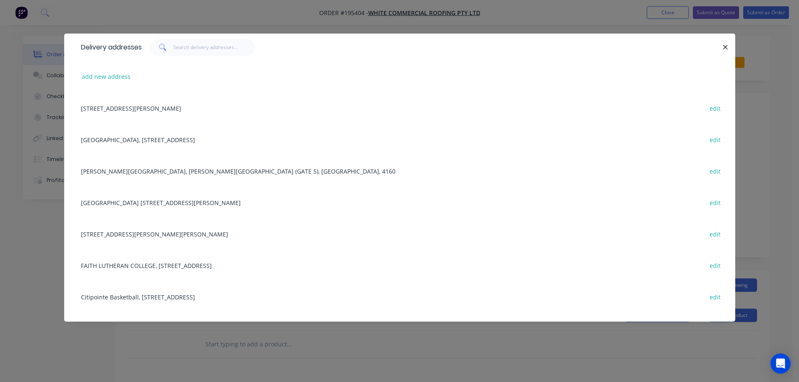
click at [167, 204] on div "[GEOGRAPHIC_DATA] [STREET_ADDRESS][PERSON_NAME] edit" at bounding box center [400, 202] width 646 height 31
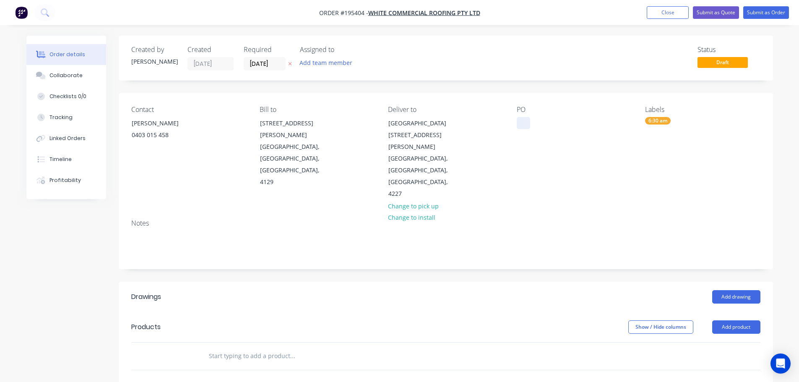
click at [522, 123] on div at bounding box center [523, 123] width 13 height 12
click at [731, 290] on button "Add drawing" at bounding box center [737, 296] width 48 height 13
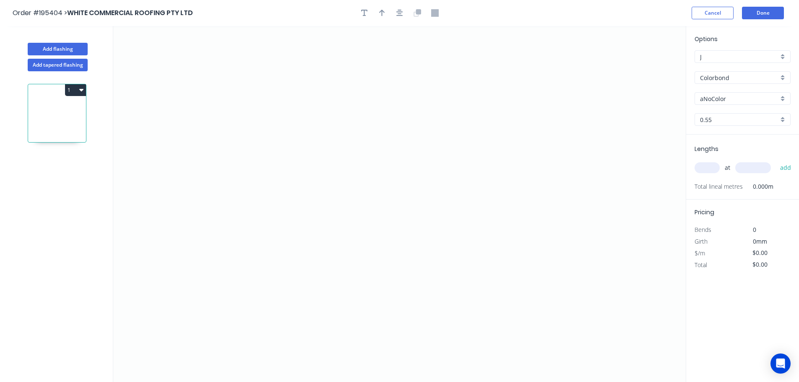
click at [722, 98] on input "aNoColor" at bounding box center [739, 98] width 78 height 9
click at [721, 135] on div "Ironstone" at bounding box center [742, 135] width 95 height 15
click at [711, 168] on input "text" at bounding box center [707, 167] width 25 height 11
click at [776, 161] on button "add" at bounding box center [786, 168] width 20 height 14
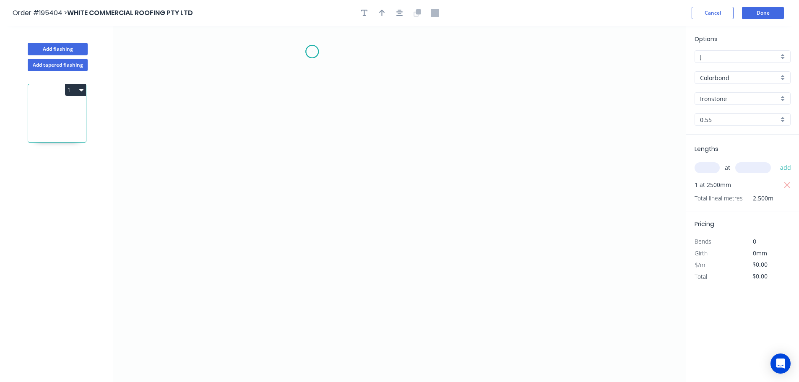
click at [312, 52] on icon "0" at bounding box center [399, 204] width 573 height 356
drag, startPoint x: 312, startPoint y: 278, endPoint x: 348, endPoint y: 277, distance: 36.1
click at [312, 278] on icon "0" at bounding box center [399, 204] width 573 height 356
click at [464, 276] on icon "0 ?" at bounding box center [399, 204] width 573 height 356
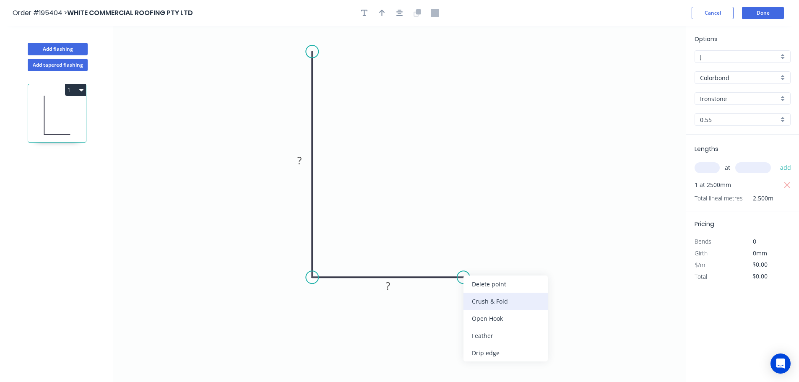
click at [483, 301] on div "Crush & Fold" at bounding box center [506, 301] width 84 height 17
click at [496, 313] on div "Flip bend" at bounding box center [511, 308] width 84 height 17
drag, startPoint x: 467, startPoint y: 249, endPoint x: 483, endPoint y: 306, distance: 59.1
click at [483, 306] on rect at bounding box center [469, 310] width 34 height 17
click at [382, 15] on icon "button" at bounding box center [382, 13] width 6 height 7
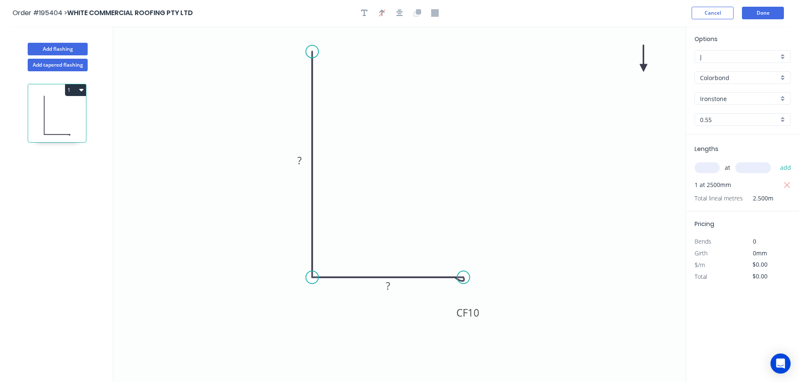
click at [644, 67] on icon at bounding box center [644, 58] width 8 height 27
drag, startPoint x: 644, startPoint y: 67, endPoint x: 432, endPoint y: 143, distance: 225.7
click at [444, 141] on icon at bounding box center [456, 128] width 24 height 24
click at [300, 161] on tspan "?" at bounding box center [300, 161] width 4 height 14
click at [63, 47] on button "Add flashing" at bounding box center [58, 49] width 60 height 13
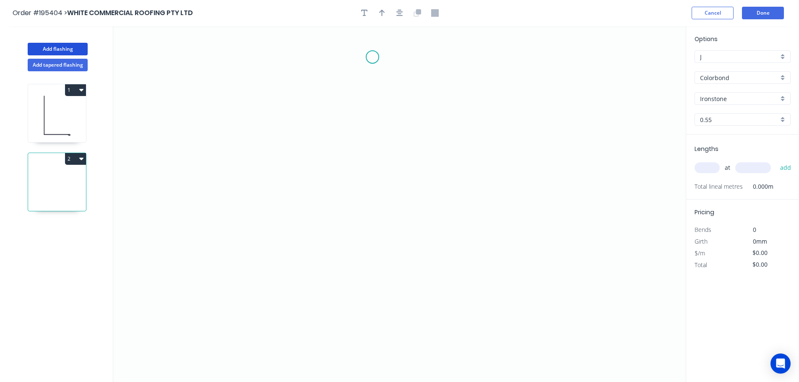
click at [373, 57] on icon "0" at bounding box center [399, 204] width 573 height 356
click at [379, 205] on icon "0" at bounding box center [399, 204] width 573 height 356
click at [532, 205] on icon "0 ?" at bounding box center [399, 204] width 573 height 356
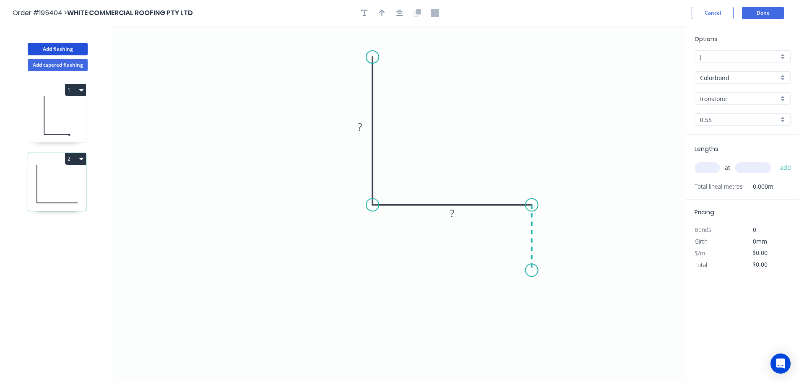
click at [533, 271] on icon "0 ? ?" at bounding box center [399, 204] width 573 height 356
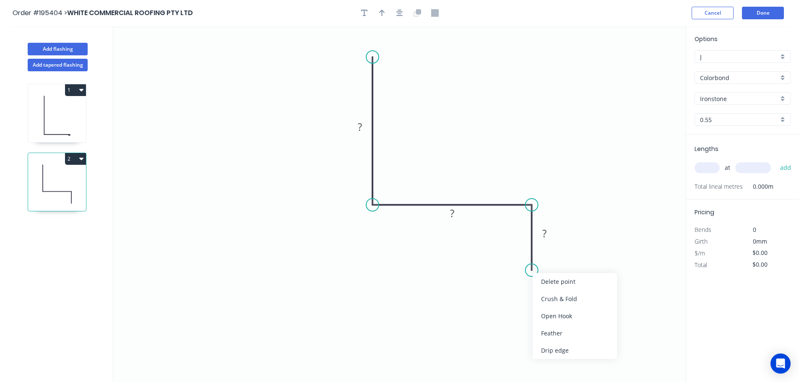
click at [542, 297] on div "Crush & Fold" at bounding box center [575, 298] width 84 height 17
click at [561, 294] on div "Flip bend" at bounding box center [577, 298] width 84 height 17
drag, startPoint x: 566, startPoint y: 253, endPoint x: 510, endPoint y: 266, distance: 56.7
click at [510, 266] on rect at bounding box center [495, 267] width 34 height 17
click at [501, 269] on tspan "10" at bounding box center [500, 268] width 12 height 14
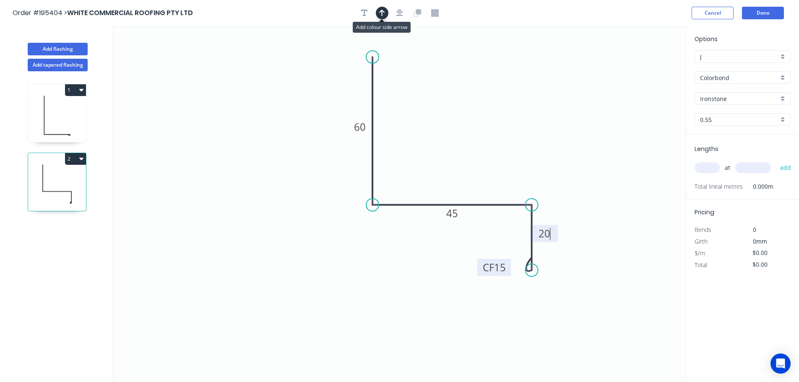
click at [380, 13] on icon "button" at bounding box center [382, 13] width 6 height 8
click at [645, 66] on icon at bounding box center [644, 58] width 8 height 27
drag, startPoint x: 645, startPoint y: 66, endPoint x: 474, endPoint y: 123, distance: 179.4
click at [474, 123] on icon at bounding box center [484, 115] width 24 height 24
click at [711, 167] on input "text" at bounding box center [707, 167] width 25 height 11
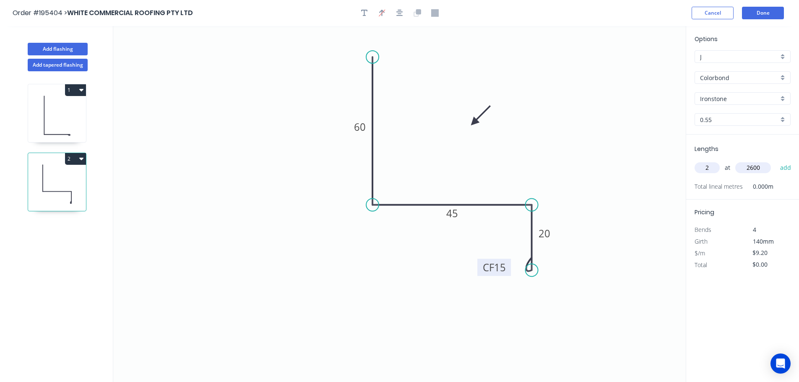
click at [776, 161] on button "add" at bounding box center [786, 168] width 20 height 14
click at [767, 11] on button "Done" at bounding box center [763, 13] width 42 height 13
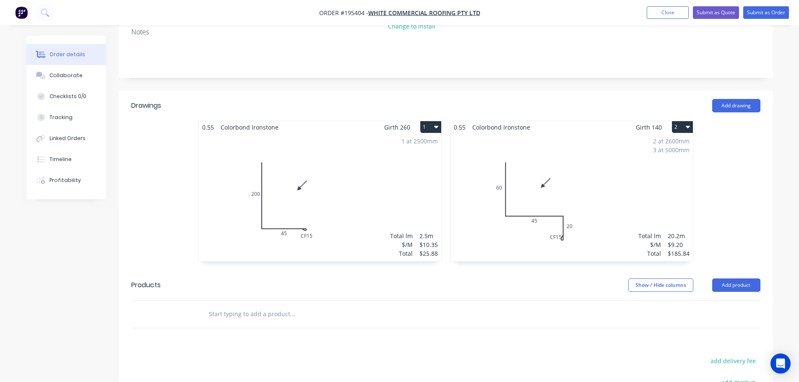
scroll to position [210, 0]
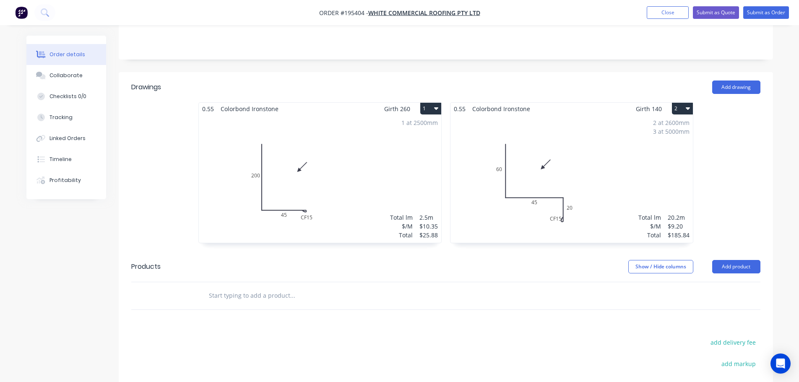
click at [591, 156] on div "2 at 2600mm 3 at 5000mm Total lm $/M Total 20.2m $9.20 $185.84" at bounding box center [572, 179] width 243 height 128
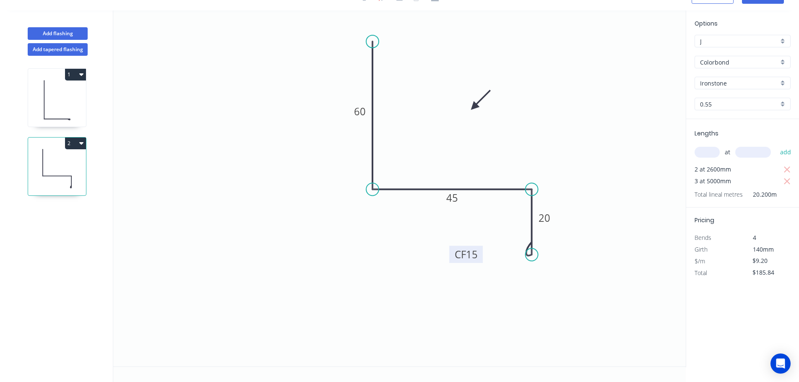
drag, startPoint x: 509, startPoint y: 254, endPoint x: 480, endPoint y: 256, distance: 28.2
click at [480, 256] on rect at bounding box center [466, 254] width 34 height 17
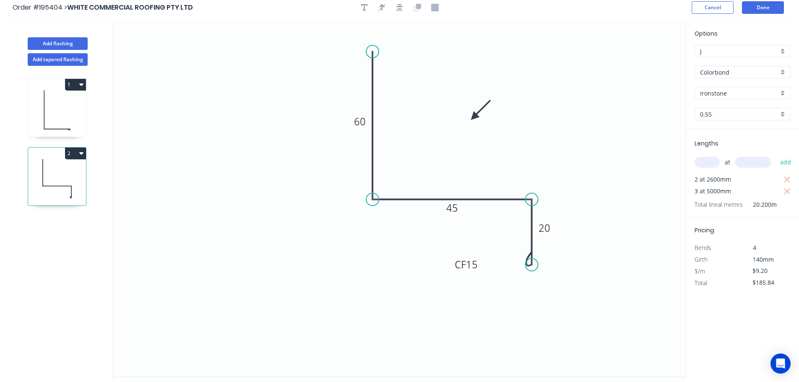
scroll to position [0, 0]
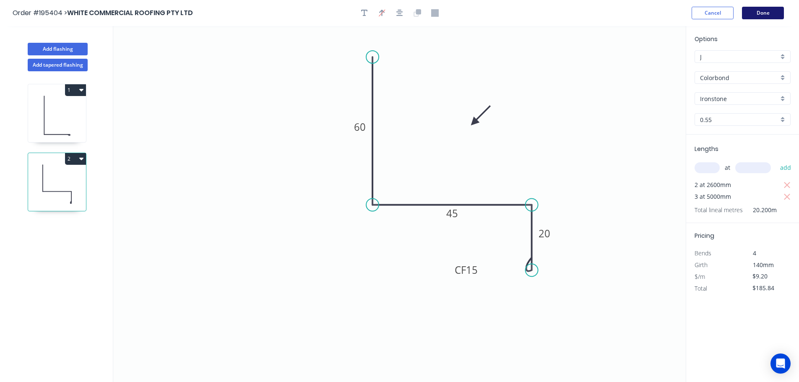
click at [758, 10] on button "Done" at bounding box center [763, 13] width 42 height 13
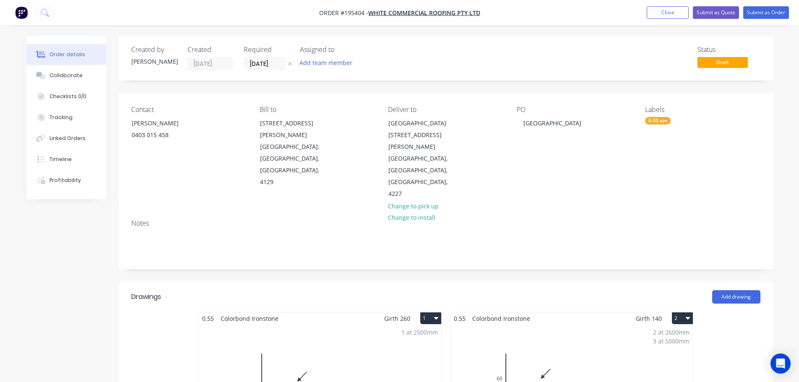
scroll to position [210, 0]
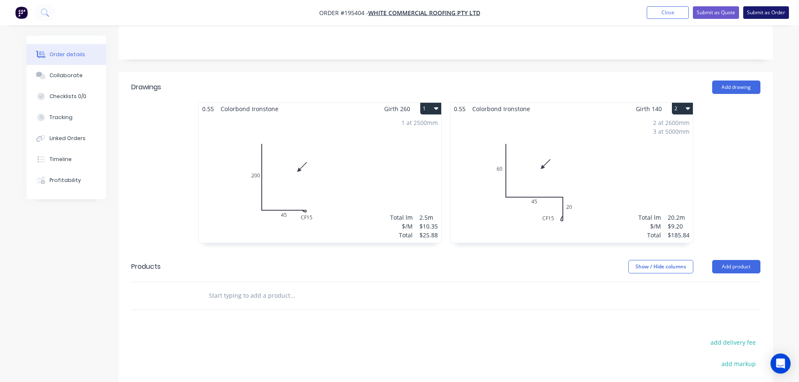
click at [775, 12] on button "Submit as Order" at bounding box center [767, 12] width 46 height 13
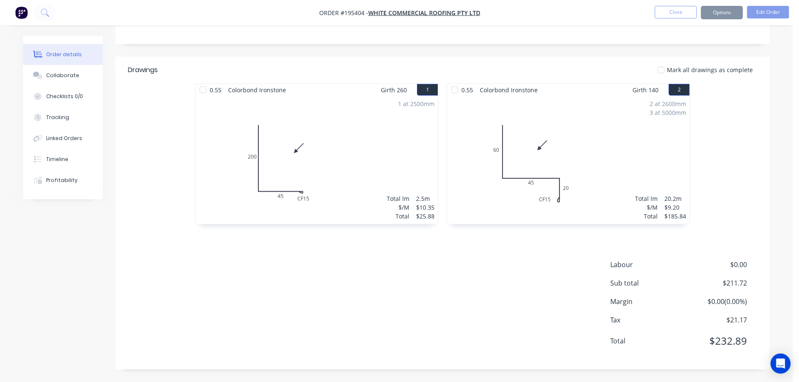
scroll to position [0, 0]
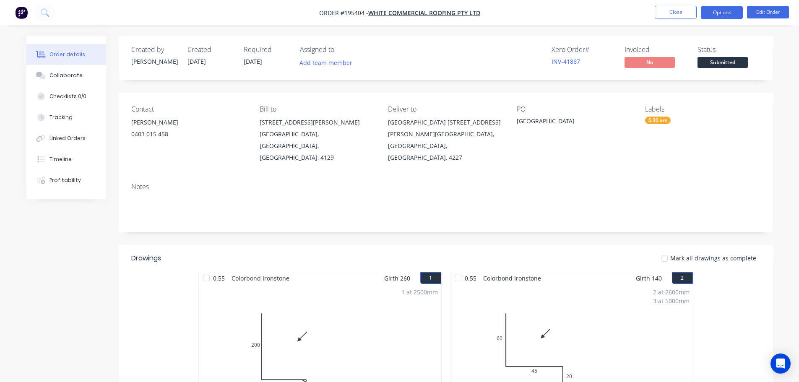
click at [720, 8] on button "Options" at bounding box center [722, 12] width 42 height 13
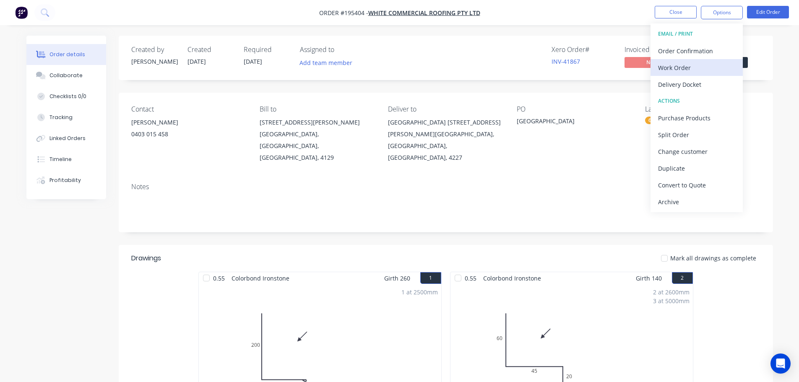
click at [665, 69] on div "Work Order" at bounding box center [696, 68] width 77 height 12
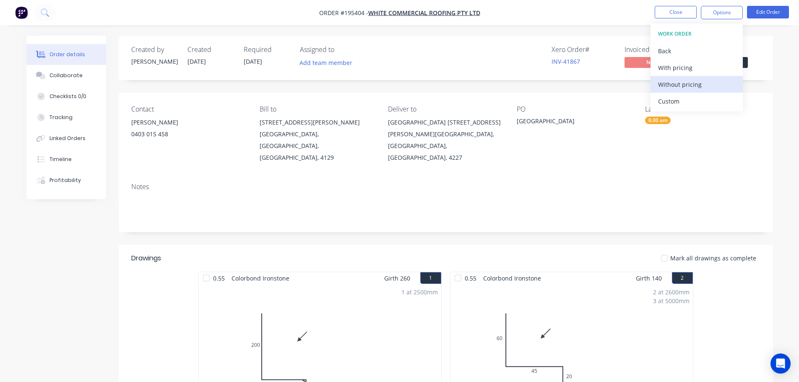
click at [676, 85] on div "Without pricing" at bounding box center [696, 84] width 77 height 12
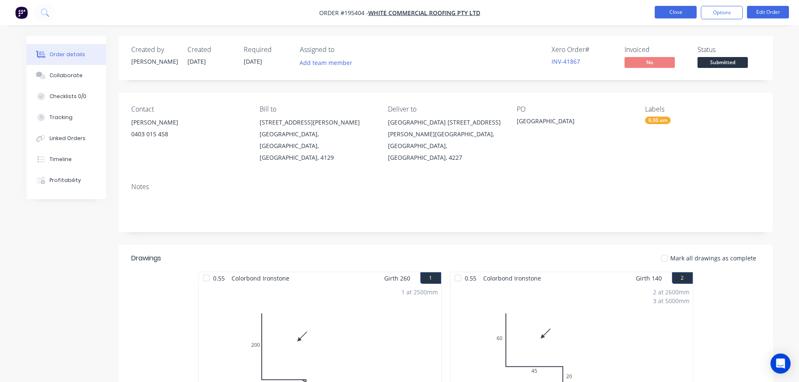
click at [673, 11] on button "Close" at bounding box center [676, 12] width 42 height 13
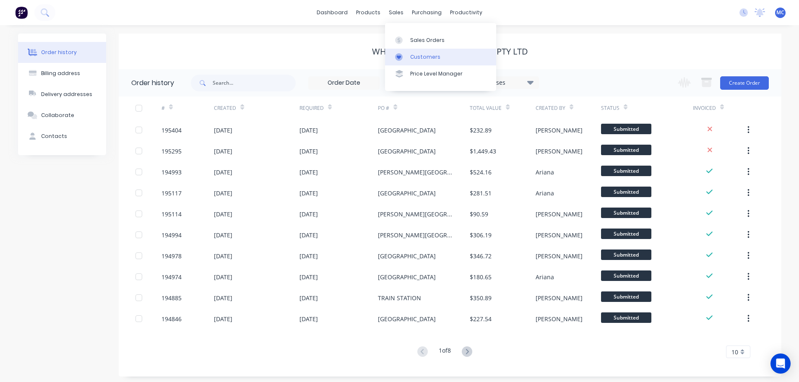
click at [429, 55] on div "Customers" at bounding box center [425, 57] width 30 height 8
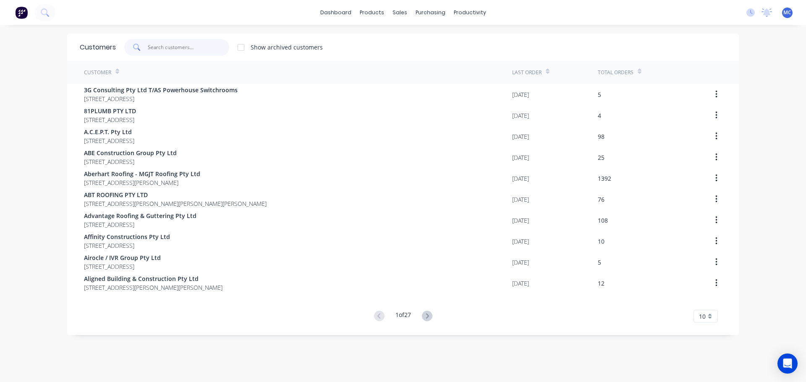
click at [161, 49] on input "text" at bounding box center [189, 47] width 82 height 17
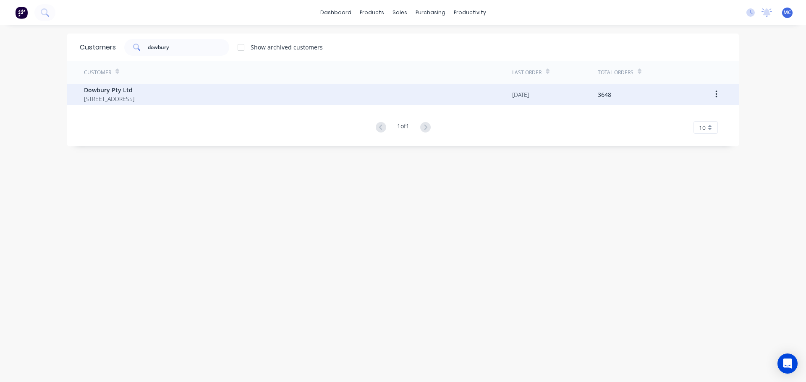
click at [108, 87] on span "Dowbury Pty Ltd" at bounding box center [109, 90] width 50 height 9
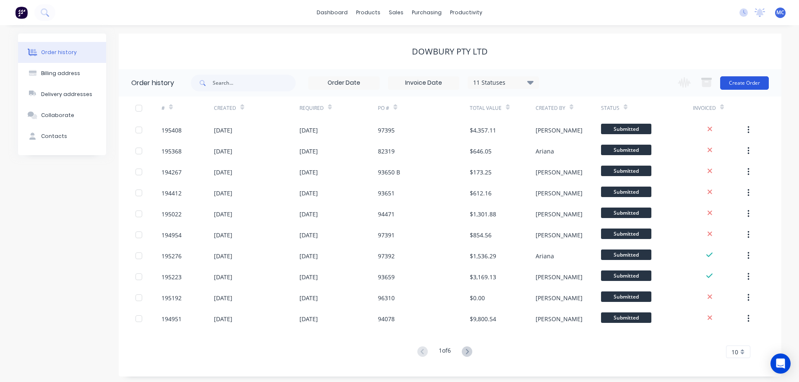
click at [744, 80] on button "Create Order" at bounding box center [745, 82] width 49 height 13
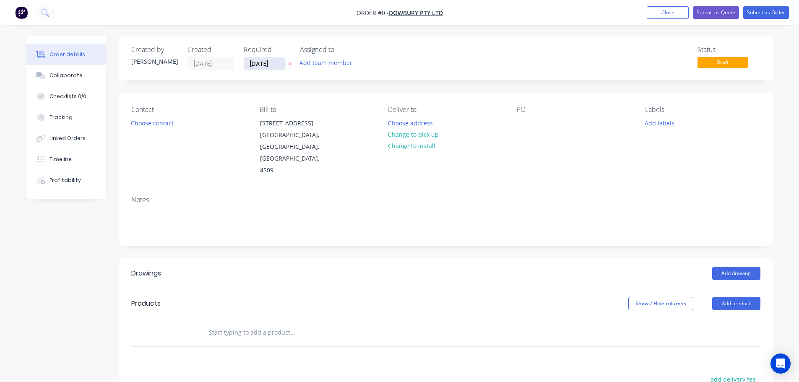
click at [259, 64] on input "[DATE]" at bounding box center [264, 63] width 41 height 13
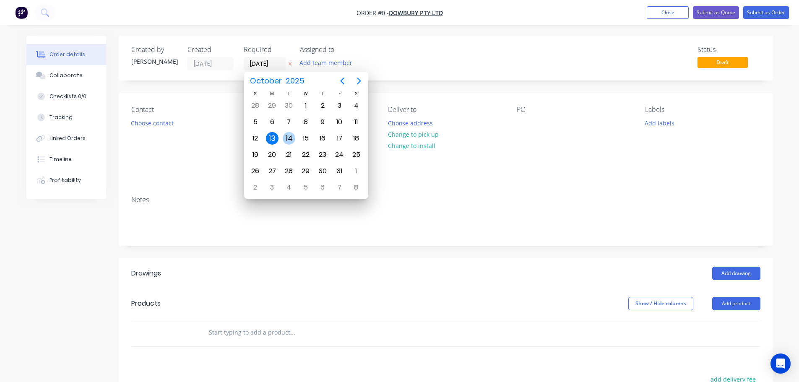
click at [289, 137] on div "14" at bounding box center [289, 138] width 13 height 13
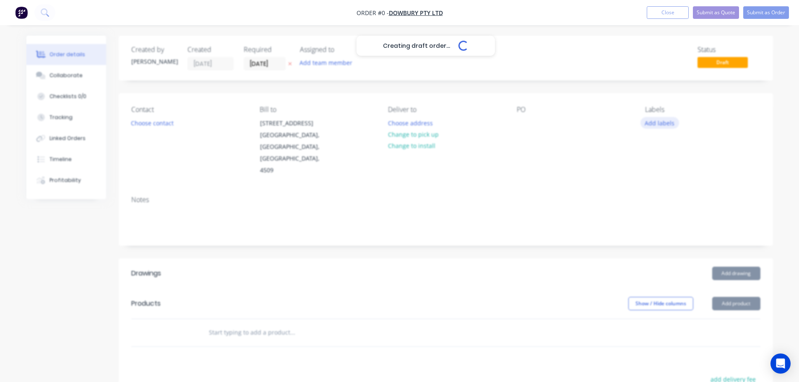
click at [665, 122] on div "Creating draft order... Loading..." at bounding box center [425, 227] width 799 height 382
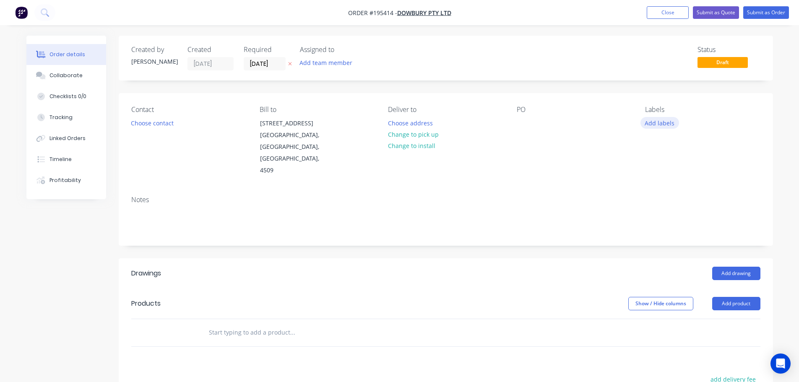
click at [665, 125] on button "Add labels" at bounding box center [660, 122] width 39 height 11
click at [661, 172] on div at bounding box center [660, 172] width 17 height 17
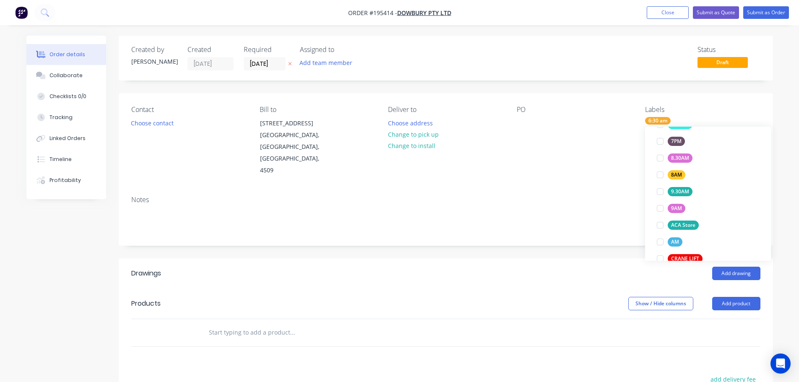
scroll to position [386, 0]
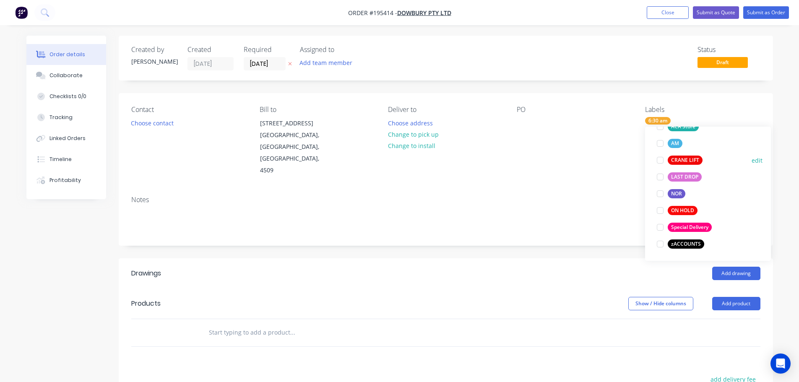
click at [661, 159] on div at bounding box center [660, 160] width 17 height 17
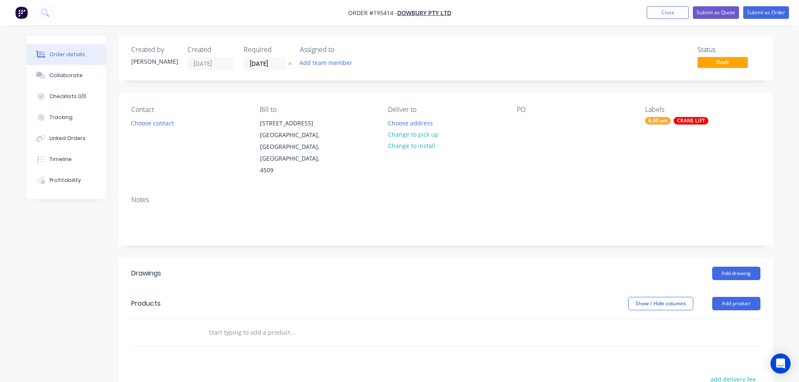
click at [589, 159] on div "PO" at bounding box center [574, 141] width 115 height 71
click at [154, 124] on button "Choose contact" at bounding box center [152, 122] width 52 height 11
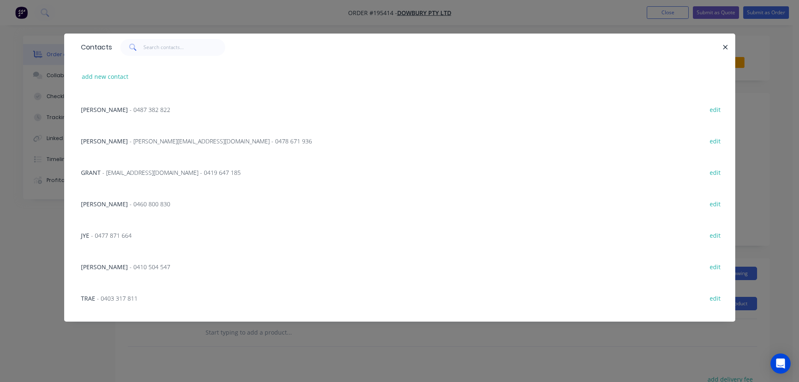
scroll to position [252, 0]
click at [140, 203] on span "- 0460 800 830" at bounding box center [150, 203] width 41 height 8
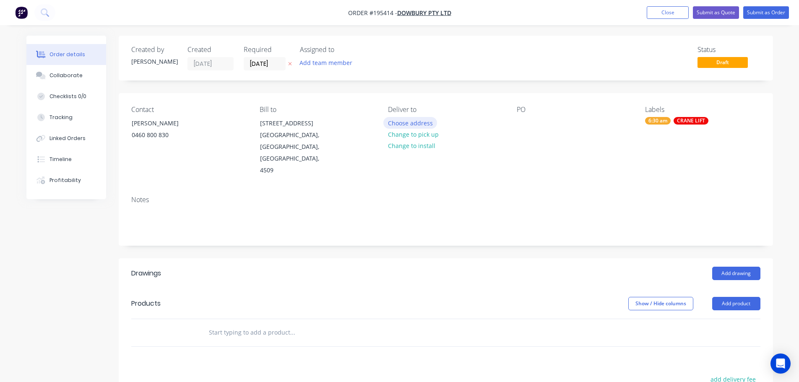
click at [410, 122] on button "Choose address" at bounding box center [411, 122] width 54 height 11
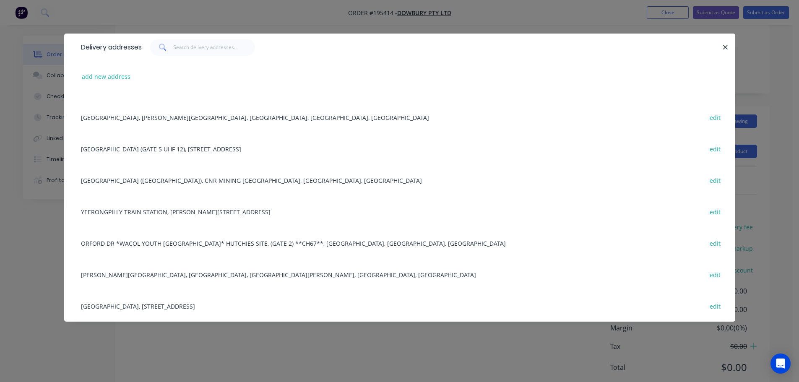
scroll to position [167, 0]
click at [185, 305] on div "[GEOGRAPHIC_DATA], [STREET_ADDRESS] edit" at bounding box center [400, 305] width 646 height 31
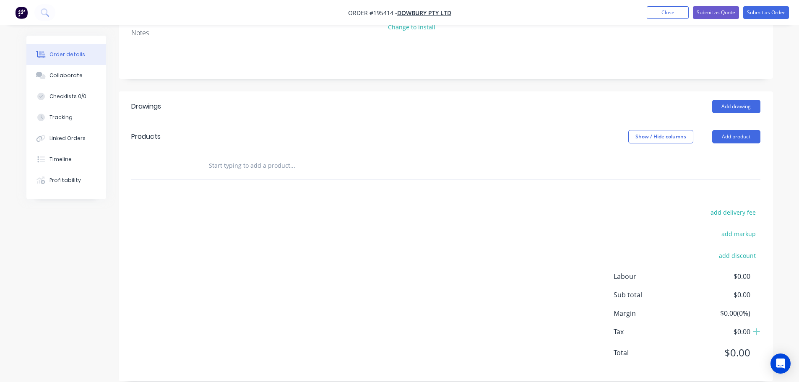
scroll to position [0, 0]
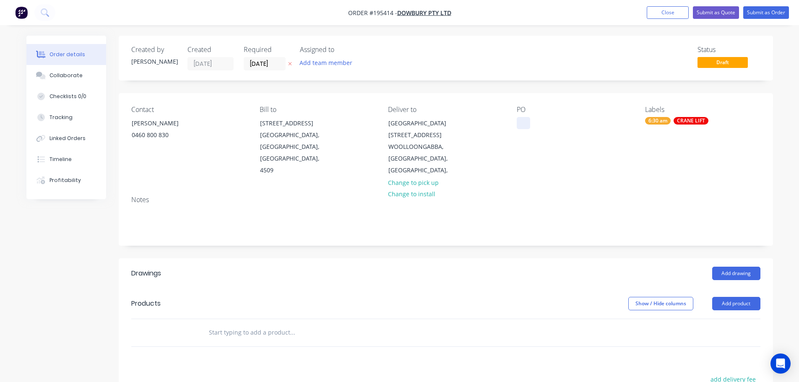
click at [525, 119] on div at bounding box center [523, 123] width 13 height 12
click at [734, 267] on button "Add drawing" at bounding box center [737, 273] width 48 height 13
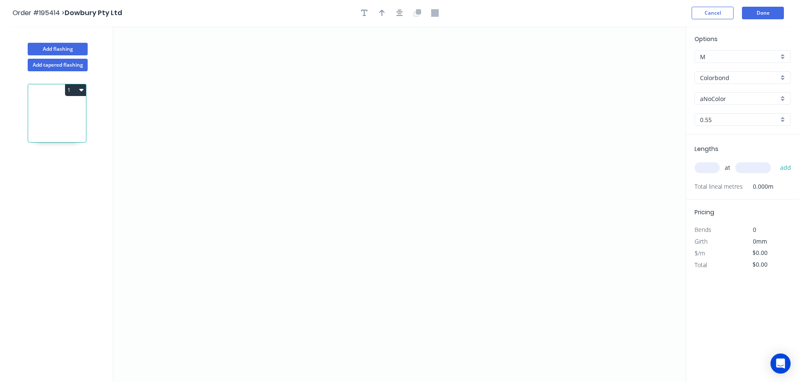
click at [726, 78] on input "Colorbond" at bounding box center [739, 77] width 78 height 9
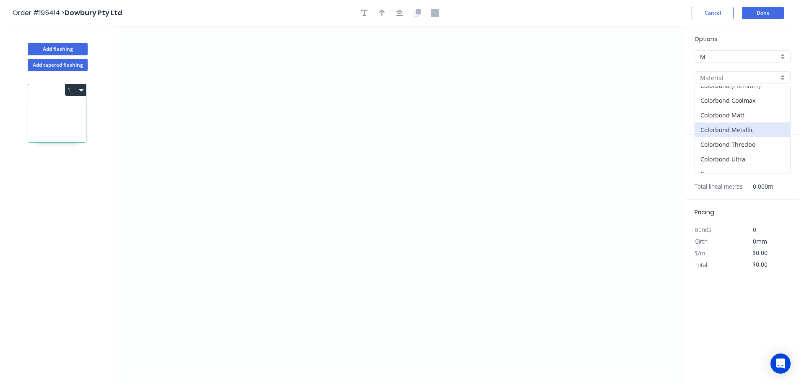
scroll to position [84, 0]
click at [733, 97] on div "Colorbond Ultra" at bounding box center [742, 98] width 95 height 15
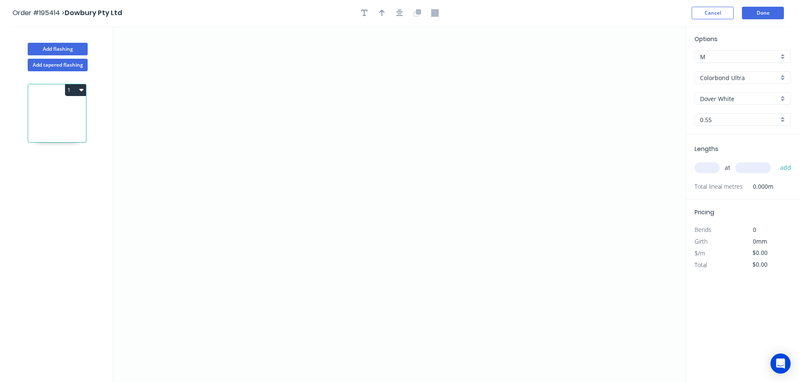
click at [725, 100] on input "Dover White" at bounding box center [739, 98] width 78 height 9
click at [718, 187] on div "Surfmist" at bounding box center [742, 188] width 95 height 15
click at [708, 165] on input "text" at bounding box center [707, 167] width 25 height 11
click at [776, 161] on button "add" at bounding box center [786, 168] width 20 height 14
click at [541, 215] on icon "0" at bounding box center [399, 204] width 573 height 356
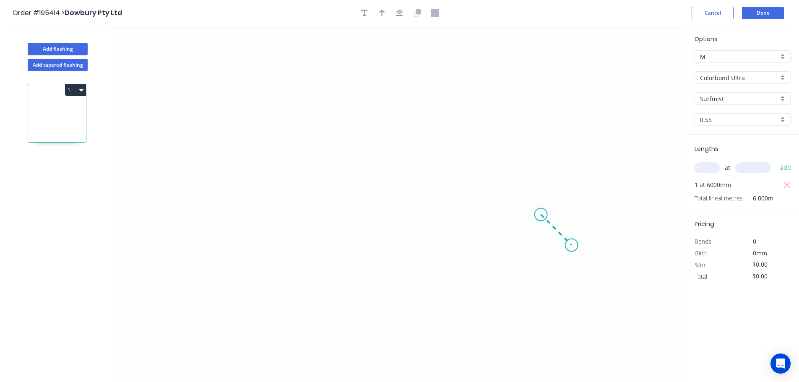
click at [572, 243] on icon "0" at bounding box center [399, 204] width 573 height 356
click at [577, 62] on icon "0 ?" at bounding box center [399, 204] width 573 height 356
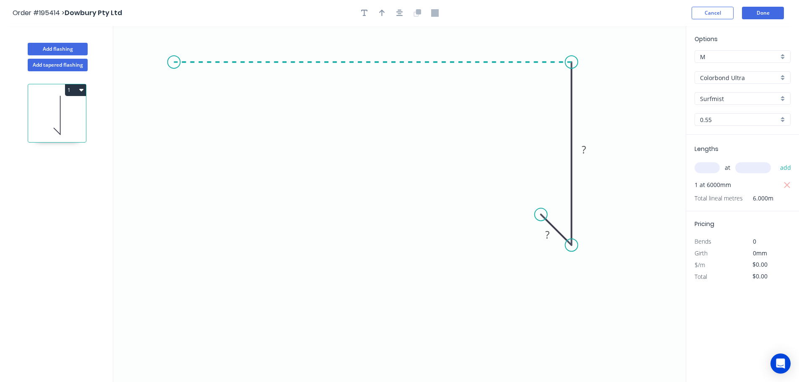
click at [174, 39] on icon "0 ? ?" at bounding box center [399, 204] width 573 height 356
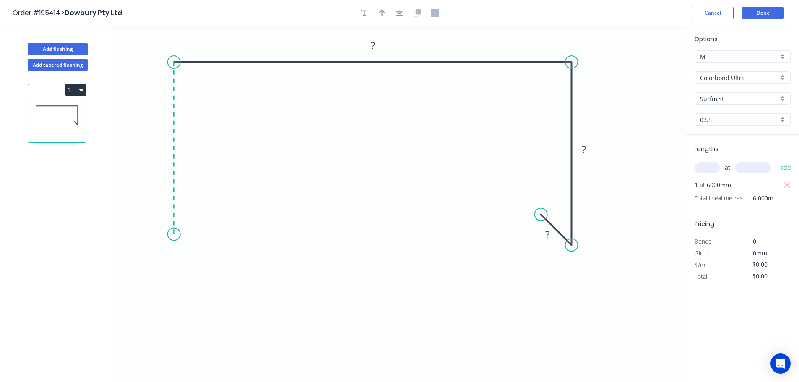
click at [180, 235] on icon "0 ? ? ?" at bounding box center [399, 204] width 573 height 356
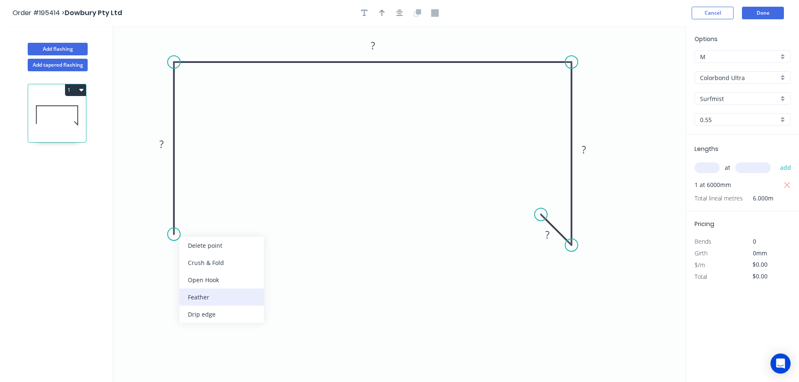
click at [198, 294] on div "Feather" at bounding box center [222, 297] width 84 height 17
click at [194, 258] on div "Flip bend" at bounding box center [217, 258] width 84 height 17
drag, startPoint x: 213, startPoint y: 221, endPoint x: 229, endPoint y: 231, distance: 18.9
click at [229, 231] on rect at bounding box center [214, 233] width 33 height 17
click at [220, 235] on tspan "15" at bounding box center [220, 234] width 12 height 14
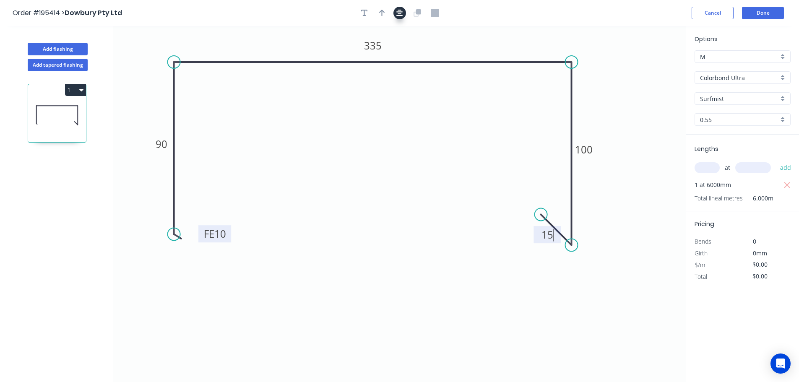
click at [400, 16] on icon "button" at bounding box center [400, 13] width 7 height 7
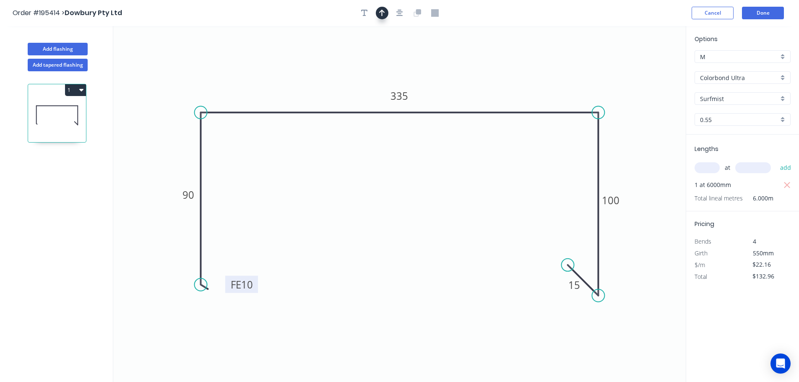
click at [383, 18] on button "button" at bounding box center [382, 13] width 13 height 13
click at [645, 66] on icon at bounding box center [644, 58] width 8 height 27
drag, startPoint x: 645, startPoint y: 66, endPoint x: 529, endPoint y: 81, distance: 116.9
click at [554, 78] on icon at bounding box center [566, 70] width 24 height 24
click at [57, 46] on button "Add flashing" at bounding box center [58, 49] width 60 height 13
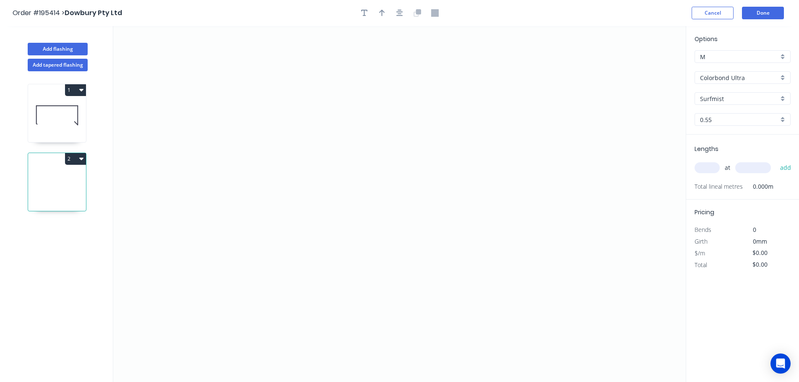
click at [730, 76] on input "Colorbond Ultra" at bounding box center [739, 77] width 78 height 9
click at [712, 150] on div "Zincalume" at bounding box center [742, 151] width 95 height 15
click at [711, 168] on input "text" at bounding box center [707, 167] width 25 height 11
click at [776, 161] on button "add" at bounding box center [786, 168] width 20 height 14
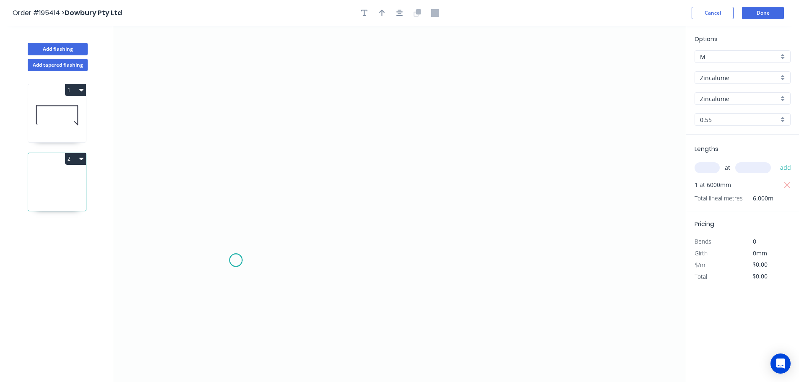
click at [236, 261] on icon "0" at bounding box center [399, 204] width 573 height 356
click at [239, 123] on icon "0" at bounding box center [399, 204] width 573 height 356
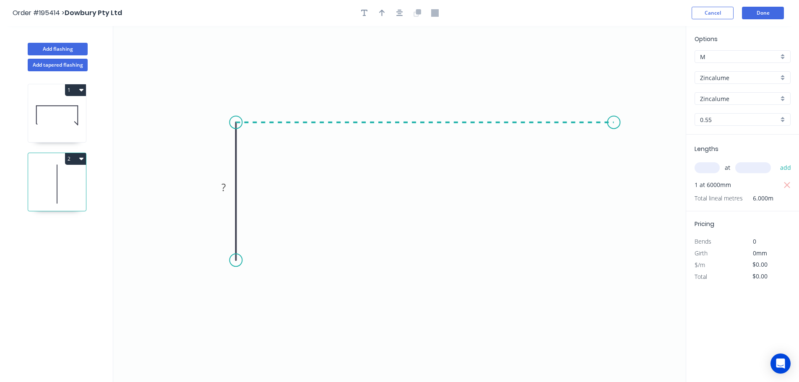
click at [614, 116] on icon "0 ?" at bounding box center [399, 204] width 573 height 356
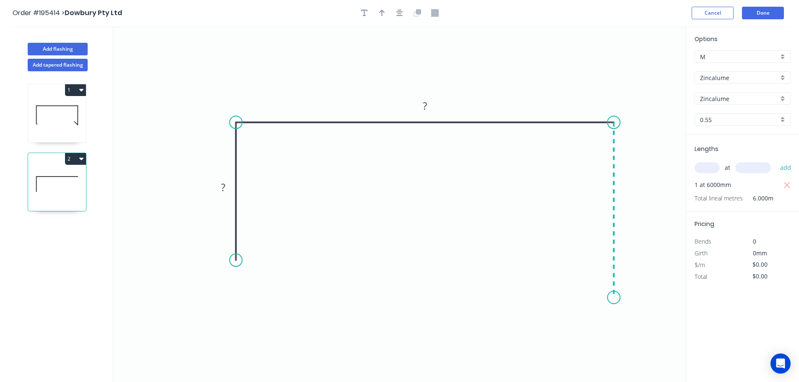
click at [608, 298] on icon "0 ? ?" at bounding box center [399, 204] width 573 height 356
click at [640, 324] on icon "0 ? ? ?" at bounding box center [399, 204] width 573 height 356
click at [640, 324] on circle at bounding box center [639, 322] width 13 height 13
click at [381, 13] on icon "button" at bounding box center [382, 13] width 6 height 8
click at [645, 68] on icon at bounding box center [644, 58] width 8 height 27
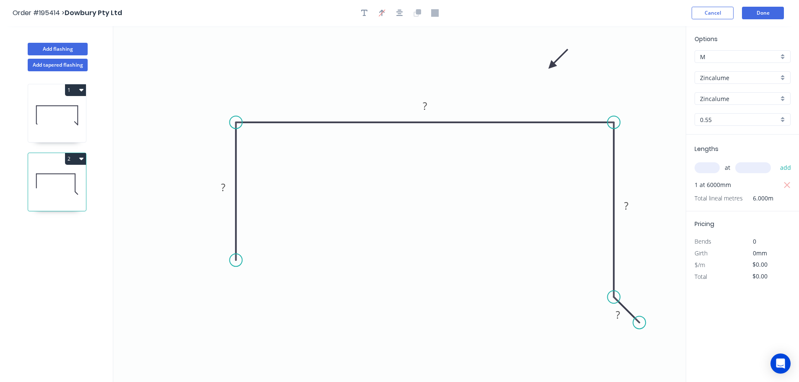
drag, startPoint x: 643, startPoint y: 67, endPoint x: 514, endPoint y: 72, distance: 128.5
click at [546, 70] on icon at bounding box center [558, 59] width 24 height 24
click at [223, 184] on tspan "?" at bounding box center [223, 187] width 4 height 14
click at [766, 14] on button "Done" at bounding box center [763, 13] width 42 height 13
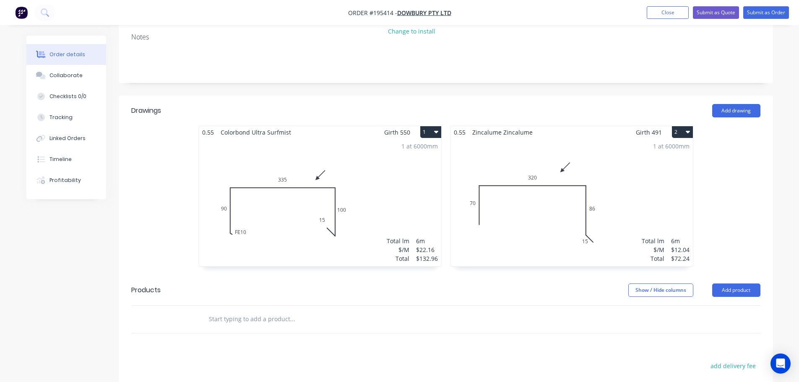
scroll to position [168, 0]
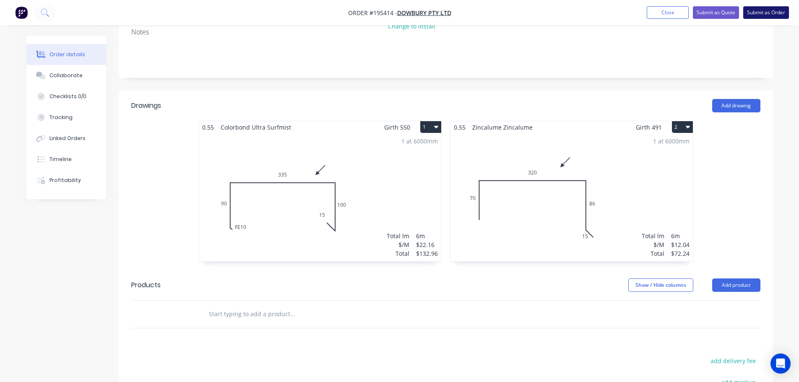
click at [770, 10] on button "Submit as Order" at bounding box center [767, 12] width 46 height 13
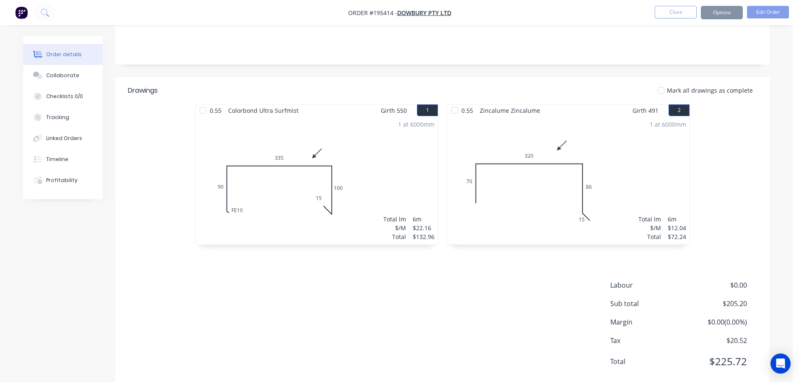
scroll to position [0, 0]
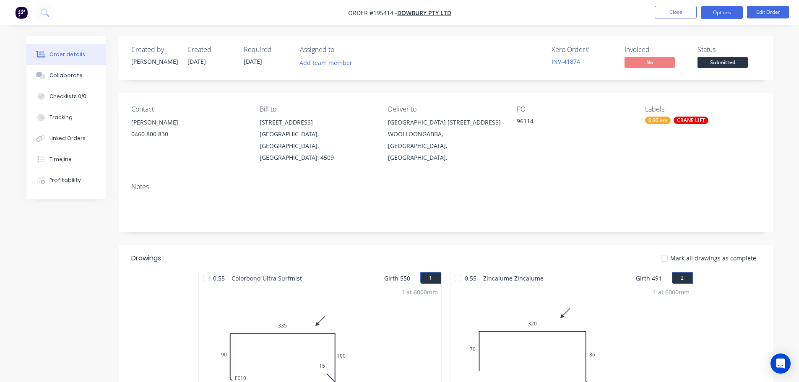
click at [718, 11] on button "Options" at bounding box center [722, 12] width 42 height 13
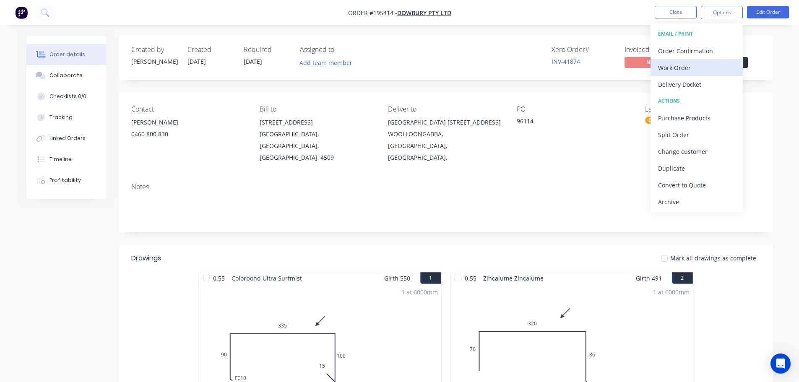
click at [668, 68] on div "Work Order" at bounding box center [696, 68] width 77 height 12
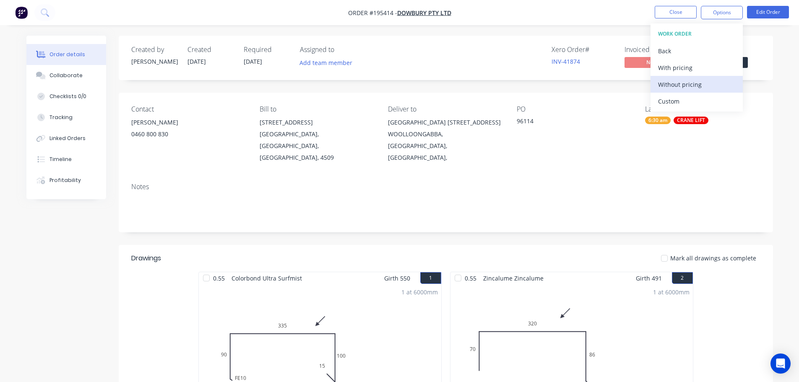
click at [670, 83] on div "Without pricing" at bounding box center [696, 84] width 77 height 12
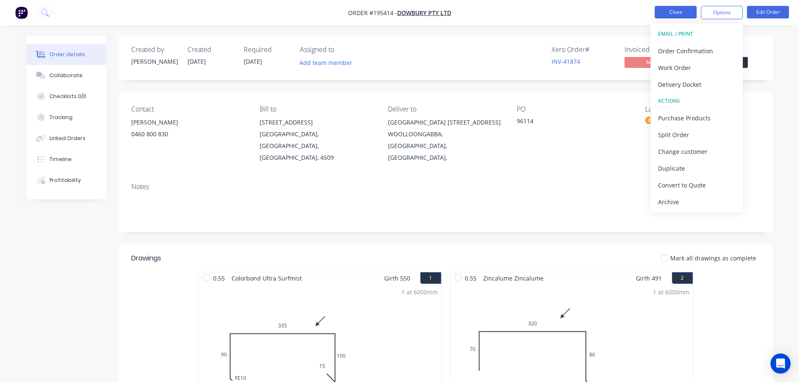
click at [680, 15] on button "Close" at bounding box center [676, 12] width 42 height 13
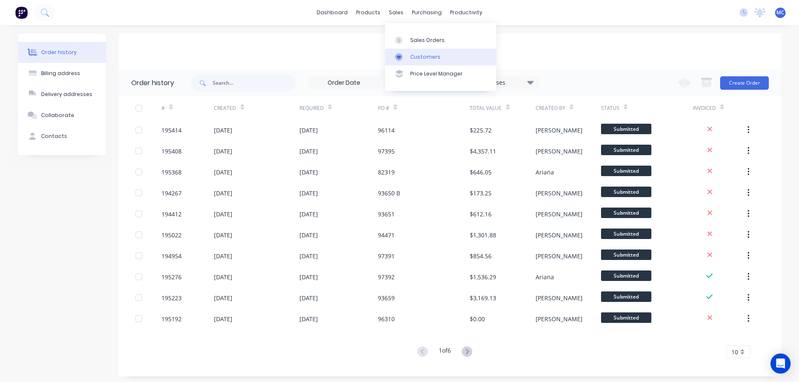
click at [420, 57] on div "Customers" at bounding box center [425, 57] width 30 height 8
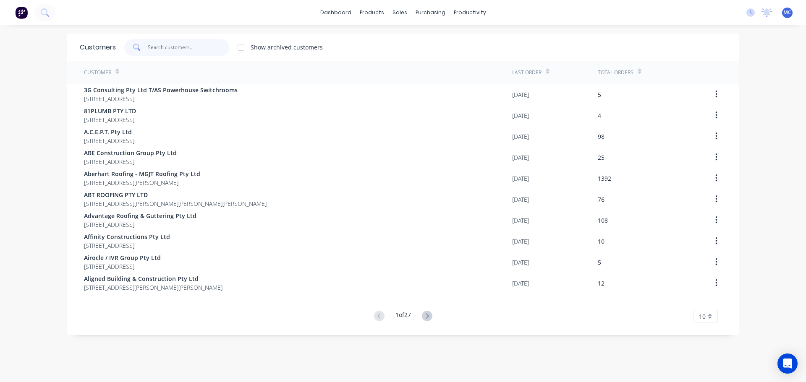
click at [169, 48] on input "text" at bounding box center [189, 47] width 82 height 17
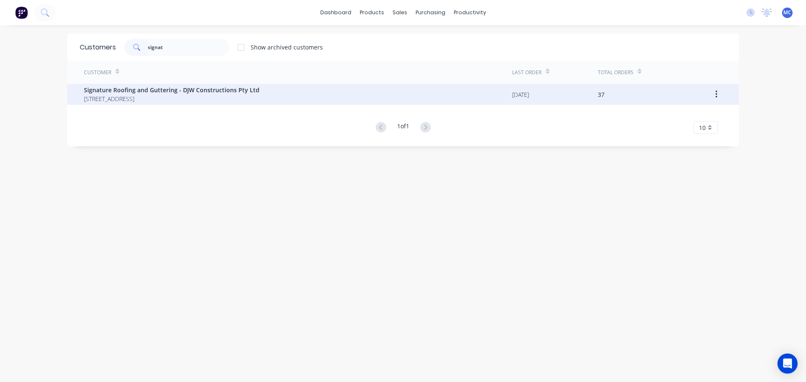
click at [135, 91] on span "Signature Roofing and Guttering - DJW Constructions Pty Ltd" at bounding box center [171, 90] width 175 height 9
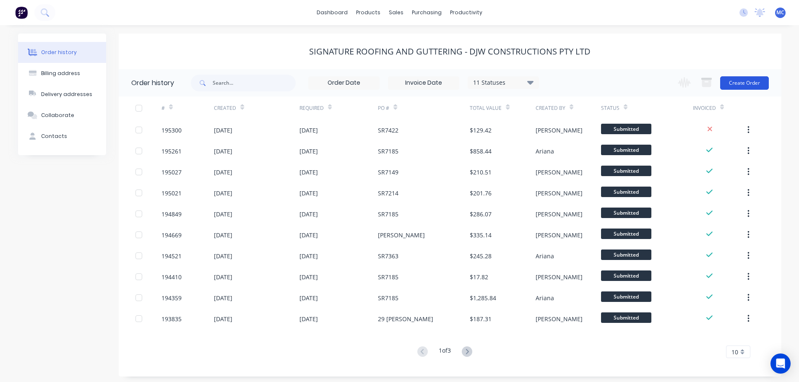
click at [749, 78] on button "Create Order" at bounding box center [745, 82] width 49 height 13
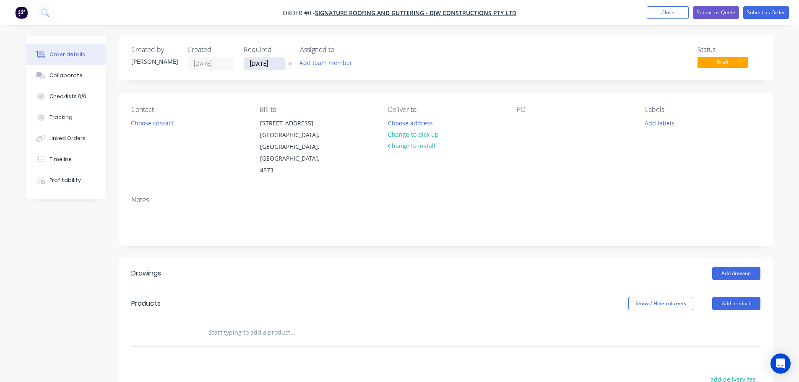
click at [261, 63] on input "[DATE]" at bounding box center [264, 63] width 41 height 13
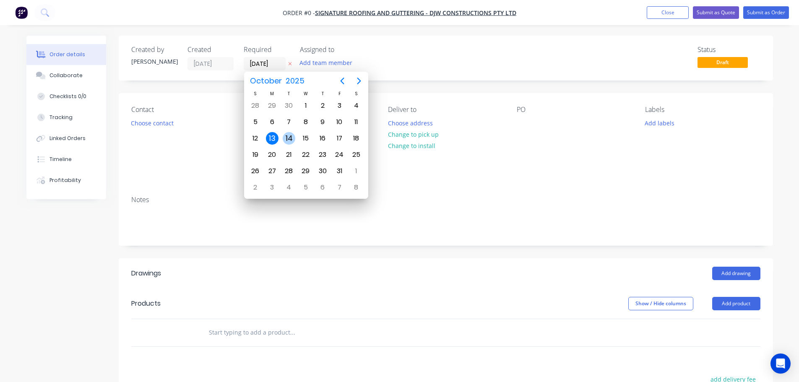
click at [289, 138] on div "14" at bounding box center [289, 138] width 13 height 13
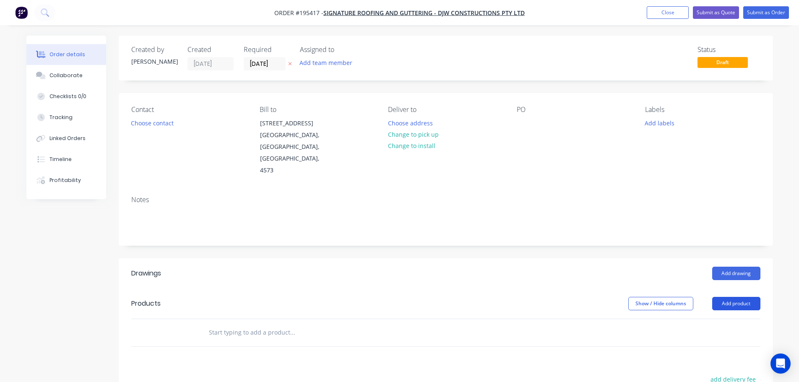
click at [740, 297] on button "Add product" at bounding box center [737, 303] width 48 height 13
click at [723, 319] on div "Product catalogue" at bounding box center [721, 325] width 65 height 12
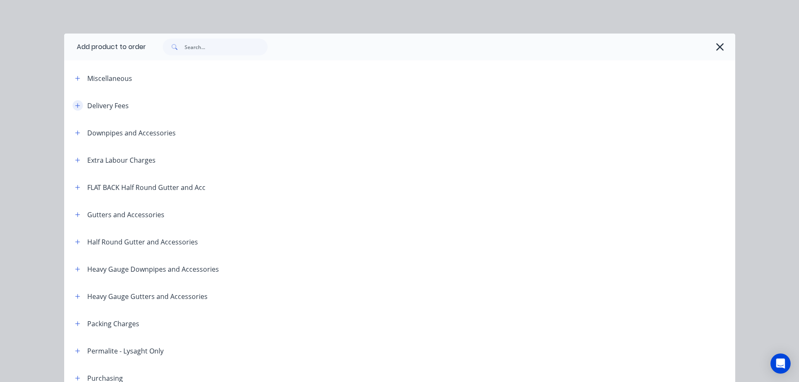
click at [75, 104] on icon "button" at bounding box center [77, 106] width 5 height 6
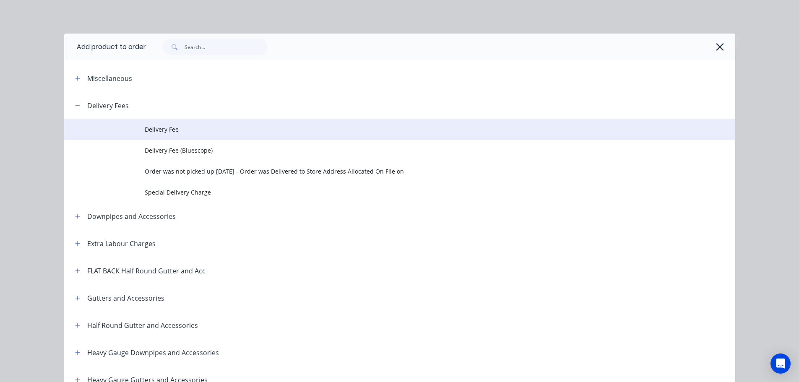
click at [159, 127] on span "Delivery Fee" at bounding box center [381, 129] width 473 height 9
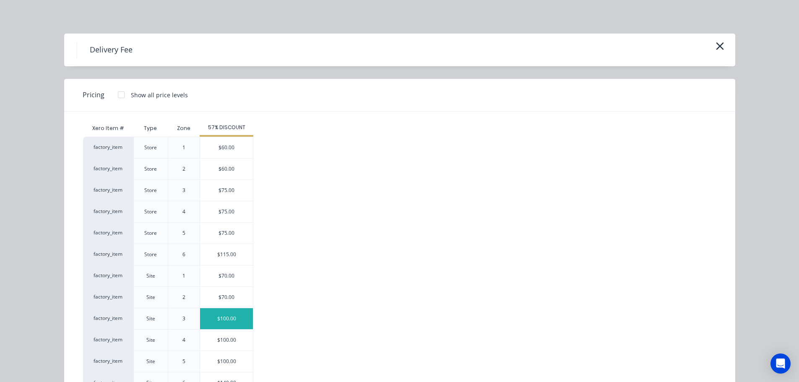
click at [226, 317] on div "$100.00" at bounding box center [226, 318] width 53 height 21
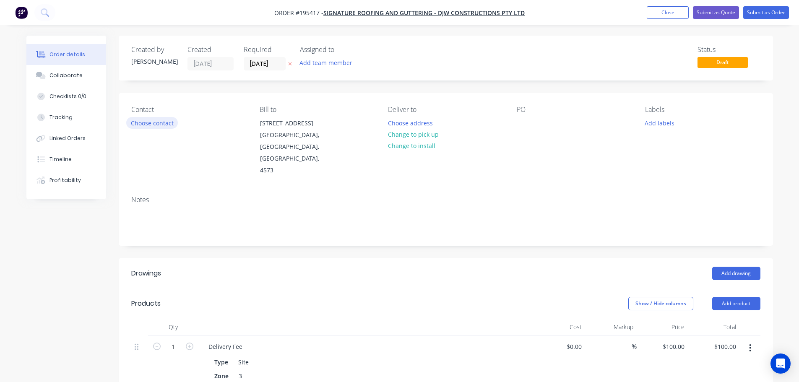
click at [155, 124] on button "Choose contact" at bounding box center [152, 122] width 52 height 11
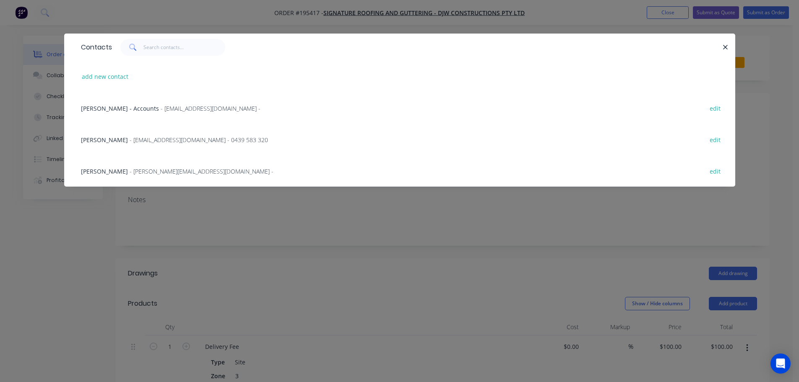
click at [148, 140] on span "- [EMAIL_ADDRESS][DOMAIN_NAME] - 0439 583 320" at bounding box center [199, 140] width 138 height 8
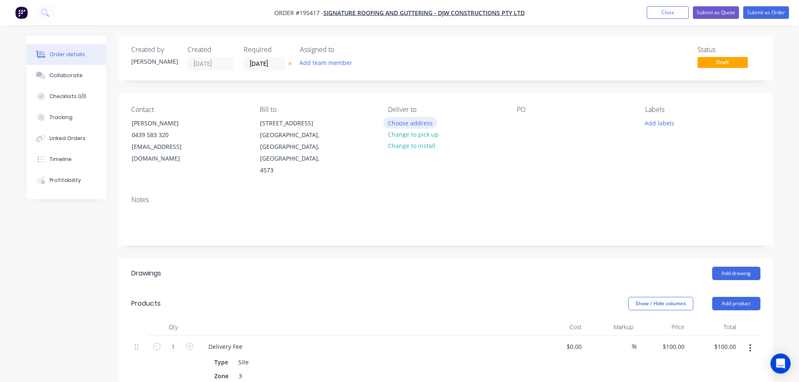
click at [419, 122] on button "Choose address" at bounding box center [411, 122] width 54 height 11
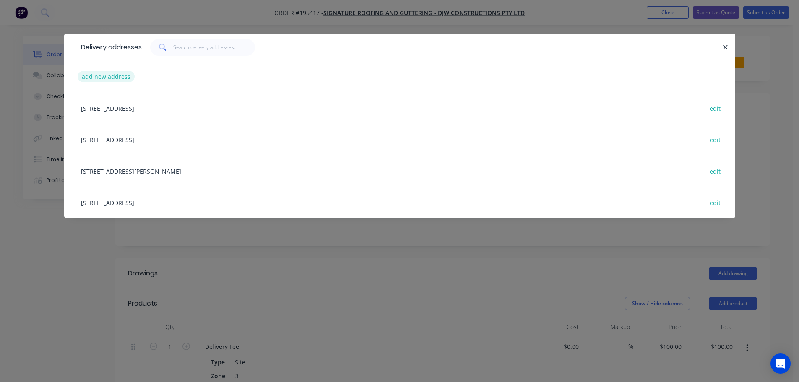
click at [106, 77] on button "add new address" at bounding box center [106, 76] width 57 height 11
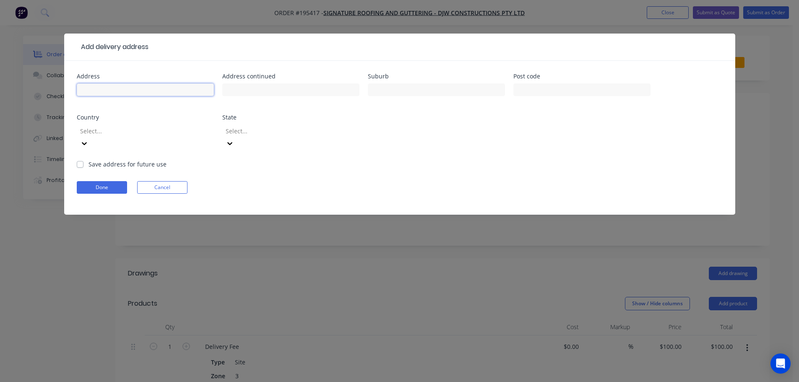
click at [106, 91] on input "text" at bounding box center [145, 90] width 137 height 13
click button "Done" at bounding box center [102, 187] width 50 height 13
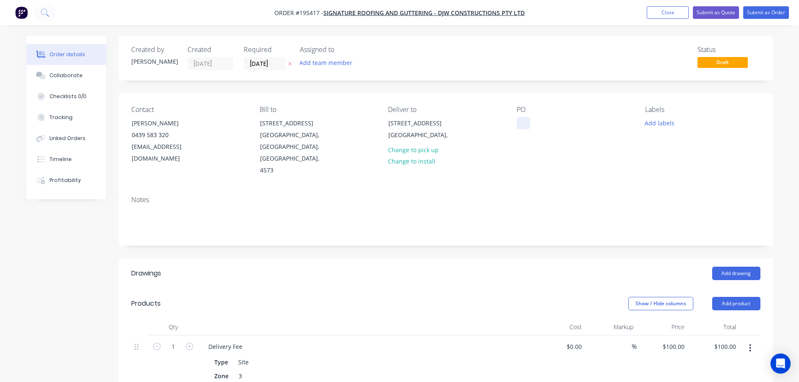
click at [522, 123] on div at bounding box center [523, 123] width 13 height 12
click at [729, 267] on button "Add drawing" at bounding box center [737, 273] width 48 height 13
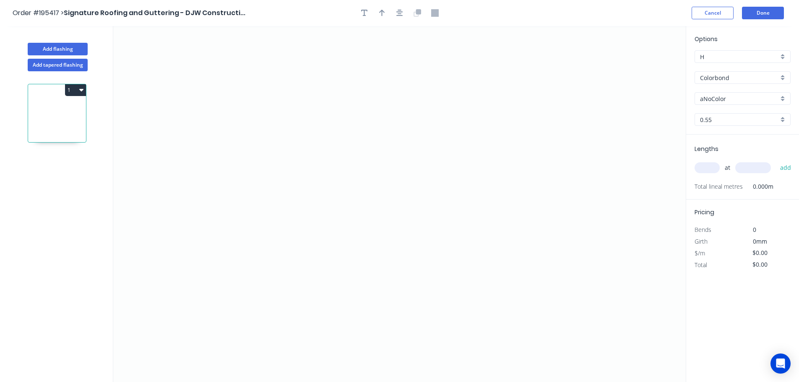
click at [713, 101] on input "aNoColor" at bounding box center [739, 98] width 78 height 9
click at [714, 185] on div "Surfmist" at bounding box center [742, 186] width 95 height 15
click at [709, 167] on input "text" at bounding box center [707, 167] width 25 height 11
click at [776, 161] on button "add" at bounding box center [786, 168] width 20 height 14
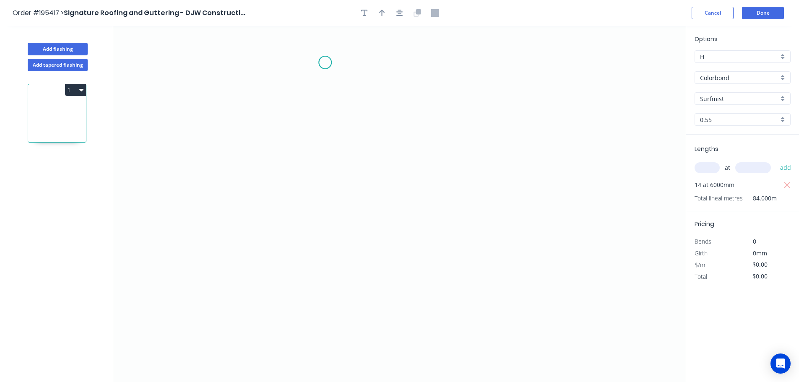
click at [325, 63] on icon "0" at bounding box center [399, 204] width 573 height 356
click at [349, 241] on icon "0" at bounding box center [399, 204] width 573 height 356
click at [478, 240] on icon "0 ?" at bounding box center [399, 204] width 573 height 356
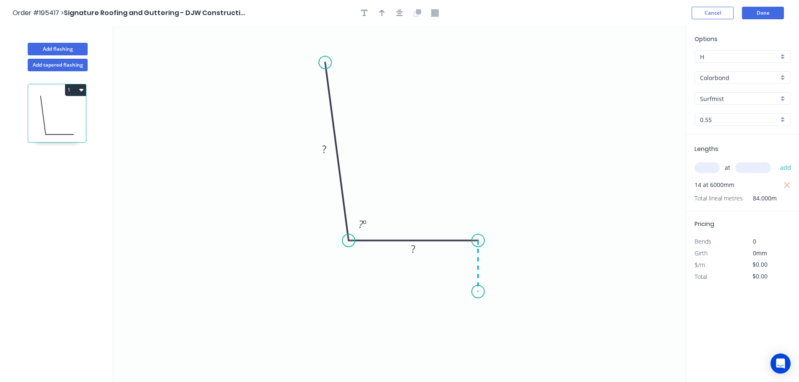
click at [480, 292] on icon "0 ? ? ? º" at bounding box center [399, 204] width 573 height 356
click at [495, 264] on rect at bounding box center [491, 263] width 17 height 12
click at [381, 13] on icon "button" at bounding box center [382, 13] width 6 height 8
drag, startPoint x: 639, startPoint y: 66, endPoint x: 643, endPoint y: 68, distance: 4.5
click at [643, 68] on icon "0 75 30 10 92 º" at bounding box center [399, 204] width 573 height 356
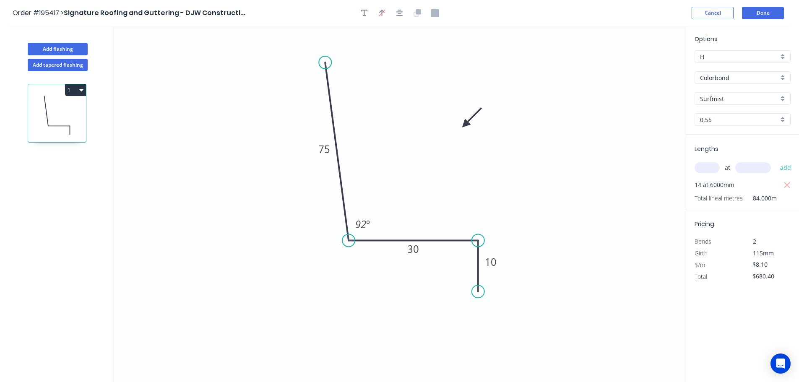
drag, startPoint x: 643, startPoint y: 68, endPoint x: 465, endPoint y: 125, distance: 186.9
click at [465, 125] on icon at bounding box center [472, 118] width 24 height 24
click at [764, 14] on button "Done" at bounding box center [763, 13] width 42 height 13
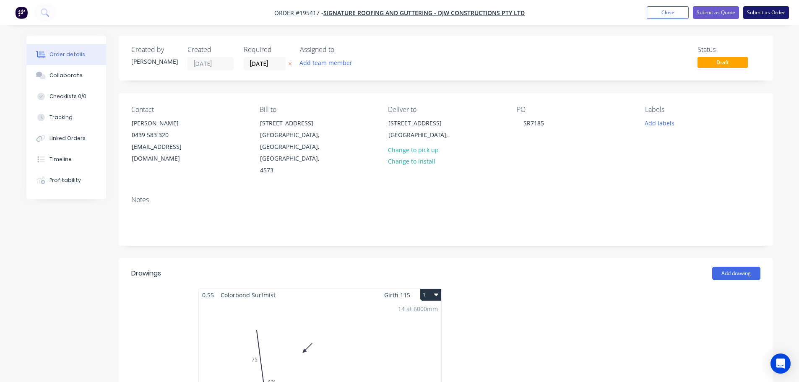
click at [762, 13] on button "Submit as Order" at bounding box center [767, 12] width 46 height 13
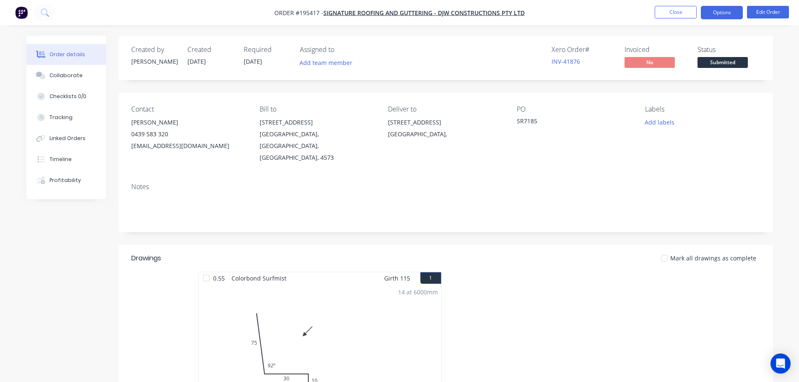
click at [726, 11] on button "Options" at bounding box center [722, 12] width 42 height 13
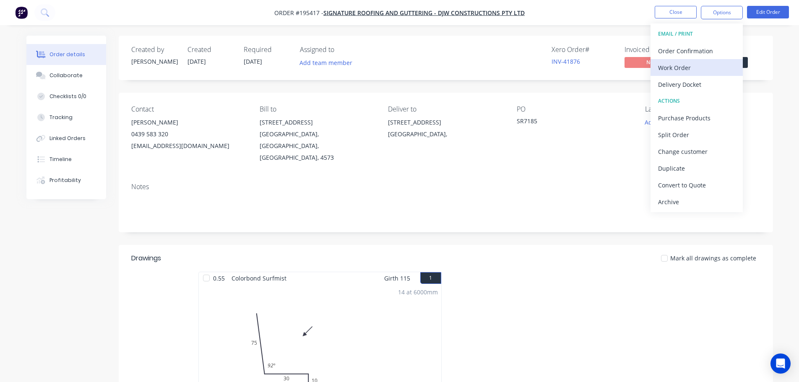
click at [673, 66] on div "Work Order" at bounding box center [696, 68] width 77 height 12
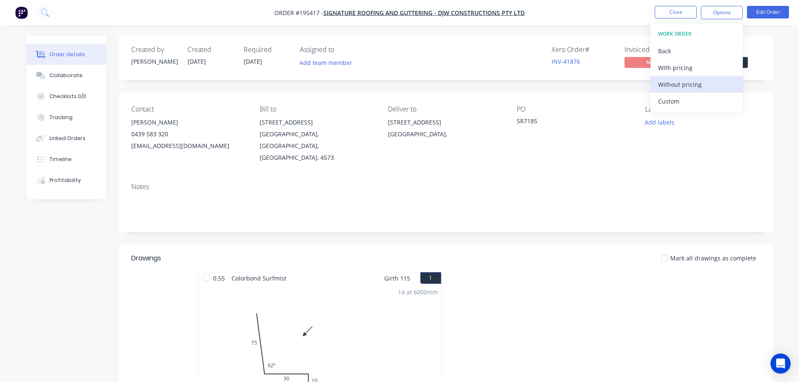
click at [678, 84] on div "Without pricing" at bounding box center [696, 84] width 77 height 12
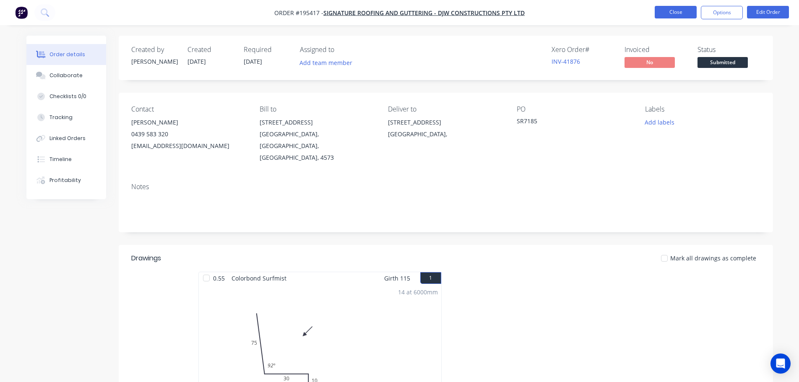
click at [665, 9] on button "Close" at bounding box center [676, 12] width 42 height 13
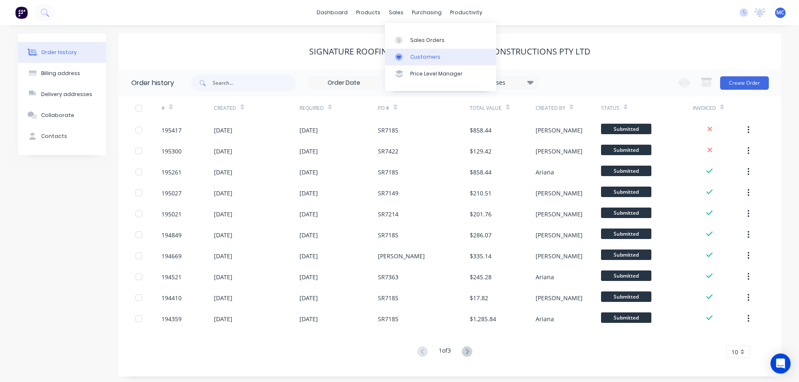
click at [424, 56] on div "Customers" at bounding box center [425, 57] width 30 height 8
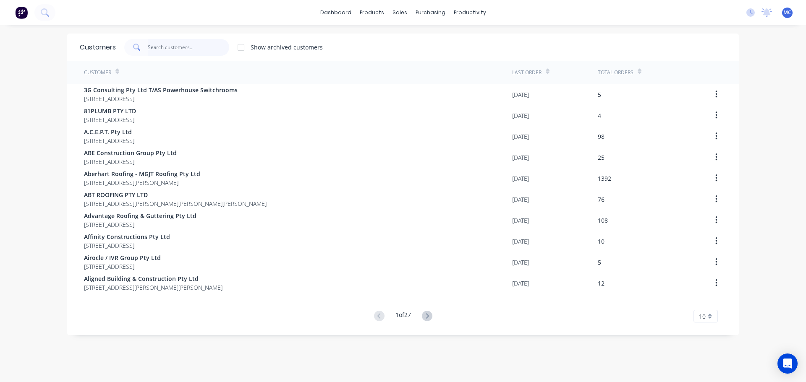
click at [176, 48] on input "text" at bounding box center [189, 47] width 82 height 17
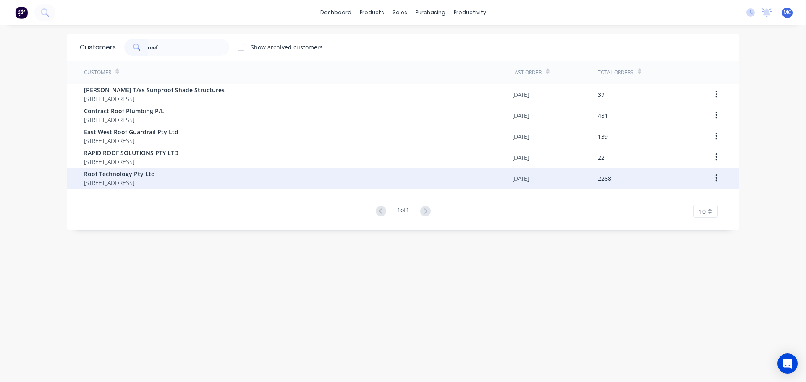
click at [123, 172] on span "Roof Technology Pty Ltd" at bounding box center [119, 174] width 71 height 9
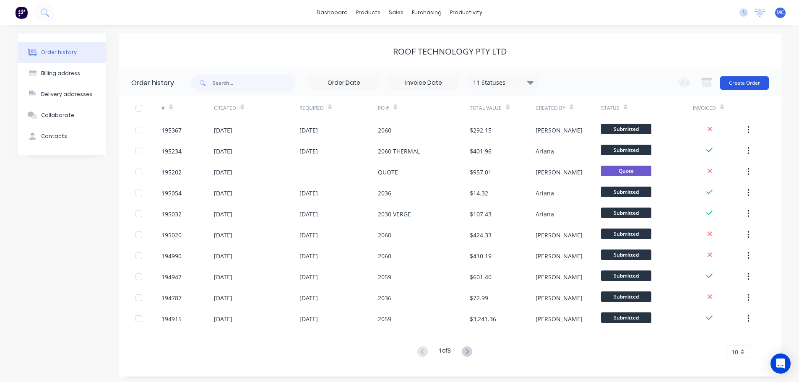
click at [748, 81] on button "Create Order" at bounding box center [745, 82] width 49 height 13
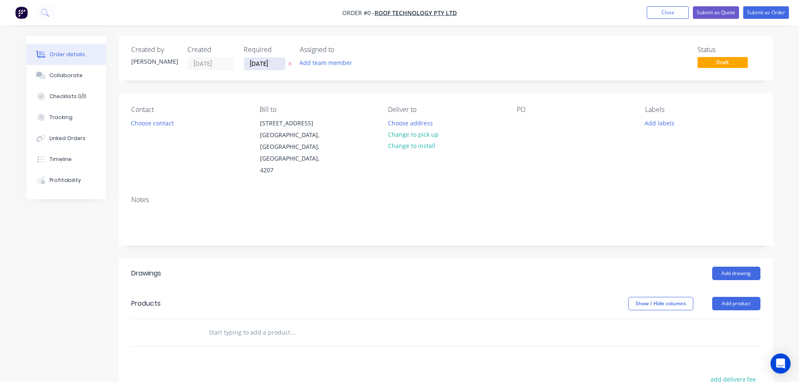
click at [261, 63] on input "[DATE]" at bounding box center [264, 63] width 41 height 13
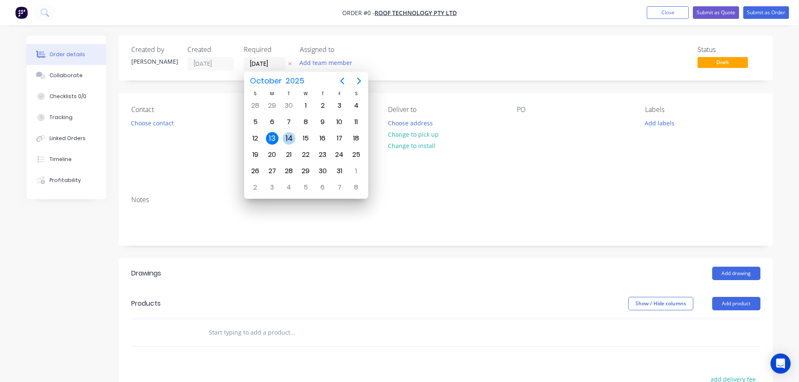
click at [290, 138] on div "14" at bounding box center [289, 138] width 13 height 13
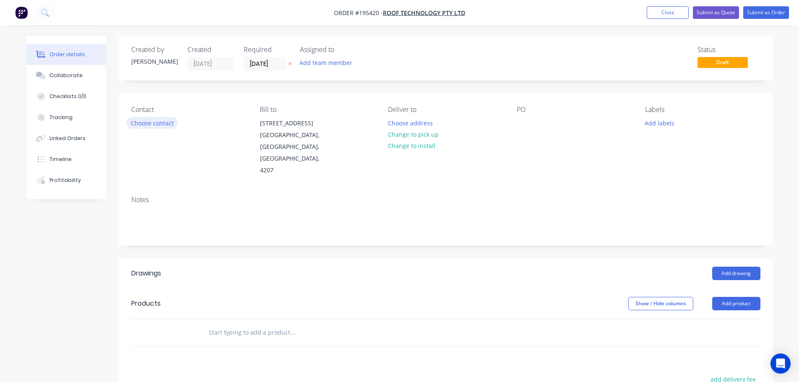
click at [158, 125] on button "Choose contact" at bounding box center [152, 122] width 52 height 11
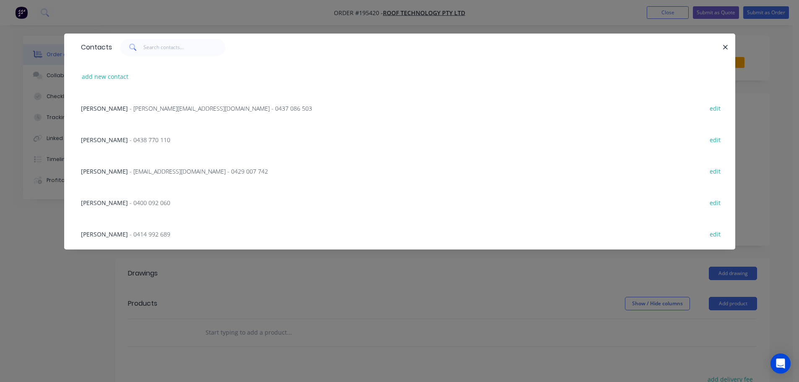
click at [130, 170] on span "- [EMAIL_ADDRESS][DOMAIN_NAME] - 0429 007 742" at bounding box center [199, 171] width 138 height 8
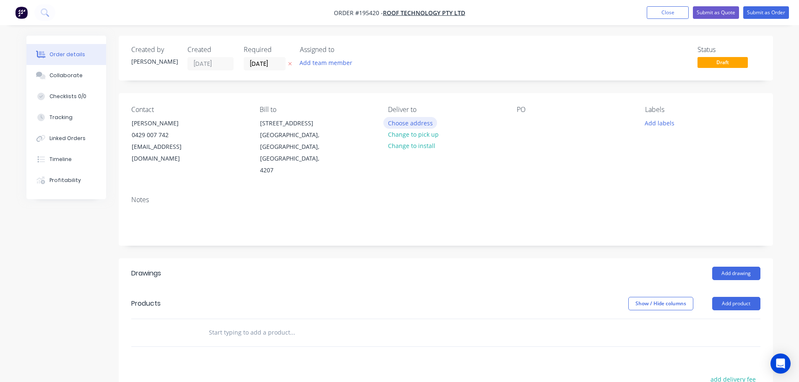
click at [407, 122] on button "Choose address" at bounding box center [411, 122] width 54 height 11
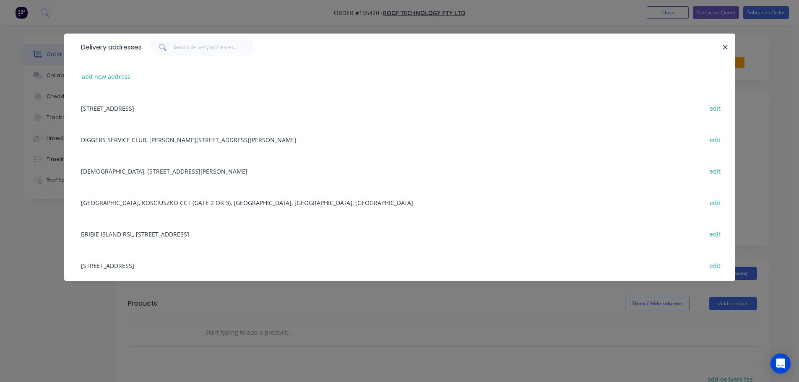
click at [166, 266] on div "[STREET_ADDRESS] edit" at bounding box center [400, 265] width 646 height 31
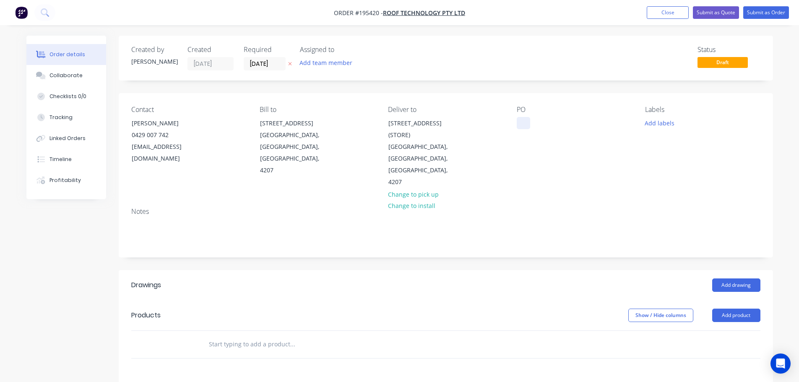
click at [524, 122] on div at bounding box center [523, 123] width 13 height 12
click at [733, 279] on button "Add drawing" at bounding box center [737, 285] width 48 height 13
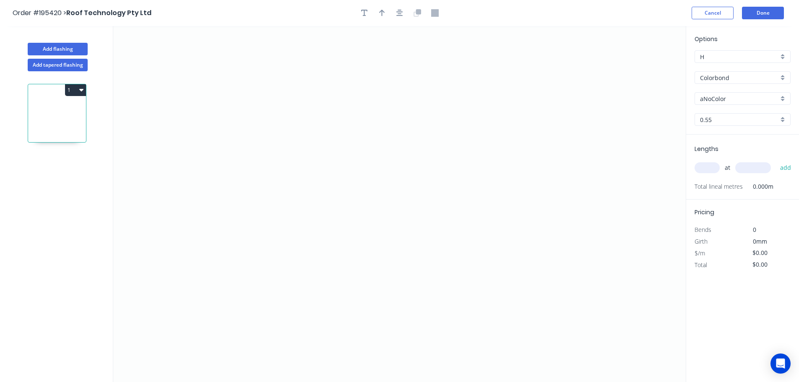
click at [718, 77] on input "Colorbond" at bounding box center [739, 77] width 78 height 9
click at [717, 141] on div "Galvabond" at bounding box center [742, 142] width 95 height 15
click at [707, 168] on input "text" at bounding box center [707, 167] width 25 height 11
click at [776, 161] on button "add" at bounding box center [786, 168] width 20 height 14
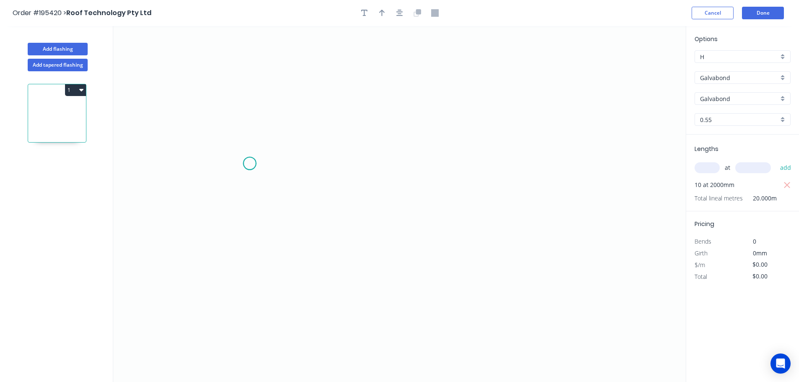
drag, startPoint x: 250, startPoint y: 164, endPoint x: 462, endPoint y: 170, distance: 212.4
click at [252, 164] on icon "0" at bounding box center [399, 204] width 573 height 356
click at [571, 161] on icon "0" at bounding box center [399, 204] width 573 height 356
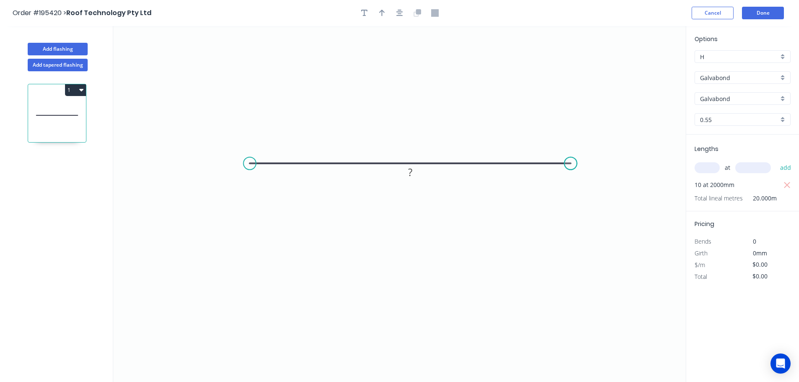
click at [571, 161] on circle at bounding box center [571, 163] width 13 height 13
click at [412, 173] on tspan "?" at bounding box center [410, 172] width 4 height 14
click at [382, 12] on icon "button" at bounding box center [382, 13] width 6 height 8
click at [644, 68] on icon at bounding box center [644, 58] width 8 height 27
click at [383, 12] on icon "button" at bounding box center [382, 13] width 6 height 8
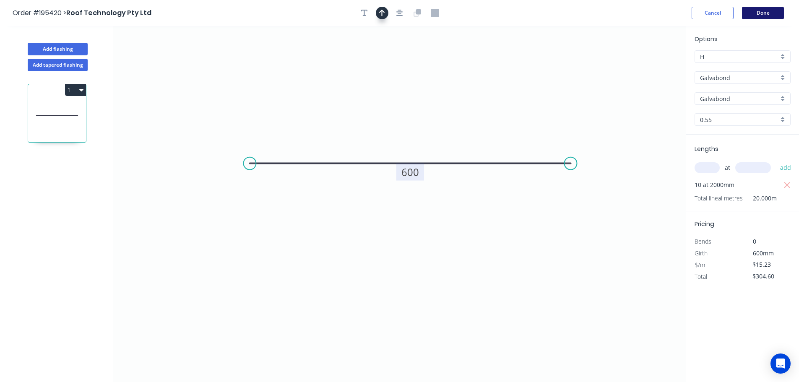
click at [770, 12] on button "Done" at bounding box center [763, 13] width 42 height 13
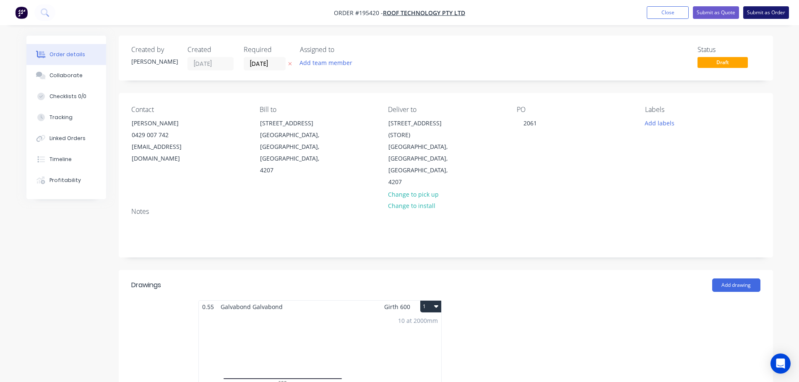
click at [765, 12] on button "Submit as Order" at bounding box center [767, 12] width 46 height 13
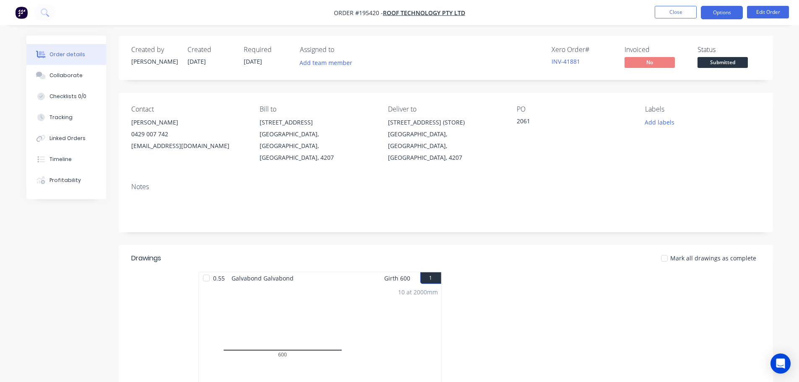
click at [725, 14] on button "Options" at bounding box center [722, 12] width 42 height 13
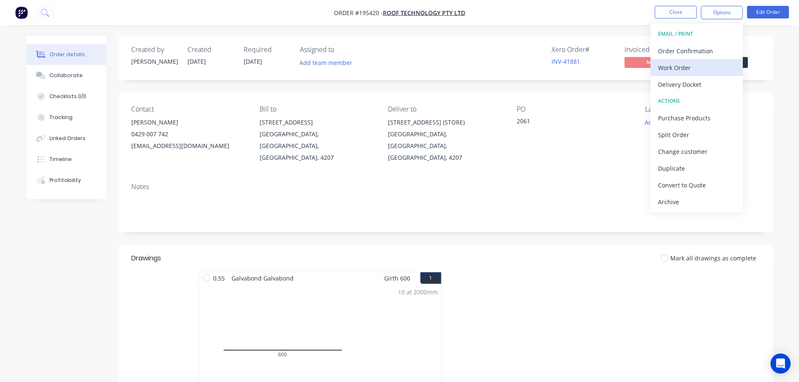
click at [678, 67] on div "Work Order" at bounding box center [696, 68] width 77 height 12
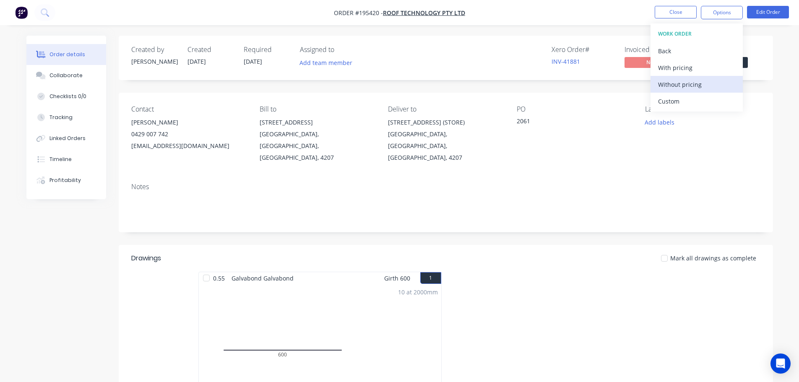
click at [681, 83] on div "Without pricing" at bounding box center [696, 84] width 77 height 12
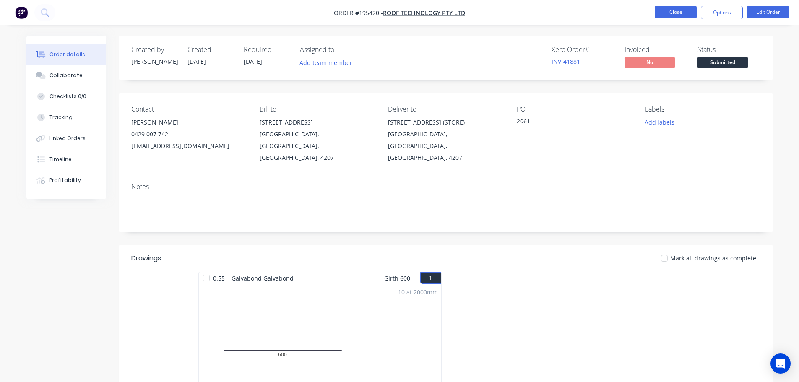
click at [668, 11] on button "Close" at bounding box center [676, 12] width 42 height 13
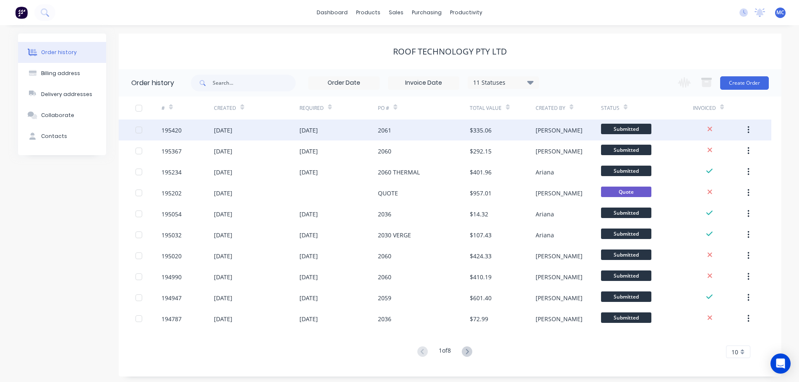
click at [420, 131] on div "2061" at bounding box center [424, 130] width 92 height 21
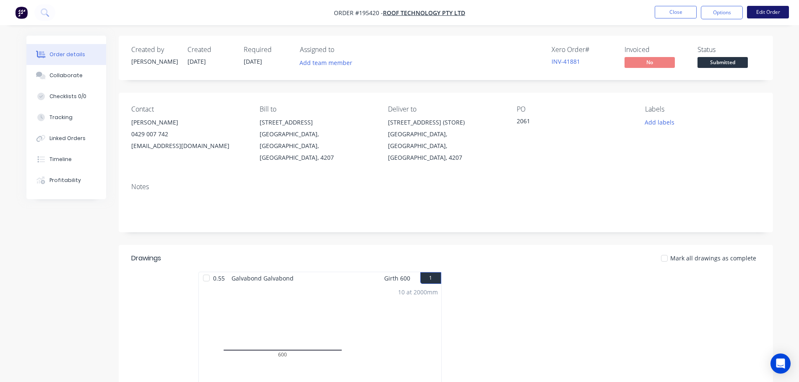
click at [764, 10] on button "Edit Order" at bounding box center [768, 12] width 42 height 13
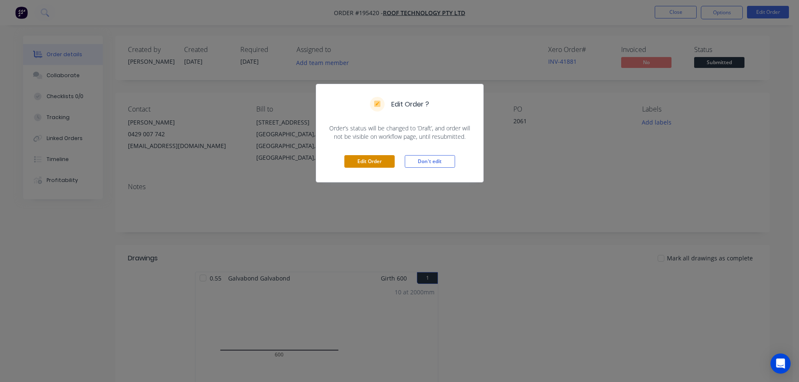
click at [377, 159] on button "Edit Order" at bounding box center [370, 161] width 50 height 13
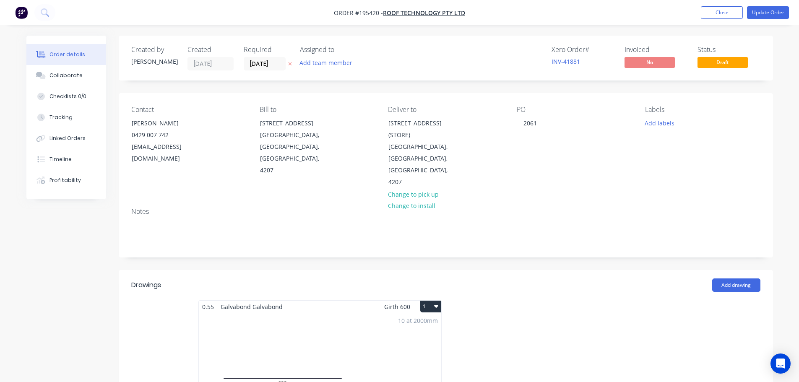
click at [326, 335] on div "10 at 2000mm Total lm $/M Total 20m $15.23 $304.60" at bounding box center [320, 377] width 243 height 128
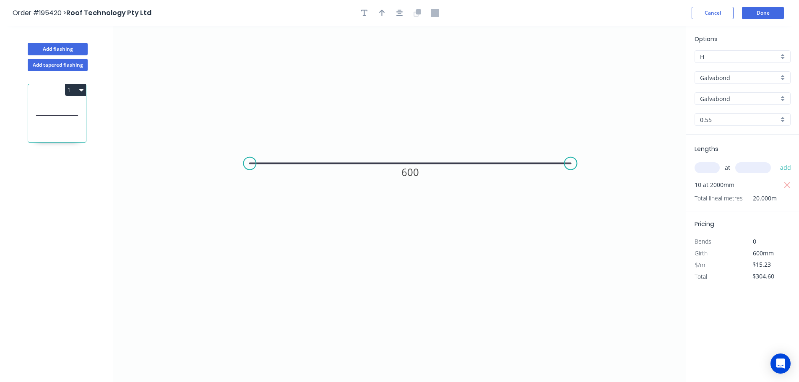
click at [710, 121] on input "0.55" at bounding box center [739, 119] width 78 height 9
click at [712, 194] on div "1.6" at bounding box center [742, 194] width 95 height 15
click at [624, 221] on icon "0 600" at bounding box center [399, 204] width 573 height 356
click at [765, 9] on button "Done" at bounding box center [763, 13] width 42 height 13
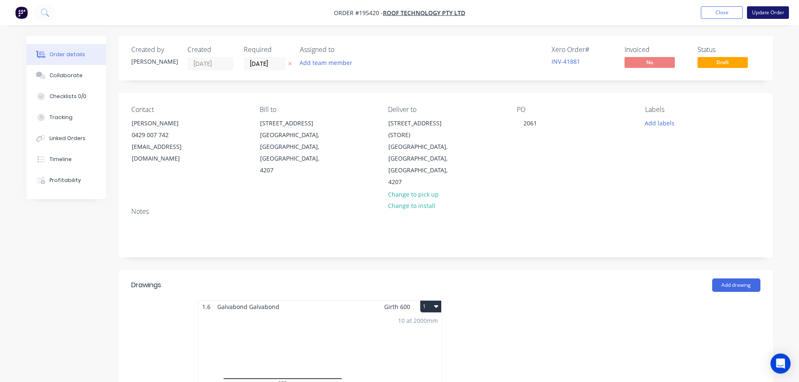
click at [770, 13] on button "Update Order" at bounding box center [768, 12] width 42 height 13
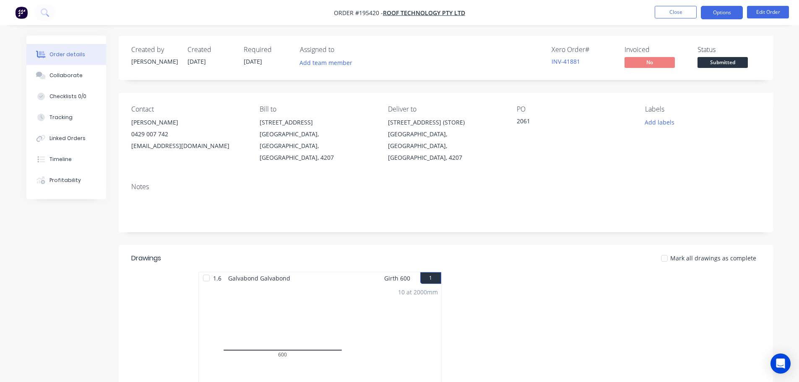
click at [723, 10] on button "Options" at bounding box center [722, 12] width 42 height 13
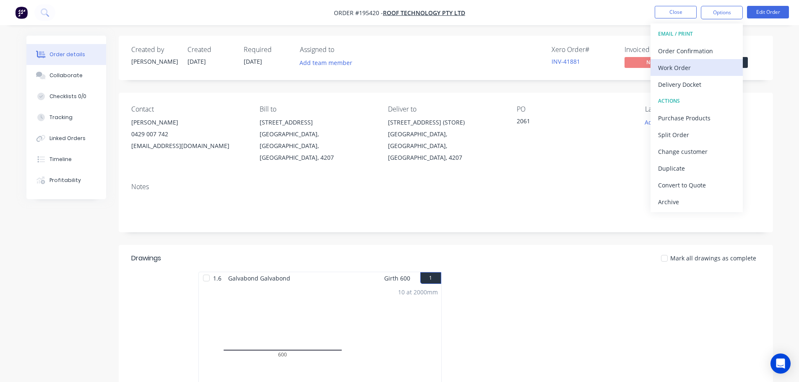
click at [685, 70] on div "Work Order" at bounding box center [696, 68] width 77 height 12
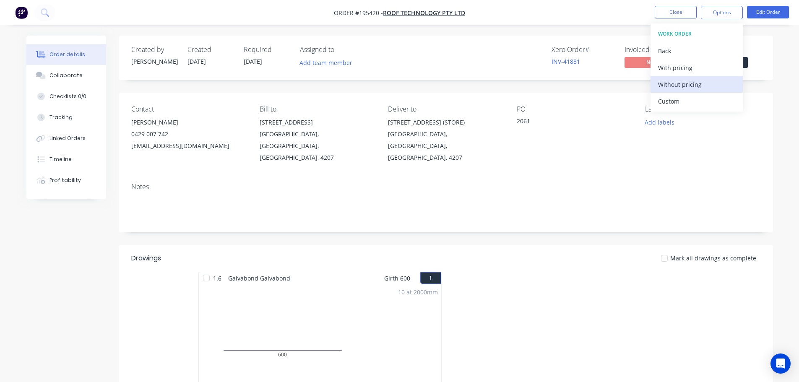
click at [681, 83] on div "Without pricing" at bounding box center [696, 84] width 77 height 12
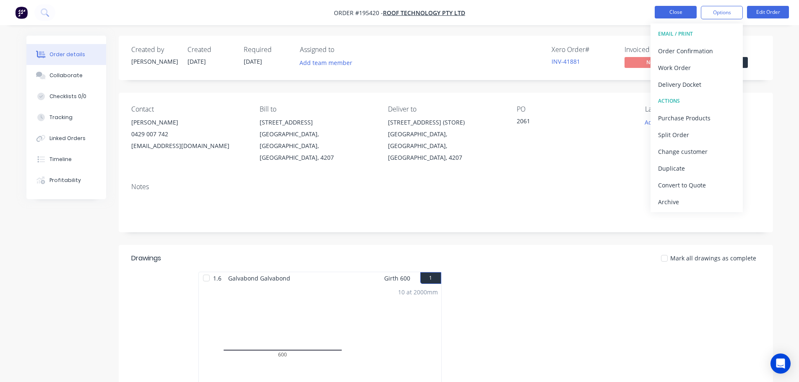
click at [674, 11] on button "Close" at bounding box center [676, 12] width 42 height 13
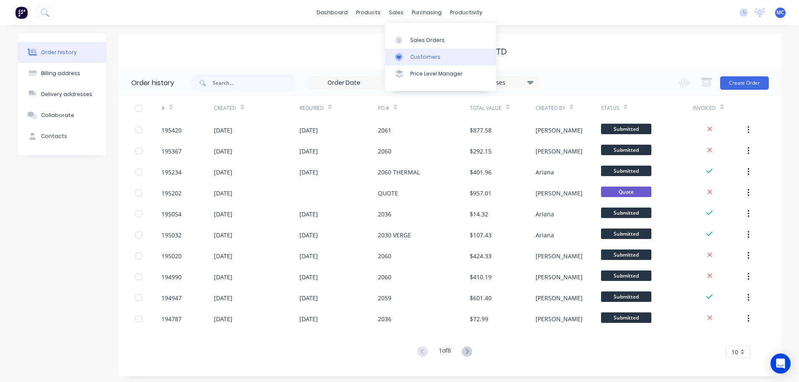
click at [428, 55] on div "Customers" at bounding box center [425, 57] width 30 height 8
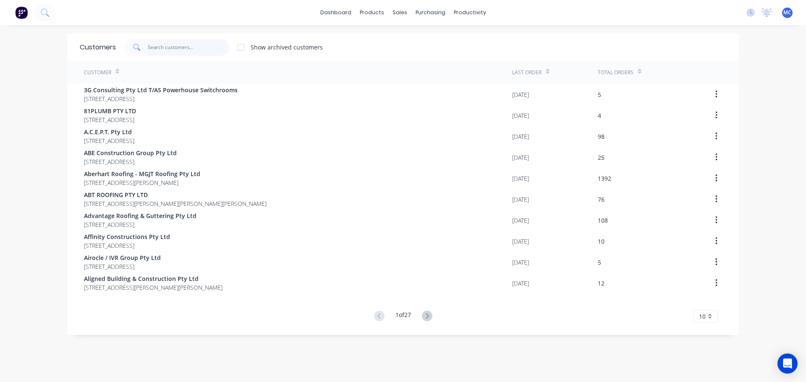
click at [166, 43] on input "text" at bounding box center [189, 47] width 82 height 17
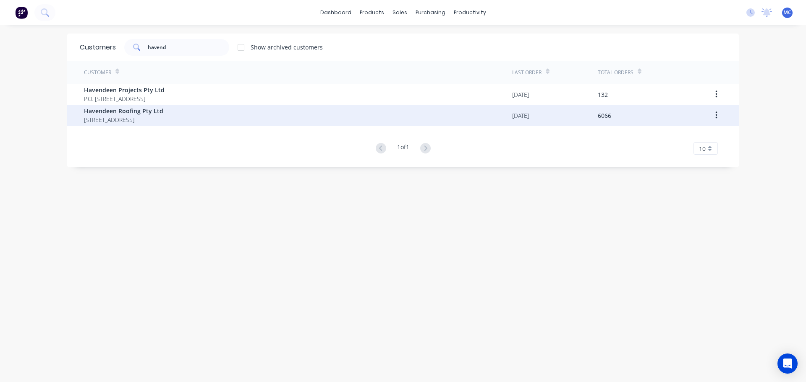
click at [121, 112] on span "Havendeen Roofing Pty Ltd" at bounding box center [123, 111] width 79 height 9
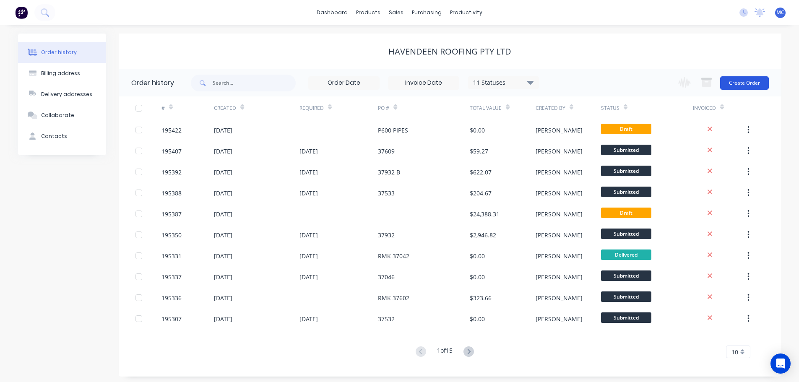
click at [750, 80] on button "Create Order" at bounding box center [745, 82] width 49 height 13
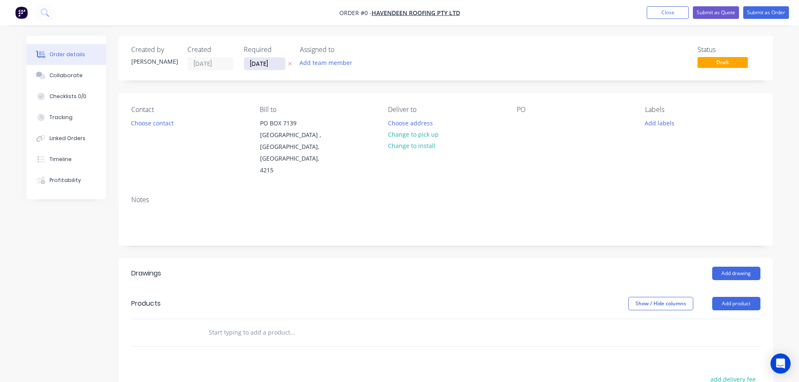
click at [260, 64] on input "[DATE]" at bounding box center [264, 63] width 41 height 13
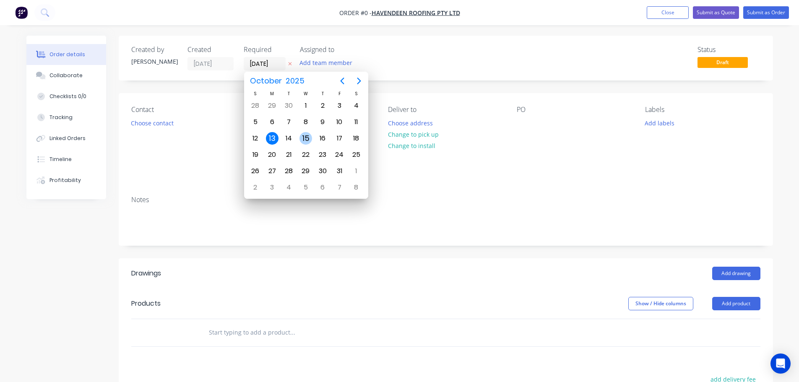
click at [308, 136] on div "15" at bounding box center [306, 138] width 13 height 13
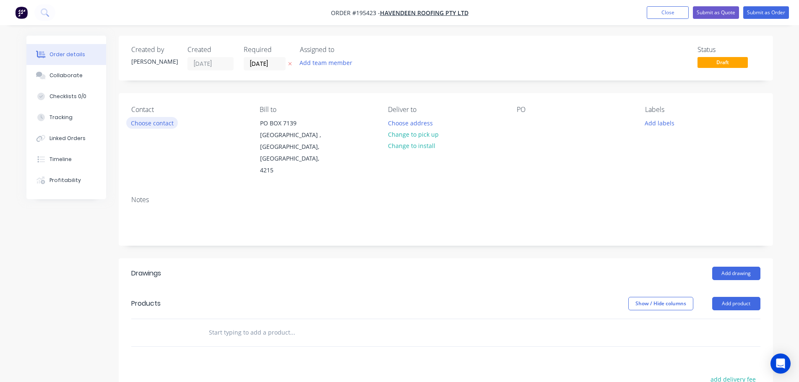
click at [162, 125] on button "Choose contact" at bounding box center [152, 122] width 52 height 11
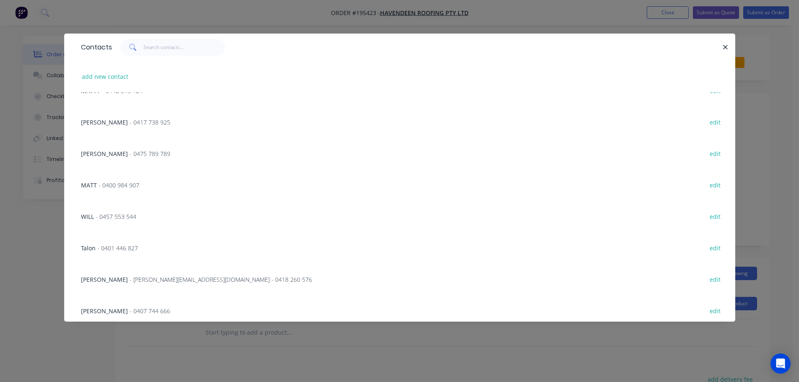
scroll to position [431, 0]
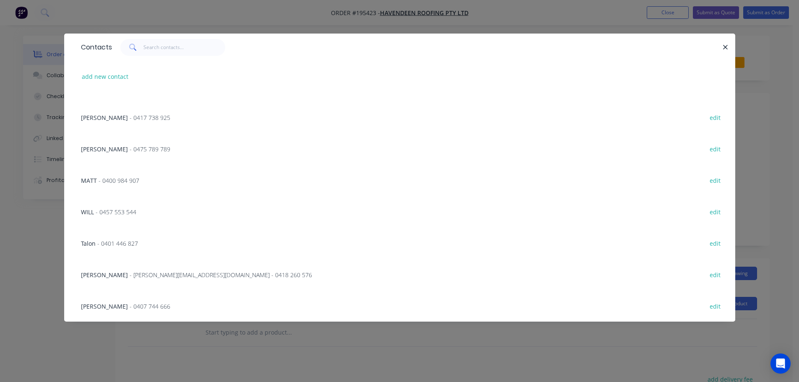
click at [181, 276] on span "- [PERSON_NAME][EMAIL_ADDRESS][DOMAIN_NAME] - 0418 260 576" at bounding box center [221, 275] width 183 height 8
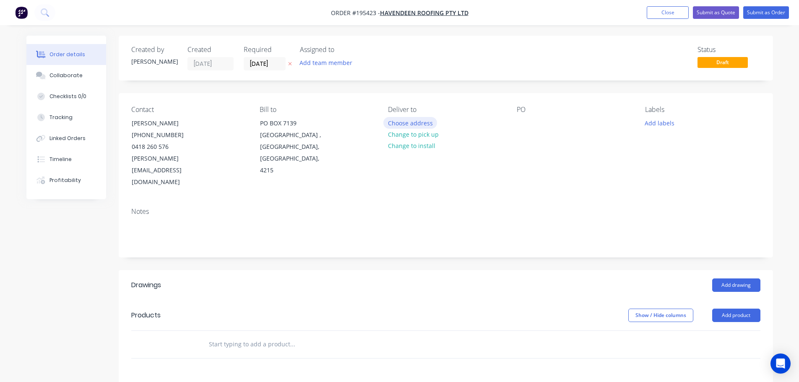
click at [409, 122] on button "Choose address" at bounding box center [411, 122] width 54 height 11
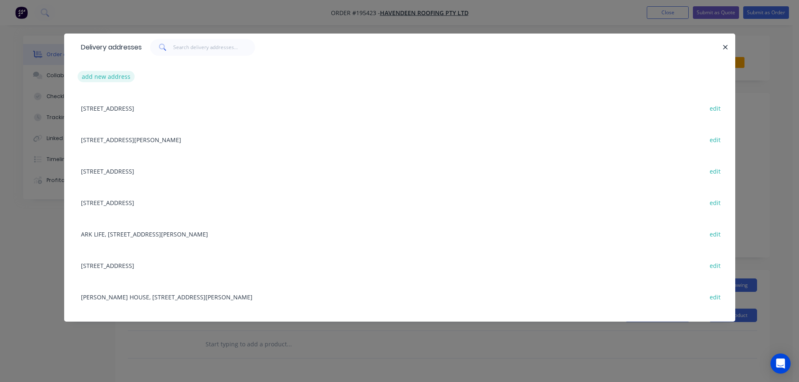
click at [107, 81] on button "add new address" at bounding box center [106, 76] width 57 height 11
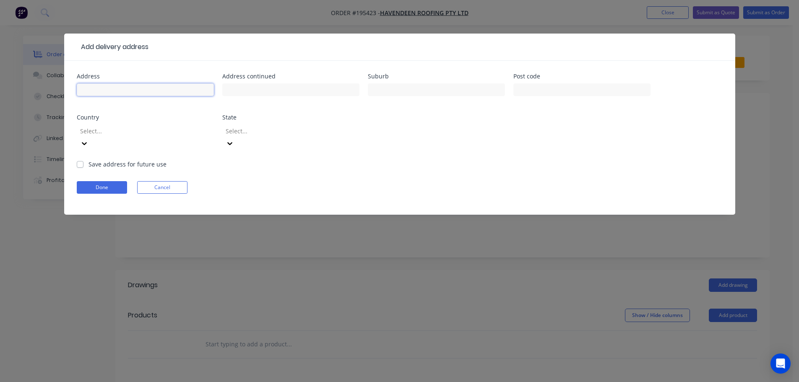
click at [90, 88] on input "text" at bounding box center [145, 90] width 137 height 13
click button "Done" at bounding box center [102, 187] width 50 height 13
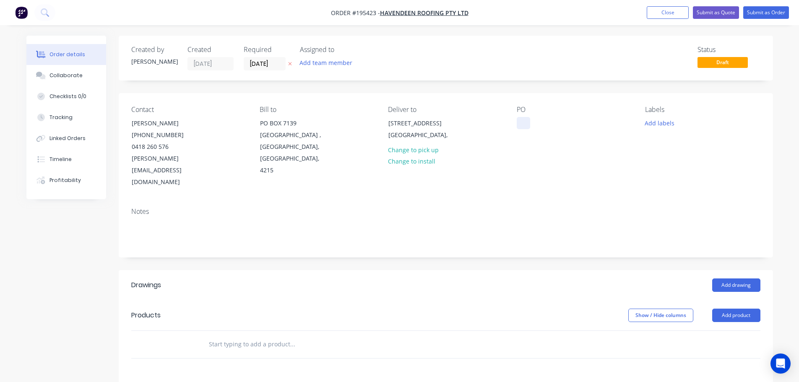
click at [522, 122] on div at bounding box center [523, 123] width 13 height 12
click at [735, 279] on button "Add drawing" at bounding box center [737, 285] width 48 height 13
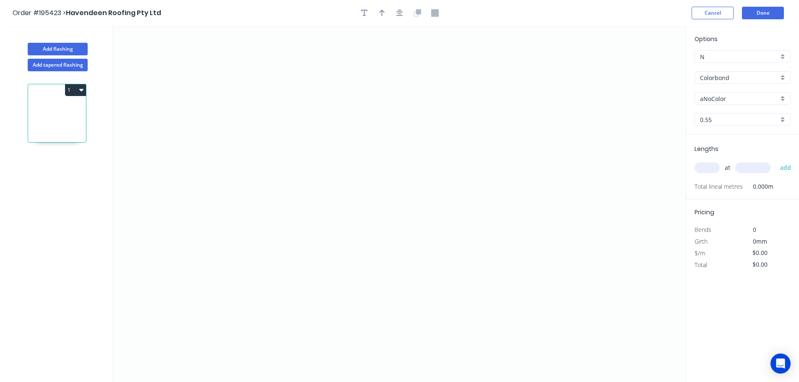
click at [716, 82] on div "Colorbond" at bounding box center [743, 77] width 96 height 13
click at [715, 141] on div "Galvabond" at bounding box center [742, 142] width 95 height 15
click at [715, 118] on input "0.55" at bounding box center [739, 119] width 78 height 9
click at [716, 196] on div "1.6" at bounding box center [742, 194] width 95 height 15
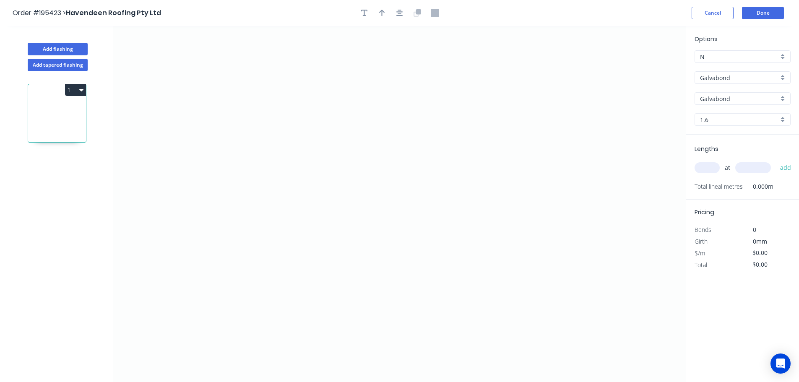
click at [708, 166] on input "text" at bounding box center [707, 167] width 25 height 11
click at [776, 161] on button "add" at bounding box center [786, 168] width 20 height 14
click at [269, 232] on icon "0" at bounding box center [399, 204] width 573 height 356
click at [271, 160] on icon "0" at bounding box center [399, 204] width 573 height 356
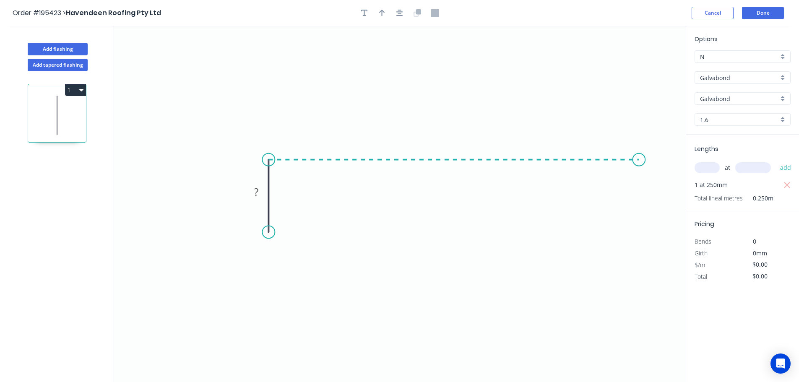
click at [640, 166] on icon "0 ?" at bounding box center [399, 204] width 573 height 356
click at [639, 99] on icon at bounding box center [639, 129] width 0 height 61
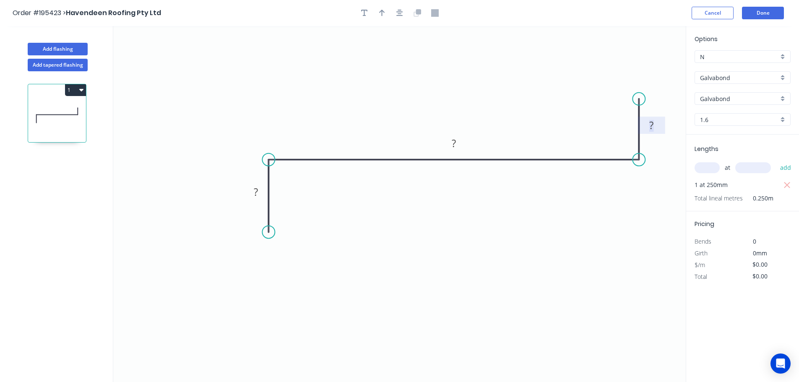
click at [658, 124] on rect at bounding box center [651, 126] width 17 height 12
click at [772, 13] on button "Done" at bounding box center [763, 13] width 42 height 13
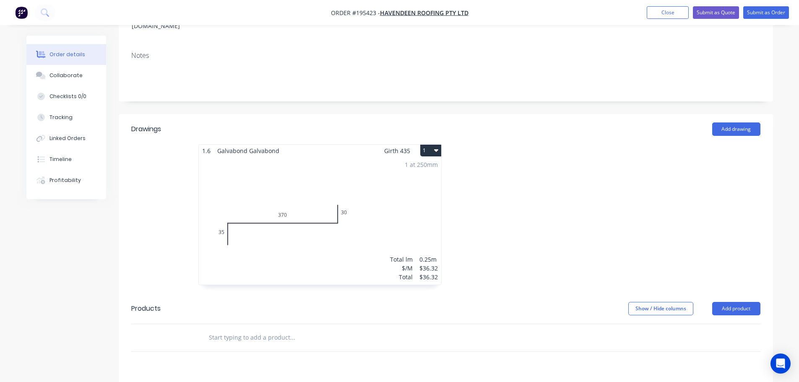
scroll to position [84, 0]
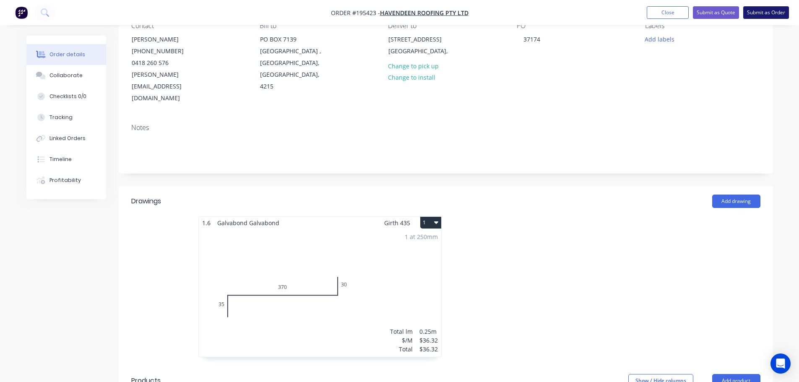
click at [761, 12] on button "Submit as Order" at bounding box center [767, 12] width 46 height 13
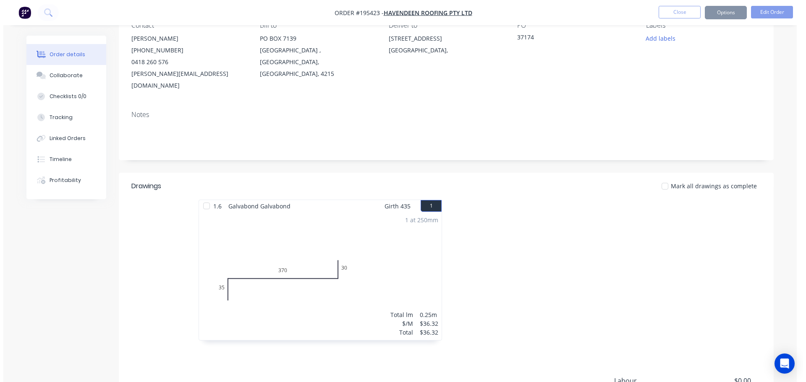
scroll to position [0, 0]
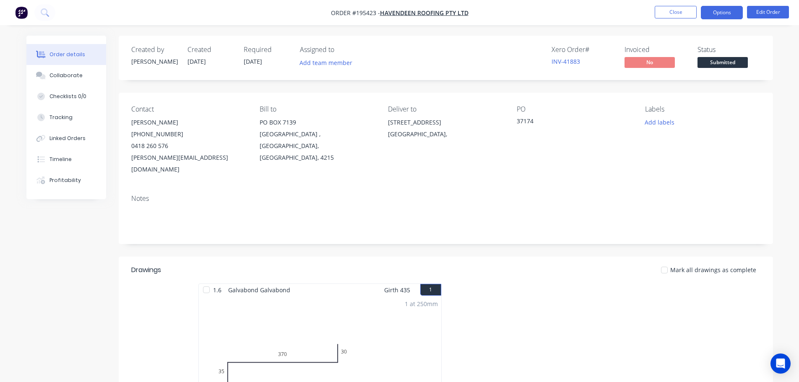
click at [721, 16] on button "Options" at bounding box center [722, 12] width 42 height 13
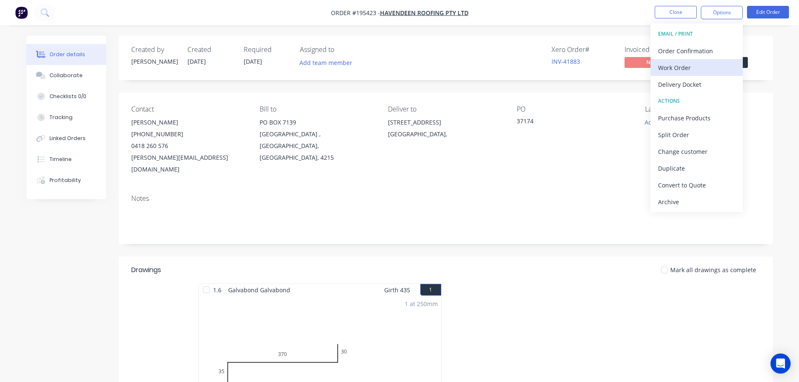
click at [681, 66] on div "Work Order" at bounding box center [696, 68] width 77 height 12
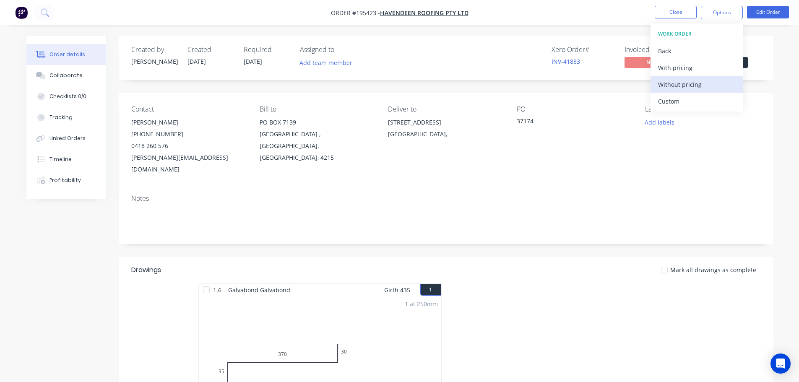
click at [664, 85] on div "Without pricing" at bounding box center [696, 84] width 77 height 12
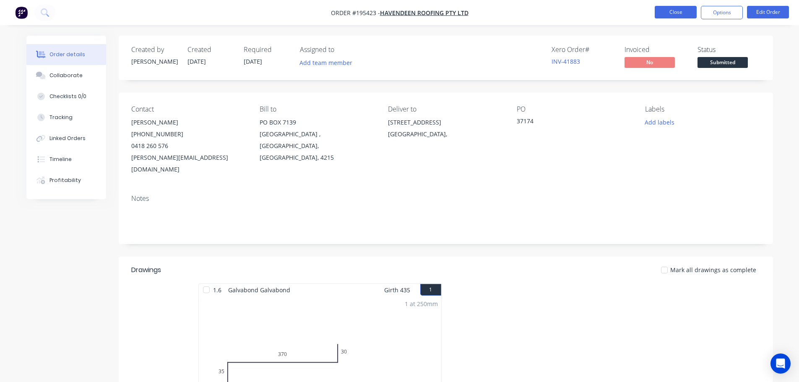
click at [687, 11] on button "Close" at bounding box center [676, 12] width 42 height 13
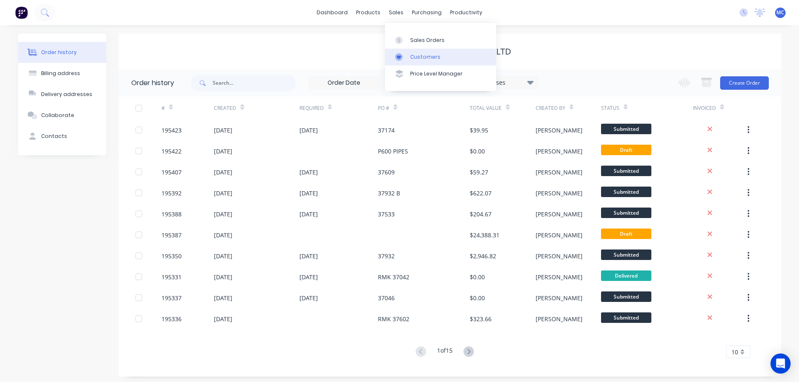
click at [424, 60] on div "Customers" at bounding box center [425, 57] width 30 height 8
